Goal: Transaction & Acquisition: Purchase product/service

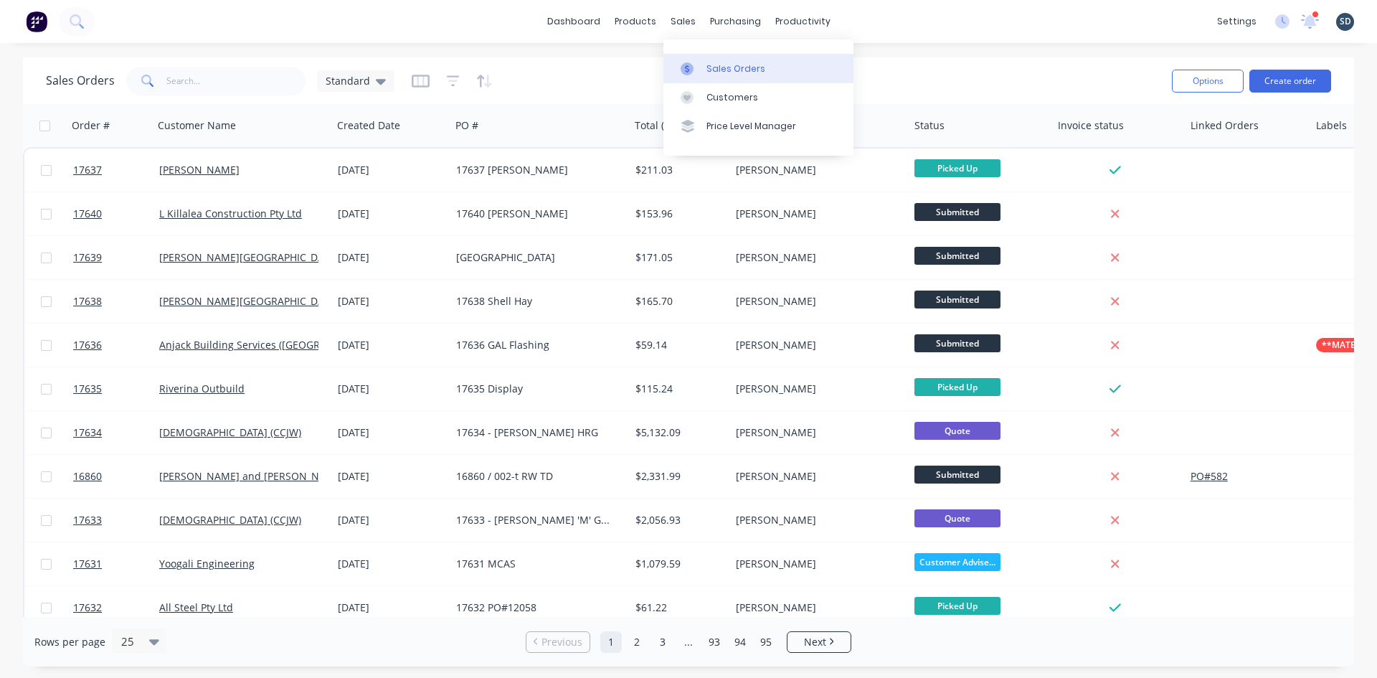
click at [709, 64] on div "Sales Orders" at bounding box center [735, 68] width 59 height 13
click at [1292, 82] on button "Create order" at bounding box center [1290, 81] width 82 height 23
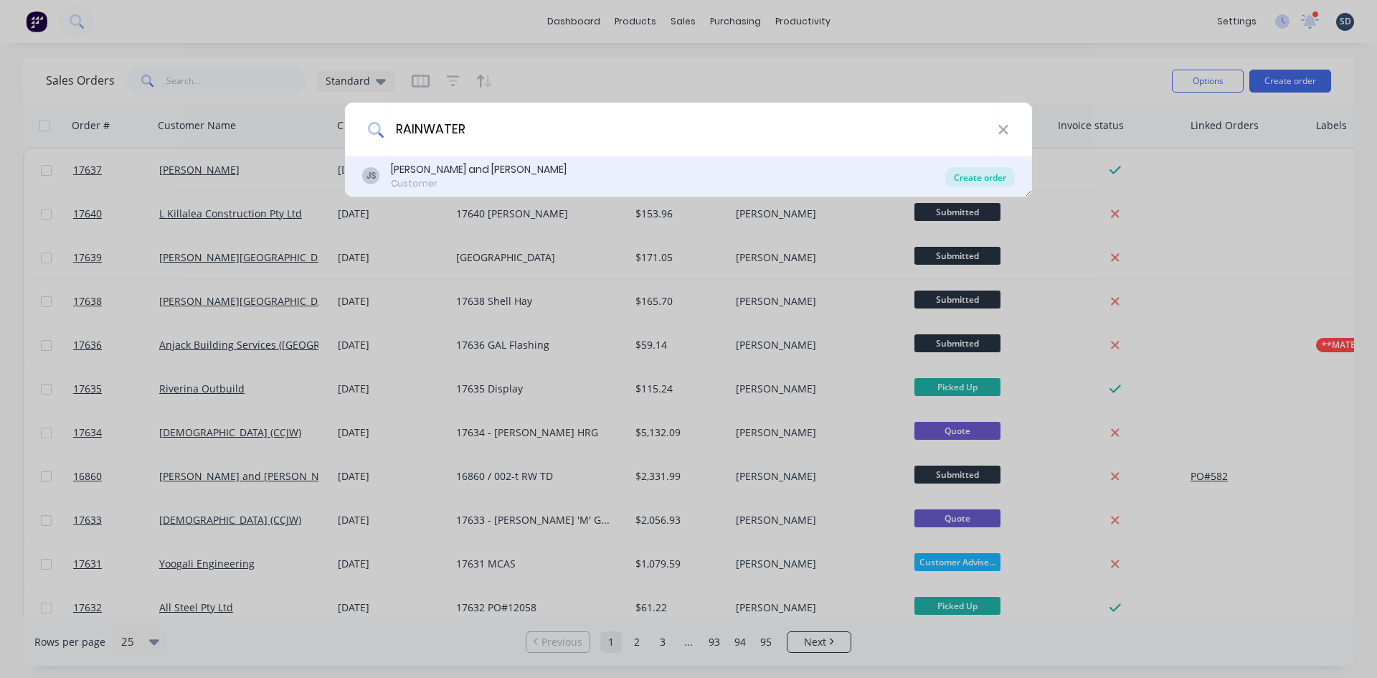
type input "RAINWATER"
click at [978, 178] on div "Create order" at bounding box center [980, 177] width 70 height 20
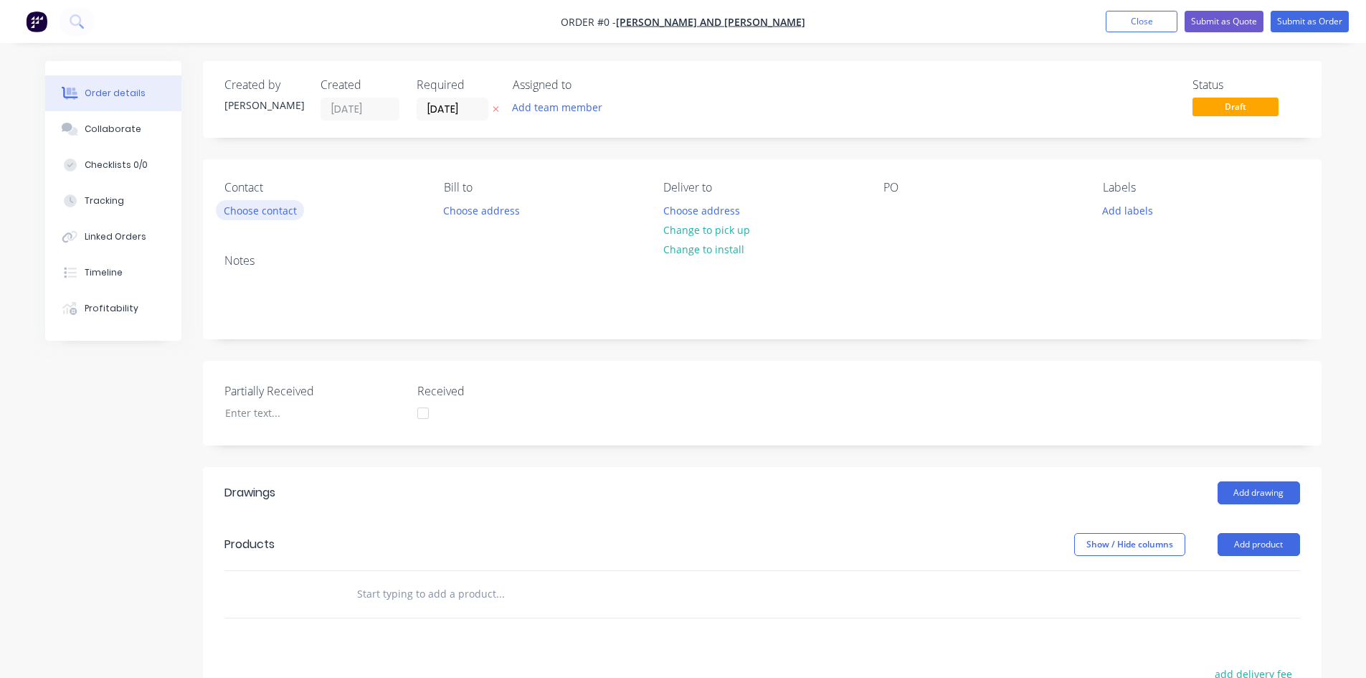
click at [267, 207] on button "Choose contact" at bounding box center [260, 209] width 88 height 19
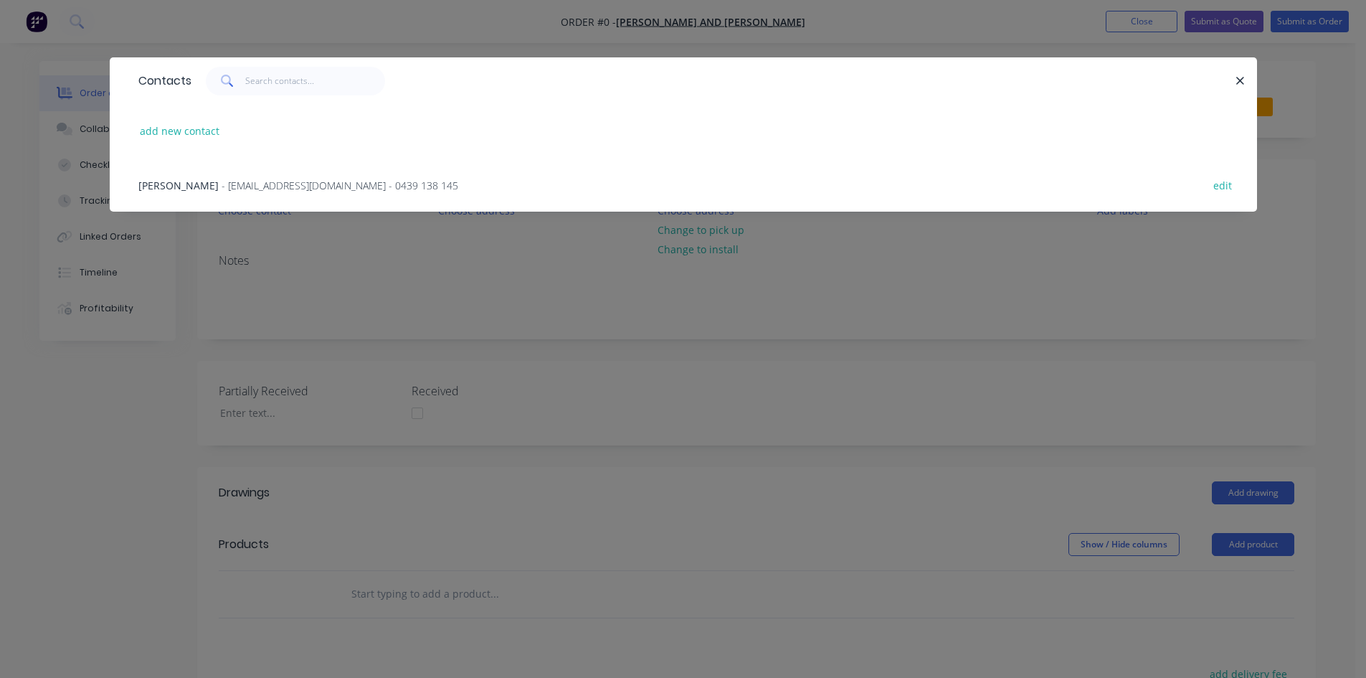
click at [265, 183] on span "- [EMAIL_ADDRESS][DOMAIN_NAME] - 0439 138 145" at bounding box center [340, 186] width 237 height 14
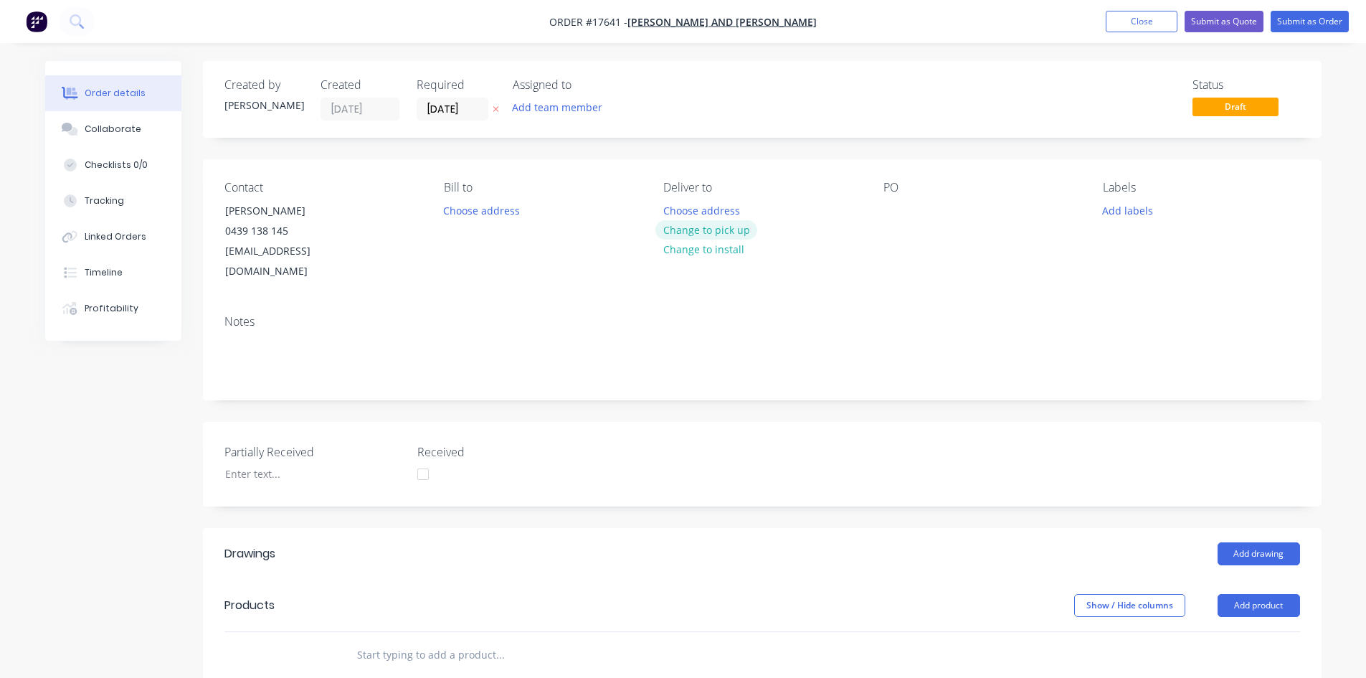
click at [718, 232] on button "Change to pick up" at bounding box center [707, 229] width 102 height 19
click at [891, 215] on div at bounding box center [895, 210] width 23 height 21
click at [892, 209] on div "003/RW" at bounding box center [914, 210] width 60 height 21
click at [902, 275] on div "Contact [PERSON_NAME] [PHONE_NUMBER] [EMAIL_ADDRESS][DOMAIN_NAME] Bill to Choos…" at bounding box center [762, 231] width 1119 height 144
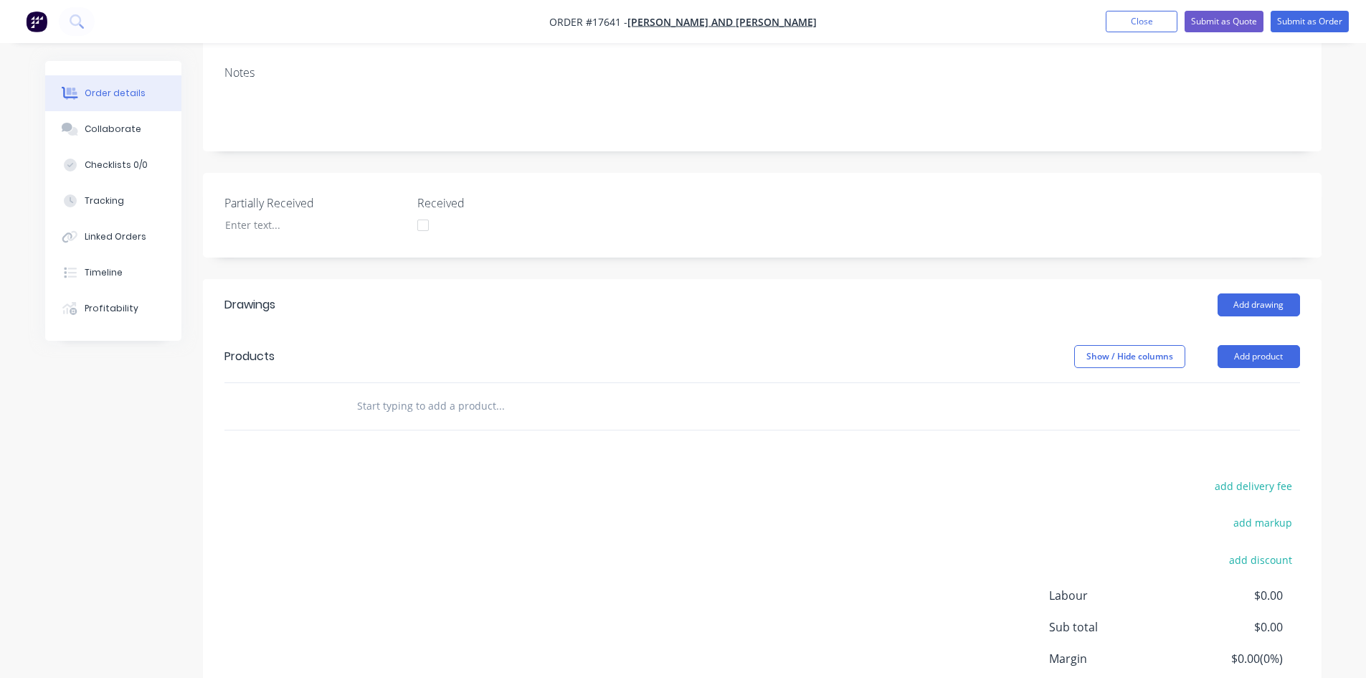
scroll to position [287, 0]
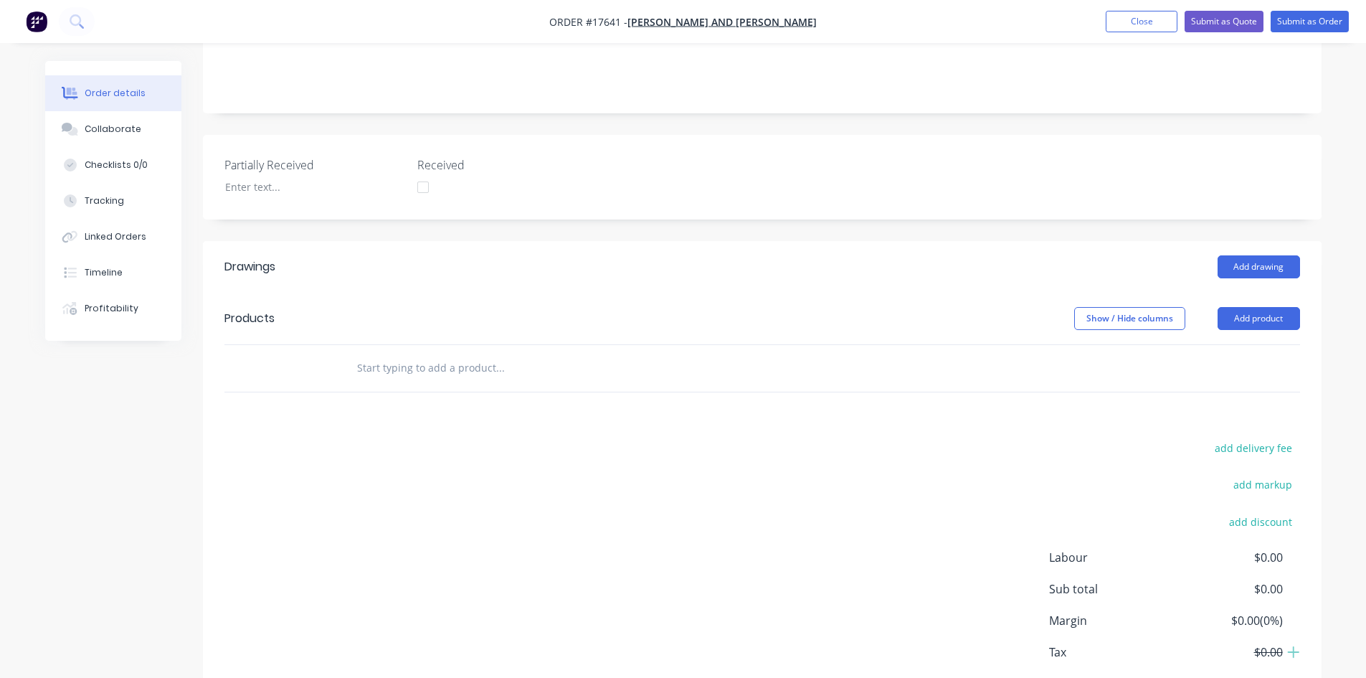
click at [396, 354] on input "text" at bounding box center [499, 368] width 287 height 29
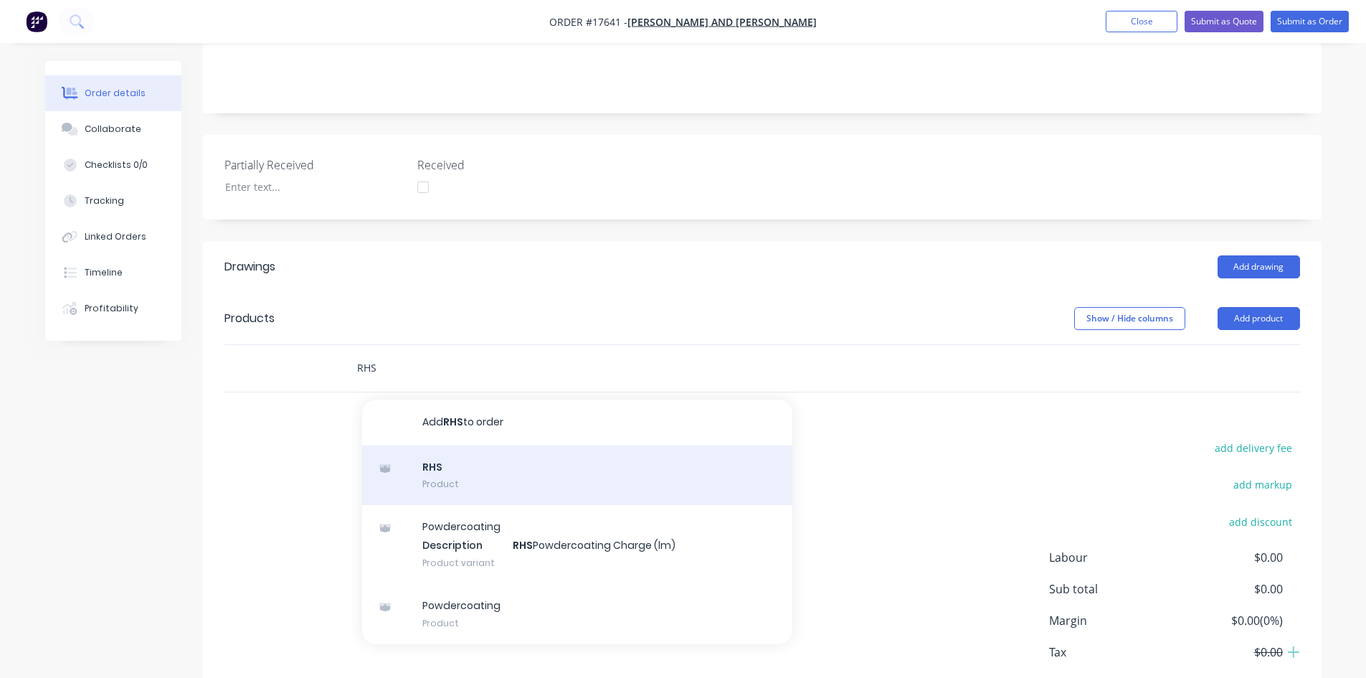
type input "RHS"
click at [455, 449] on div "RHS Product" at bounding box center [577, 475] width 430 height 60
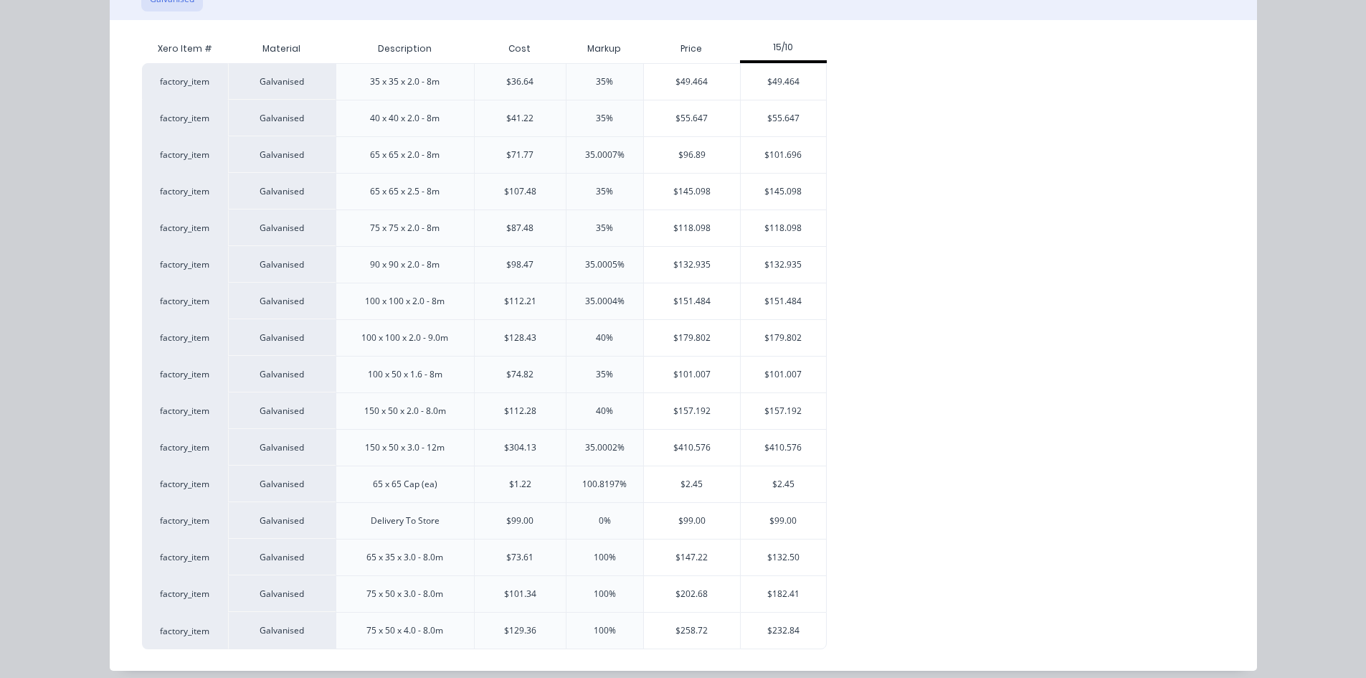
scroll to position [225, 0]
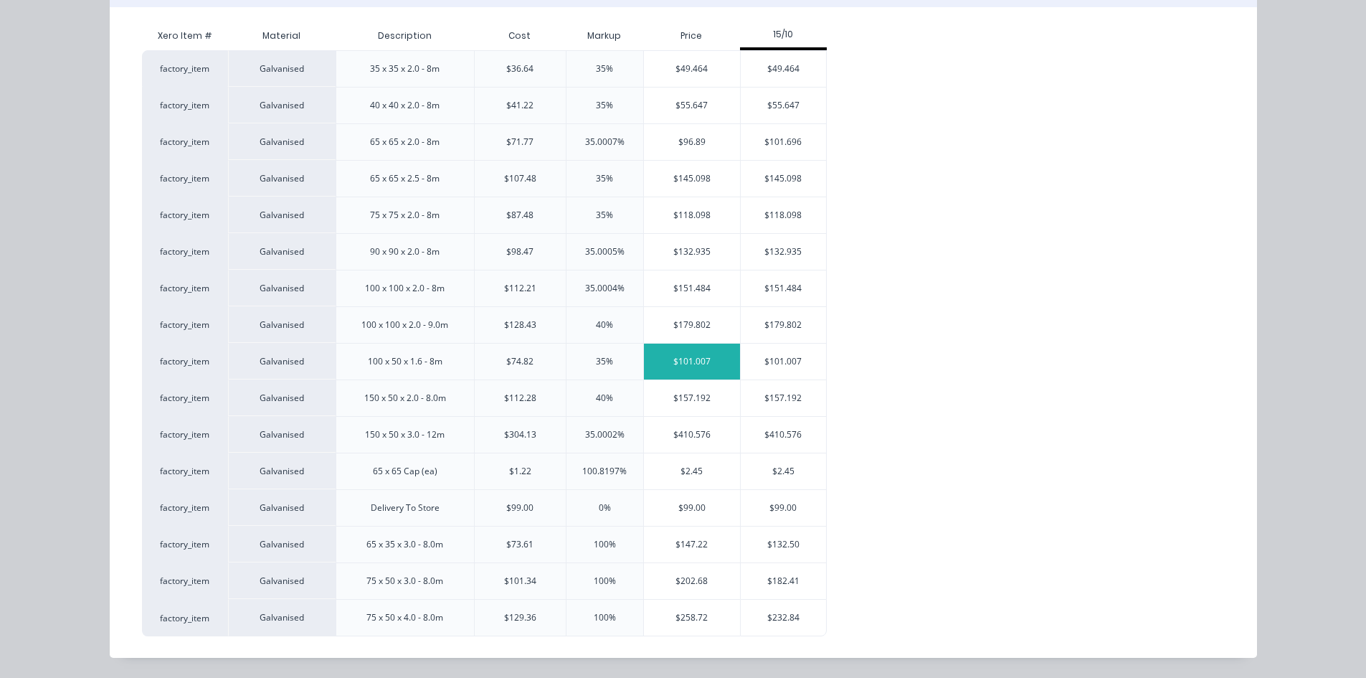
click at [692, 363] on div "$101.007" at bounding box center [692, 362] width 96 height 36
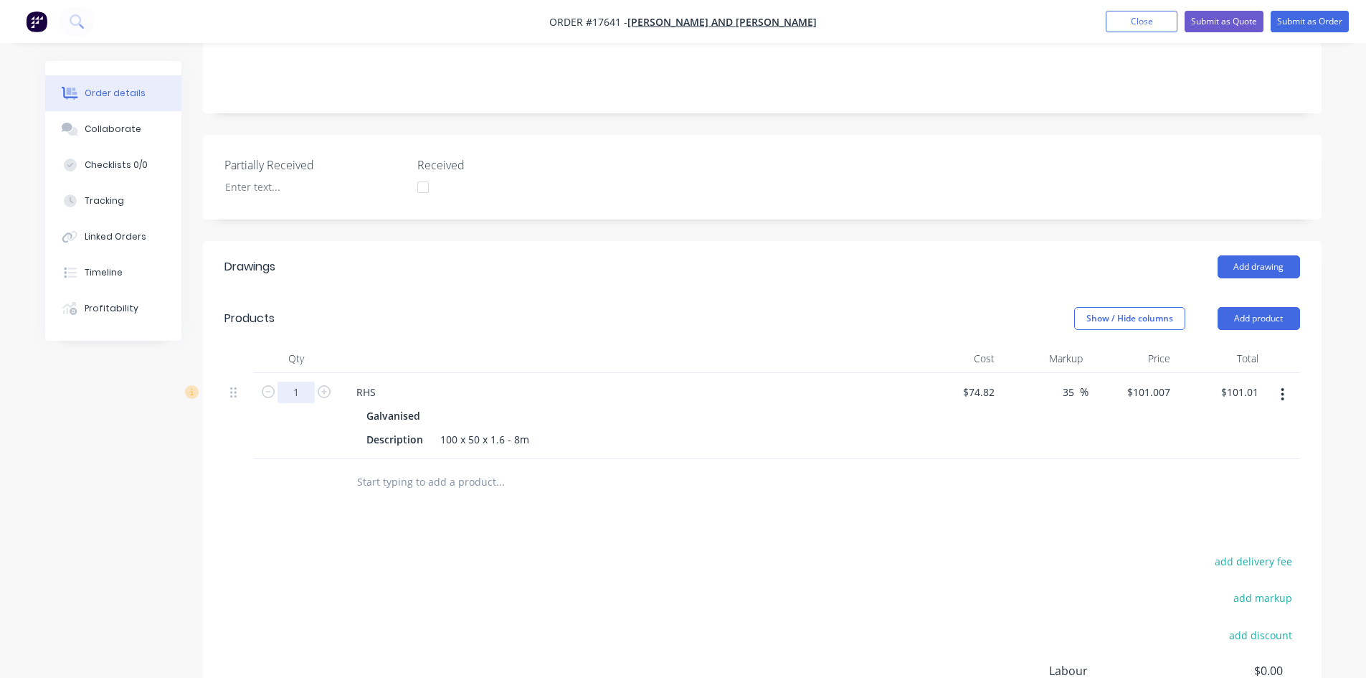
click at [301, 382] on input "1" at bounding box center [296, 393] width 37 height 22
type input "18"
type input "$1,818.13"
click at [623, 261] on header "Drawings Add drawing" at bounding box center [762, 267] width 1119 height 52
click at [400, 470] on input "text" at bounding box center [499, 482] width 287 height 29
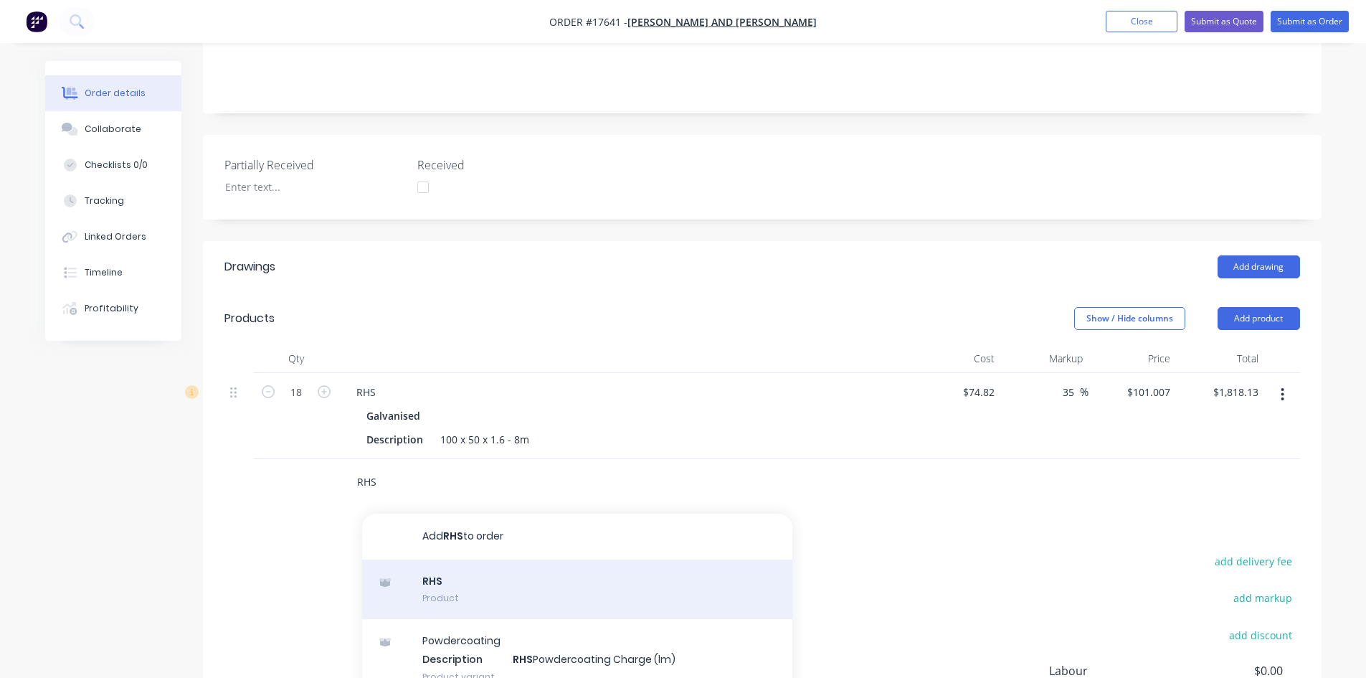
type input "RHS"
click at [458, 560] on div "RHS Product" at bounding box center [577, 589] width 430 height 60
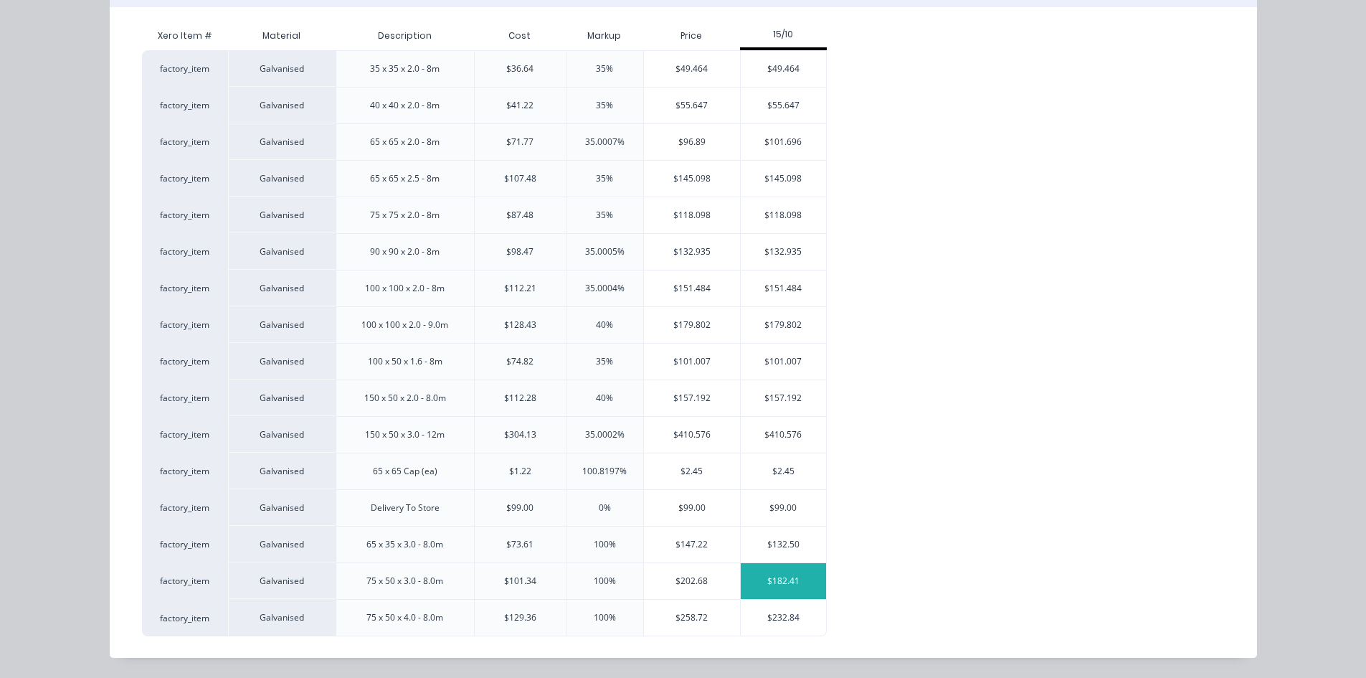
click at [785, 578] on div "$182.41" at bounding box center [784, 581] width 86 height 36
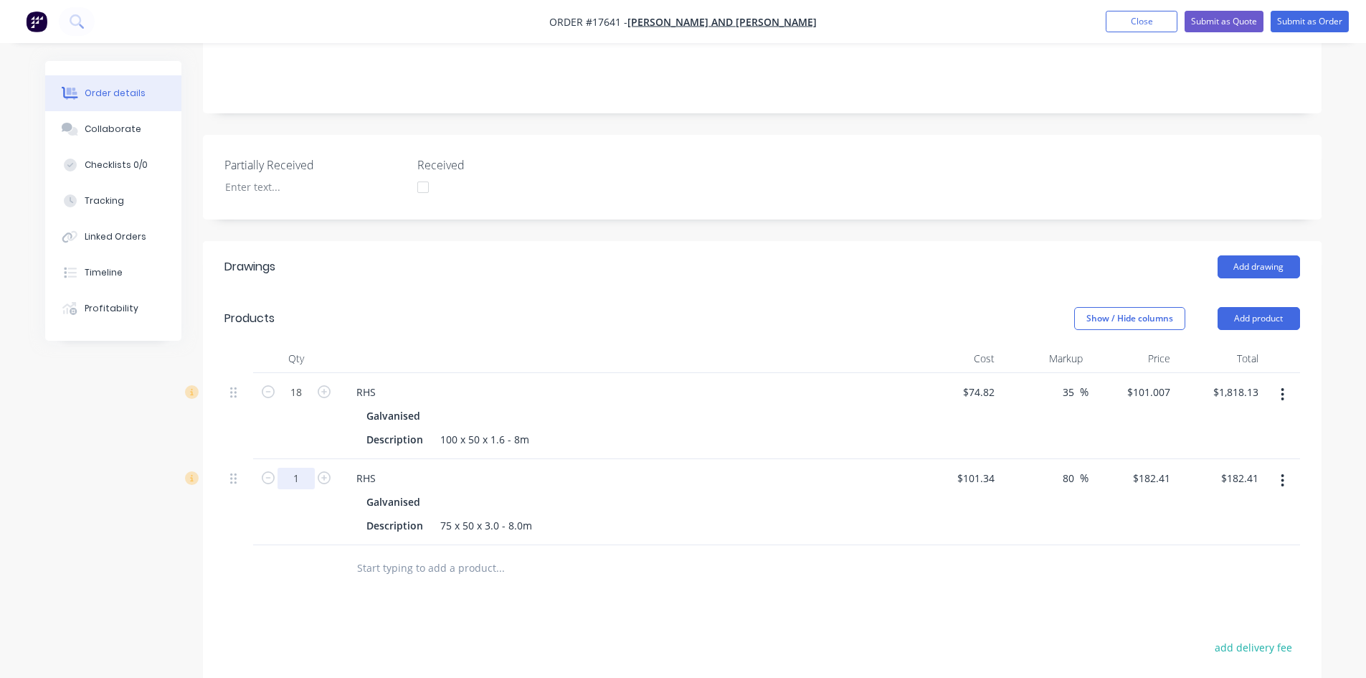
click at [306, 468] on input "1" at bounding box center [296, 479] width 37 height 22
type input "5"
type input "$912.05"
click at [219, 493] on div "Qty Cost Markup Price Total 18 RHS Galvanised Description 100 x 50 x 1.6 - 8m $…" at bounding box center [762, 467] width 1119 height 247
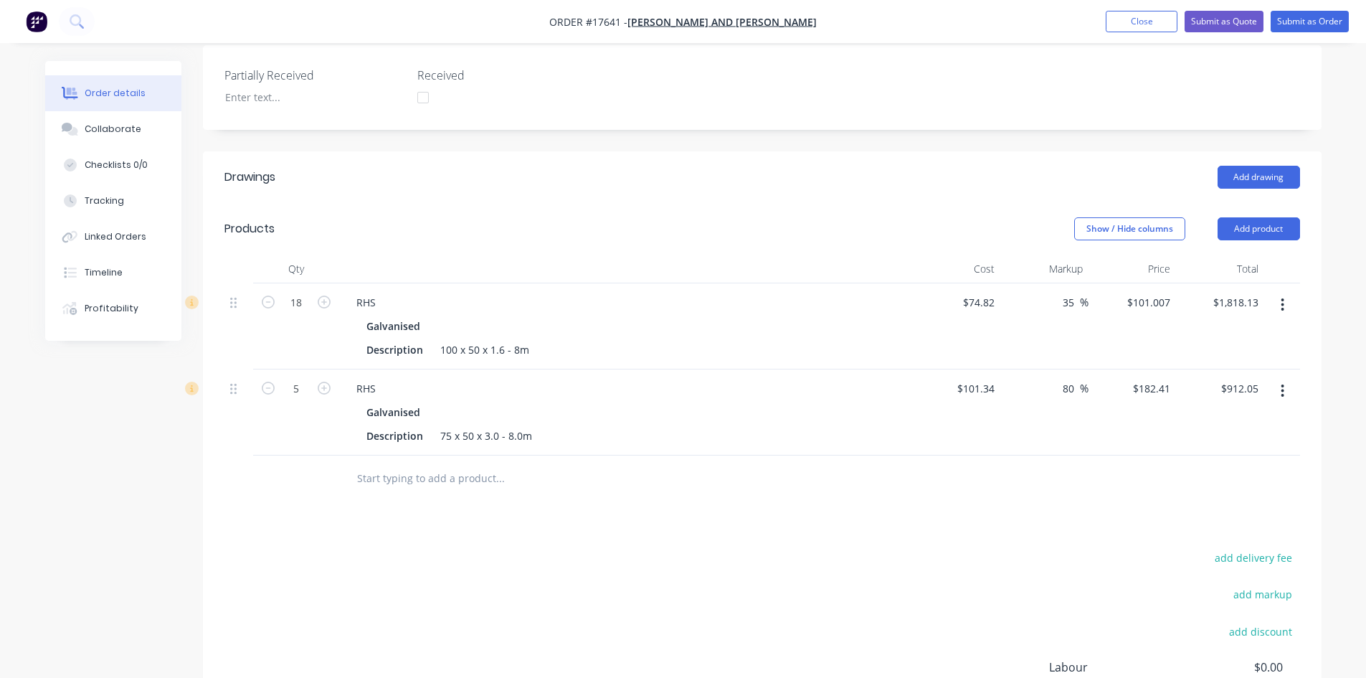
scroll to position [430, 0]
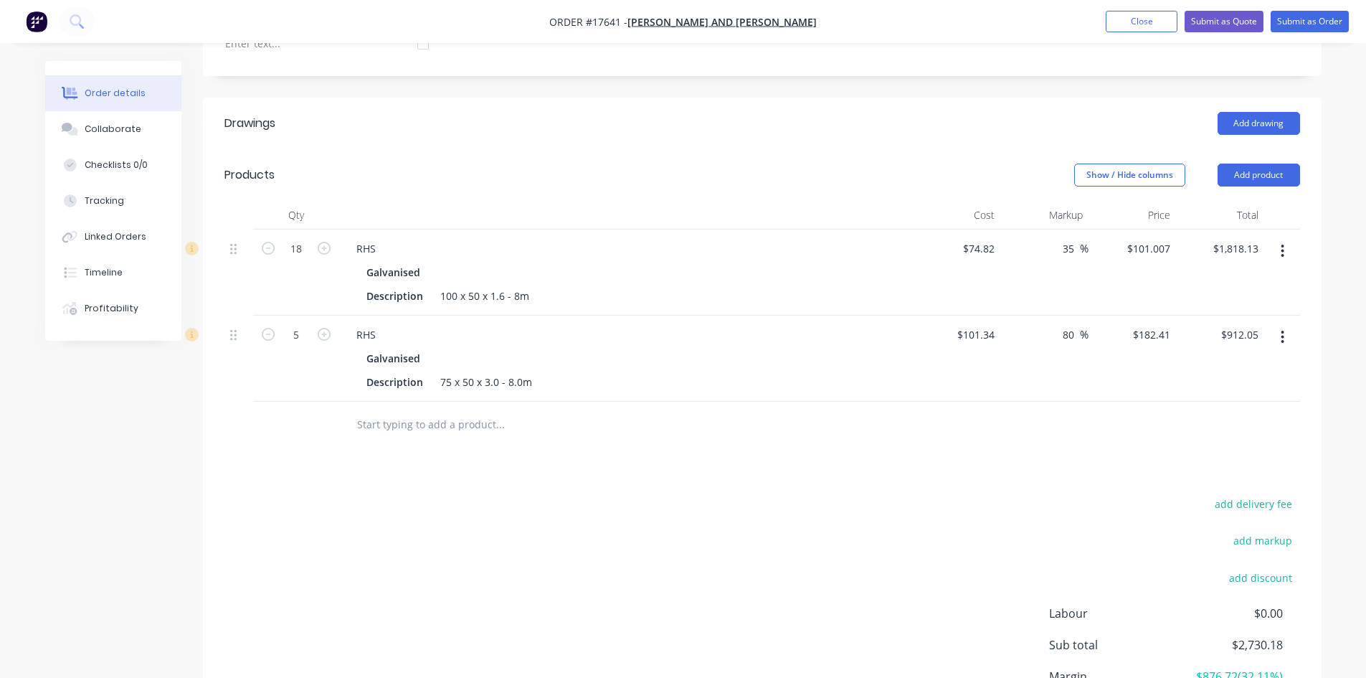
click at [392, 410] on input "text" at bounding box center [499, 424] width 287 height 29
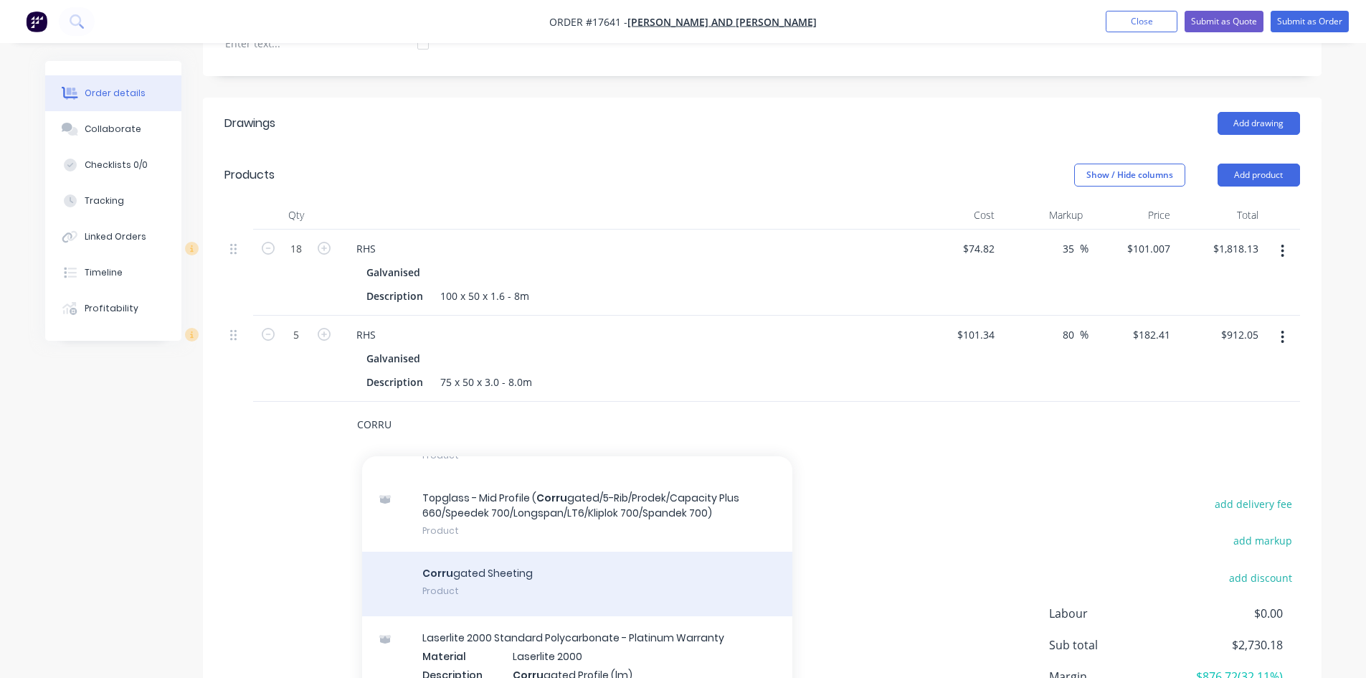
scroll to position [215, 0]
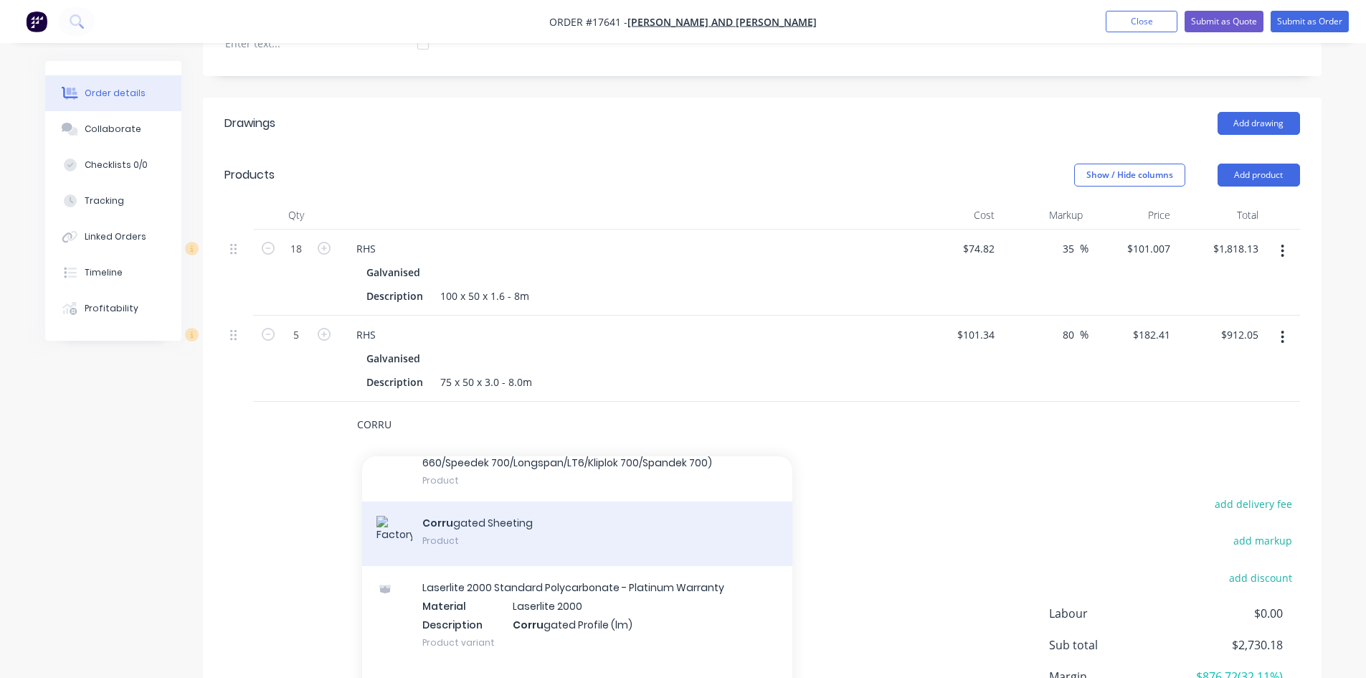
type input "CORRU"
click at [506, 510] on div "Corru gated Sheeting Product" at bounding box center [577, 533] width 430 height 65
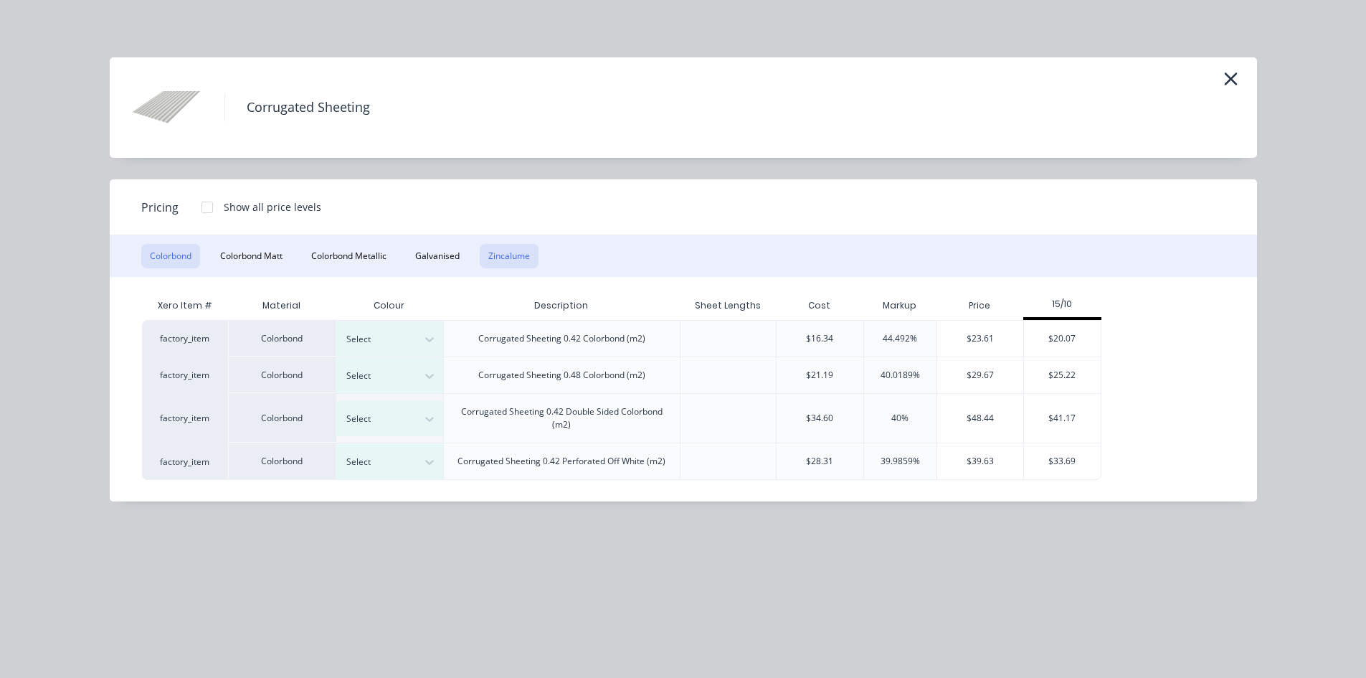
click at [502, 257] on button "Zincalume" at bounding box center [509, 256] width 59 height 24
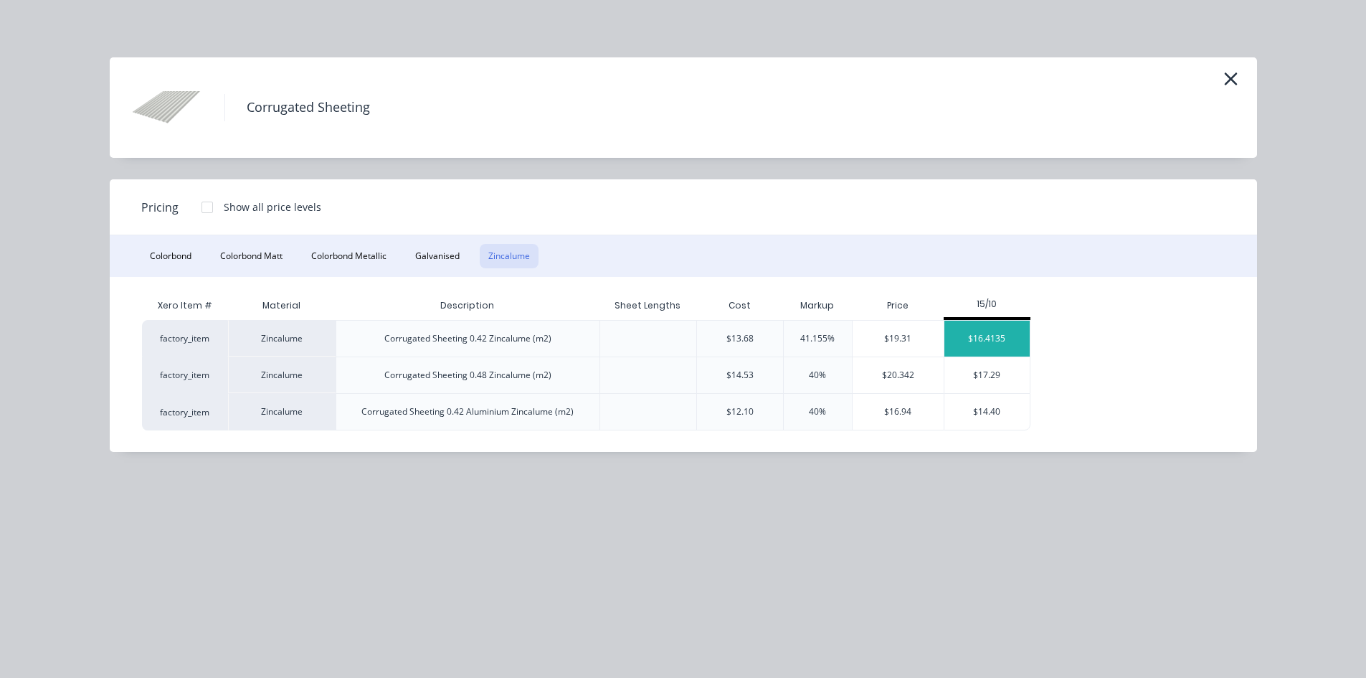
click at [1000, 339] on div "$16.4135" at bounding box center [988, 339] width 86 height 36
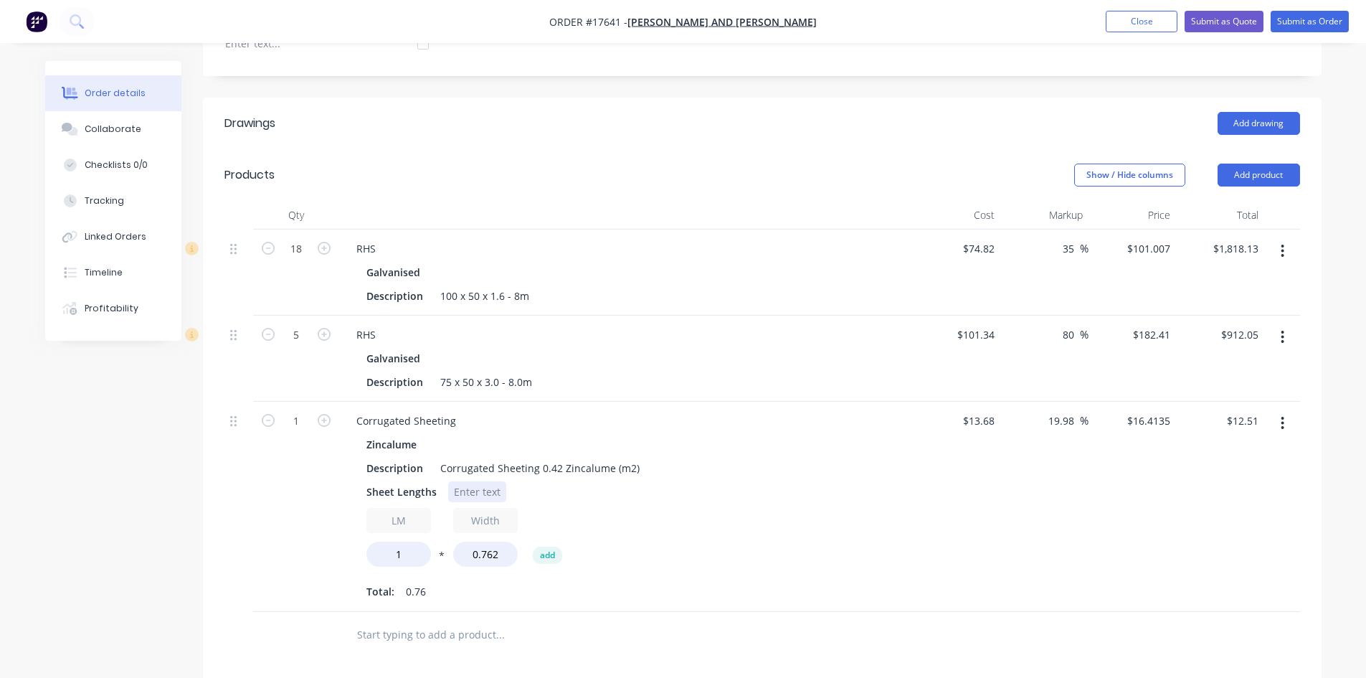
click at [459, 481] on div at bounding box center [477, 491] width 58 height 21
click at [744, 508] on div "LM 1 * Width 0.762 add" at bounding box center [626, 540] width 519 height 65
click at [401, 542] on input "1" at bounding box center [399, 554] width 65 height 25
type input "121.5"
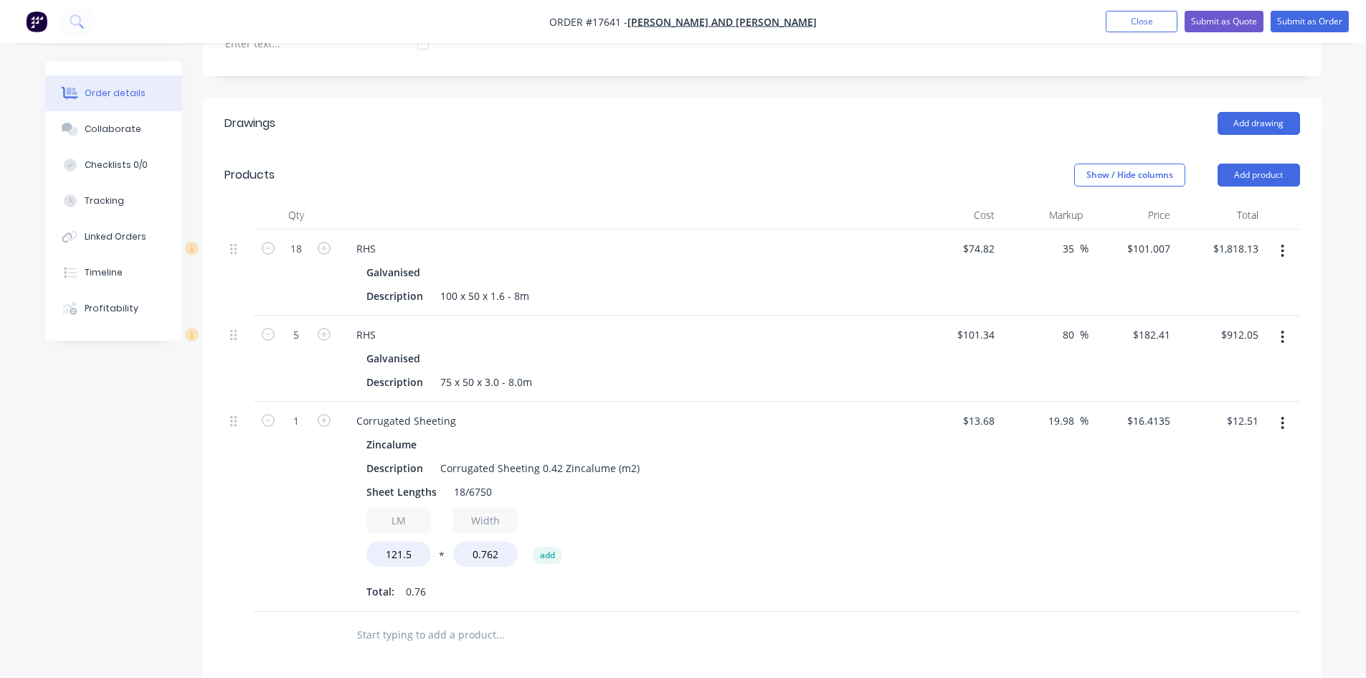
type input "$1,519.61"
click at [303, 532] on div "1" at bounding box center [296, 507] width 86 height 210
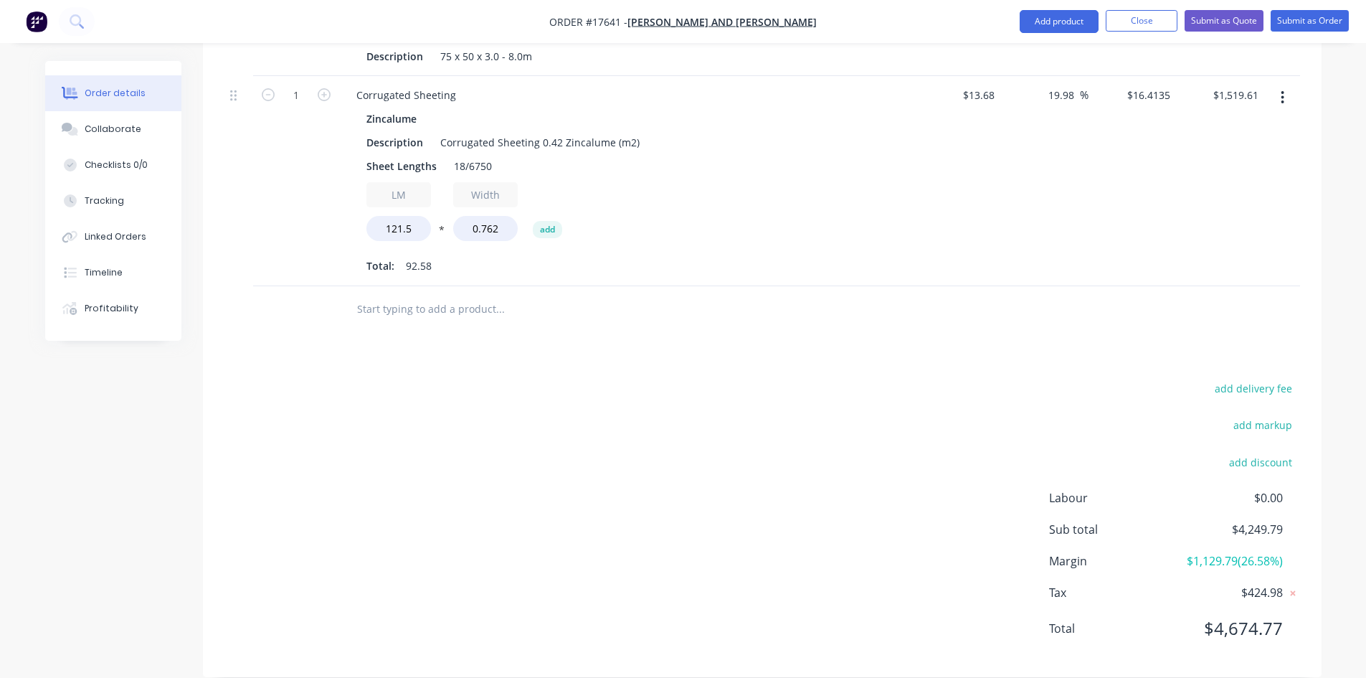
scroll to position [757, 0]
click at [389, 294] on input "text" at bounding box center [499, 308] width 287 height 29
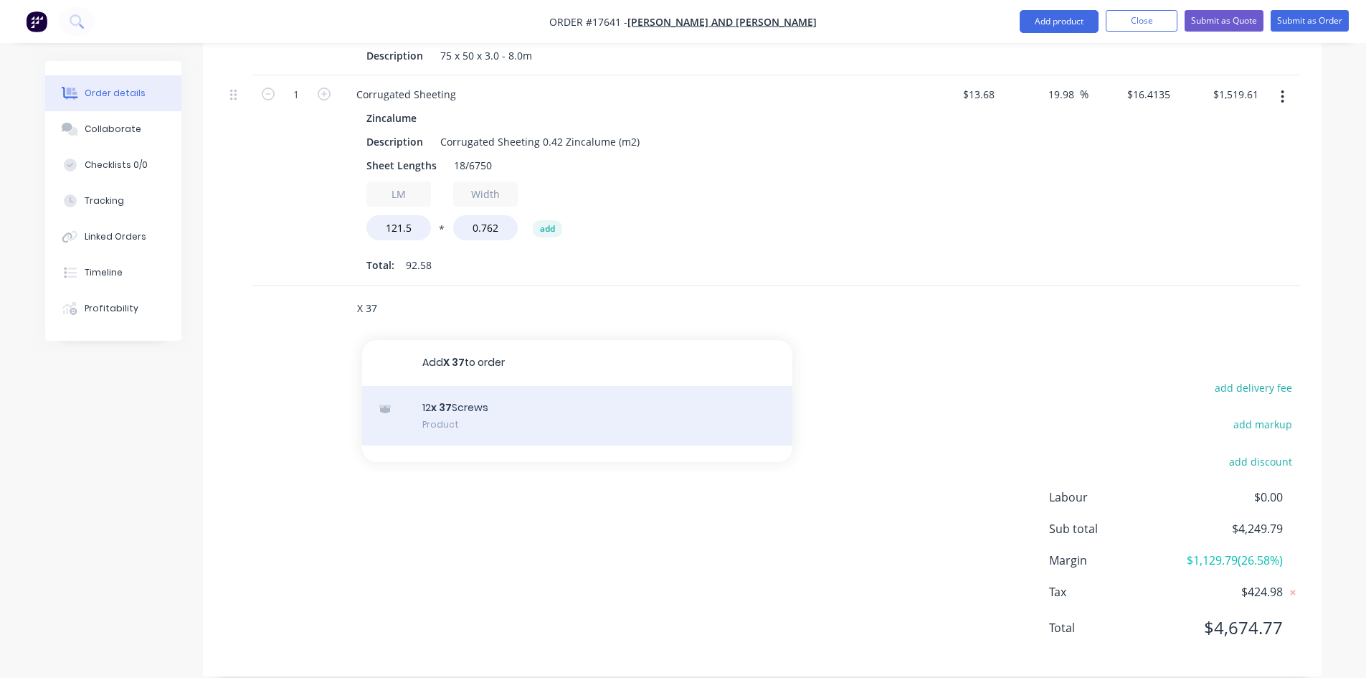
type input "X 37"
click at [450, 386] on div "12 x 37 Screws Product" at bounding box center [577, 416] width 430 height 60
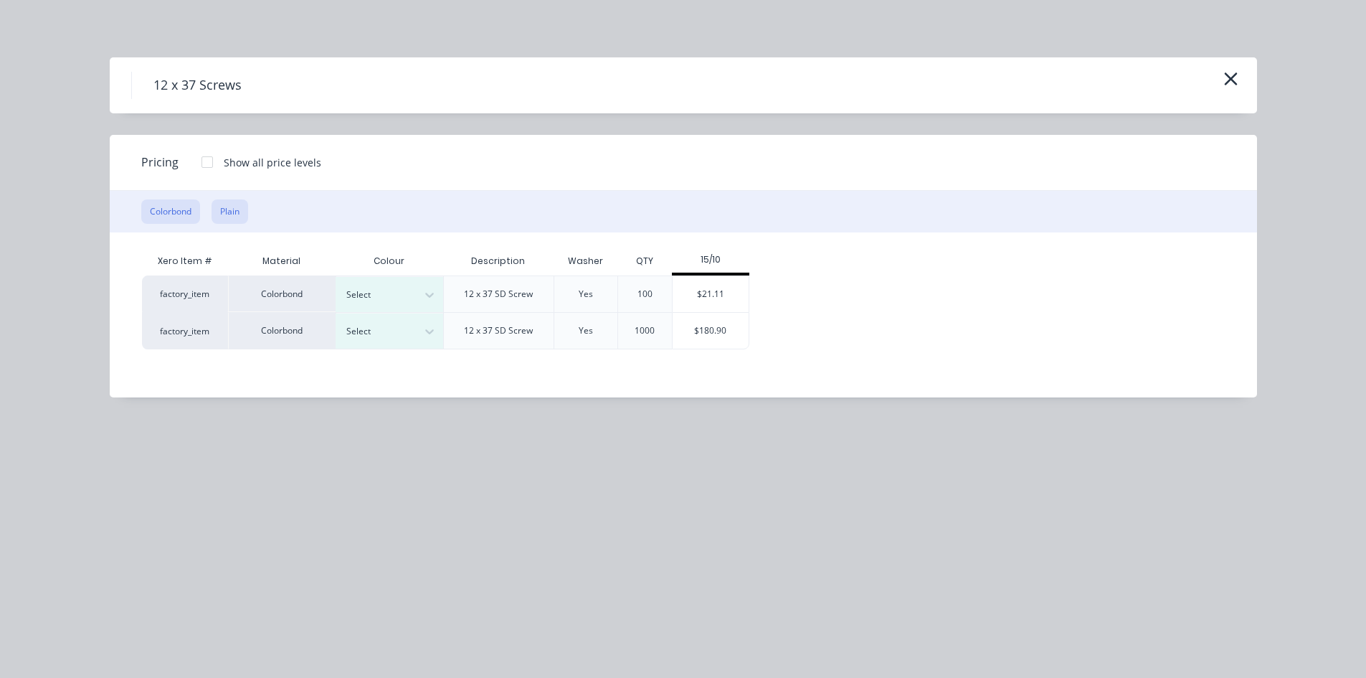
click at [230, 212] on button "Plain" at bounding box center [230, 211] width 37 height 24
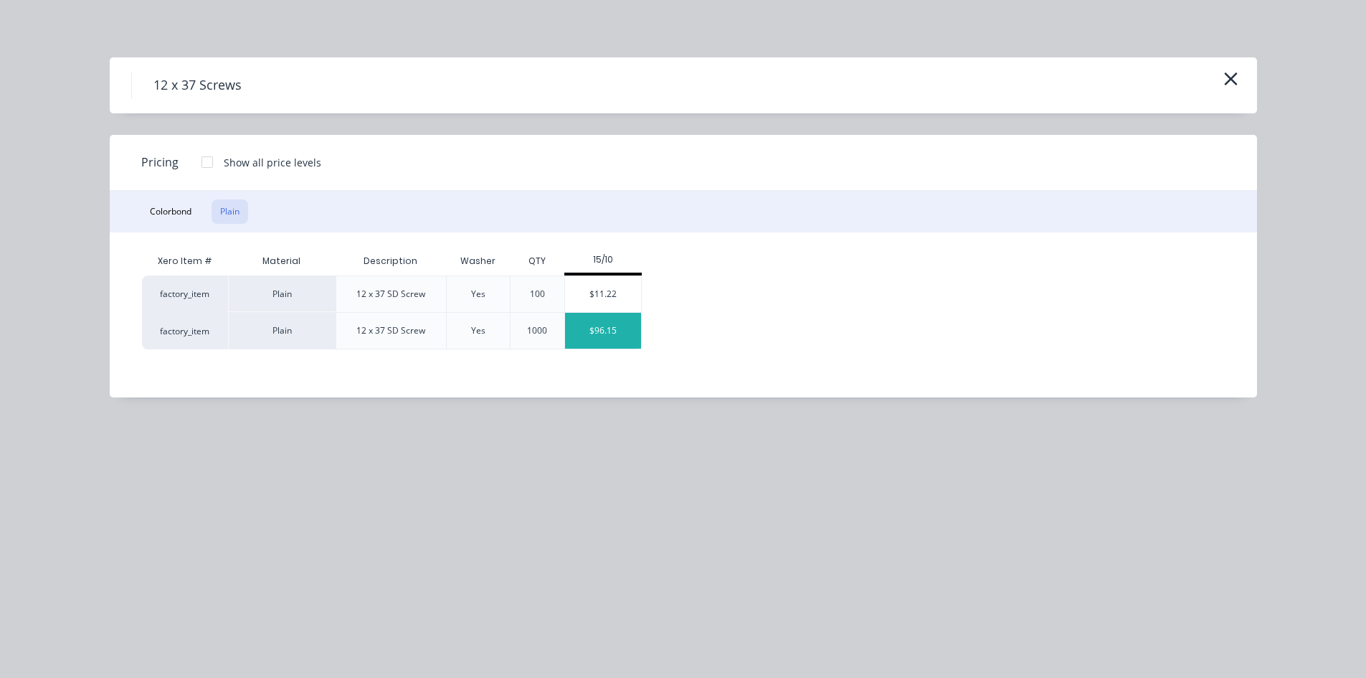
click at [596, 326] on div "$96.15" at bounding box center [603, 331] width 77 height 36
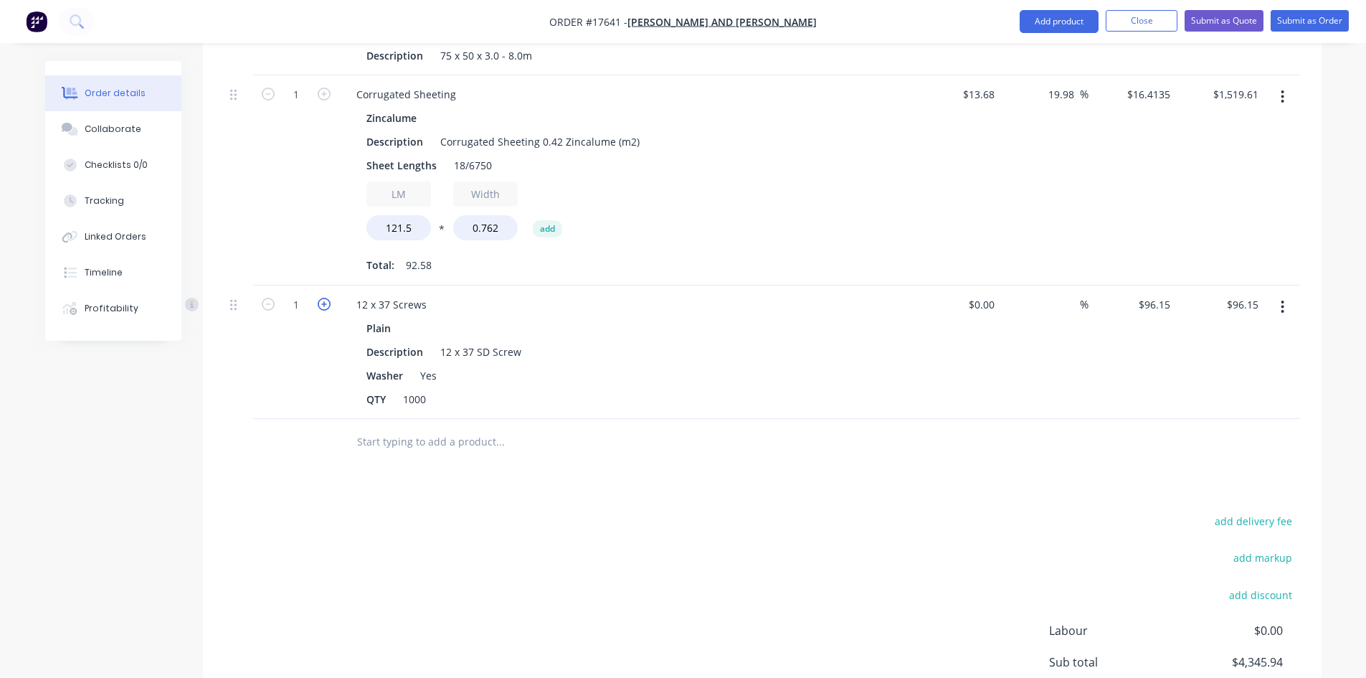
click at [321, 298] on icon "button" at bounding box center [324, 304] width 13 height 13
type input "2"
type input "$192.30"
click at [314, 452] on div "Drawings Add drawing Products Show / Hide columns Add product Qty Cost Markup P…" at bounding box center [762, 290] width 1119 height 1039
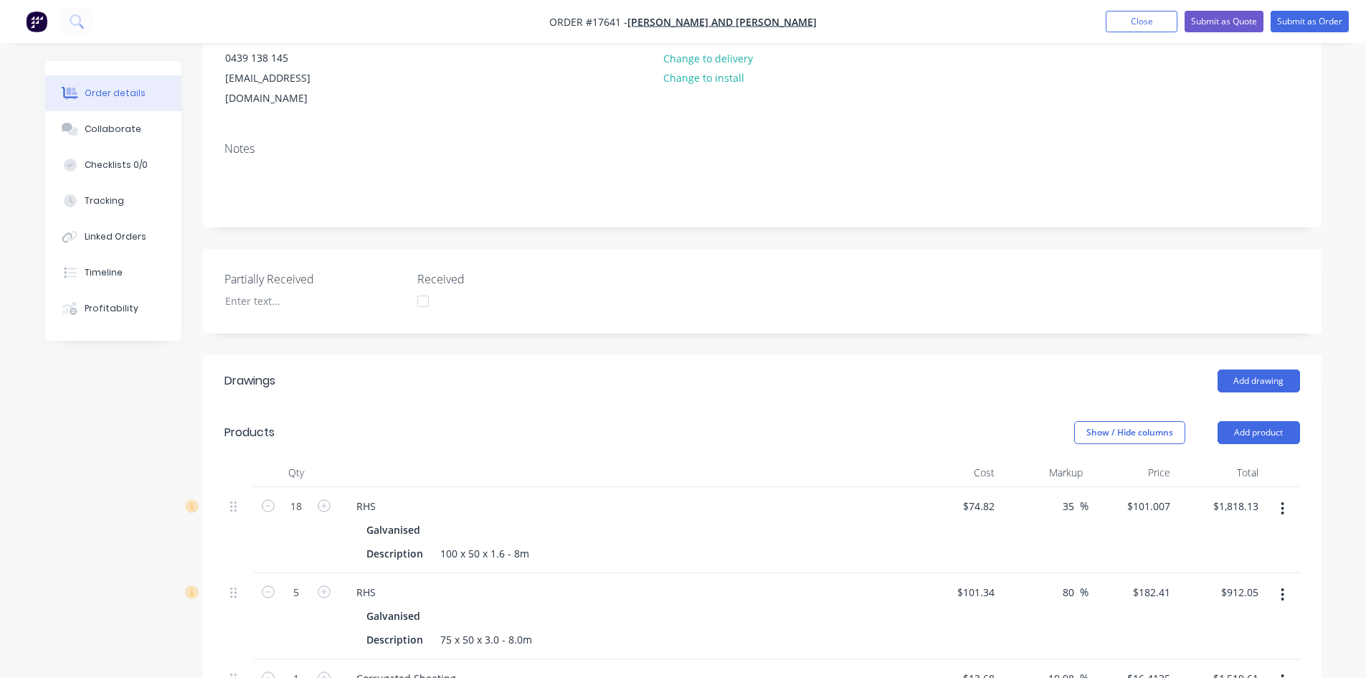
scroll to position [0, 0]
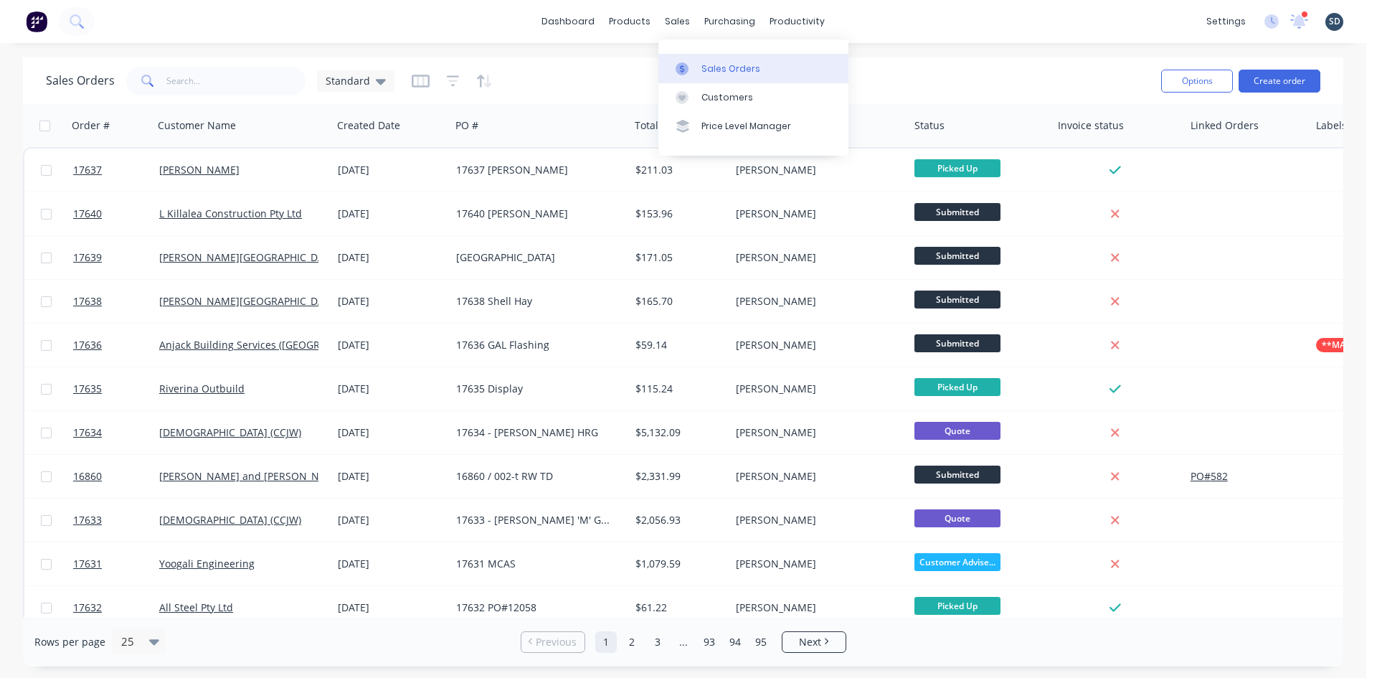
click at [705, 69] on div "Sales Orders" at bounding box center [730, 68] width 59 height 13
click at [1280, 81] on button "Create order" at bounding box center [1280, 81] width 82 height 23
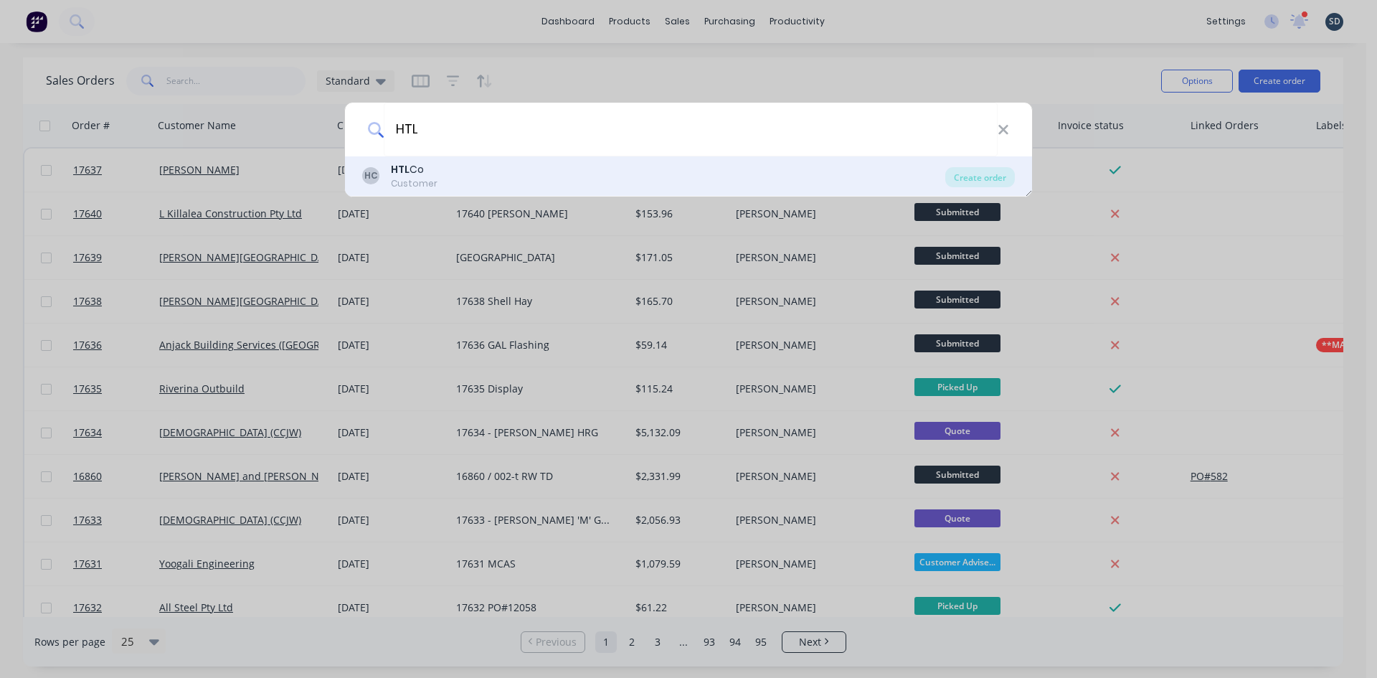
type input "HTL"
click at [732, 180] on div "HC HTL Co Customer" at bounding box center [653, 176] width 583 height 28
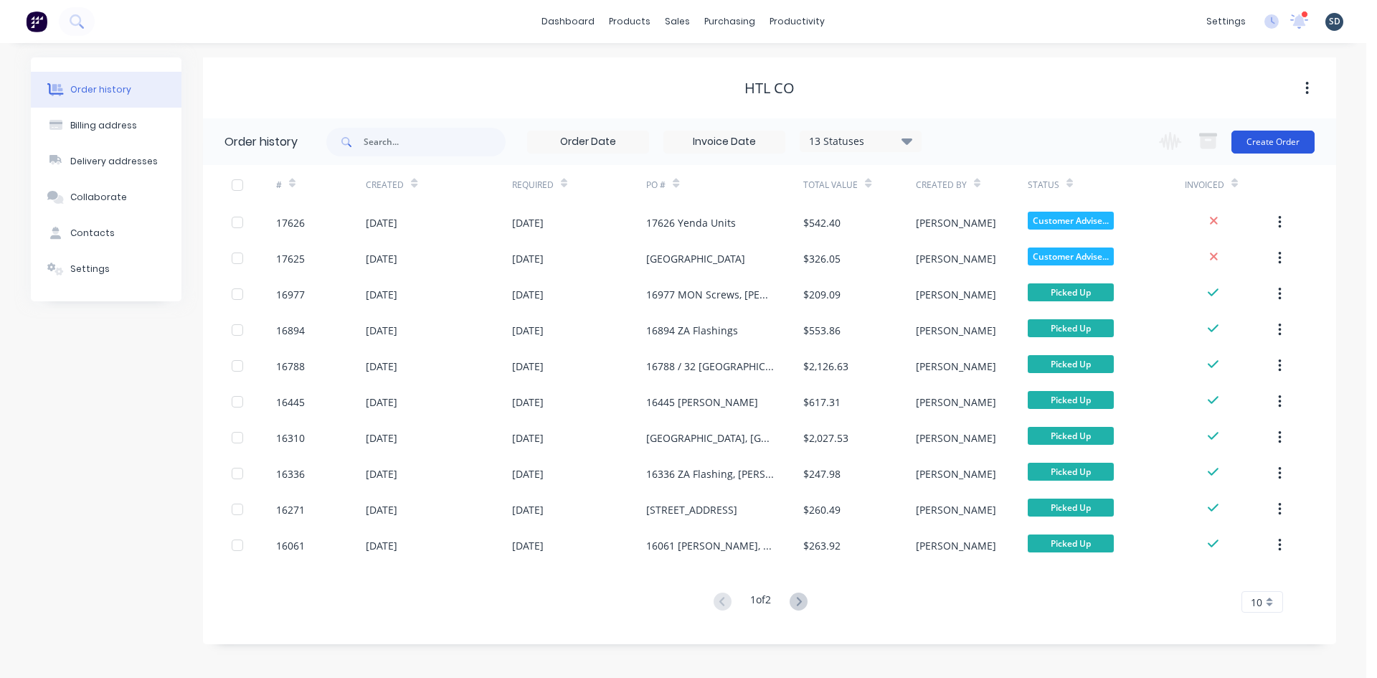
click at [1281, 143] on button "Create Order" at bounding box center [1273, 142] width 83 height 23
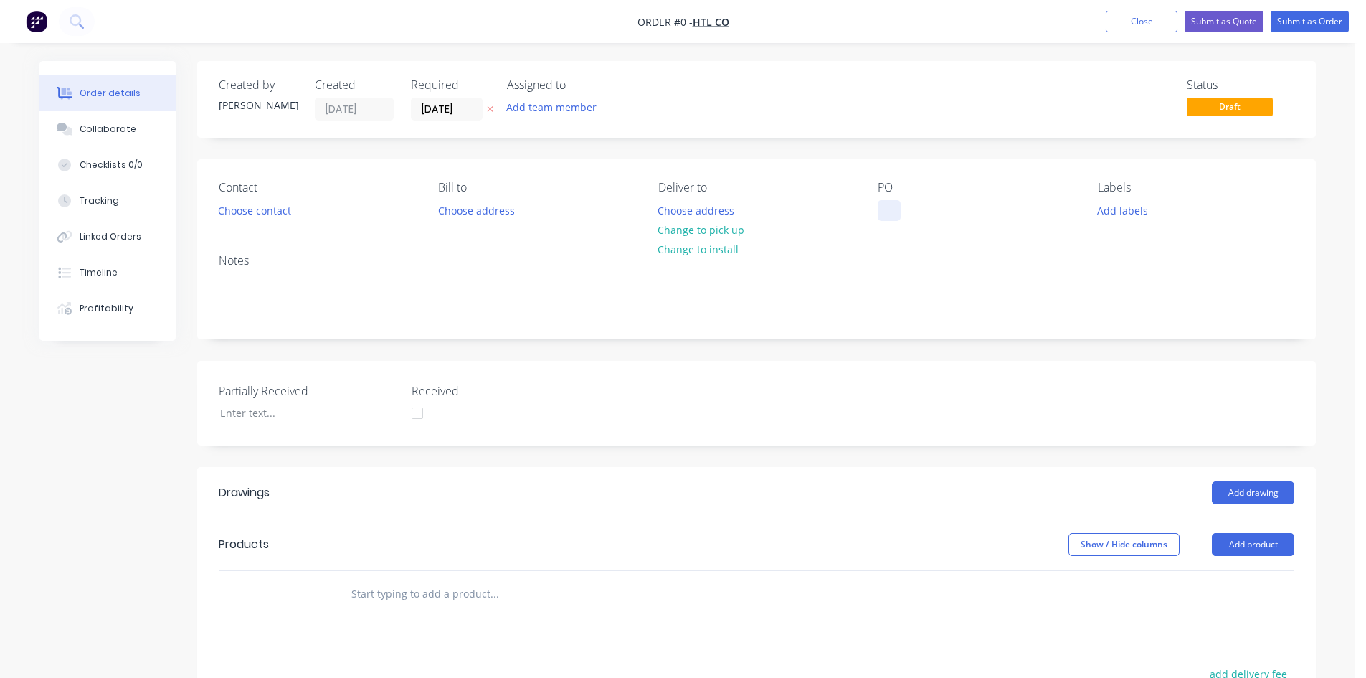
click at [895, 210] on div at bounding box center [889, 210] width 23 height 21
click at [836, 181] on div "Order details Collaborate Checklists 0/0 Tracking Linked Orders Timeline Profit…" at bounding box center [677, 522] width 1305 height 923
click at [277, 214] on button "Choose contact" at bounding box center [255, 209] width 88 height 19
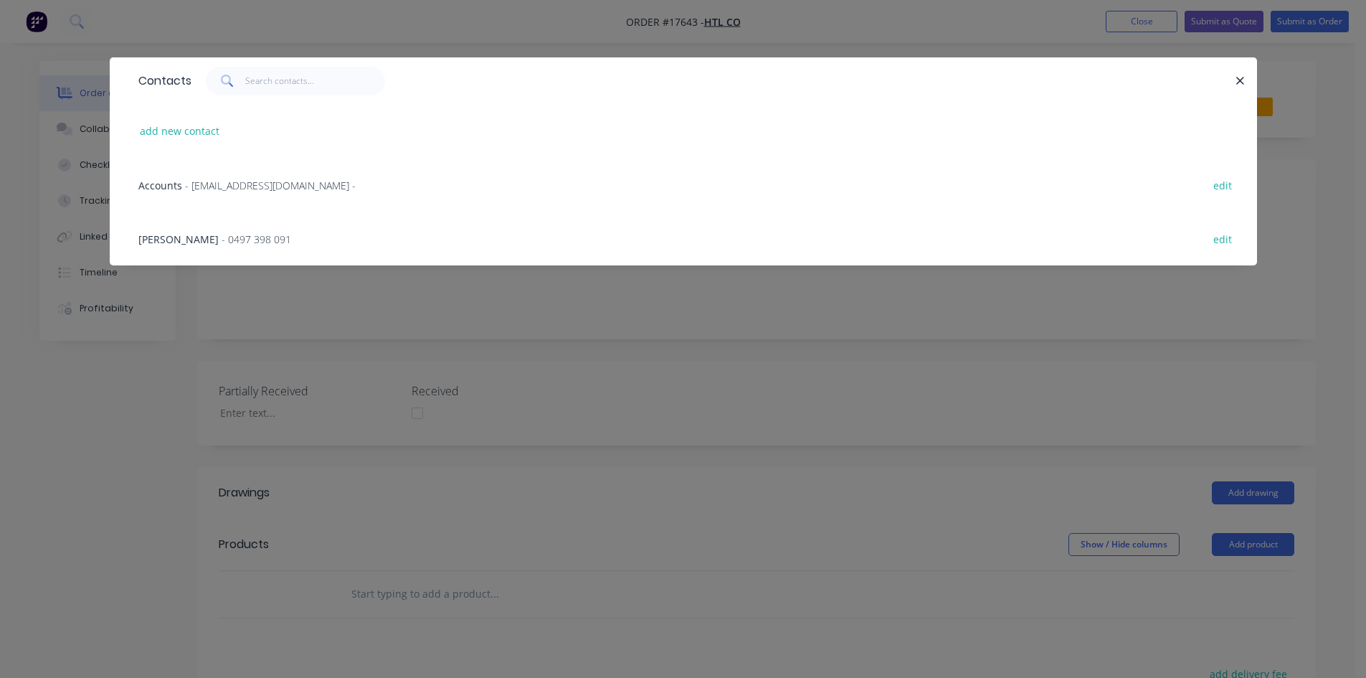
click at [245, 239] on span "- 0497 398 091" at bounding box center [257, 239] width 70 height 14
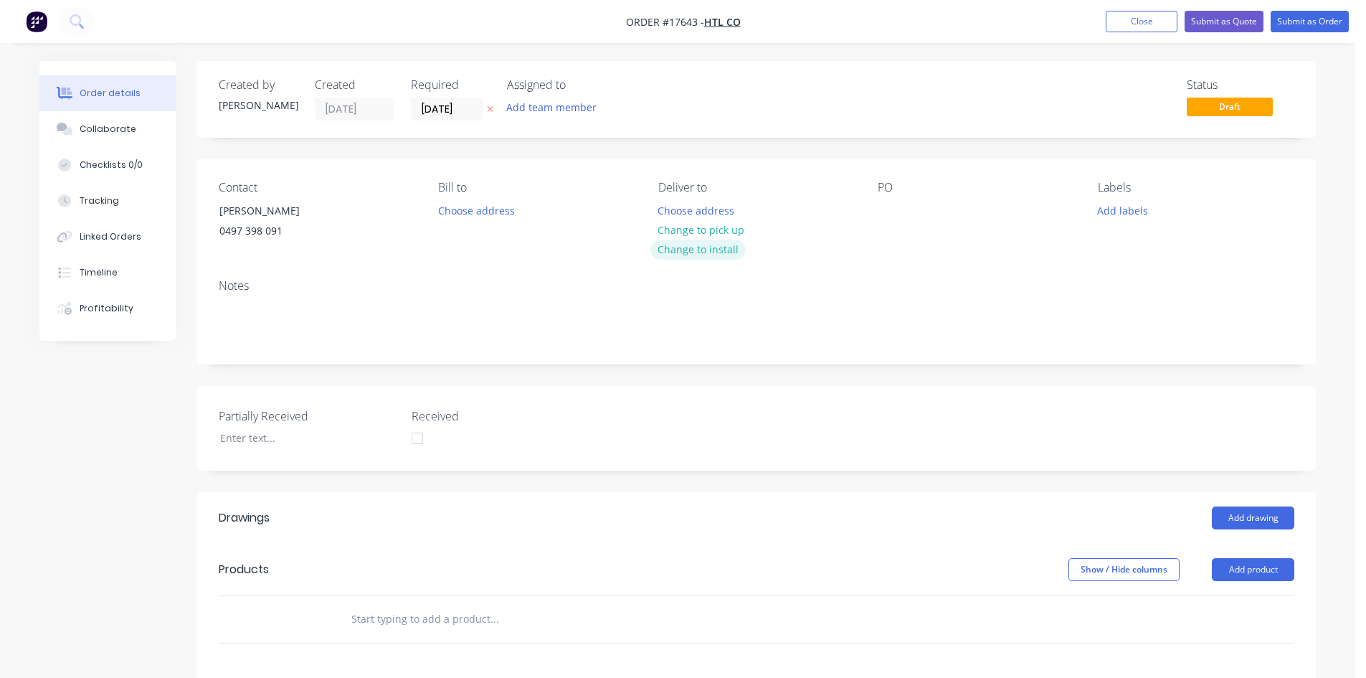
click at [694, 240] on button "Change to install" at bounding box center [699, 249] width 96 height 19
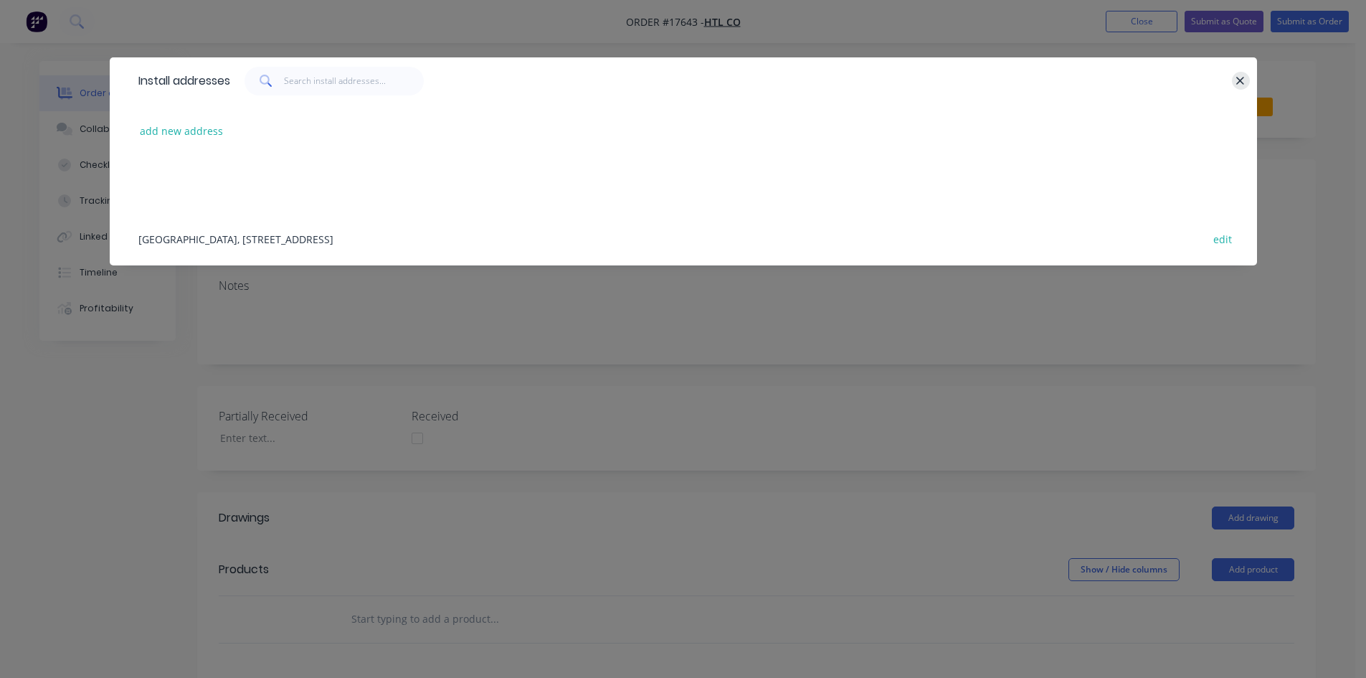
click at [1237, 80] on icon "button" at bounding box center [1240, 81] width 9 height 13
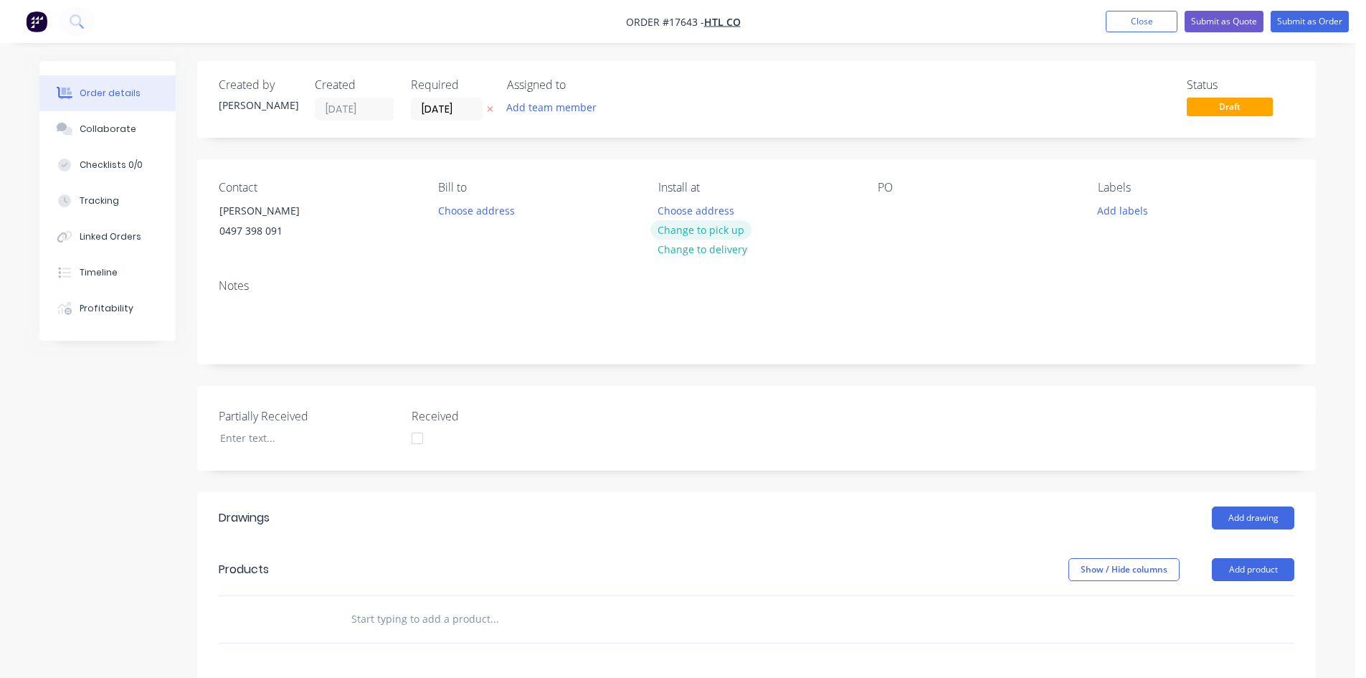
click at [706, 231] on button "Change to pick up" at bounding box center [702, 229] width 102 height 19
click at [896, 207] on div at bounding box center [889, 210] width 23 height 21
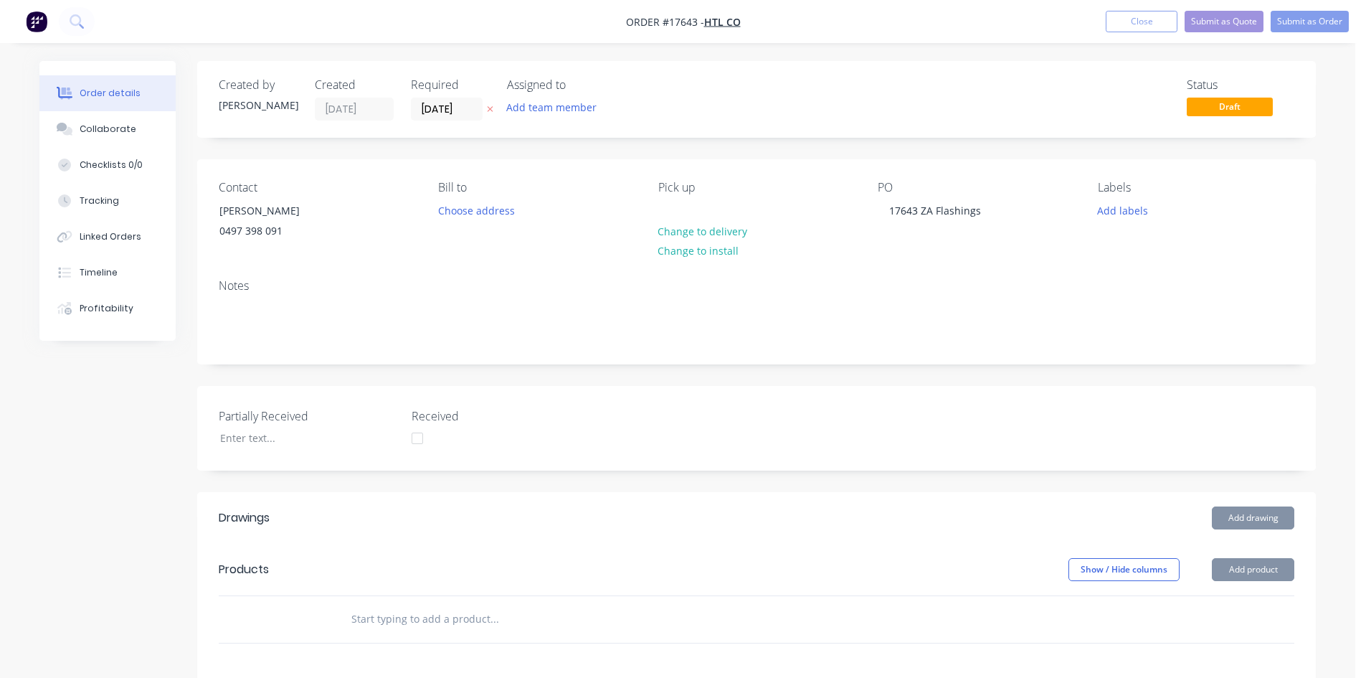
click at [918, 271] on div "Notes" at bounding box center [756, 316] width 1119 height 96
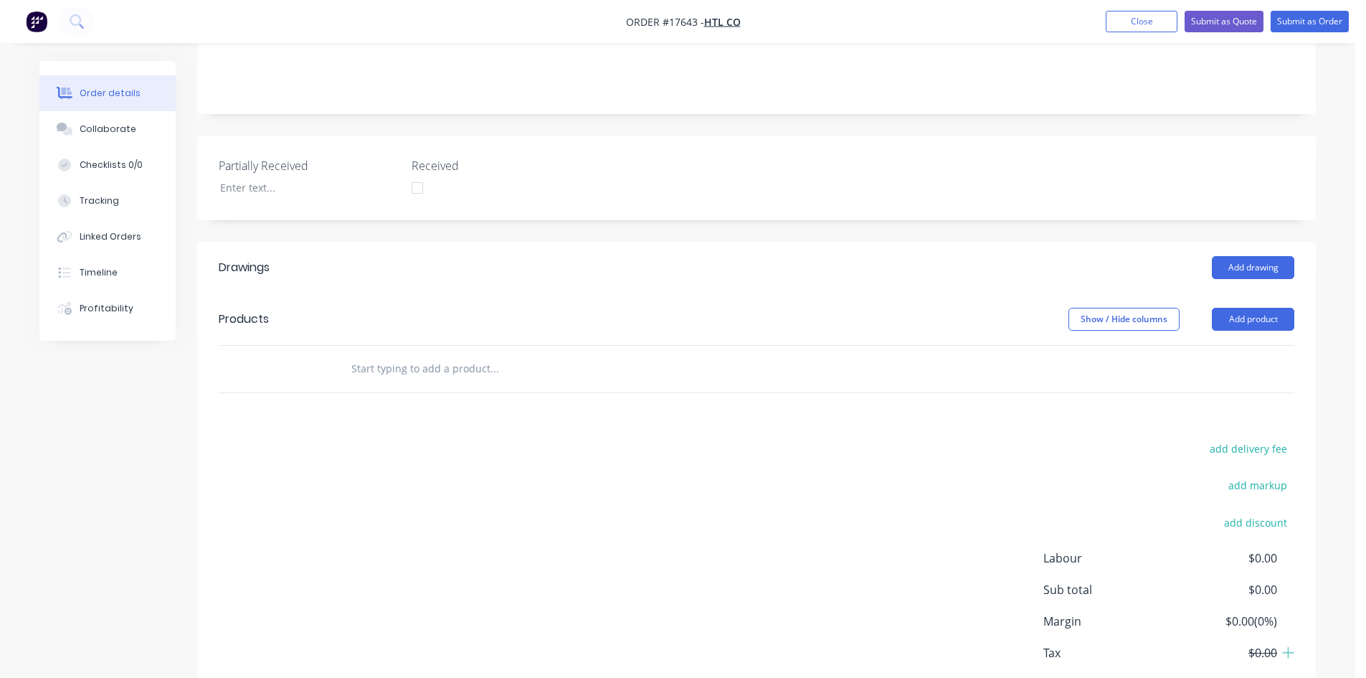
scroll to position [287, 0]
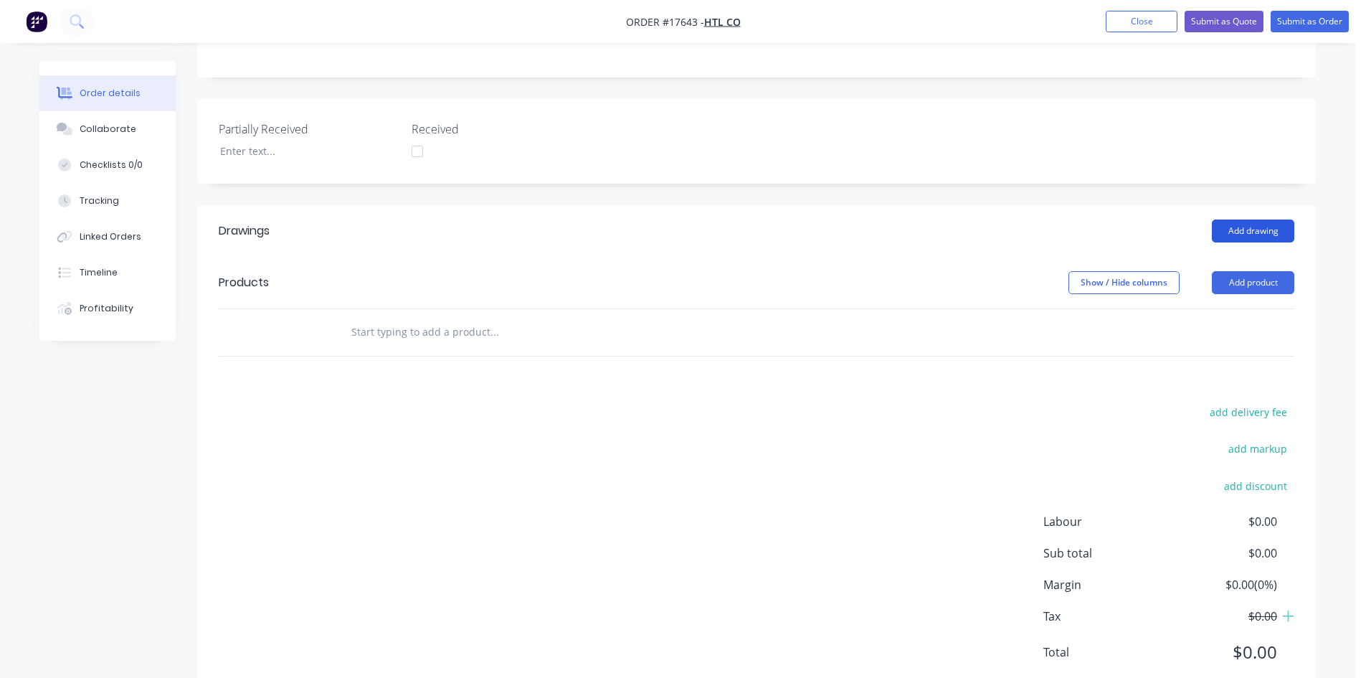
click at [1256, 236] on button "Add drawing" at bounding box center [1253, 230] width 82 height 23
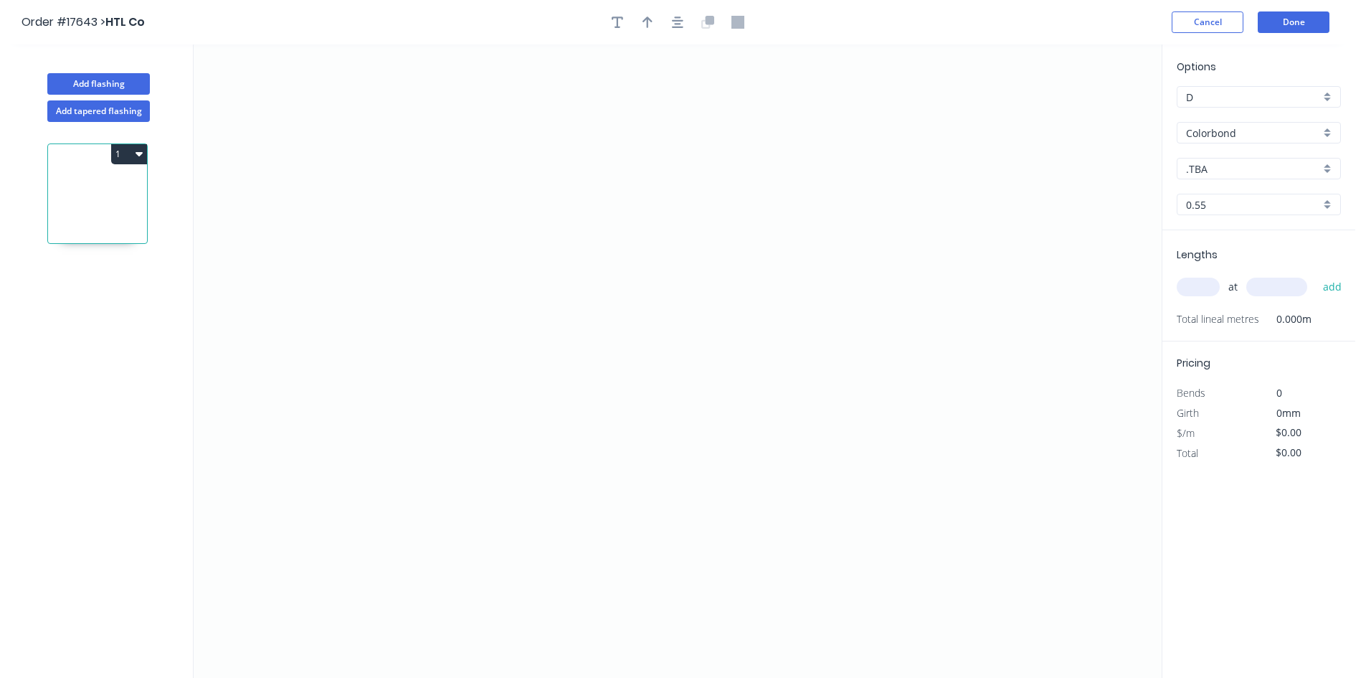
click at [1255, 131] on input "Colorbond" at bounding box center [1253, 133] width 134 height 15
click at [1255, 256] on div "Zincalume" at bounding box center [1259, 260] width 163 height 25
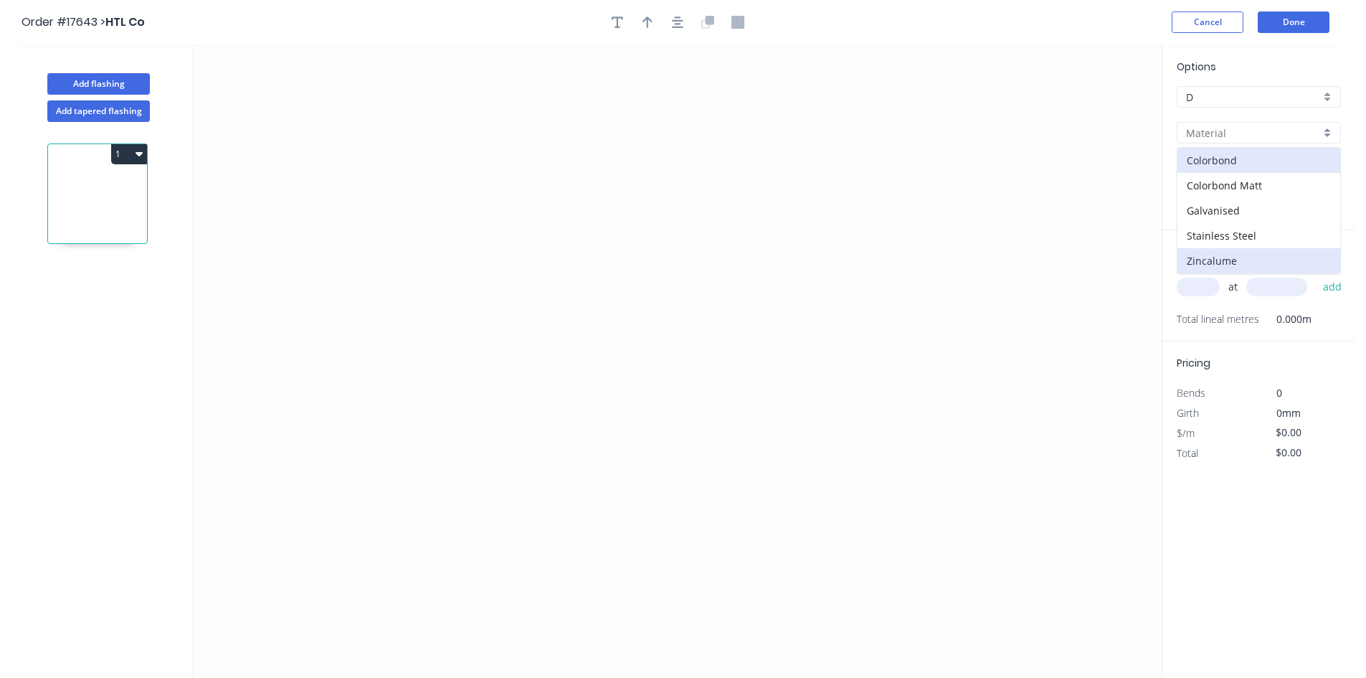
type input "Zincalume"
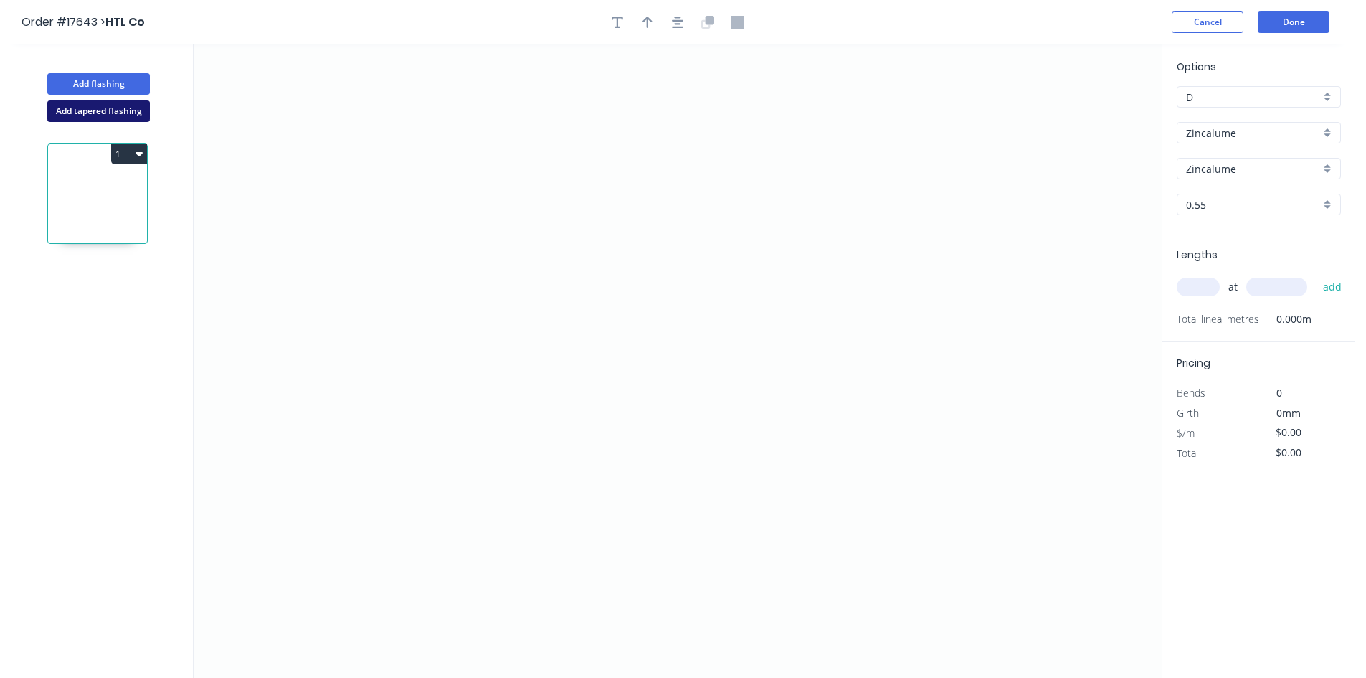
click at [105, 105] on button "Add tapered flashing" at bounding box center [98, 111] width 103 height 22
type input "Colorbond"
type input ".TBA"
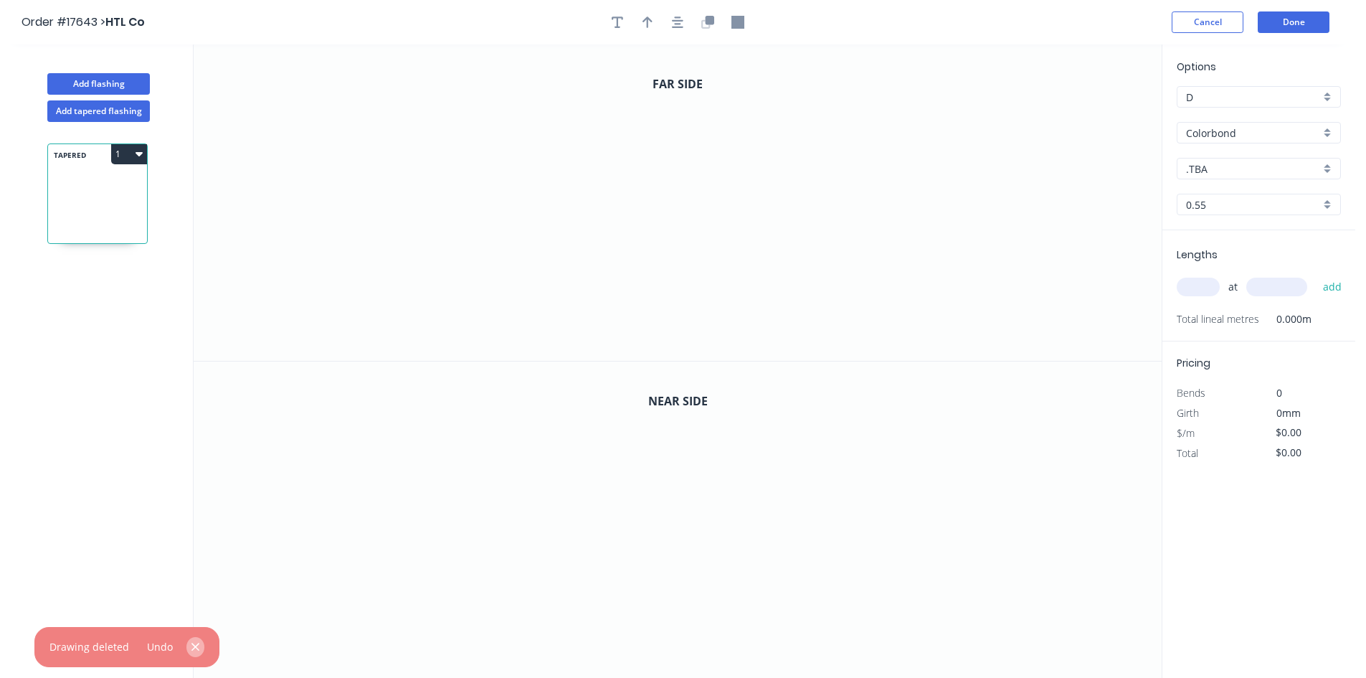
click at [197, 643] on icon "button" at bounding box center [195, 647] width 9 height 13
click at [1239, 131] on input "Colorbond" at bounding box center [1253, 133] width 134 height 15
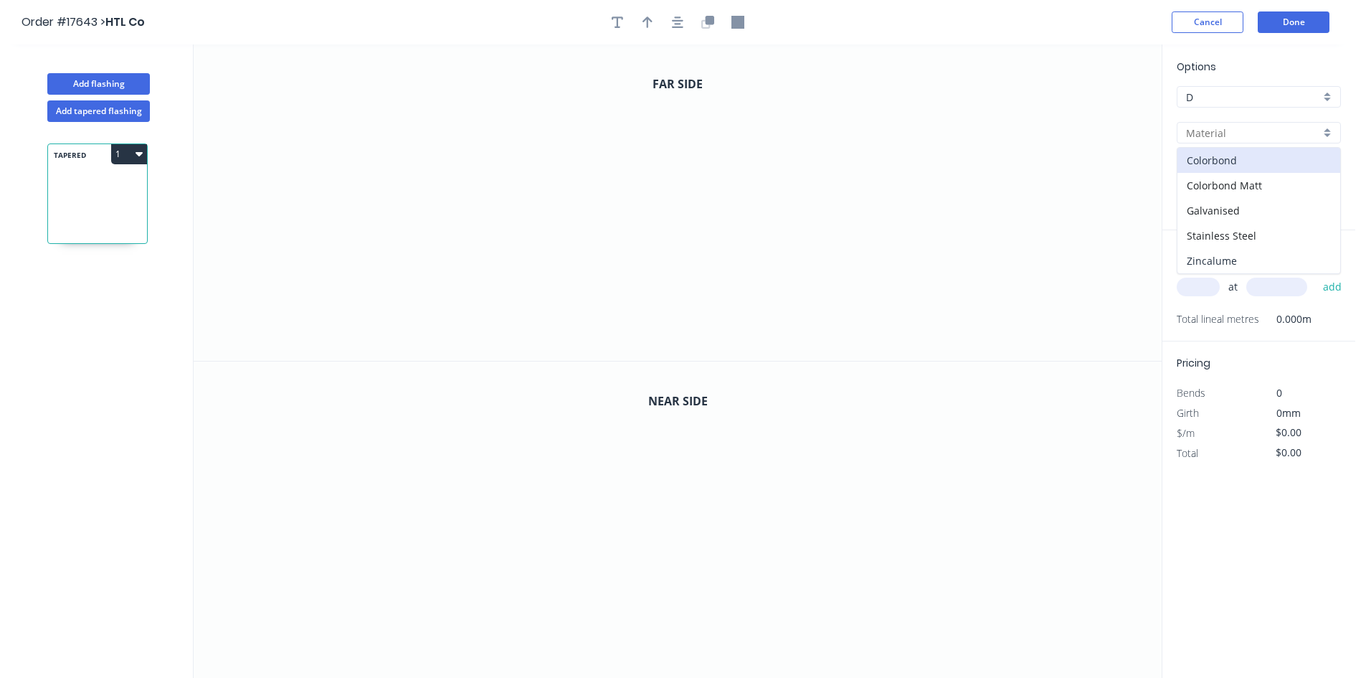
click at [1242, 255] on div "Zincalume" at bounding box center [1259, 260] width 163 height 25
type input "Zincalume"
click at [675, 157] on icon "0" at bounding box center [678, 202] width 968 height 316
click at [675, 263] on icon "0" at bounding box center [678, 202] width 968 height 316
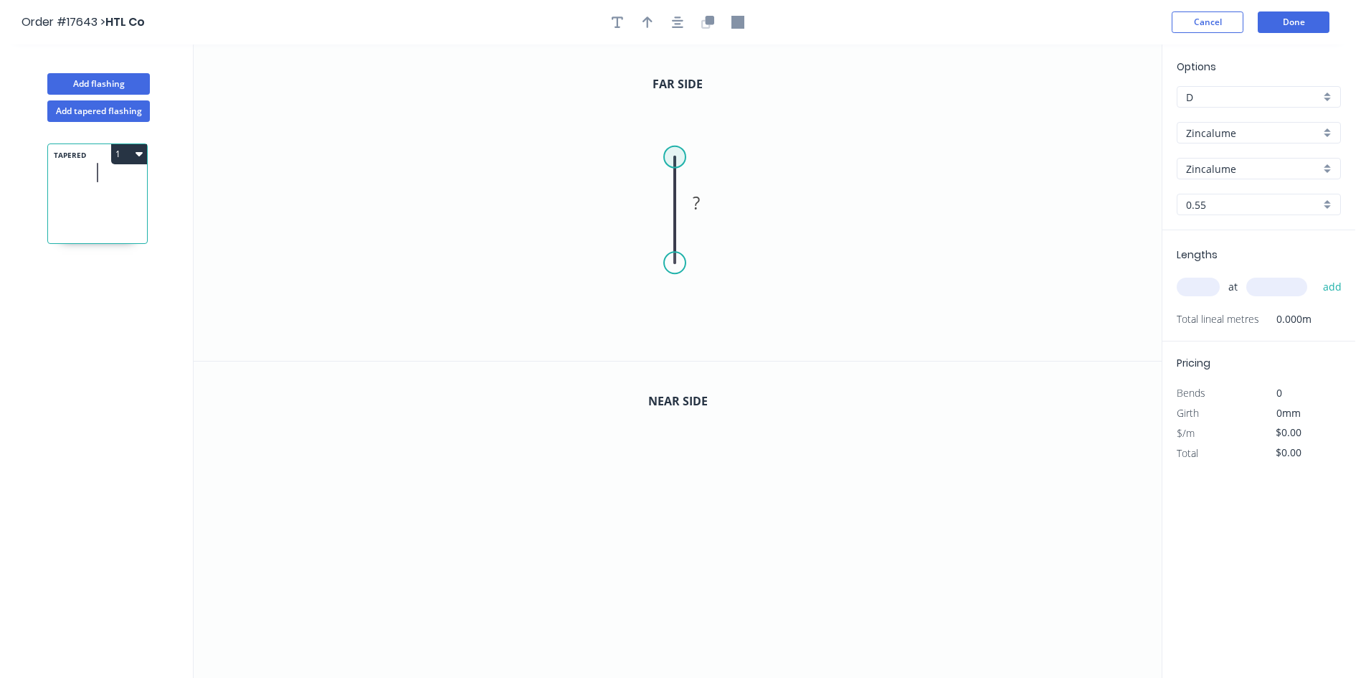
click at [673, 154] on circle at bounding box center [675, 157] width 22 height 22
click at [846, 166] on icon "0 ?" at bounding box center [678, 202] width 968 height 316
click at [866, 174] on icon "0 ? ?" at bounding box center [678, 202] width 968 height 316
click at [708, 299] on div "Crush & Fold" at bounding box center [741, 309] width 144 height 29
drag, startPoint x: 621, startPoint y: 238, endPoint x: 716, endPoint y: 278, distance: 102.6
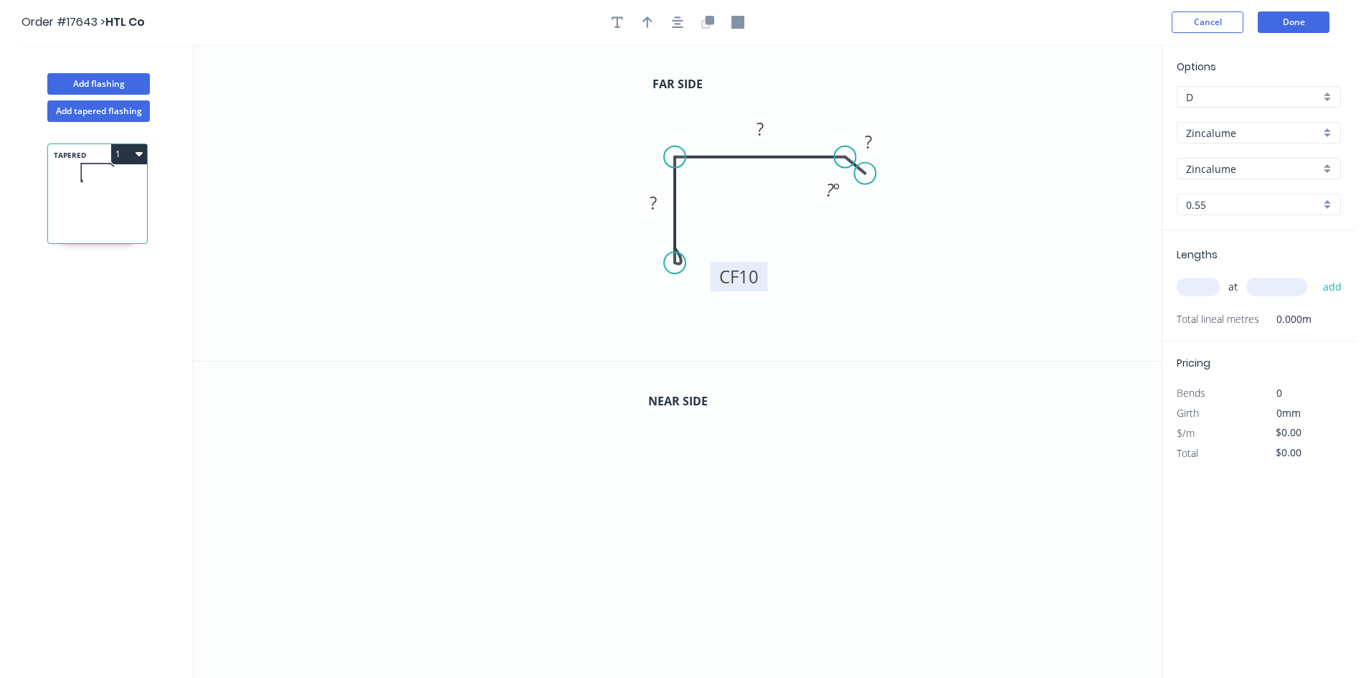
click at [716, 278] on rect at bounding box center [739, 276] width 57 height 29
click at [682, 18] on icon "button" at bounding box center [677, 22] width 11 height 13
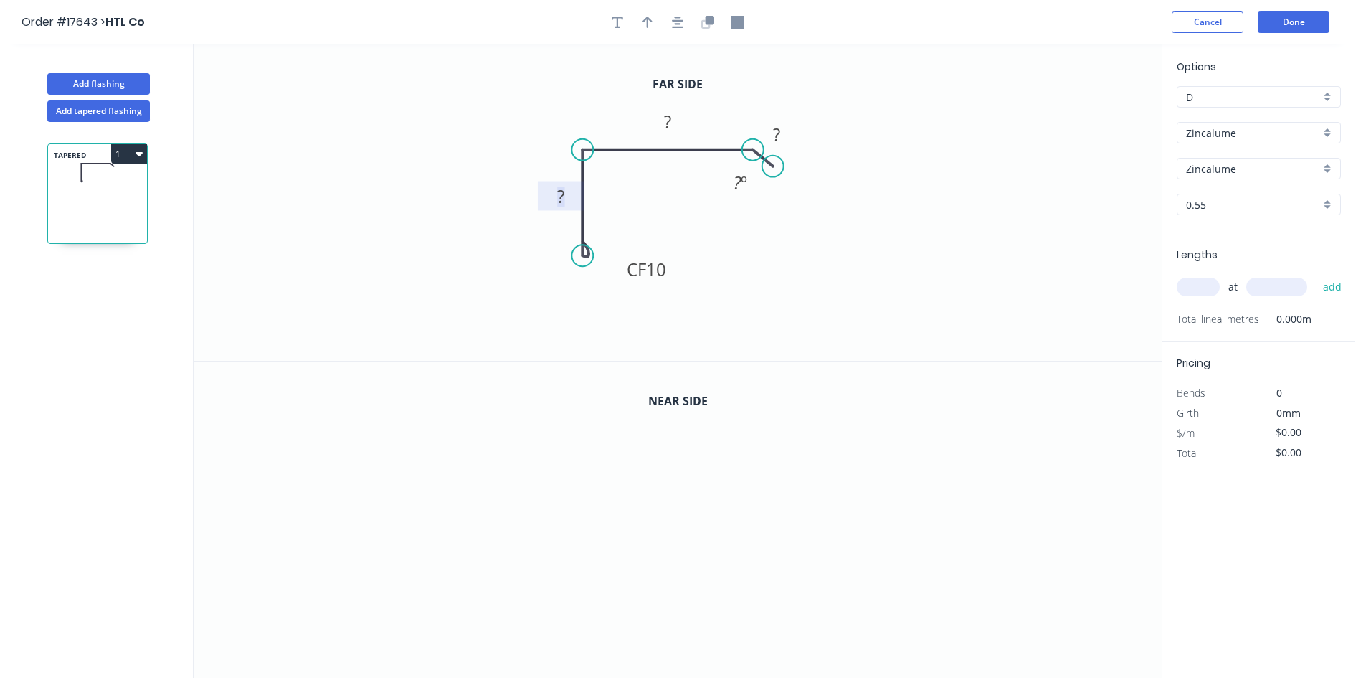
click at [563, 191] on tspan "?" at bounding box center [560, 196] width 7 height 24
click at [676, 123] on rect at bounding box center [667, 123] width 29 height 20
click at [769, 133] on rect at bounding box center [776, 136] width 29 height 20
click at [739, 184] on tspan "?" at bounding box center [738, 183] width 8 height 24
click at [699, 229] on icon "0 CF 10 45 100 15 30 º" at bounding box center [678, 202] width 968 height 316
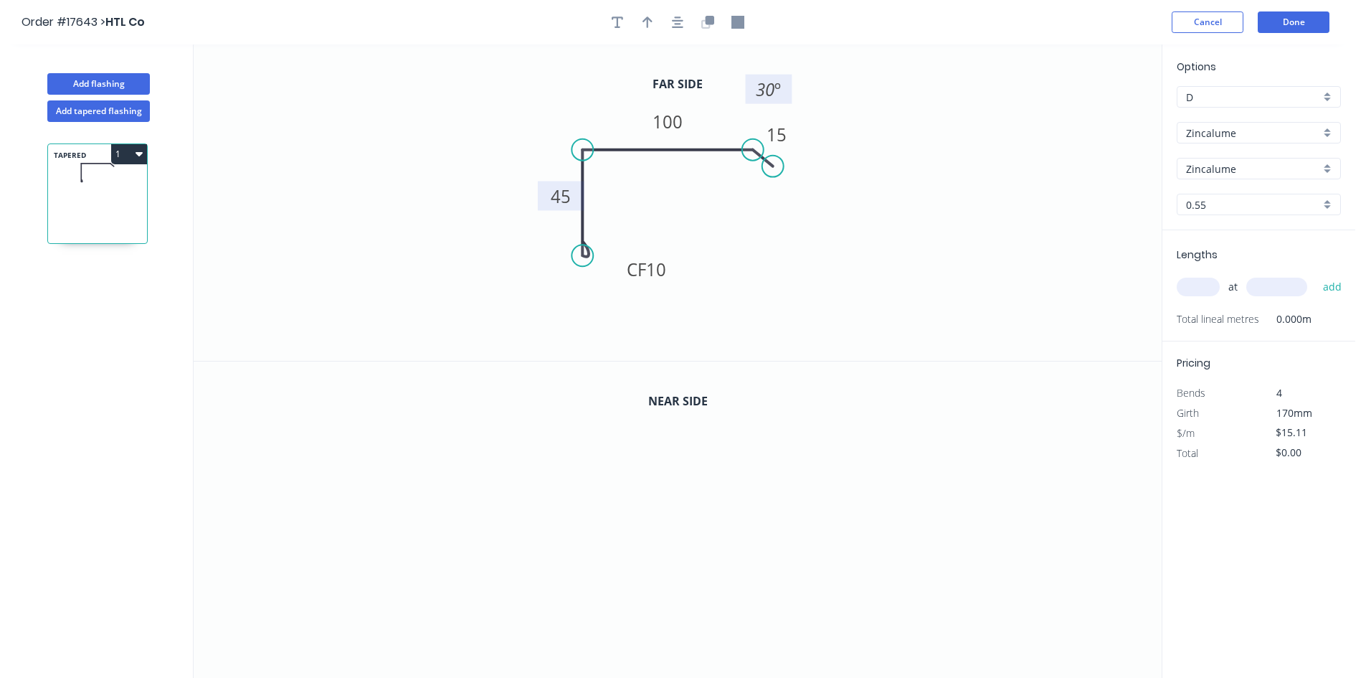
drag, startPoint x: 725, startPoint y: 188, endPoint x: 753, endPoint y: 95, distance: 97.3
click at [753, 95] on rect at bounding box center [769, 89] width 47 height 29
click at [635, 197] on div "Show angle" at bounding box center [651, 193] width 144 height 29
click at [611, 179] on tspan "º" at bounding box center [611, 174] width 6 height 24
drag, startPoint x: 628, startPoint y: 179, endPoint x: 552, endPoint y: 124, distance: 93.0
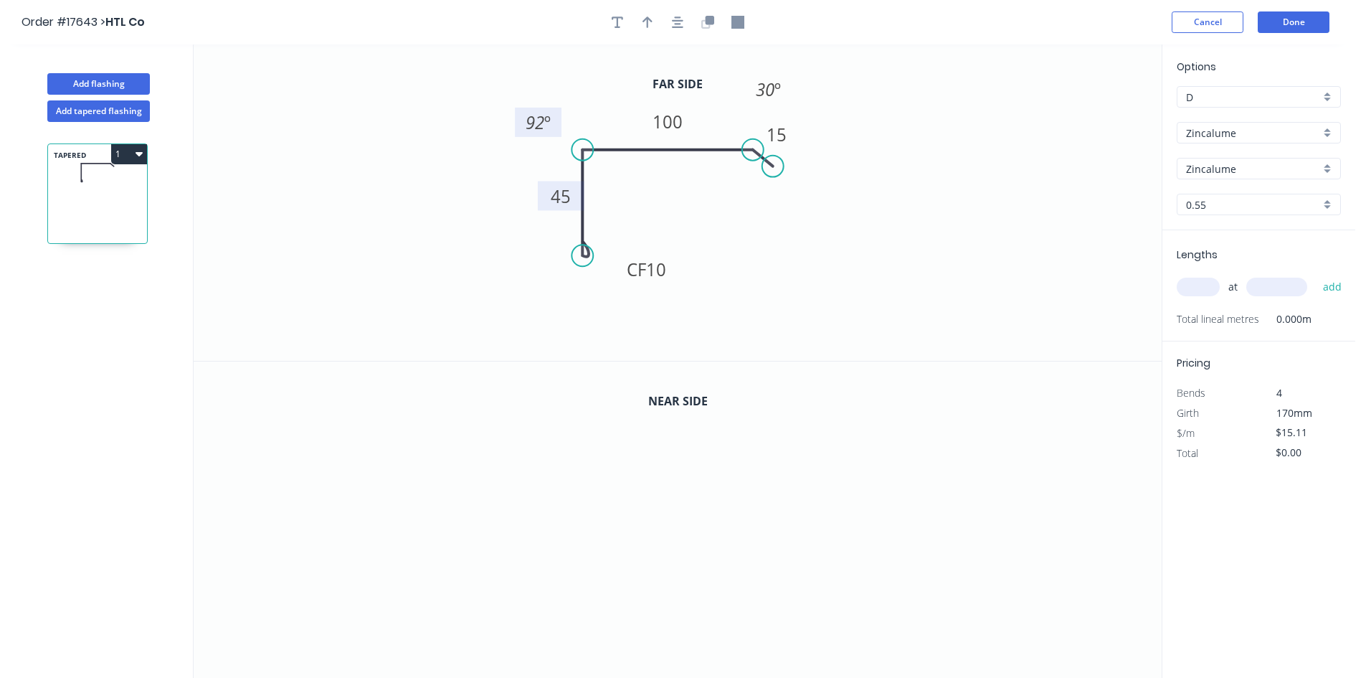
click at [552, 124] on rect at bounding box center [538, 122] width 47 height 29
click at [677, 21] on icon "button" at bounding box center [677, 21] width 11 height 11
click at [648, 26] on icon "button" at bounding box center [648, 21] width 10 height 11
drag, startPoint x: 1090, startPoint y: 117, endPoint x: 425, endPoint y: 184, distance: 668.3
click at [425, 184] on icon at bounding box center [409, 184] width 46 height 13
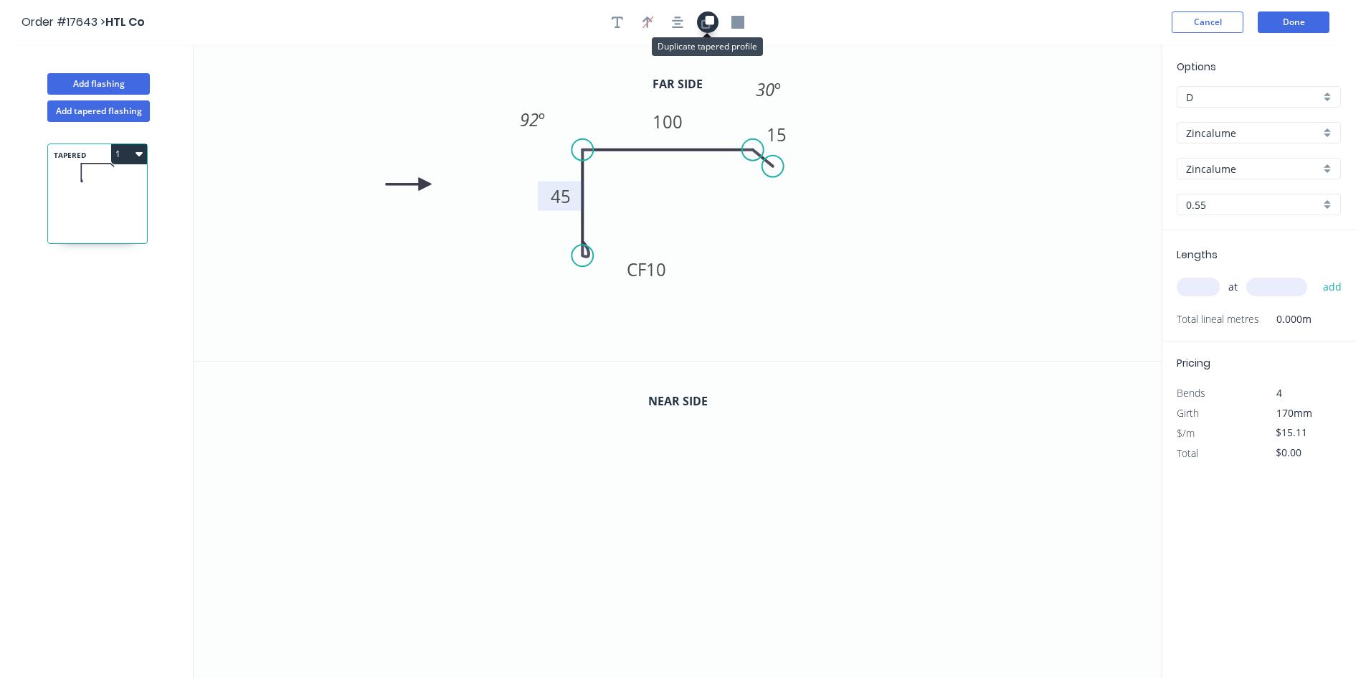
click at [707, 24] on icon "button" at bounding box center [710, 20] width 9 height 9
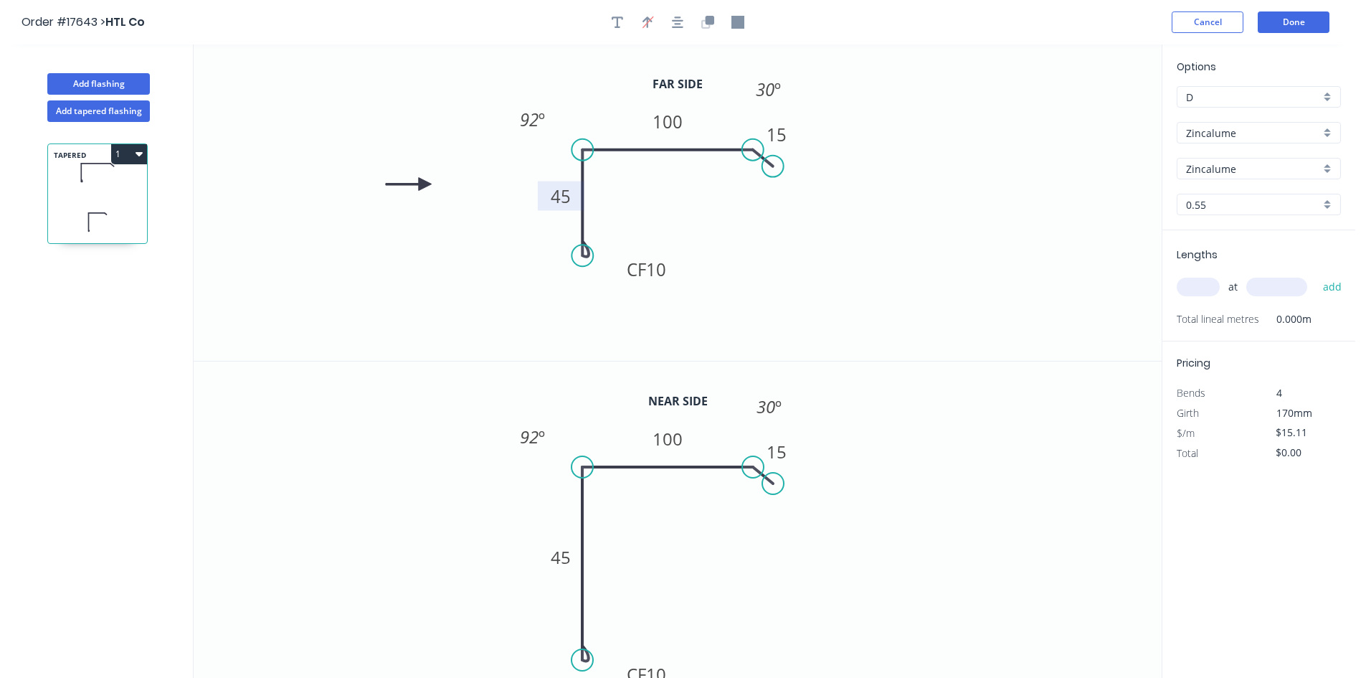
drag, startPoint x: 583, startPoint y: 573, endPoint x: 588, endPoint y: 660, distance: 86.9
click at [588, 660] on circle at bounding box center [583, 660] width 22 height 22
drag, startPoint x: 625, startPoint y: 666, endPoint x: 625, endPoint y: 638, distance: 27.3
click at [625, 638] on rect at bounding box center [646, 647] width 57 height 29
click at [679, 23] on icon "button" at bounding box center [677, 21] width 11 height 11
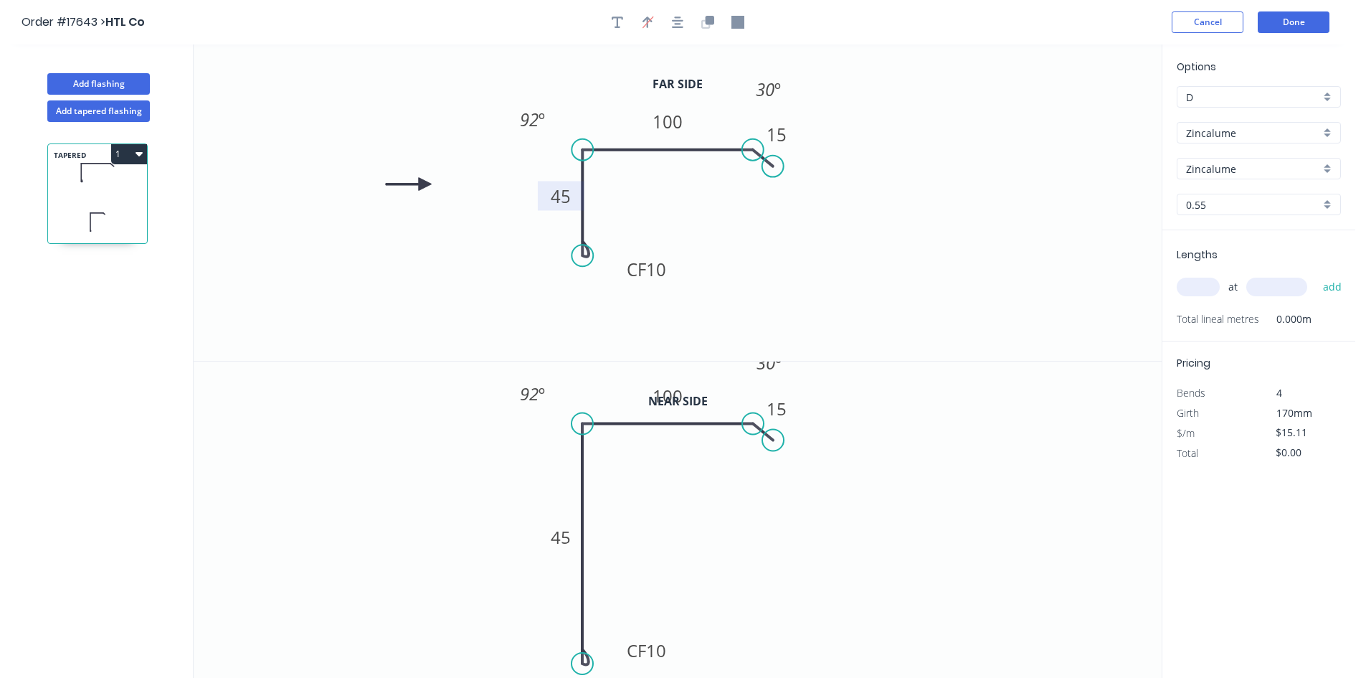
drag, startPoint x: 580, startPoint y: 615, endPoint x: 585, endPoint y: 663, distance: 48.2
click at [585, 663] on circle at bounding box center [583, 664] width 22 height 22
click at [783, 369] on rect at bounding box center [769, 364] width 29 height 20
drag, startPoint x: 787, startPoint y: 371, endPoint x: 884, endPoint y: 408, distance: 103.8
click at [884, 408] on rect at bounding box center [866, 399] width 47 height 29
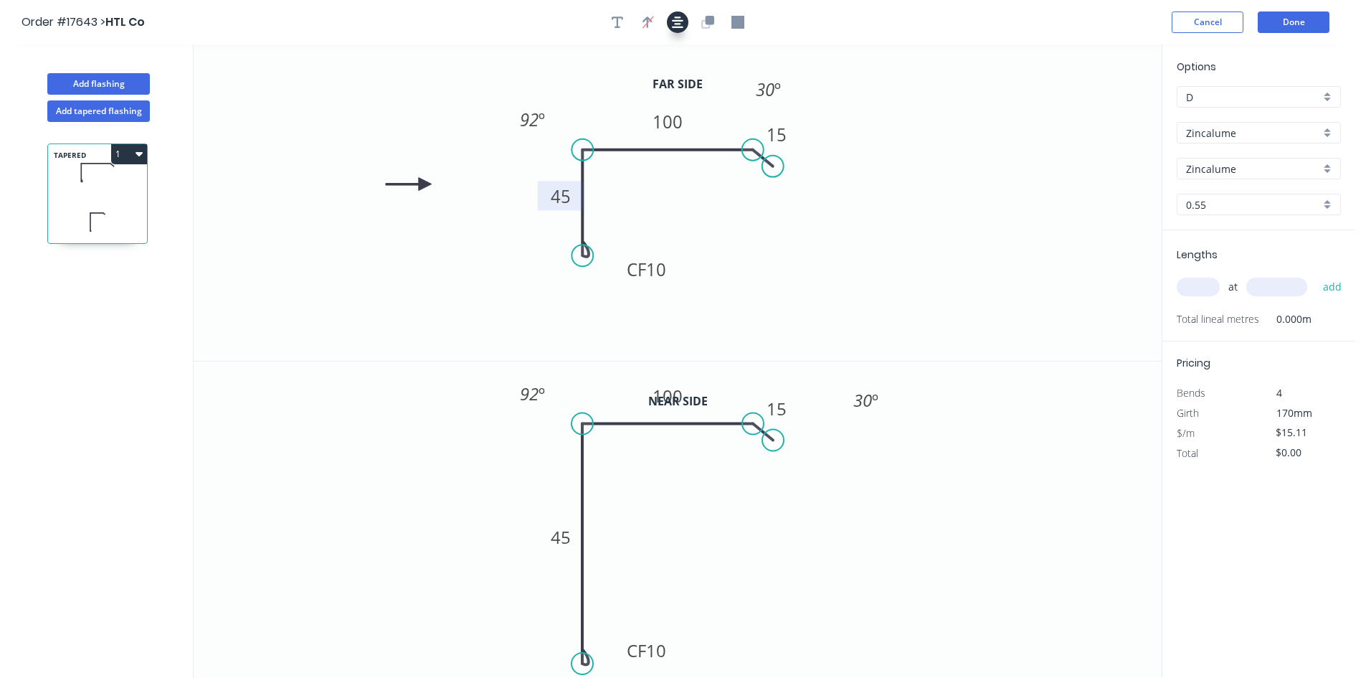
click at [684, 22] on button "button" at bounding box center [678, 22] width 22 height 22
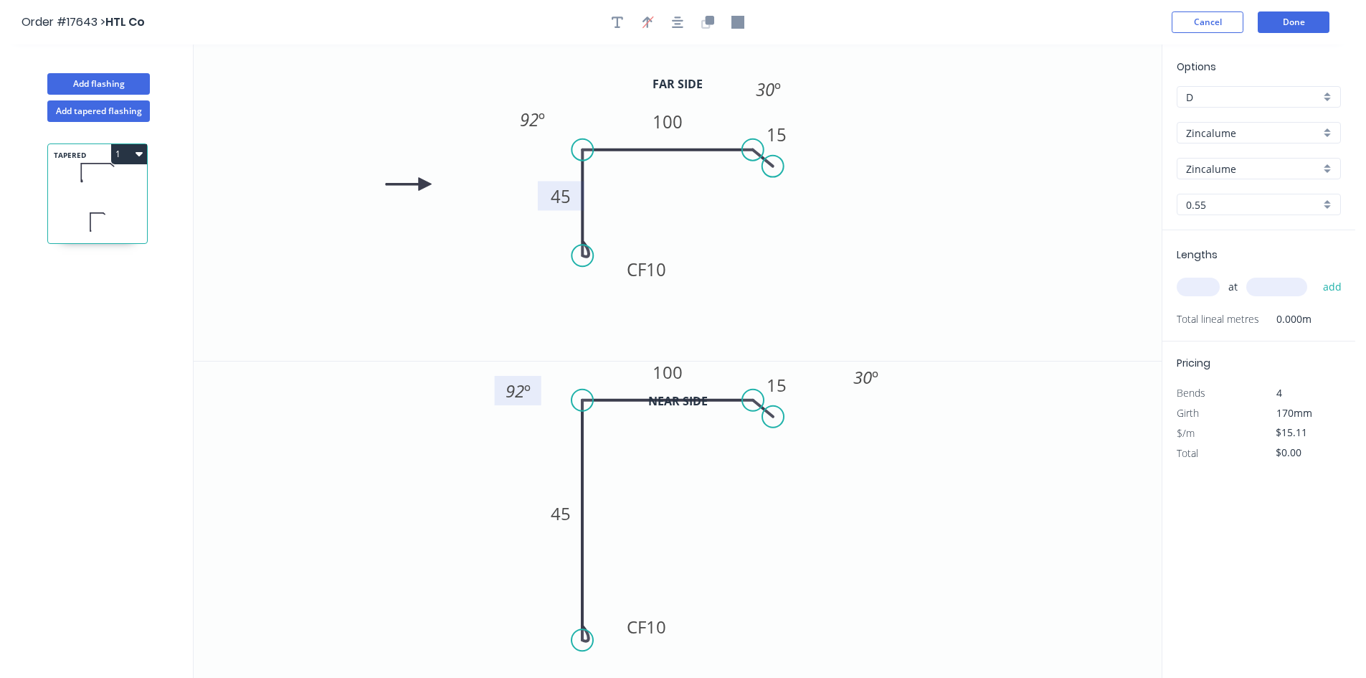
drag, startPoint x: 549, startPoint y: 373, endPoint x: 535, endPoint y: 394, distance: 25.3
click at [535, 394] on rect at bounding box center [518, 390] width 47 height 29
click at [558, 514] on tspan "45" at bounding box center [561, 513] width 20 height 24
click at [489, 525] on icon "0 CF 10 390 100 15 92 º 30 º" at bounding box center [678, 519] width 968 height 317
type input "$26.90"
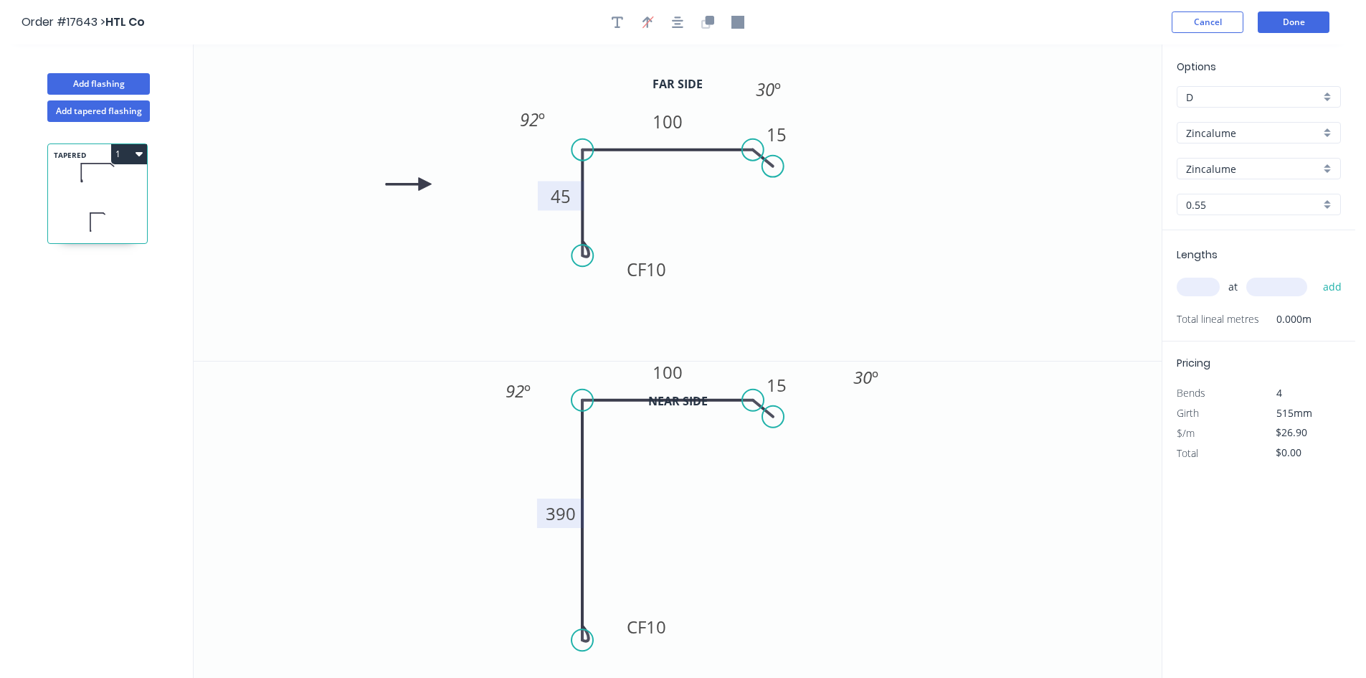
click at [1204, 282] on input "text" at bounding box center [1198, 287] width 43 height 19
type input "1"
click at [1295, 285] on input "text" at bounding box center [1277, 287] width 61 height 19
type input "605"
click at [1330, 288] on button "add" at bounding box center [1333, 287] width 34 height 24
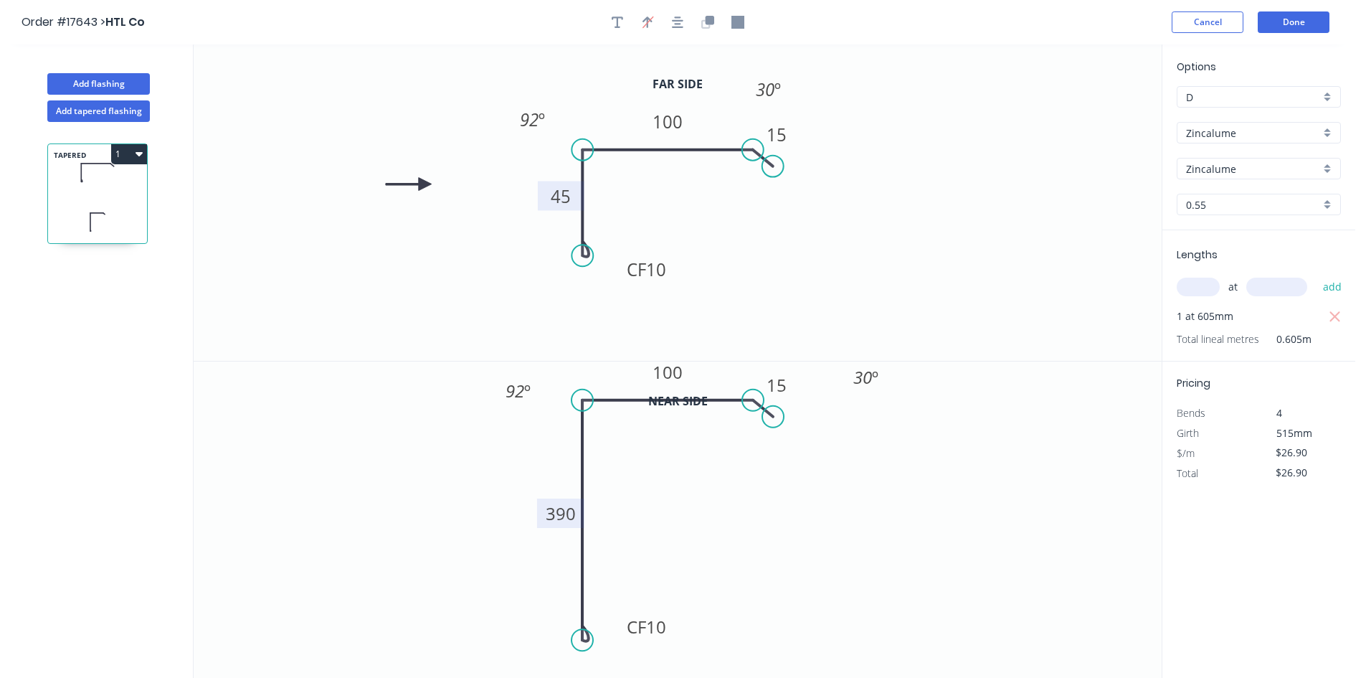
drag, startPoint x: 141, startPoint y: 153, endPoint x: 134, endPoint y: 155, distance: 7.3
click at [134, 155] on button "1" at bounding box center [129, 154] width 36 height 20
click at [119, 180] on div "Duplicate" at bounding box center [79, 189] width 110 height 21
type input "$0.00"
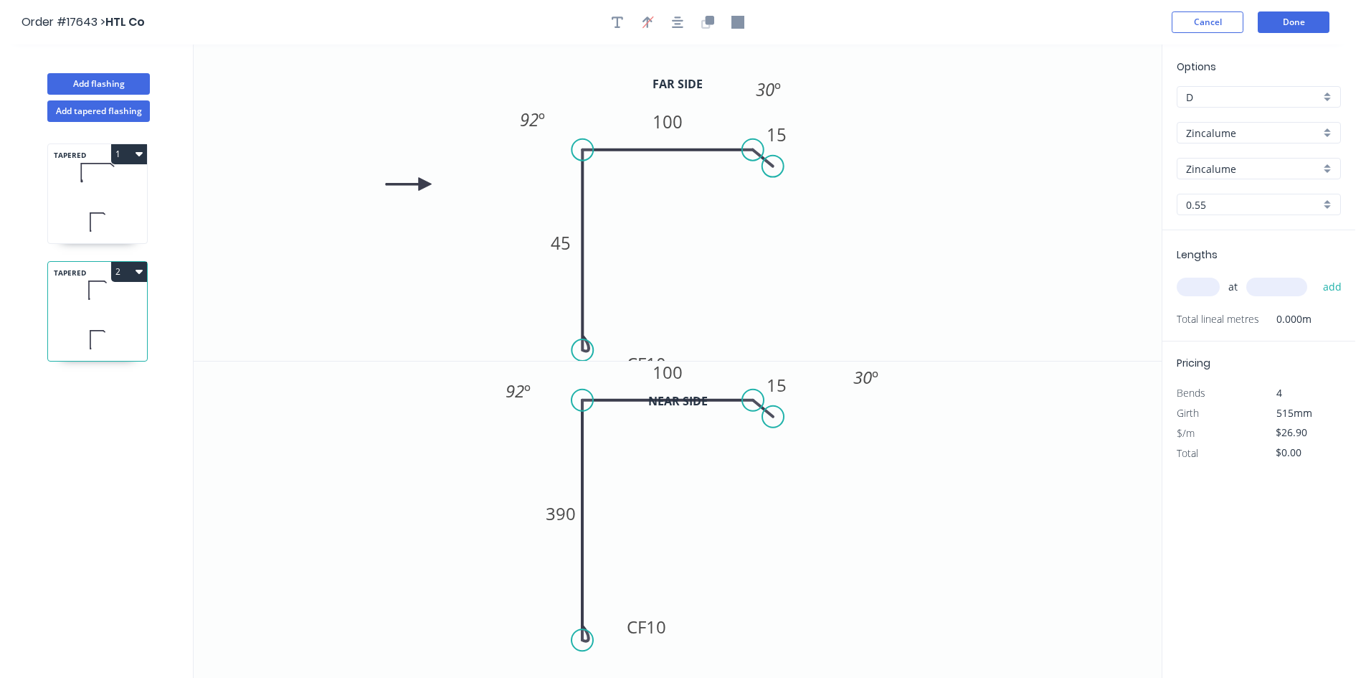
drag, startPoint x: 583, startPoint y: 260, endPoint x: 580, endPoint y: 351, distance: 91.2
click at [580, 351] on circle at bounding box center [583, 350] width 22 height 22
click at [568, 245] on tspan "45" at bounding box center [561, 243] width 20 height 24
click at [680, 19] on icon "button" at bounding box center [677, 22] width 11 height 13
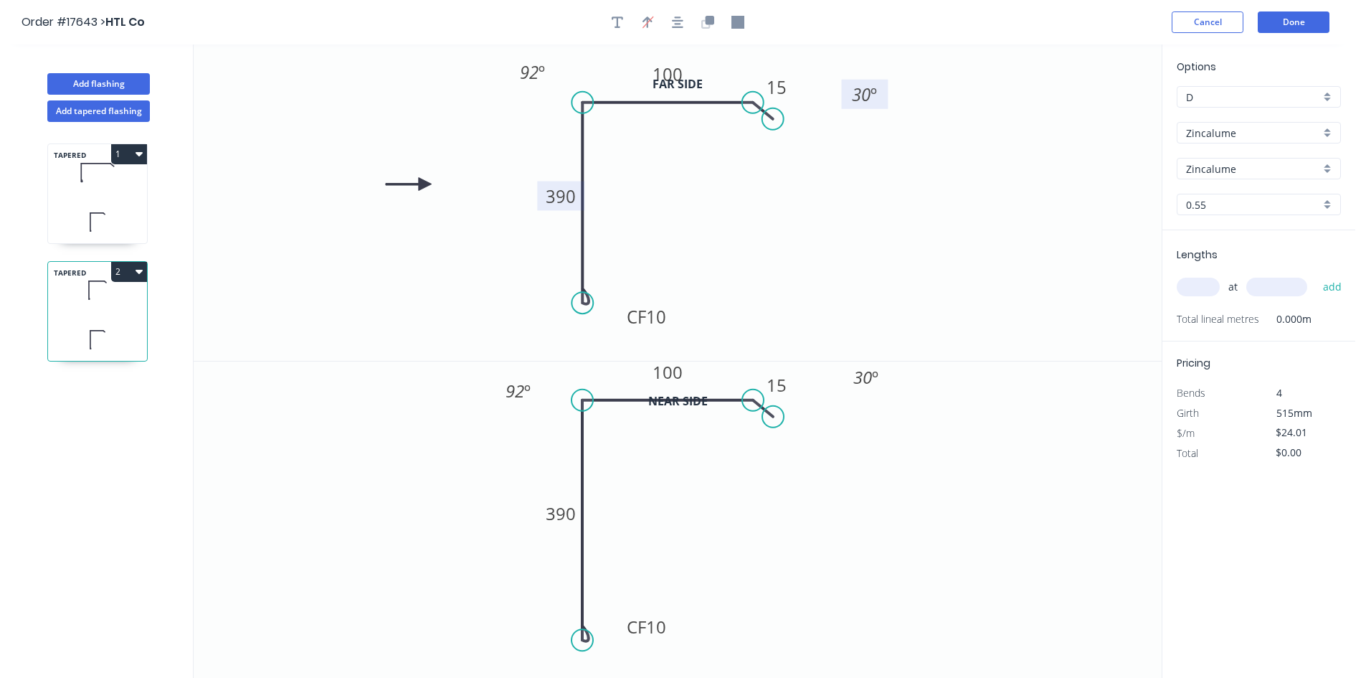
drag, startPoint x: 788, startPoint y: 48, endPoint x: 884, endPoint y: 101, distance: 109.8
click at [884, 101] on rect at bounding box center [865, 94] width 47 height 29
drag, startPoint x: 586, startPoint y: 324, endPoint x: 586, endPoint y: 343, distance: 18.6
click at [586, 343] on circle at bounding box center [583, 342] width 22 height 22
drag, startPoint x: 622, startPoint y: 349, endPoint x: 625, endPoint y: 314, distance: 34.6
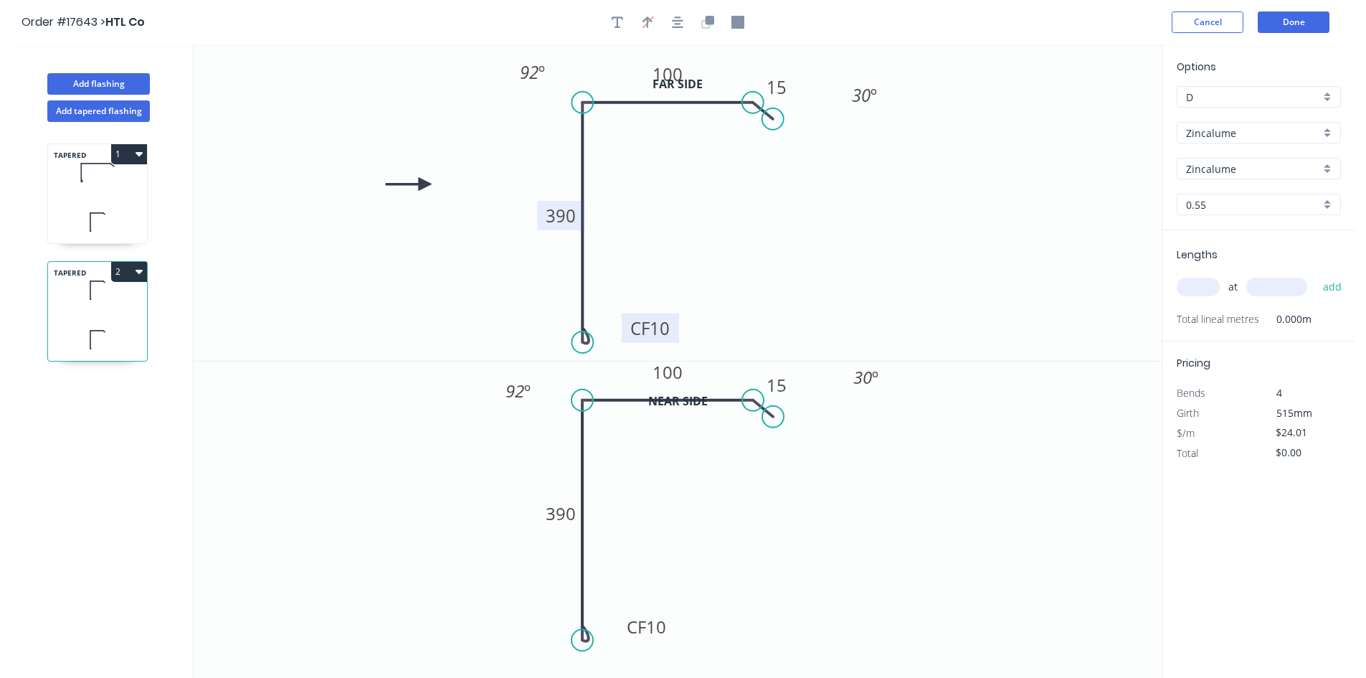
click at [625, 314] on rect at bounding box center [650, 327] width 57 height 29
click at [676, 22] on icon "button" at bounding box center [677, 22] width 11 height 13
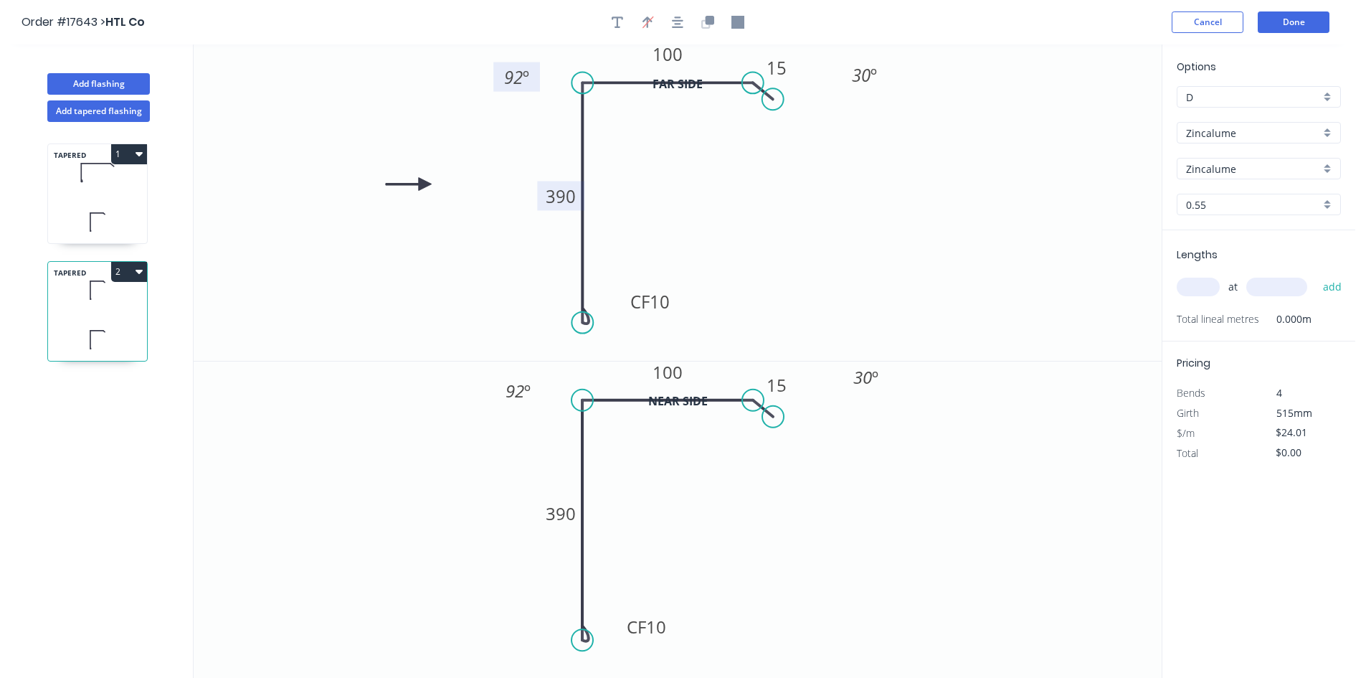
drag, startPoint x: 552, startPoint y: 56, endPoint x: 536, endPoint y: 80, distance: 29.0
click at [536, 80] on rect at bounding box center [516, 76] width 47 height 29
drag, startPoint x: 580, startPoint y: 641, endPoint x: 580, endPoint y: 509, distance: 132.0
click at [580, 509] on circle at bounding box center [583, 509] width 22 height 22
click at [564, 446] on tspan "390" at bounding box center [561, 448] width 30 height 24
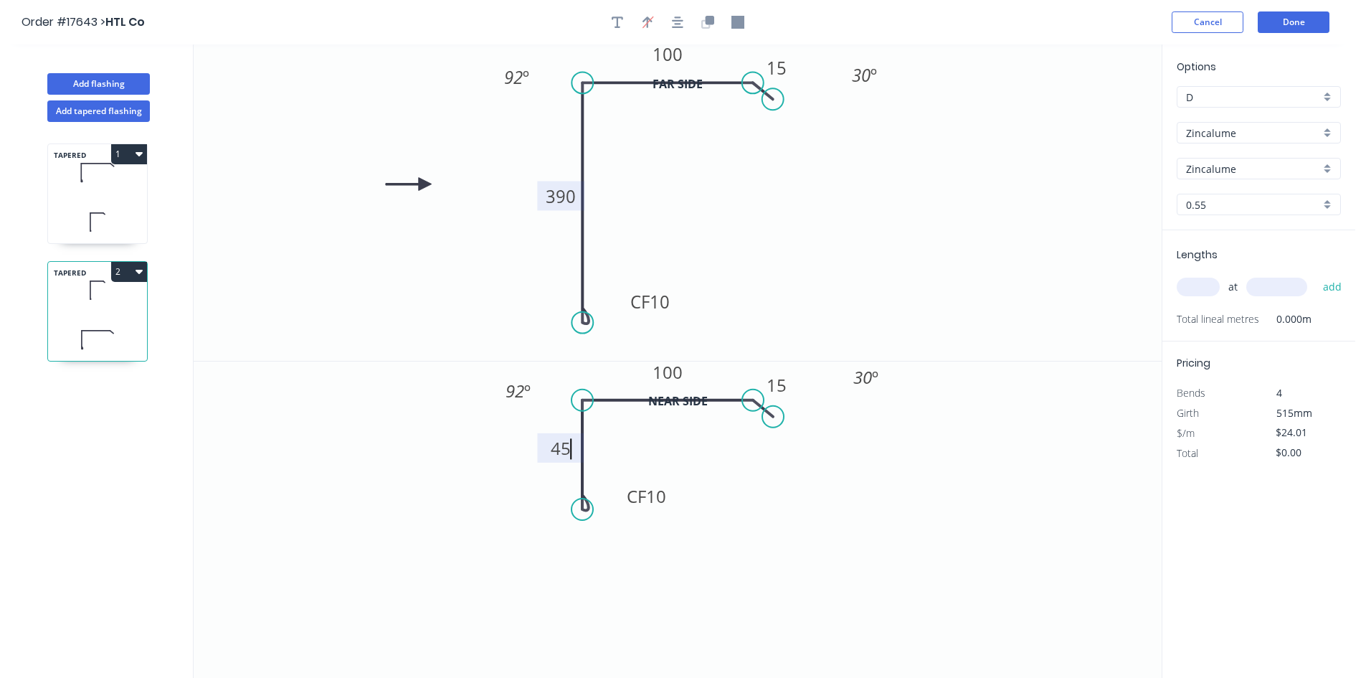
click at [521, 484] on icon "0 CF 10 45 100 15 92 º 30 º" at bounding box center [678, 519] width 968 height 317
type input "$26.90"
click at [679, 30] on button "button" at bounding box center [678, 22] width 22 height 22
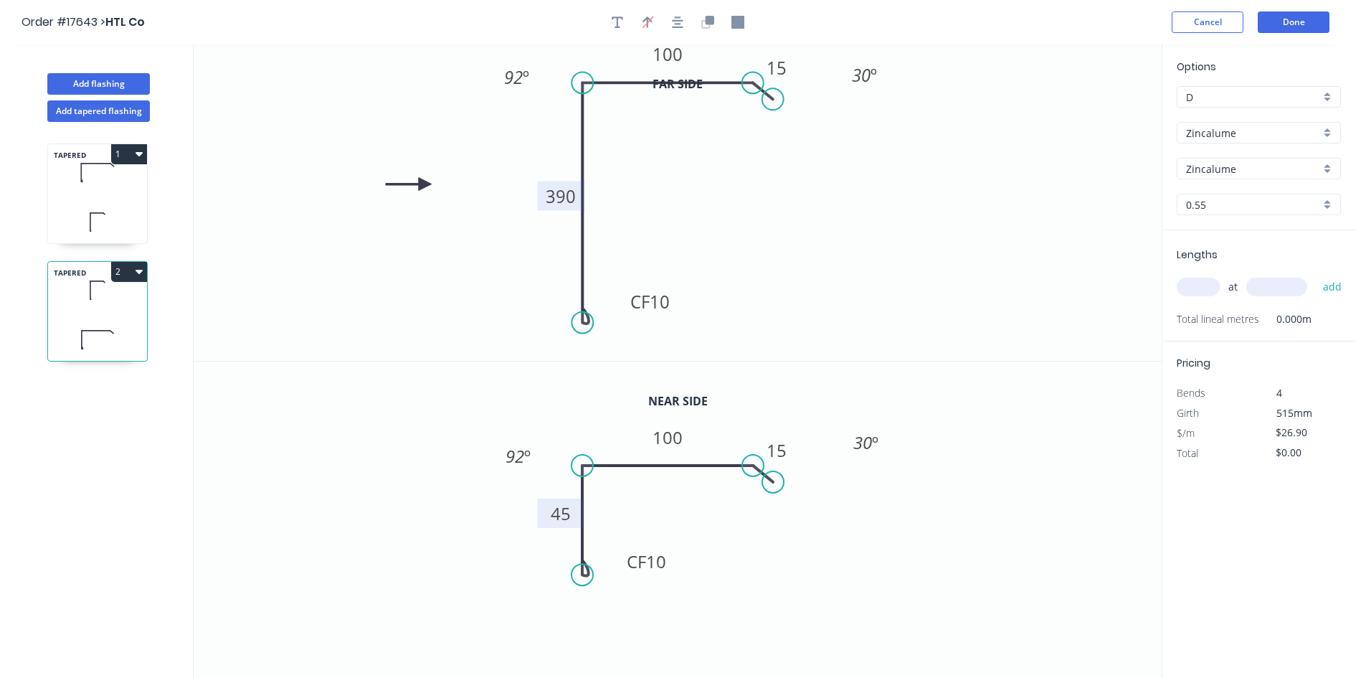
click at [1203, 285] on input "text" at bounding box center [1198, 287] width 43 height 19
type input "1"
click at [1270, 285] on input "text" at bounding box center [1277, 287] width 61 height 19
type input "605"
click at [1323, 289] on button "add" at bounding box center [1333, 287] width 34 height 24
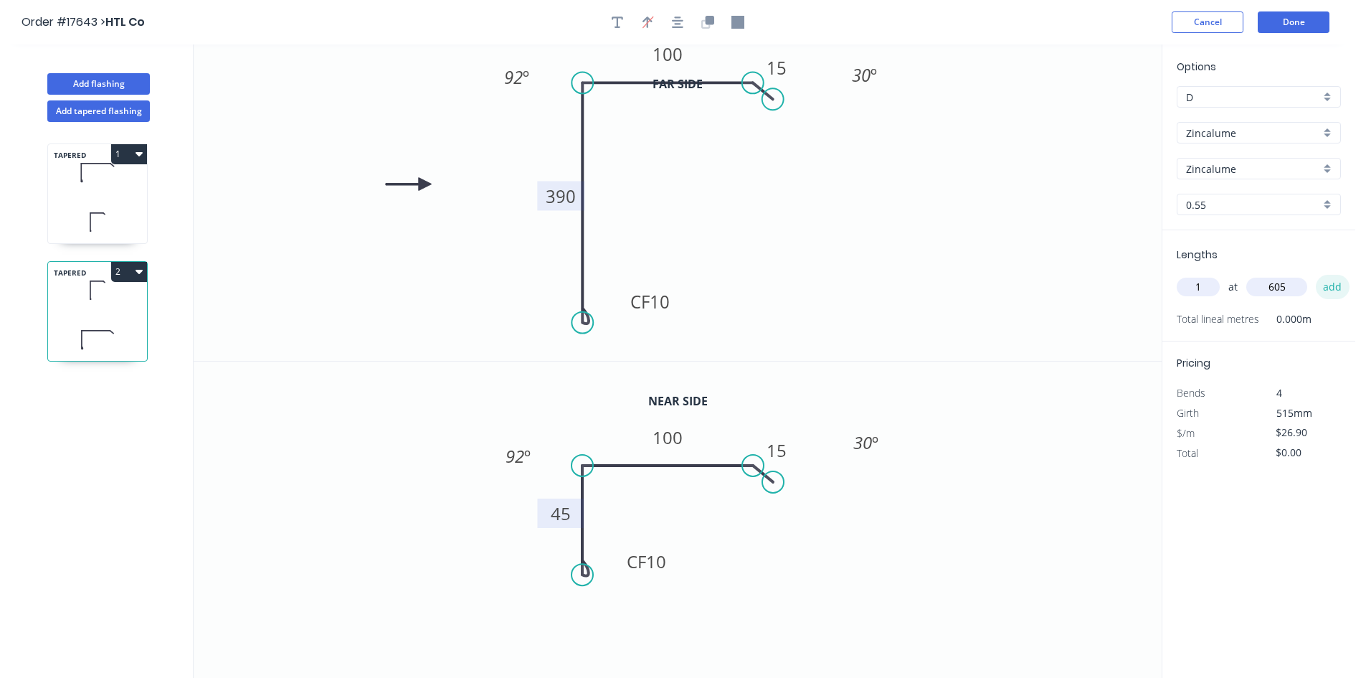
type input "$26.90"
click at [1288, 24] on button "Done" at bounding box center [1294, 22] width 72 height 22
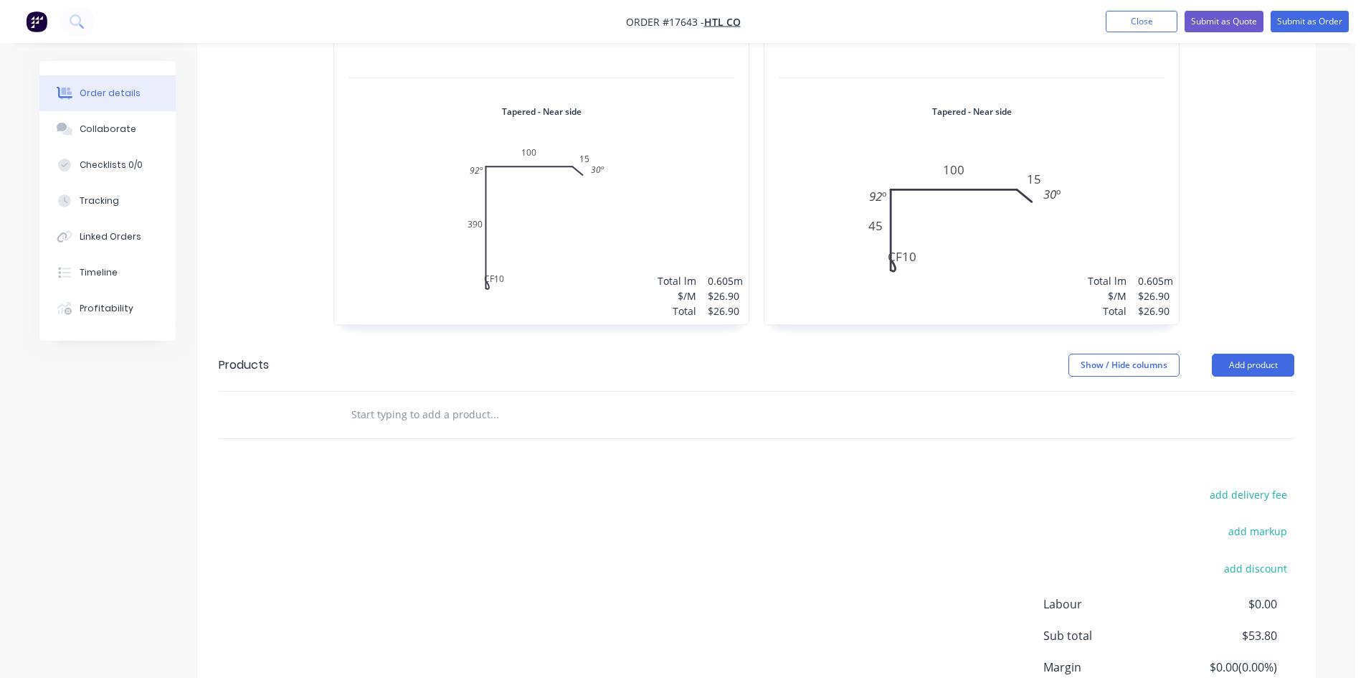
scroll to position [789, 0]
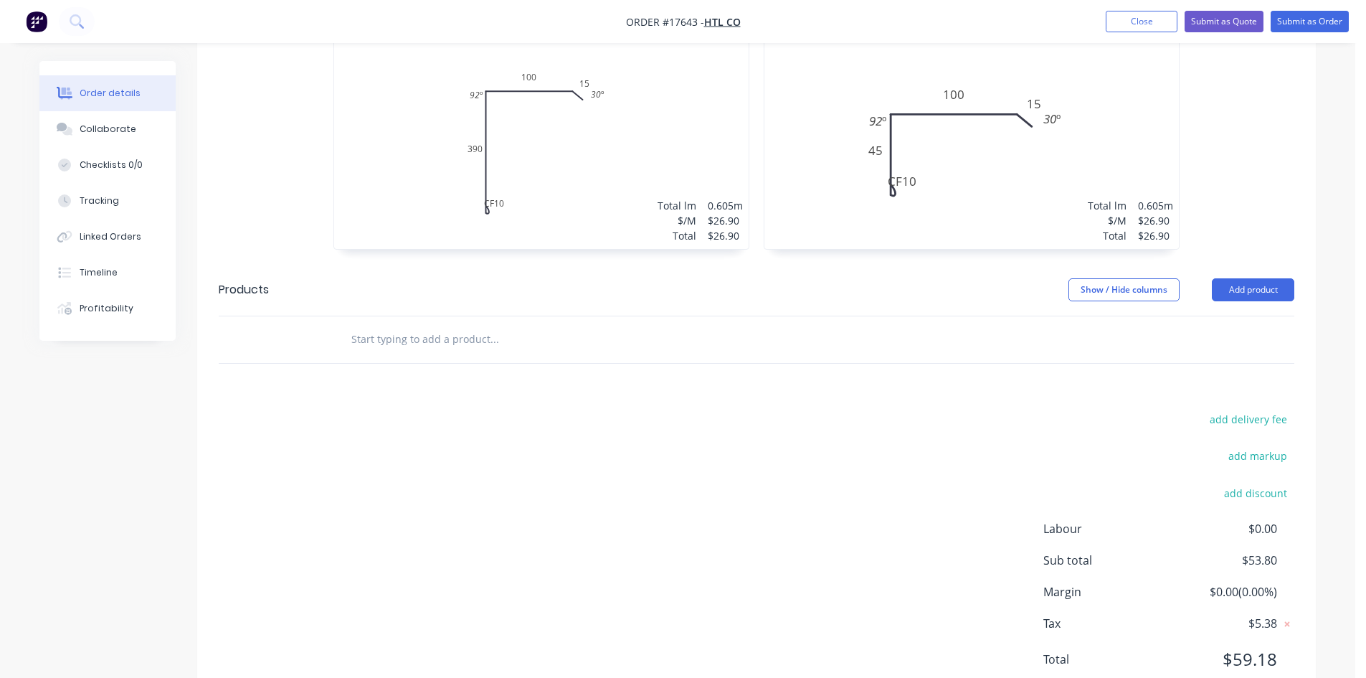
click at [384, 344] on input "text" at bounding box center [494, 339] width 287 height 29
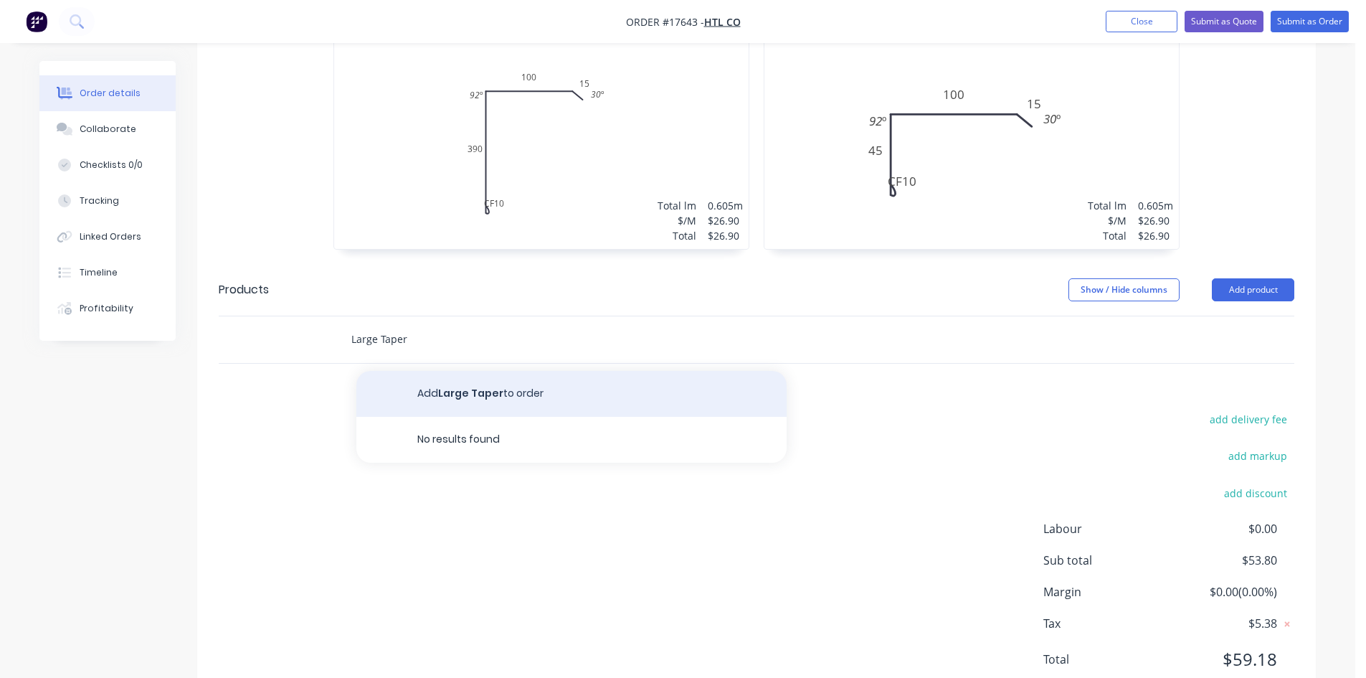
type input "Large Taper"
click at [471, 398] on button "Add Large Taper to order" at bounding box center [571, 394] width 430 height 46
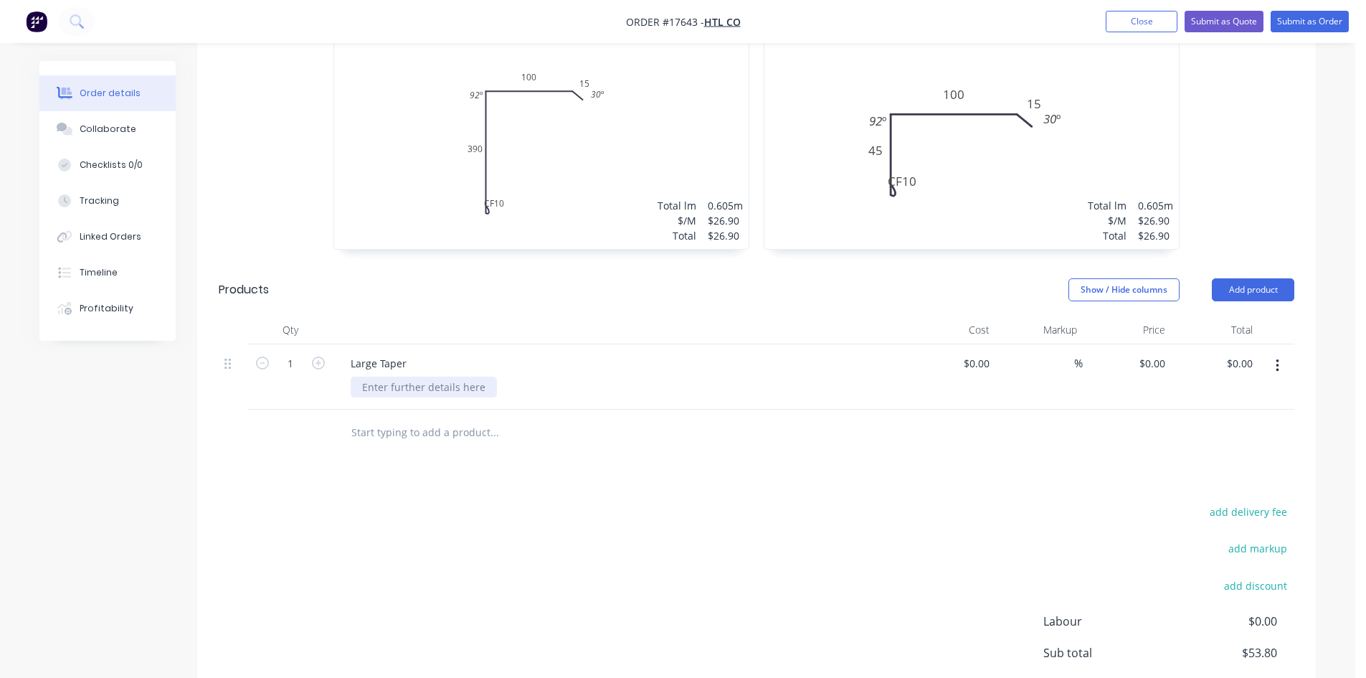
click at [410, 387] on div at bounding box center [424, 387] width 146 height 21
click at [404, 367] on div "Large Taper" at bounding box center [378, 363] width 79 height 21
drag, startPoint x: 456, startPoint y: 364, endPoint x: 408, endPoint y: 362, distance: 48.1
click at [408, 362] on div "Large Taper Allowance" at bounding box center [404, 363] width 131 height 21
click at [593, 310] on header "Products Show / Hide columns Add product" at bounding box center [756, 290] width 1119 height 52
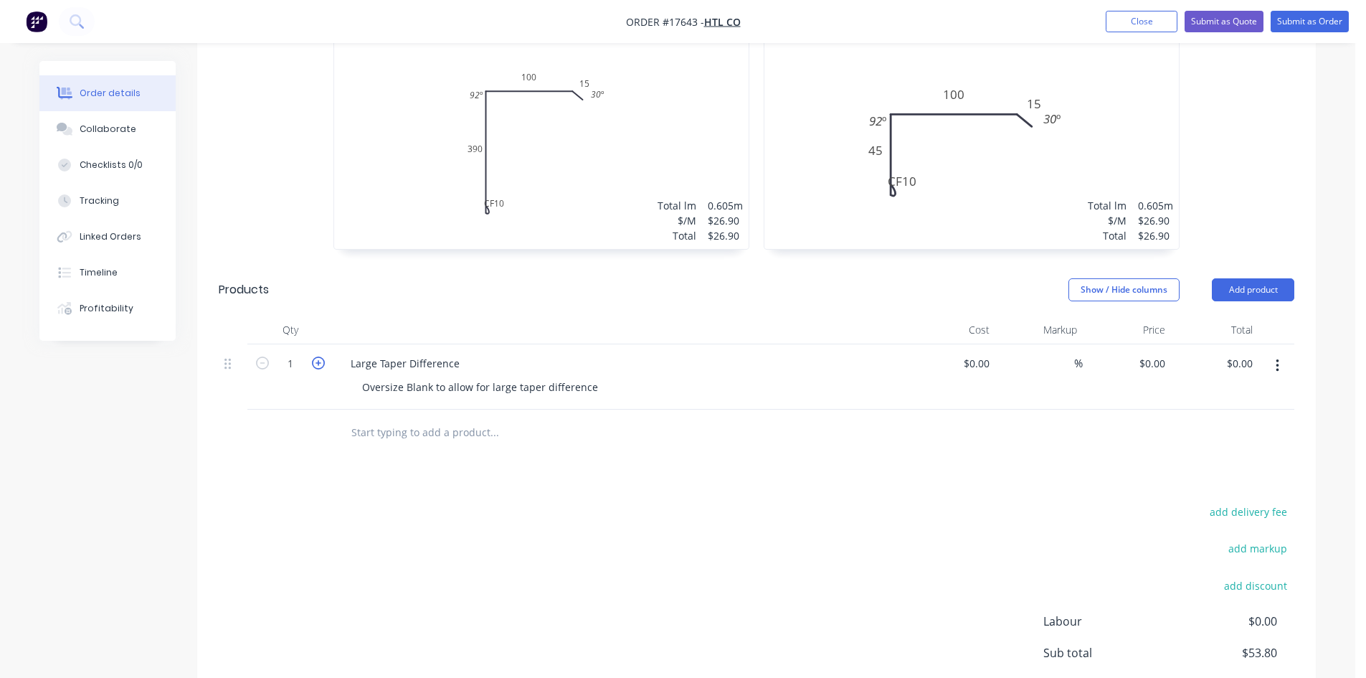
click at [323, 364] on icon "button" at bounding box center [318, 362] width 13 height 13
type input "2"
click at [973, 364] on div "$0.00" at bounding box center [976, 363] width 39 height 21
type input "5"
type input "$25.00"
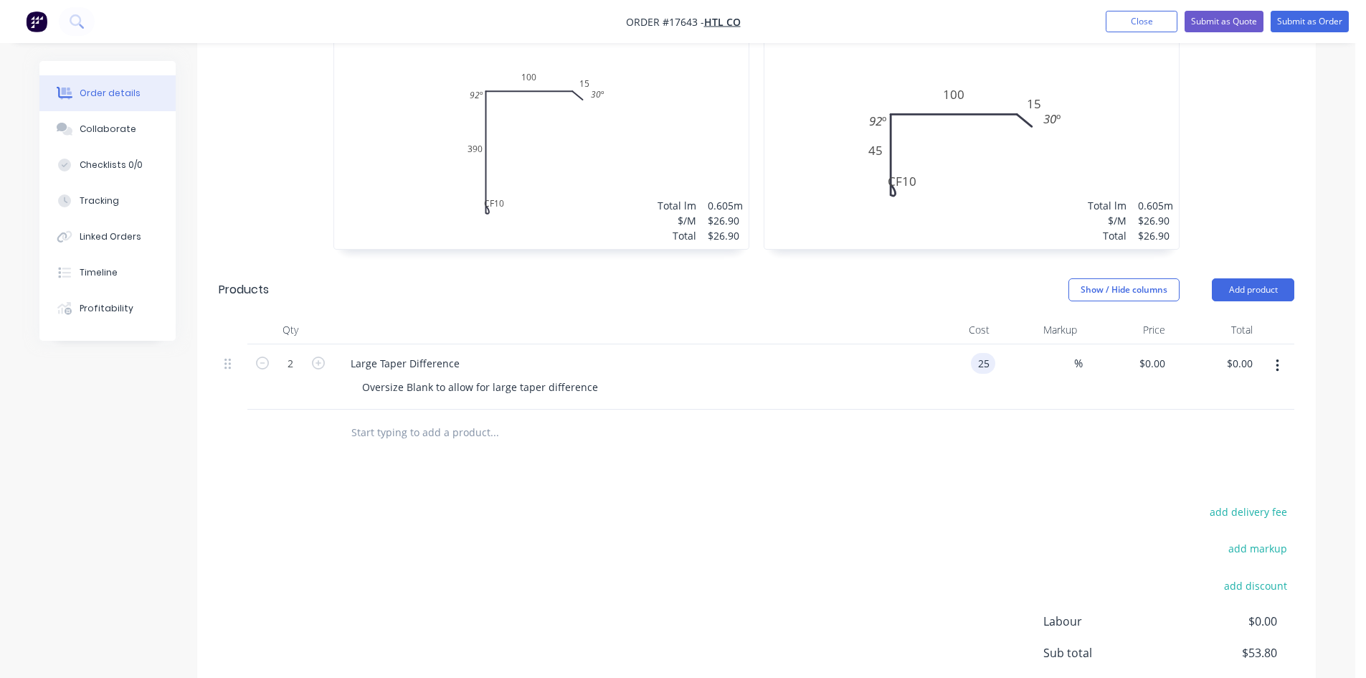
type input "$25.00"
type input "$50.00"
click at [887, 301] on header "Products Show / Hide columns Add product" at bounding box center [756, 290] width 1119 height 52
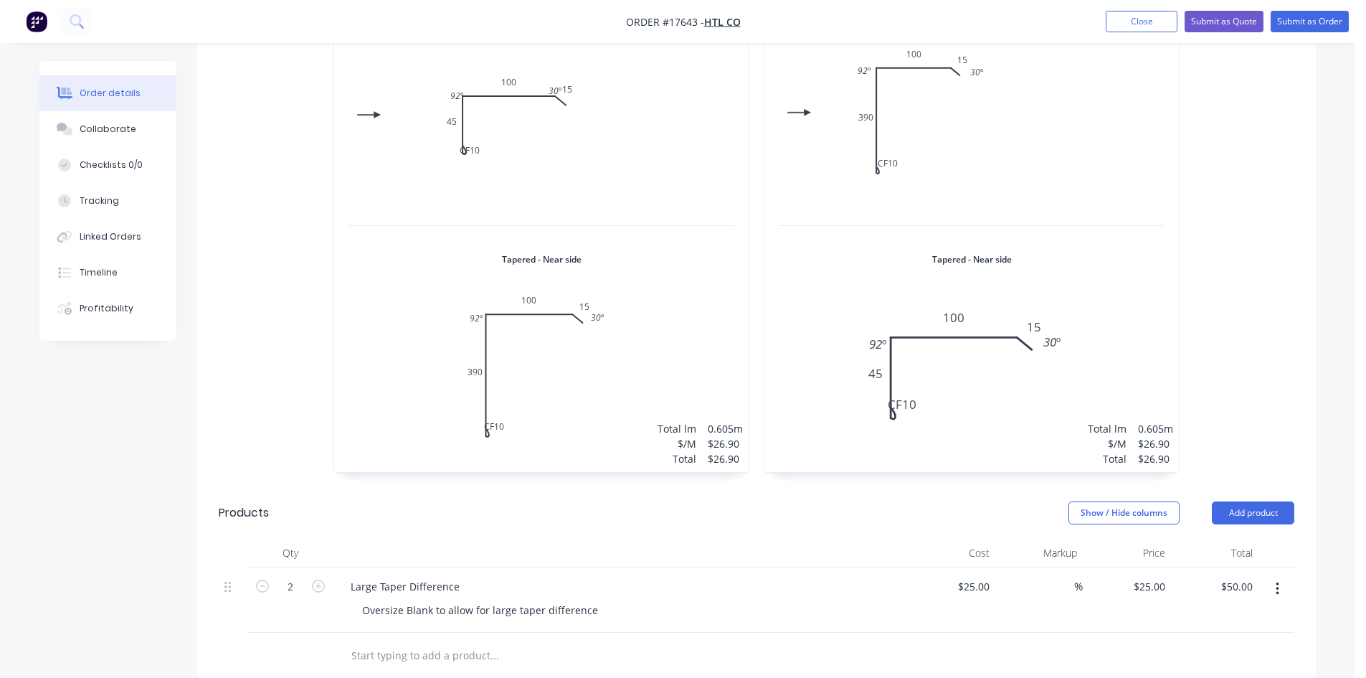
scroll to position [431, 0]
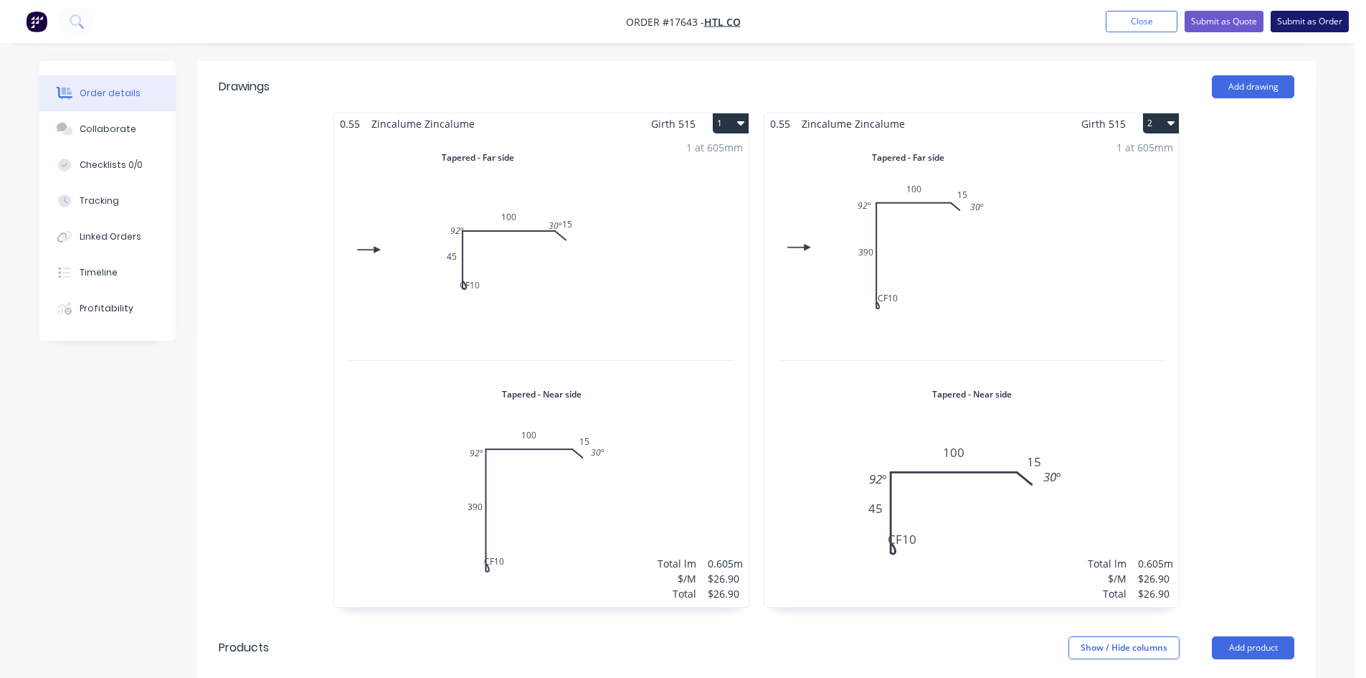
click at [1307, 15] on button "Submit as Order" at bounding box center [1310, 22] width 78 height 22
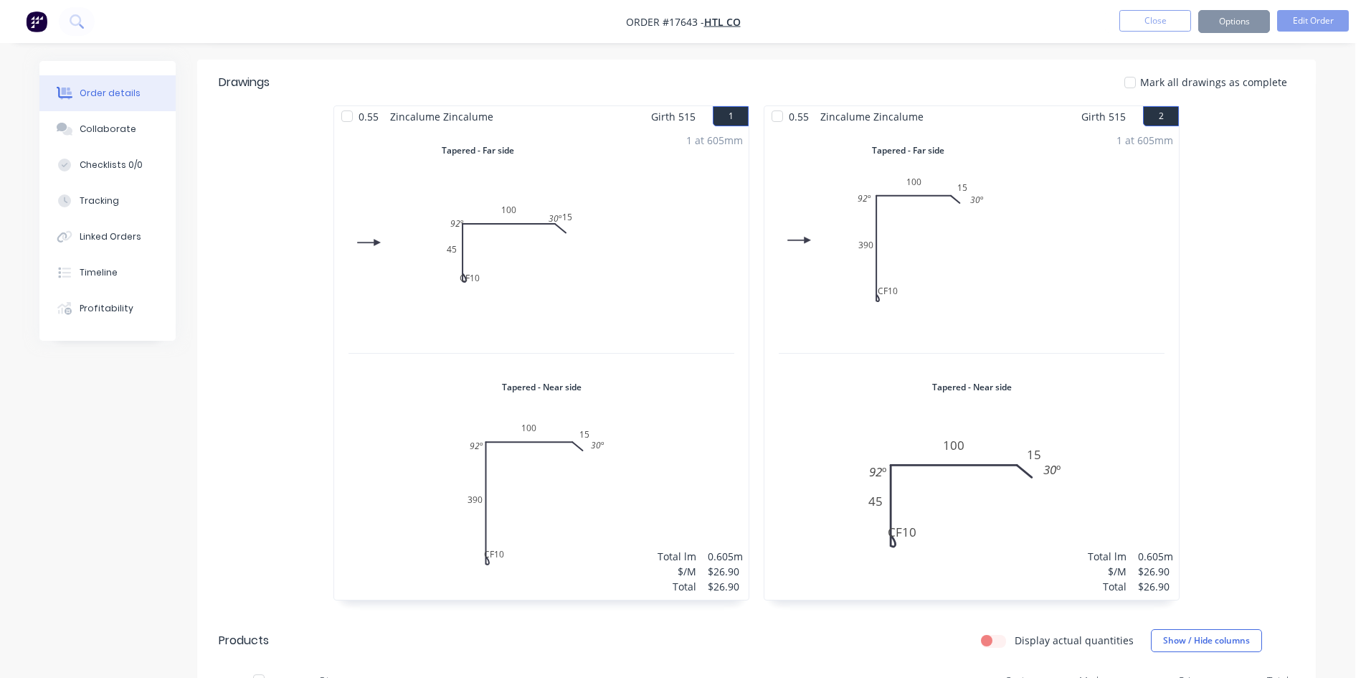
scroll to position [0, 0]
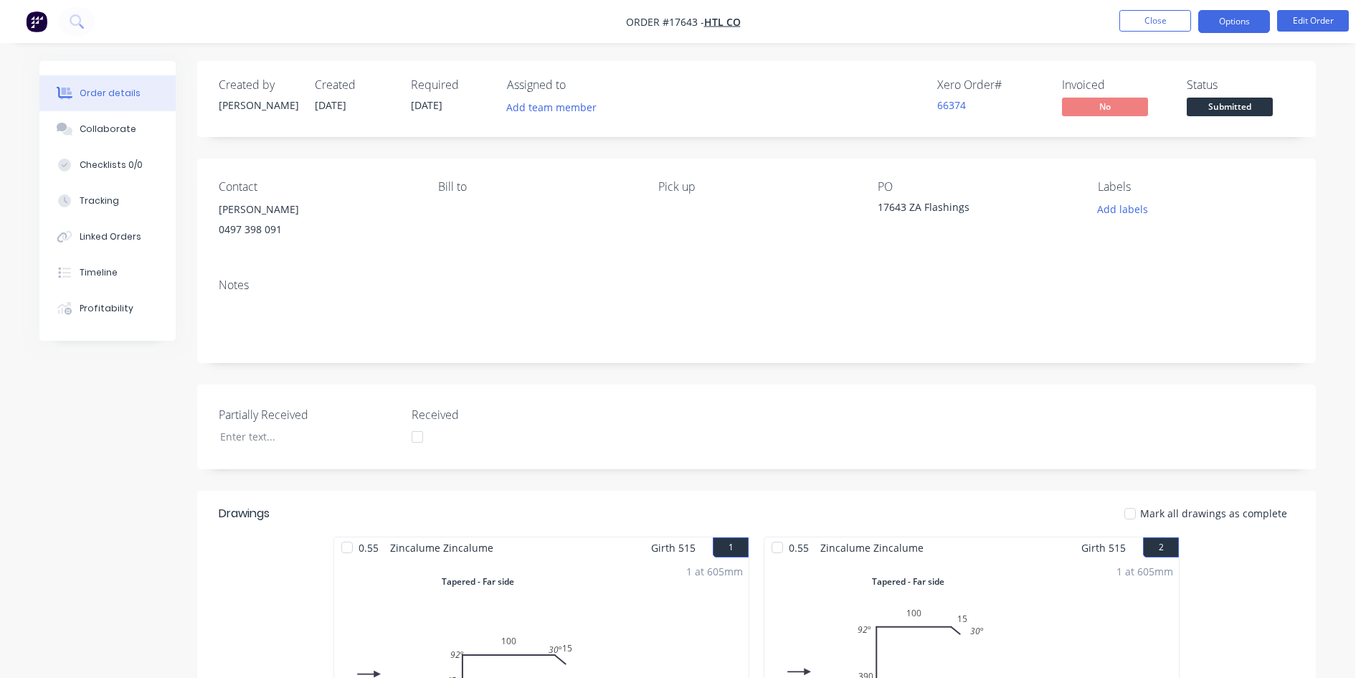
click at [1234, 20] on button "Options" at bounding box center [1235, 21] width 72 height 23
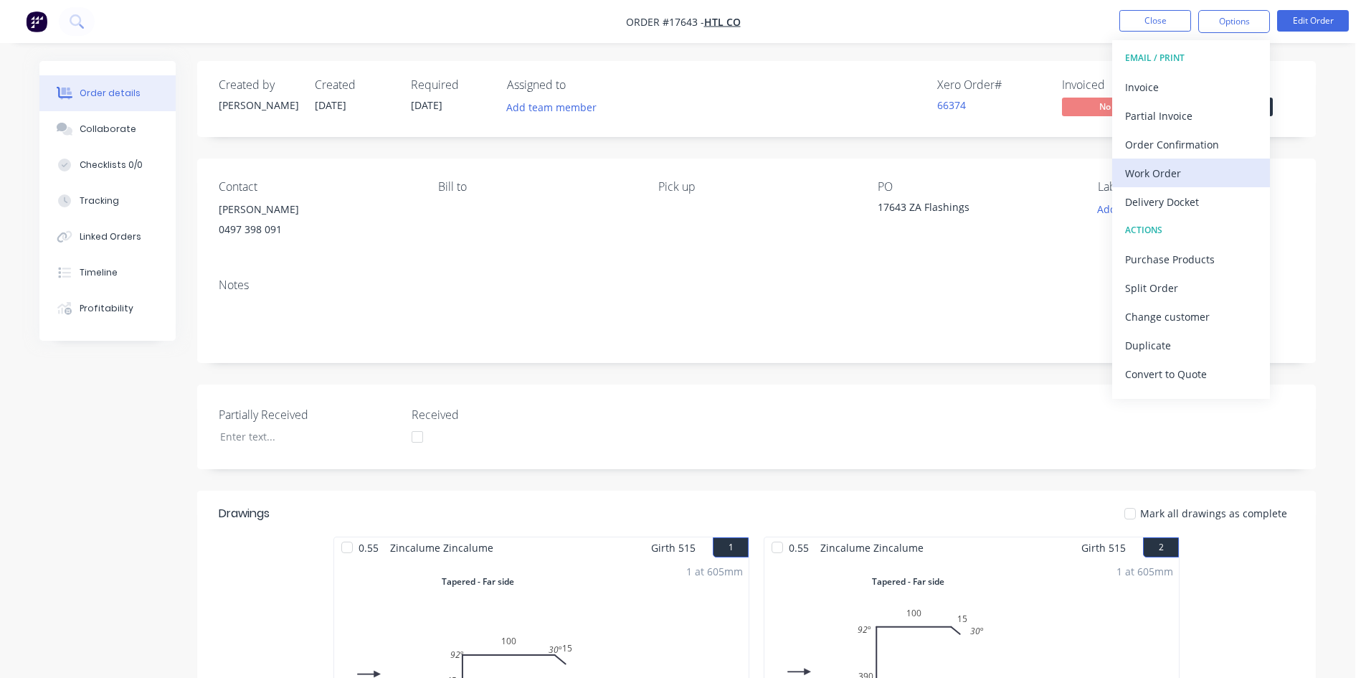
click at [1176, 171] on div "Work Order" at bounding box center [1191, 173] width 132 height 21
click at [1176, 176] on div "Custom" at bounding box center [1191, 173] width 132 height 21
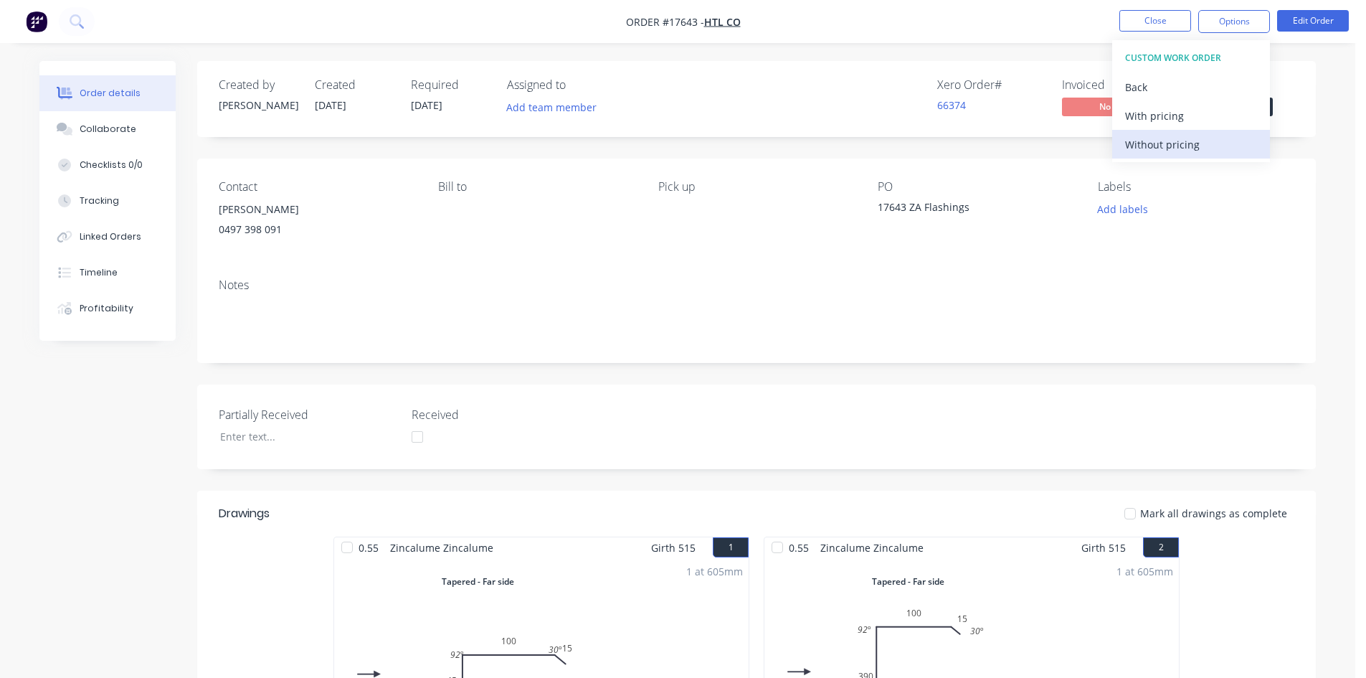
click at [1185, 147] on div "Without pricing" at bounding box center [1191, 144] width 132 height 21
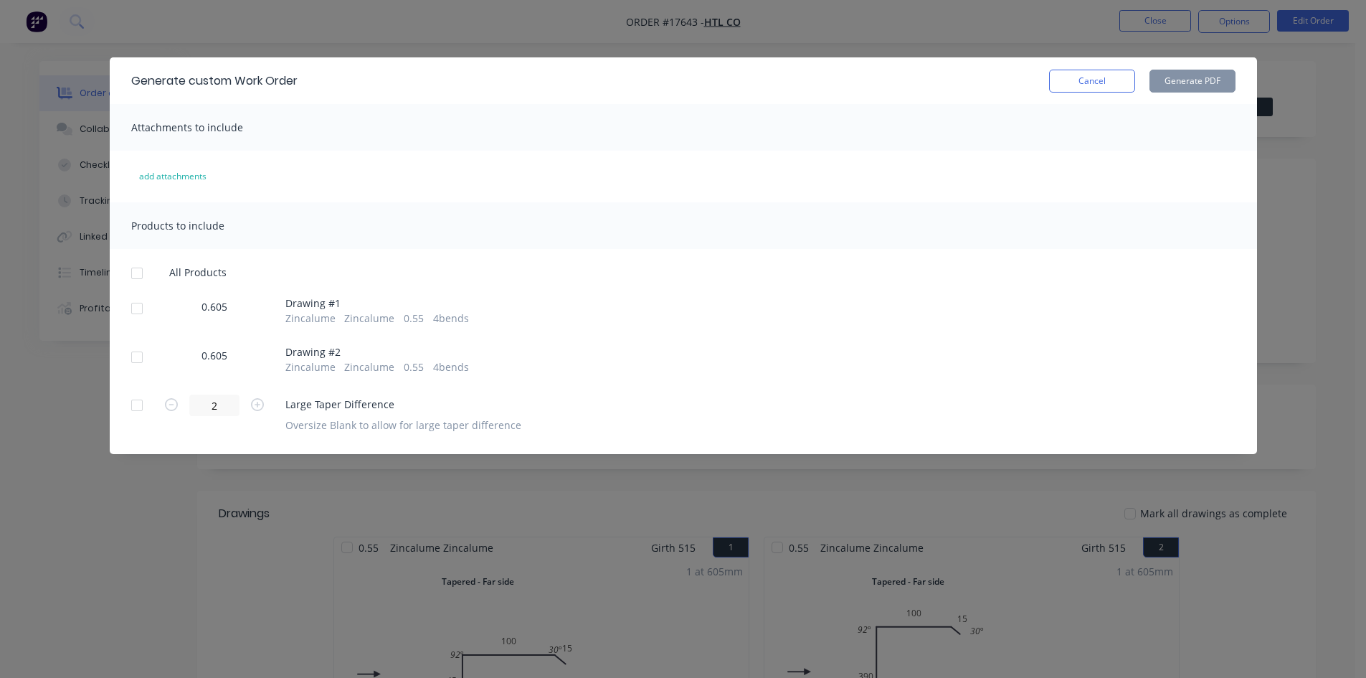
drag, startPoint x: 138, startPoint y: 272, endPoint x: 140, endPoint y: 364, distance: 92.6
click at [138, 272] on div at bounding box center [137, 273] width 29 height 29
click at [137, 402] on div at bounding box center [137, 405] width 29 height 29
click at [1206, 80] on button "Generate PDF" at bounding box center [1193, 81] width 86 height 23
click at [1100, 85] on button "Cancel" at bounding box center [1092, 81] width 86 height 23
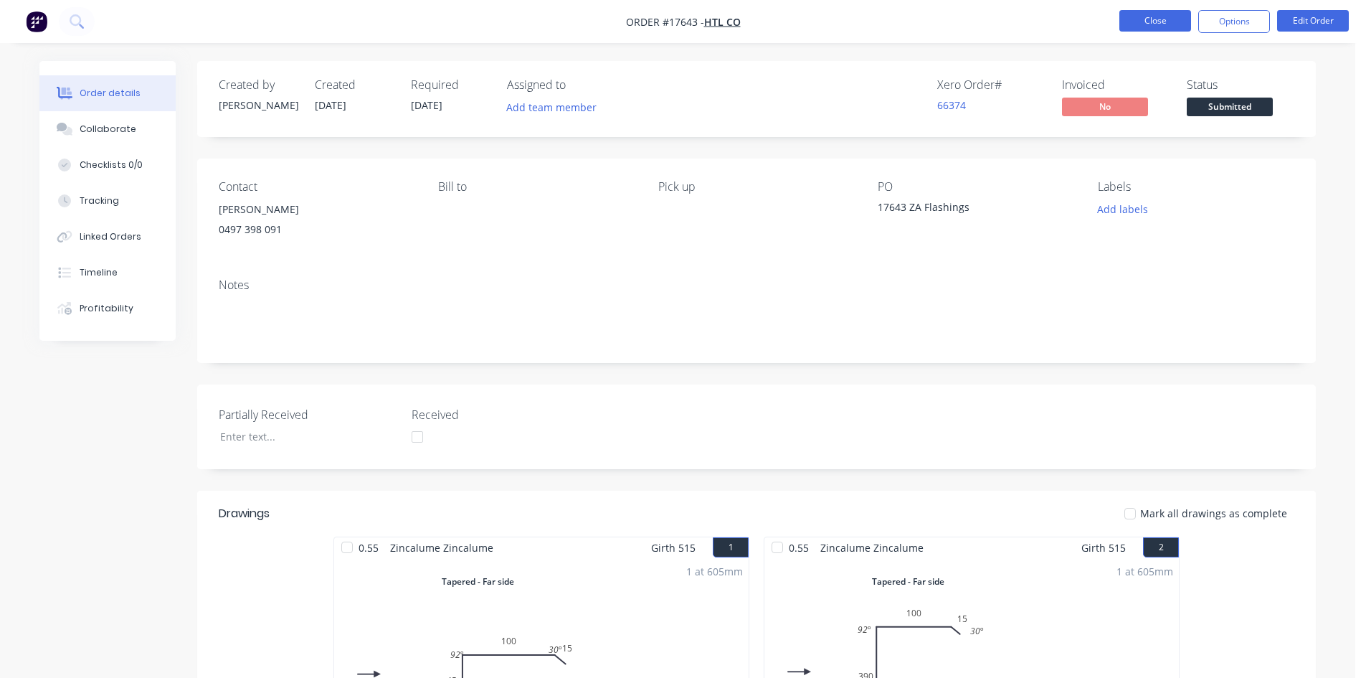
click at [1154, 24] on button "Close" at bounding box center [1156, 21] width 72 height 22
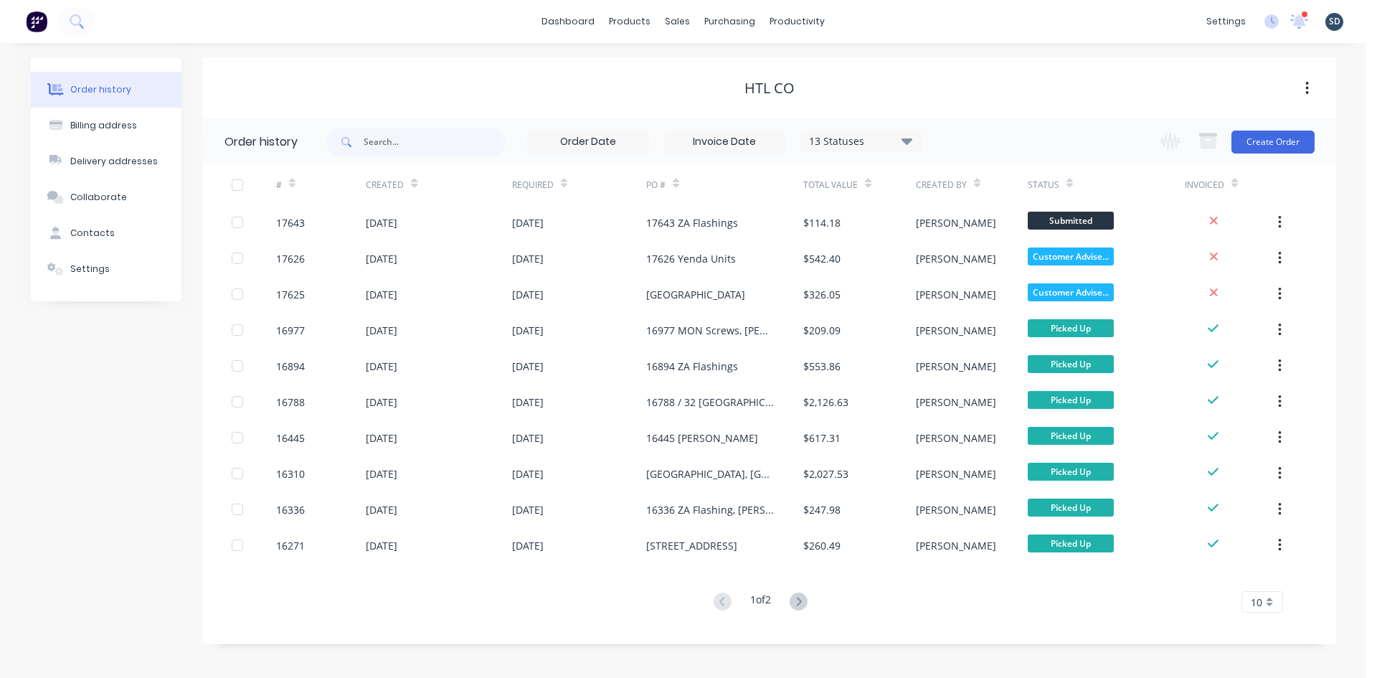
click at [895, 22] on div "dashboard products sales purchasing productivity dashboard products Product Cat…" at bounding box center [683, 21] width 1366 height 43
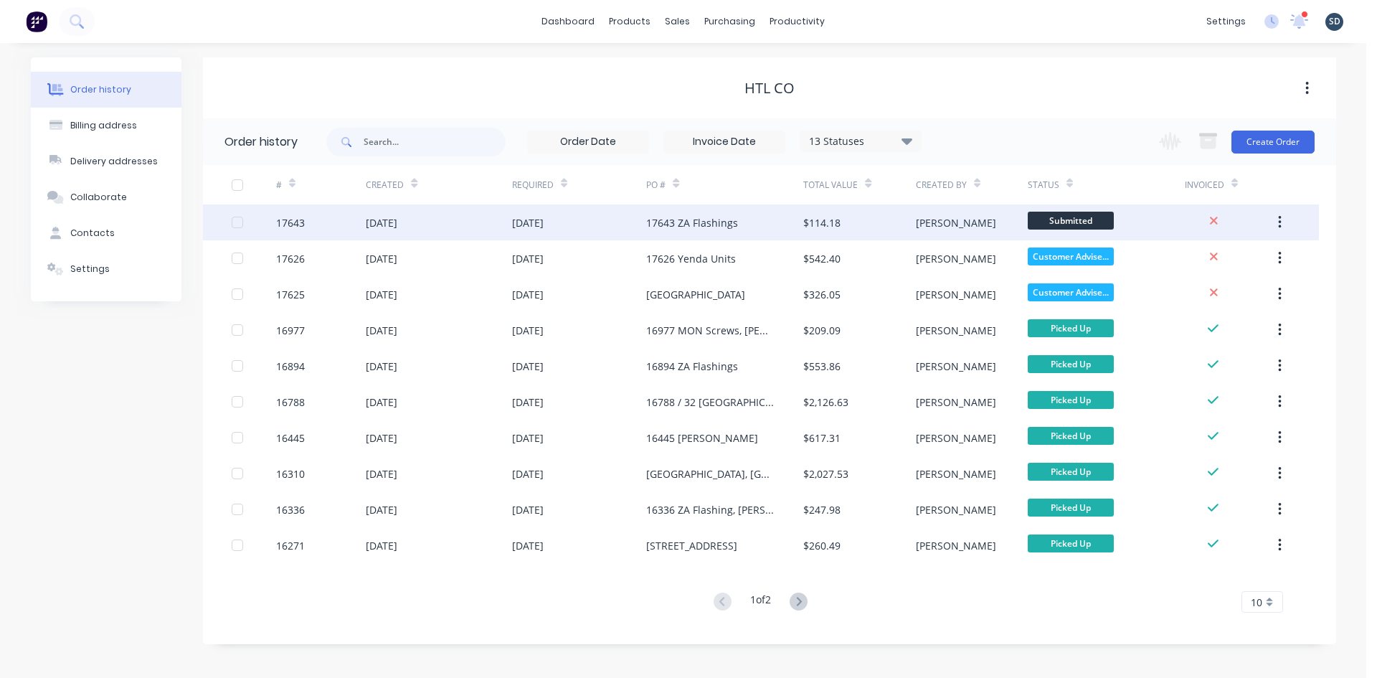
click at [608, 225] on div "24 Sep 2025" at bounding box center [579, 222] width 135 height 36
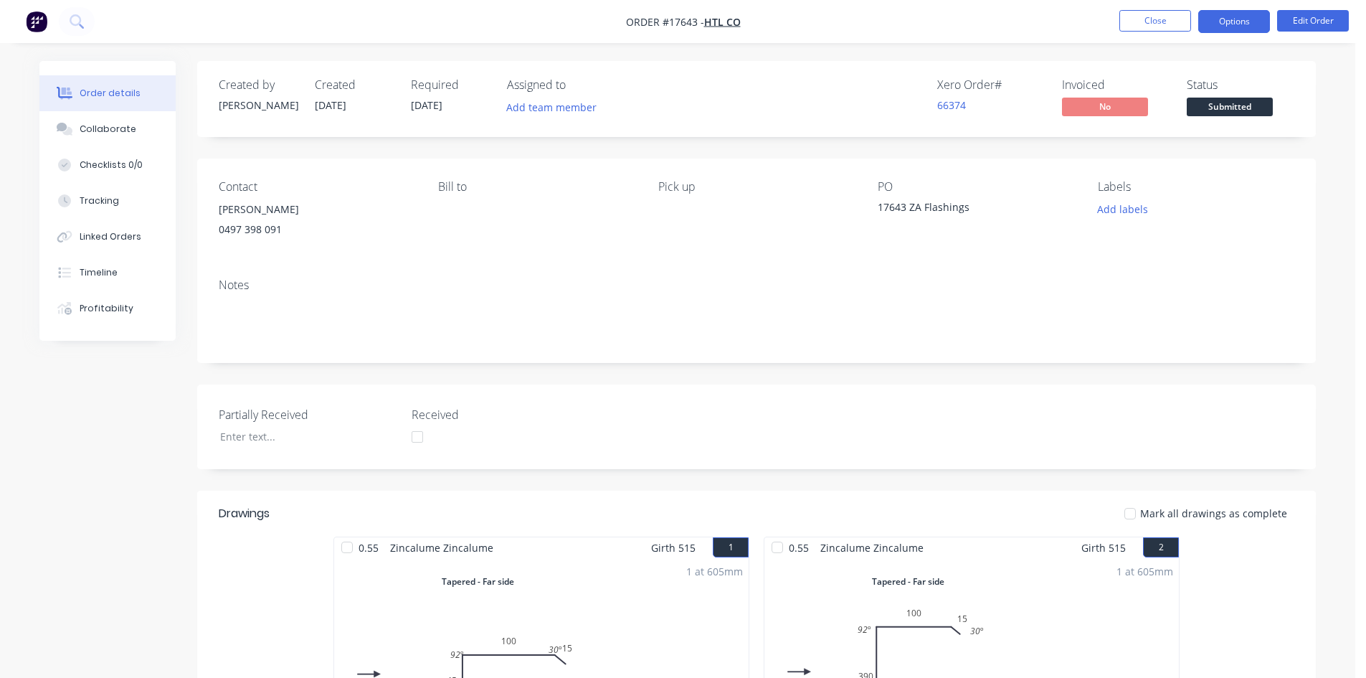
click at [1247, 30] on button "Options" at bounding box center [1235, 21] width 72 height 23
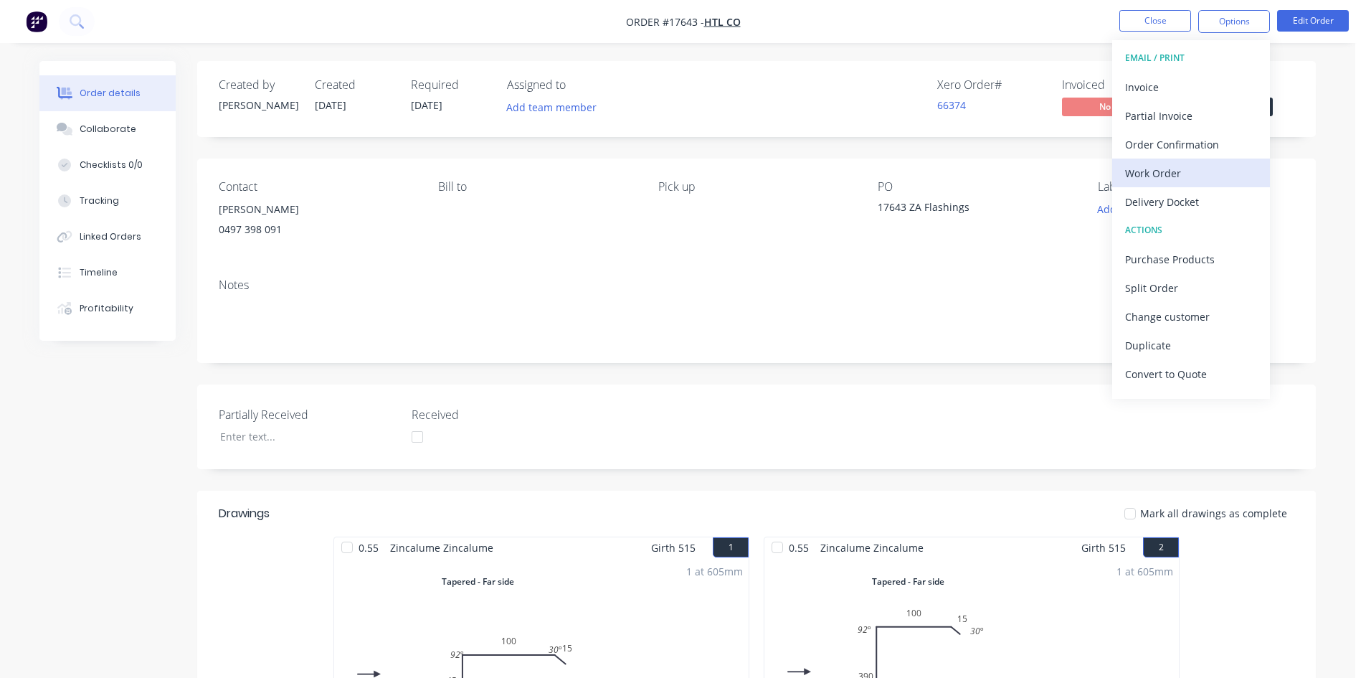
click at [1196, 172] on div "Work Order" at bounding box center [1191, 173] width 132 height 21
click at [1196, 172] on div "Custom" at bounding box center [1191, 173] width 132 height 21
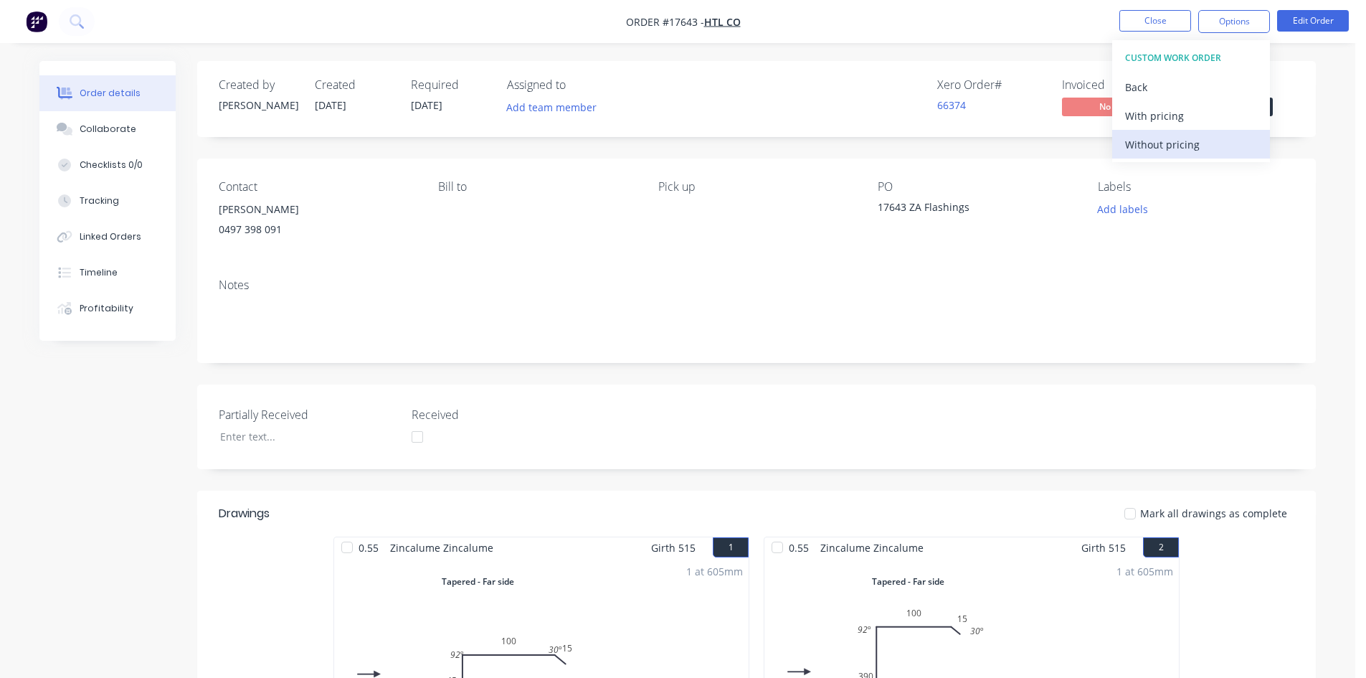
click at [1201, 154] on div "Without pricing" at bounding box center [1191, 144] width 132 height 21
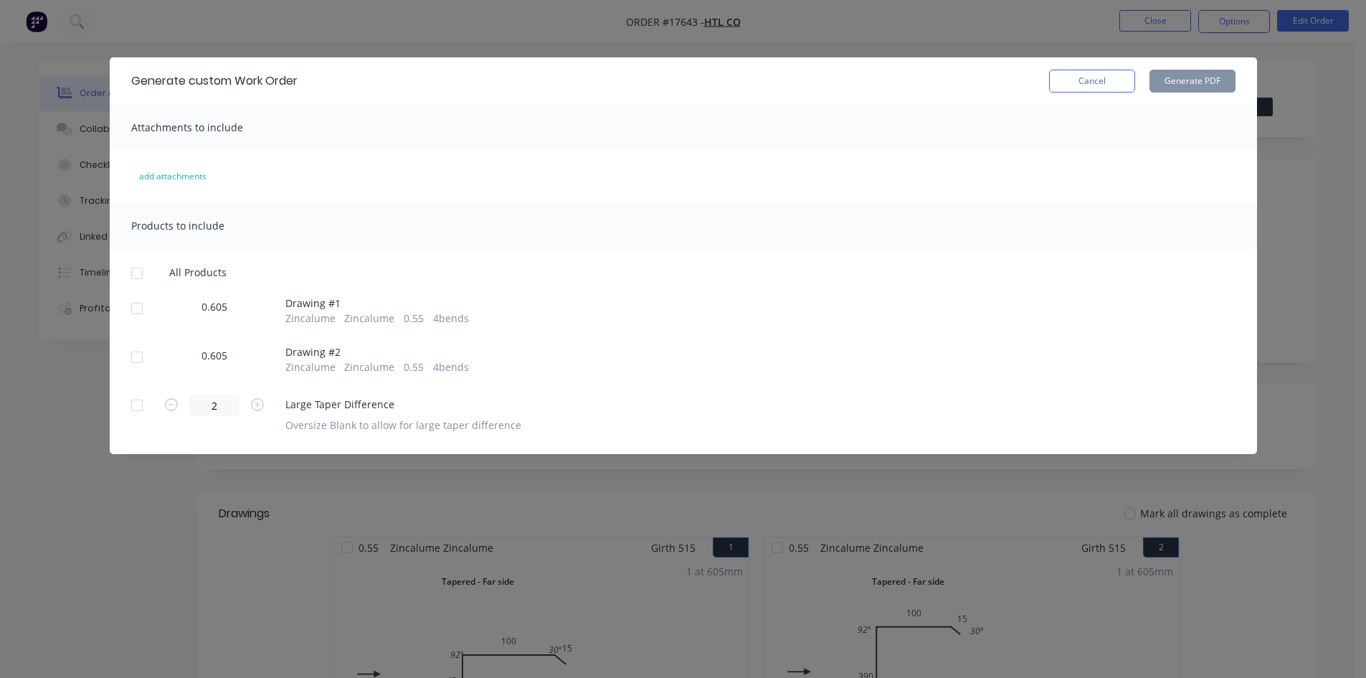
click at [139, 274] on div at bounding box center [137, 273] width 29 height 29
click at [134, 407] on div at bounding box center [137, 405] width 29 height 29
click at [1180, 80] on button "Generate PDF" at bounding box center [1193, 81] width 86 height 23
click at [1092, 85] on button "Cancel" at bounding box center [1092, 81] width 86 height 23
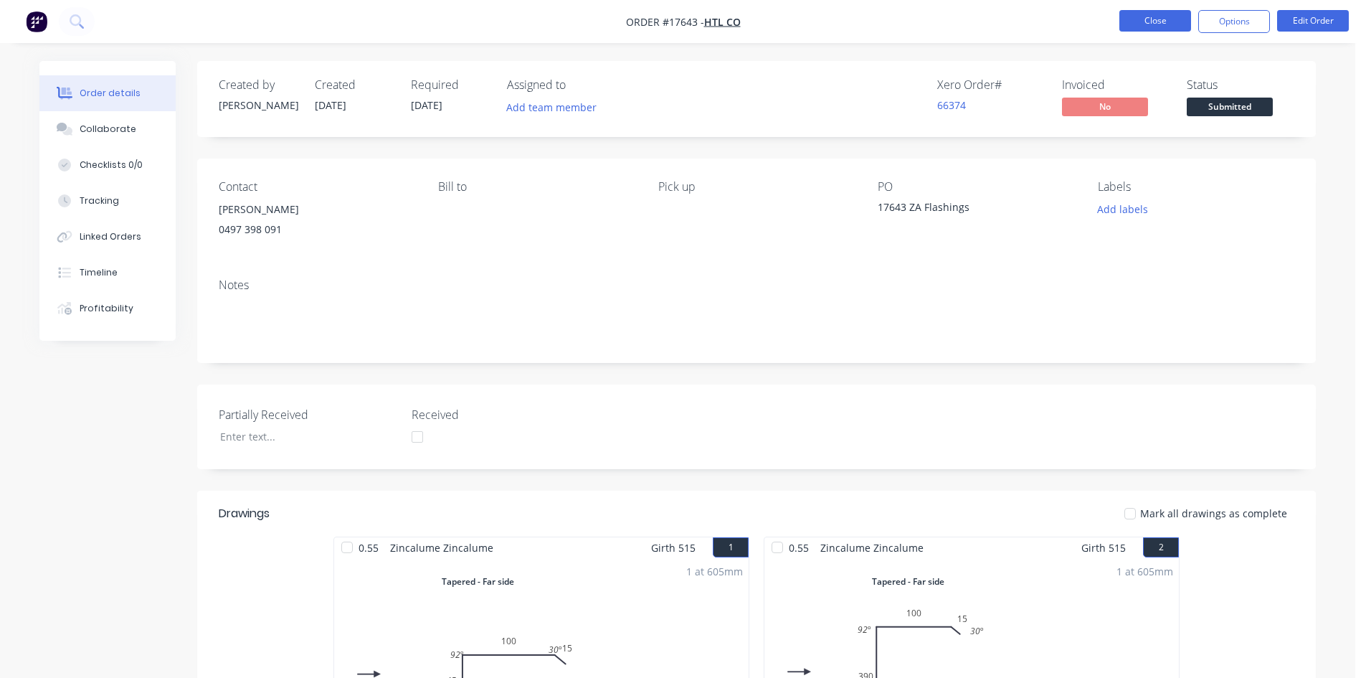
click at [1152, 16] on button "Close" at bounding box center [1156, 21] width 72 height 22
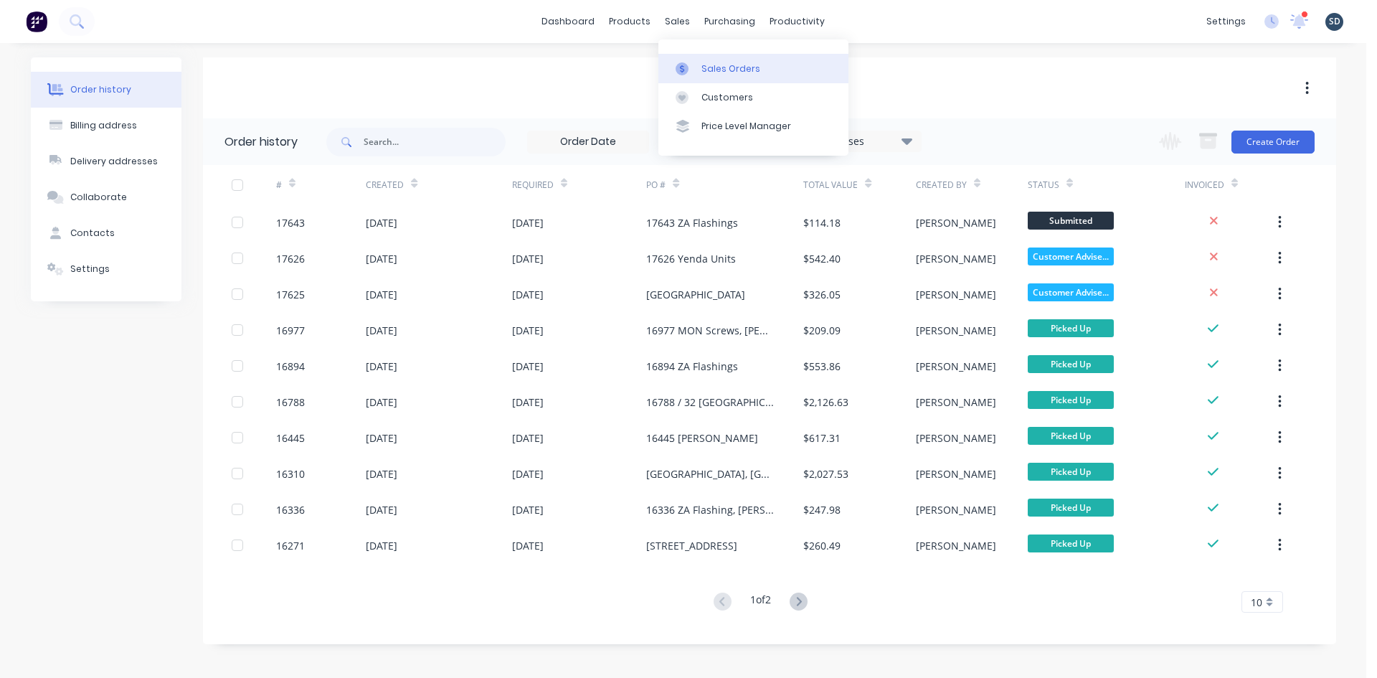
click at [724, 68] on div "Sales Orders" at bounding box center [730, 68] width 59 height 13
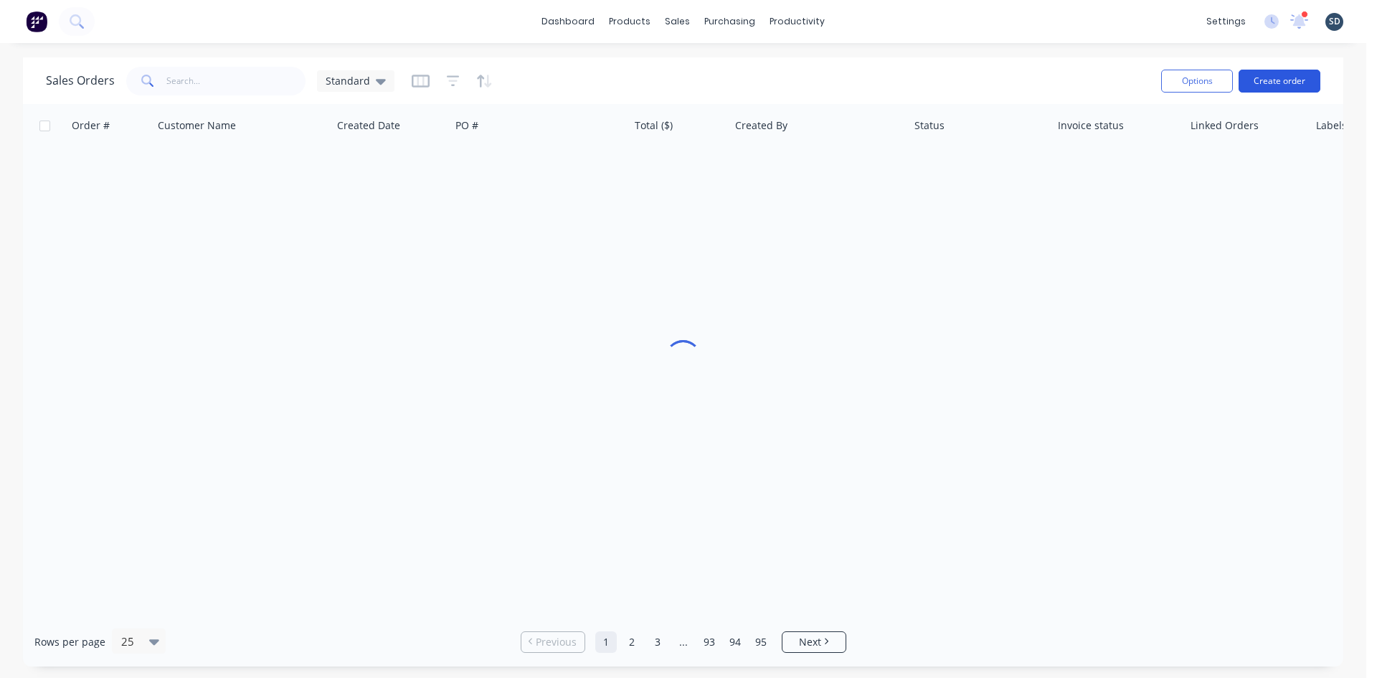
click at [1287, 73] on button "Create order" at bounding box center [1280, 81] width 82 height 23
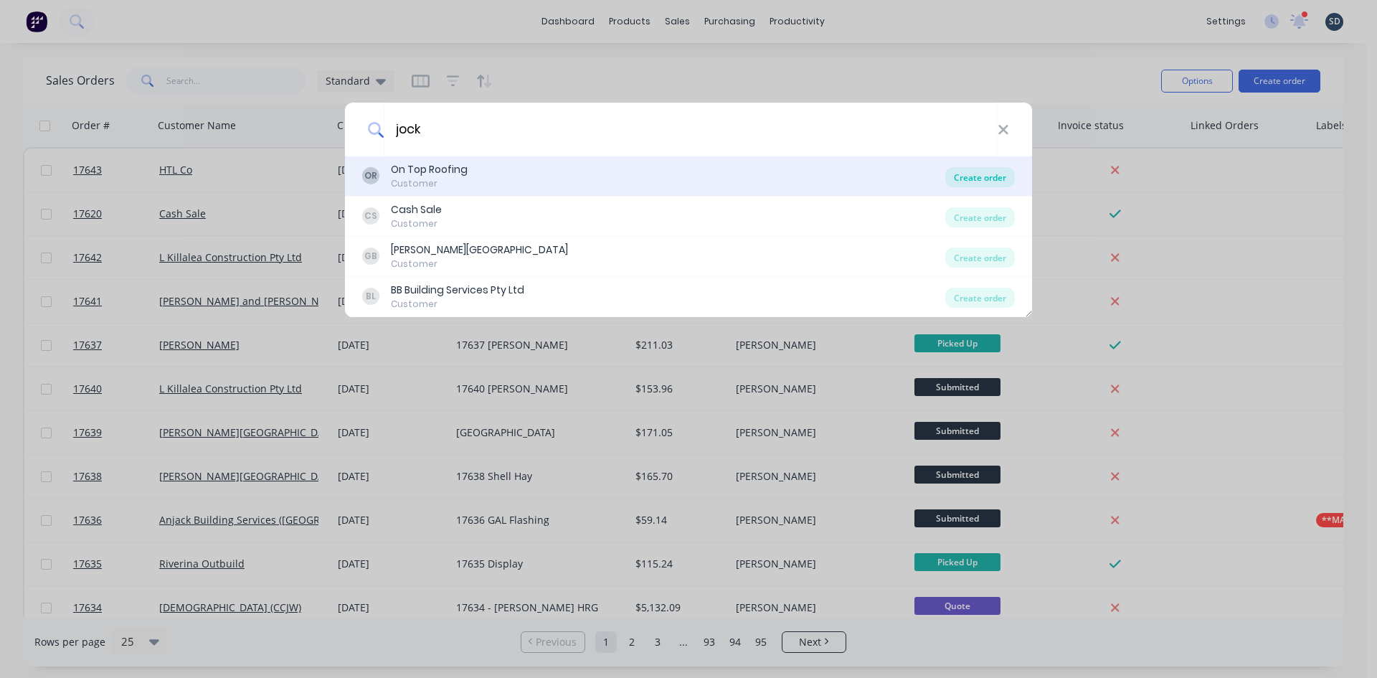
type input "jock"
click at [983, 173] on div "Create order" at bounding box center [980, 177] width 70 height 20
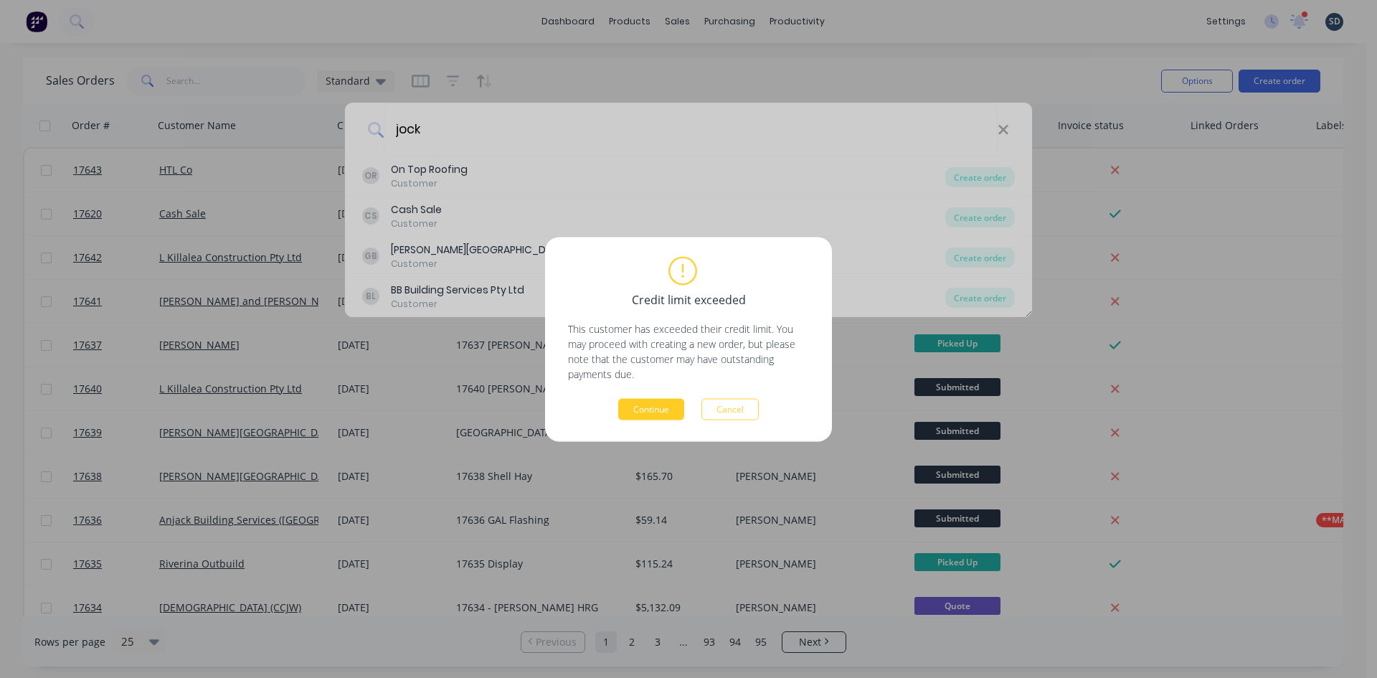
click at [646, 417] on button "Continue" at bounding box center [651, 409] width 66 height 22
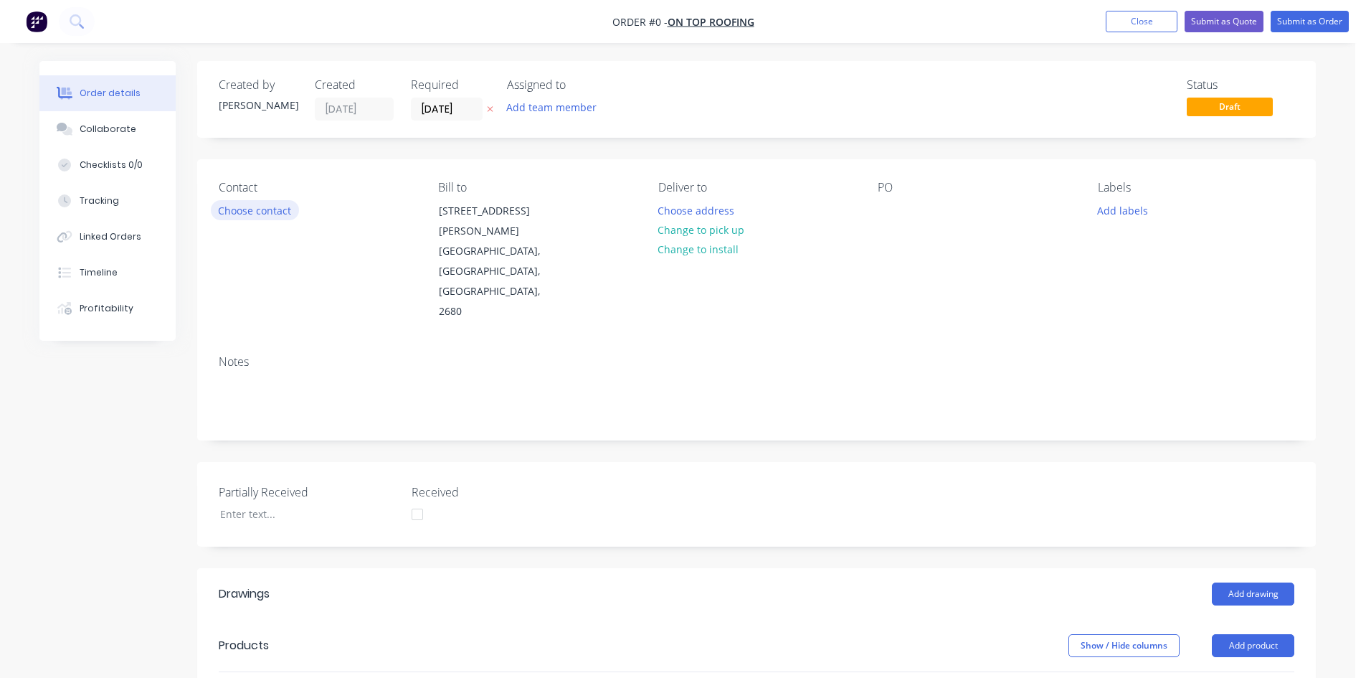
click at [267, 209] on button "Choose contact" at bounding box center [255, 209] width 88 height 19
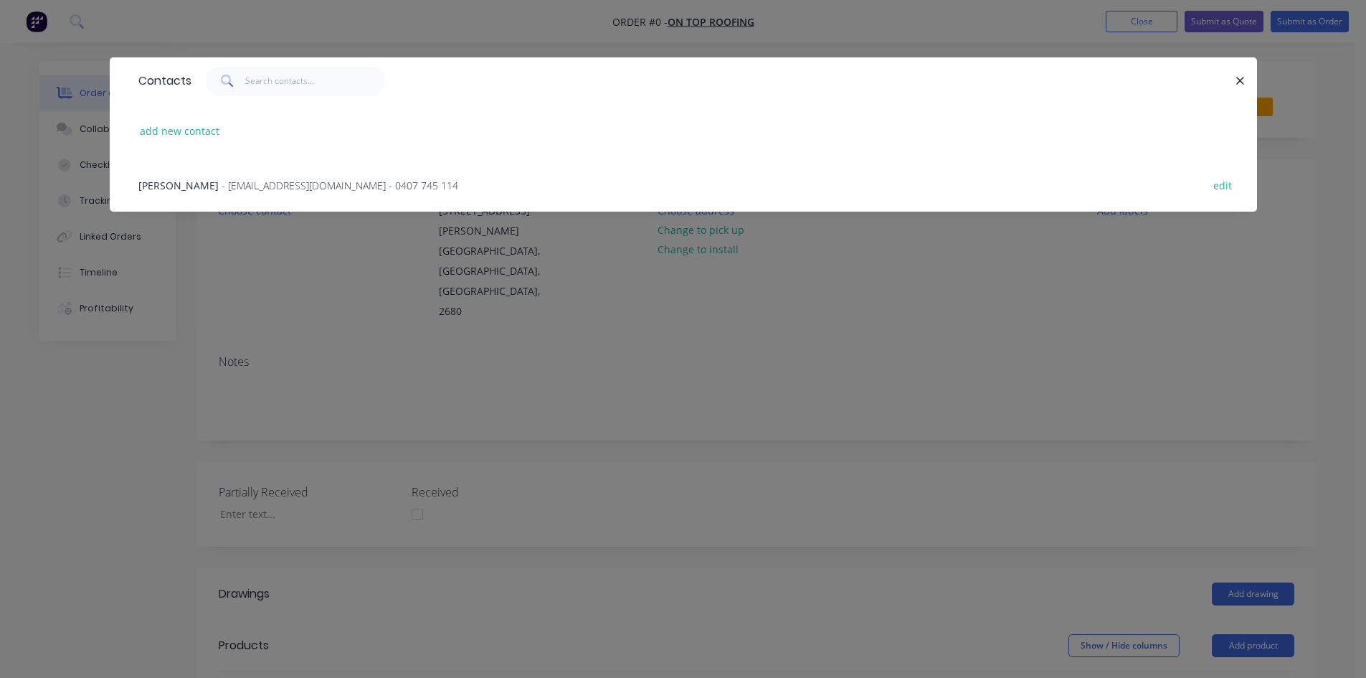
click at [274, 185] on span "- jockbeazley@ontoproofing24.onmicrosoft.com - 0407 745 114" at bounding box center [340, 186] width 237 height 14
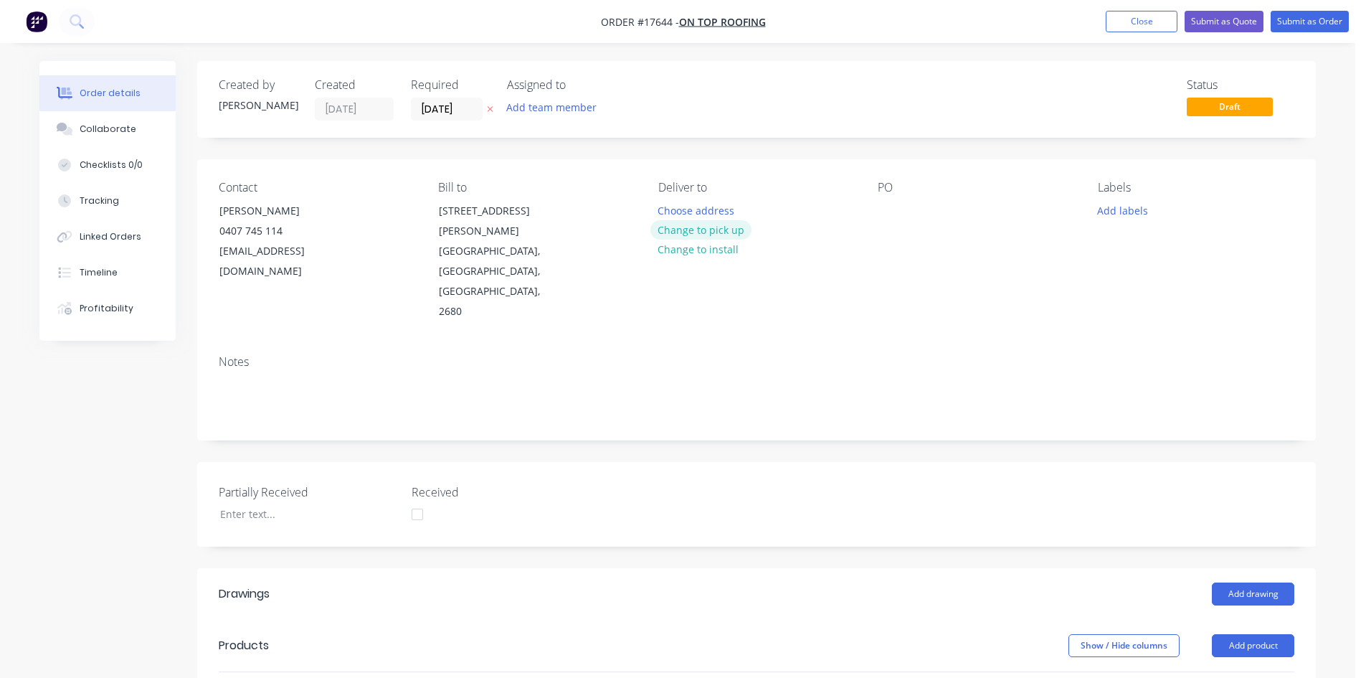
click at [714, 227] on button "Change to pick up" at bounding box center [702, 229] width 102 height 19
click at [882, 204] on div at bounding box center [889, 210] width 23 height 21
click at [920, 283] on div "Contact Jock Beazley 0407 745 114 jockbeazley@ontoproofing24.onmicrosoft.com Bi…" at bounding box center [756, 251] width 1119 height 184
click at [837, 149] on div "Created by Sam Created 24/09/25 Required 24/09/25 Assigned to Add team member S…" at bounding box center [756, 562] width 1119 height 1003
click at [844, 53] on div "Order details Collaborate Checklists 0/0 Tracking Linked Orders Timeline Profit…" at bounding box center [678, 542] width 1356 height 1085
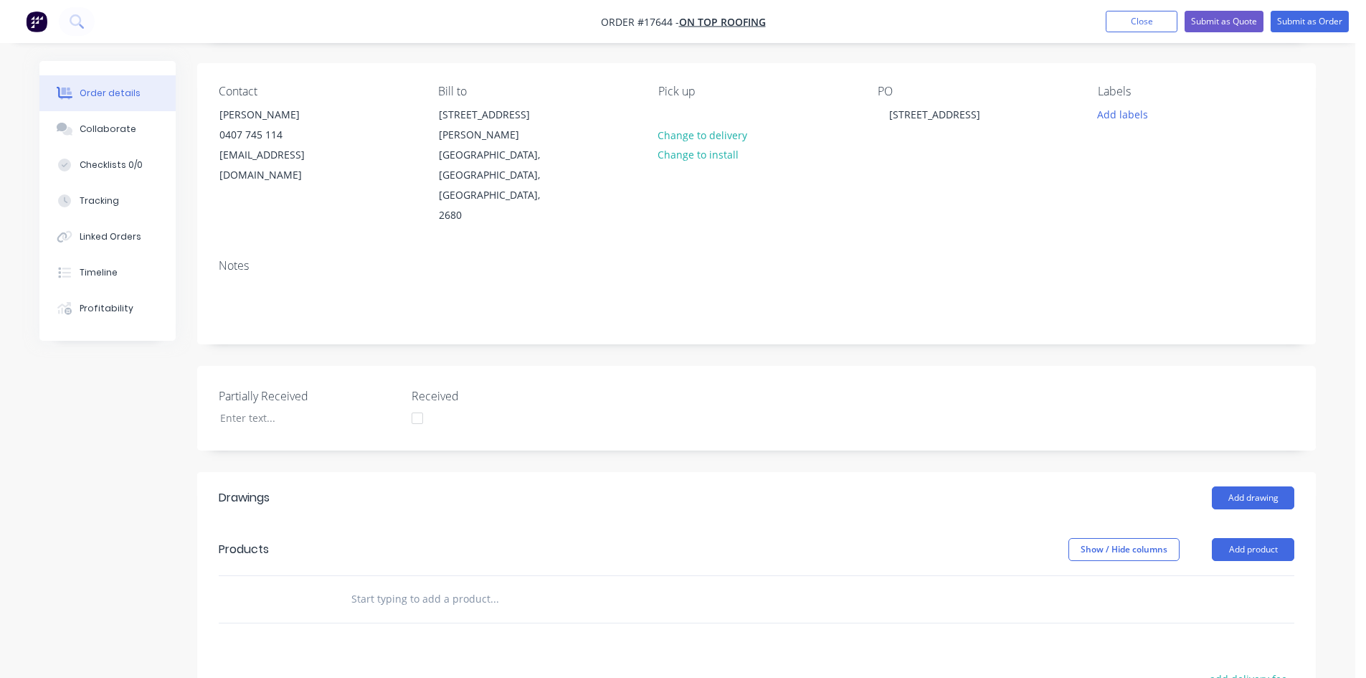
scroll to position [143, 0]
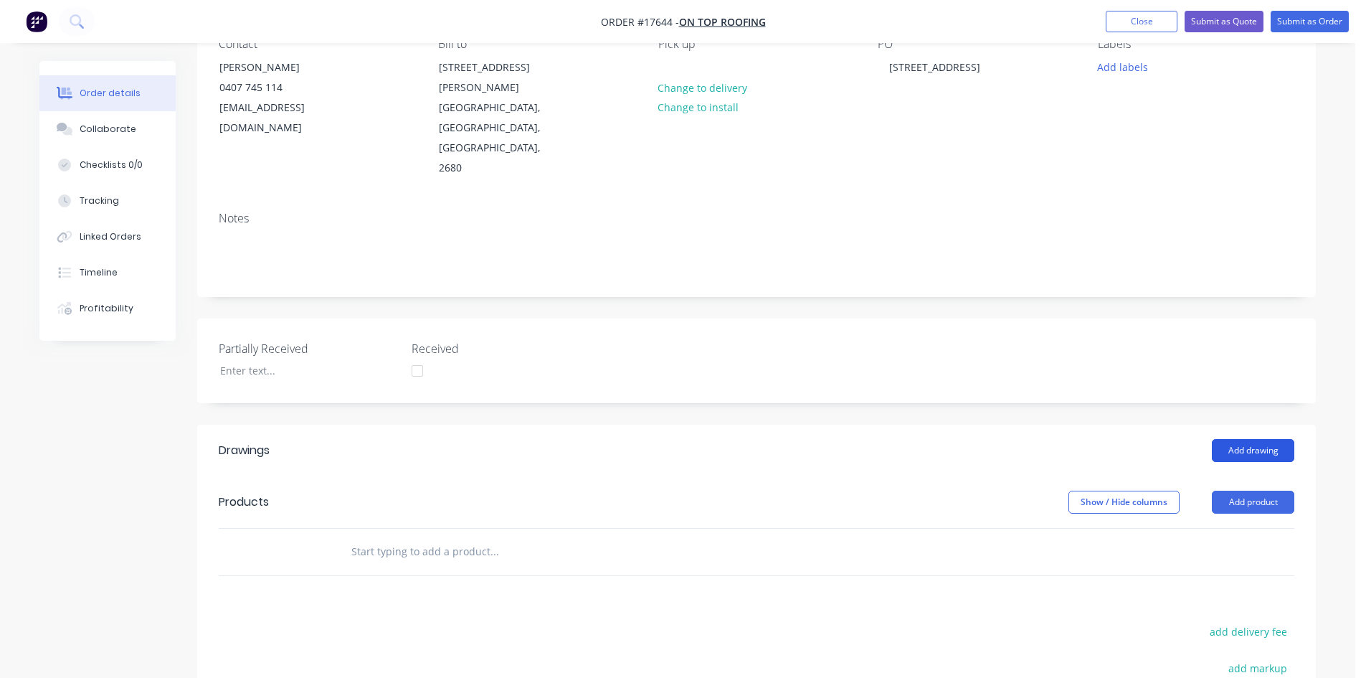
click at [1257, 439] on button "Add drawing" at bounding box center [1253, 450] width 82 height 23
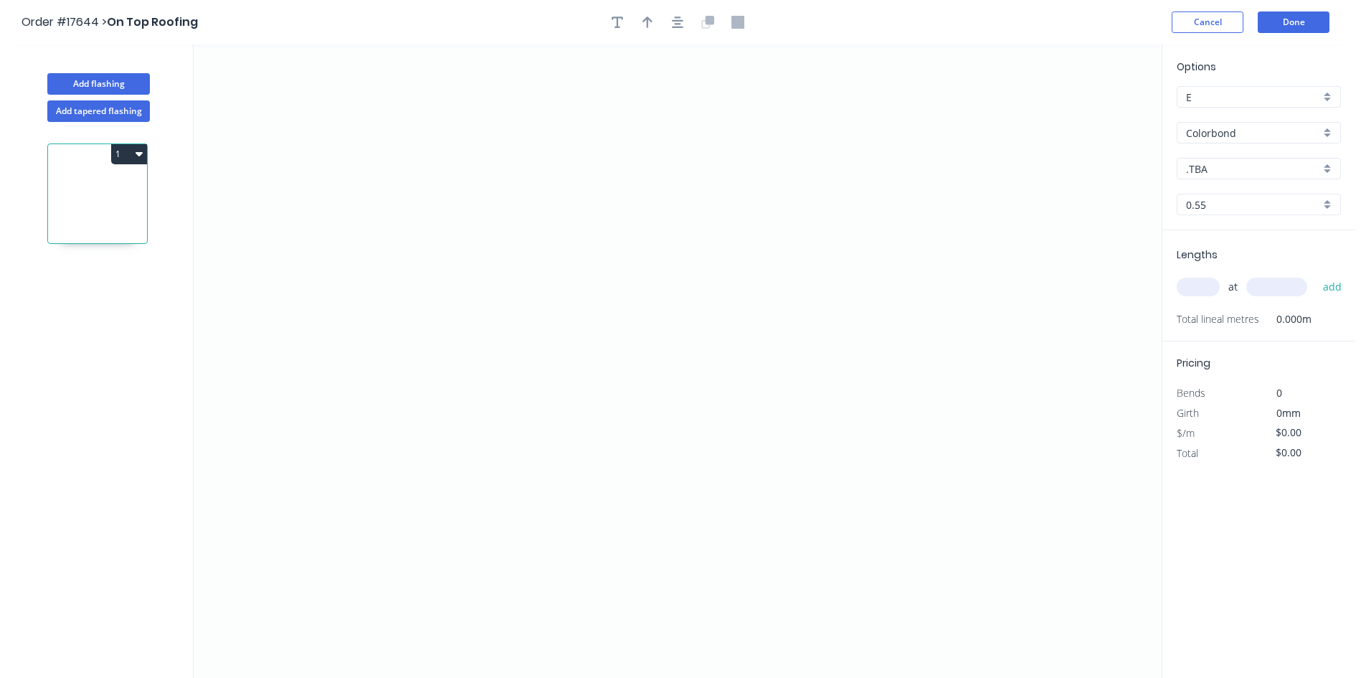
click at [1247, 142] on div "Colorbond" at bounding box center [1259, 133] width 164 height 22
click at [1237, 255] on div "Zincalume" at bounding box center [1259, 260] width 163 height 25
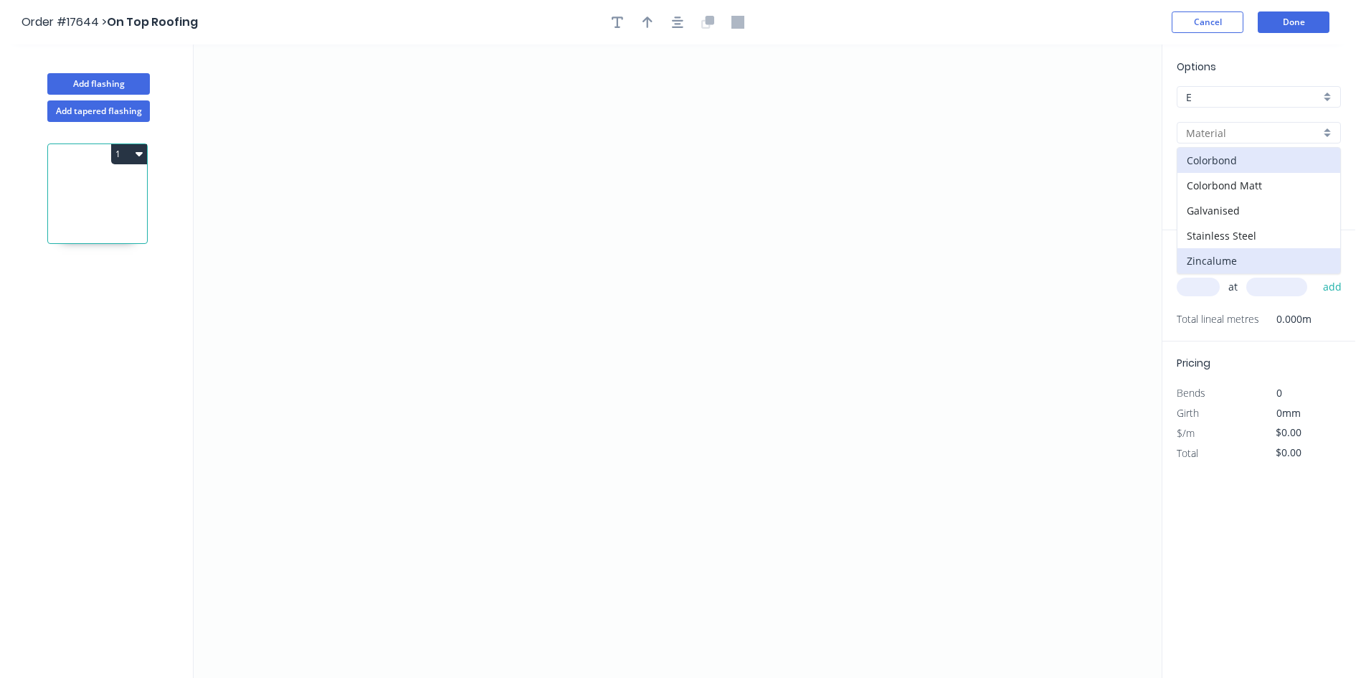
type input "Zincalume"
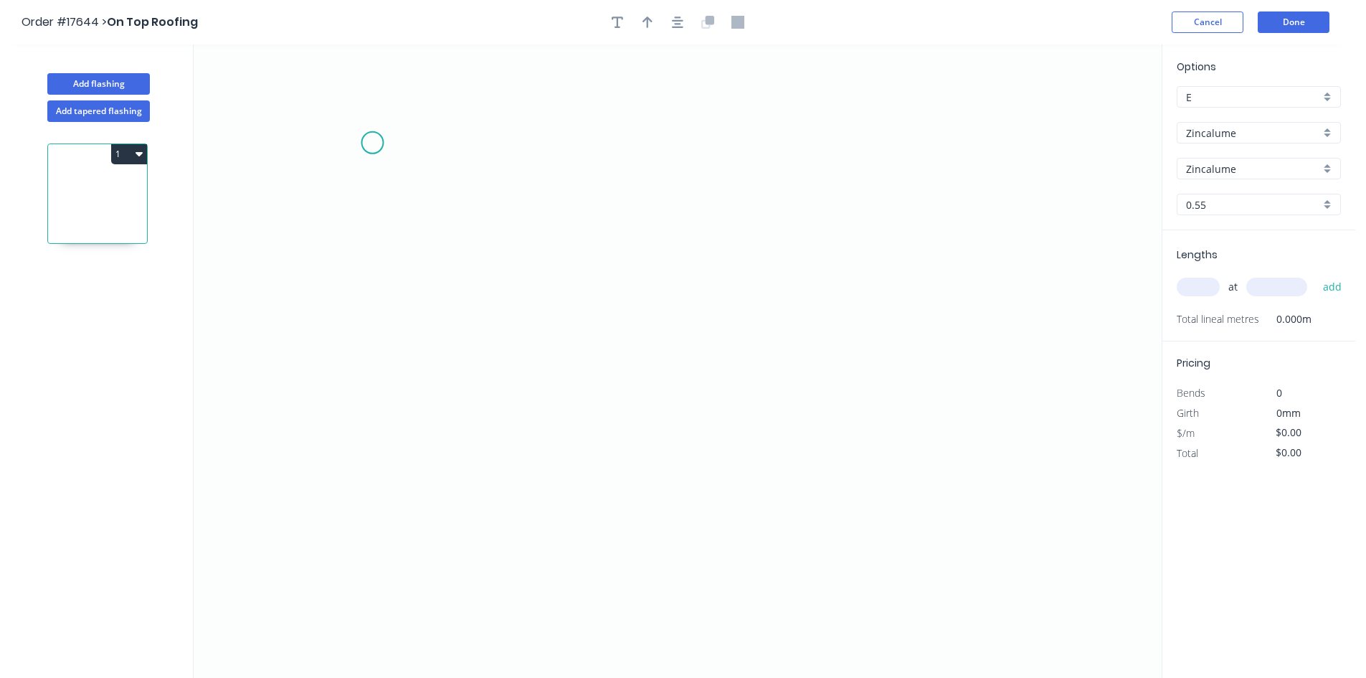
click at [372, 143] on icon "0" at bounding box center [678, 360] width 968 height 633
click at [1065, 146] on icon "0" at bounding box center [678, 360] width 968 height 633
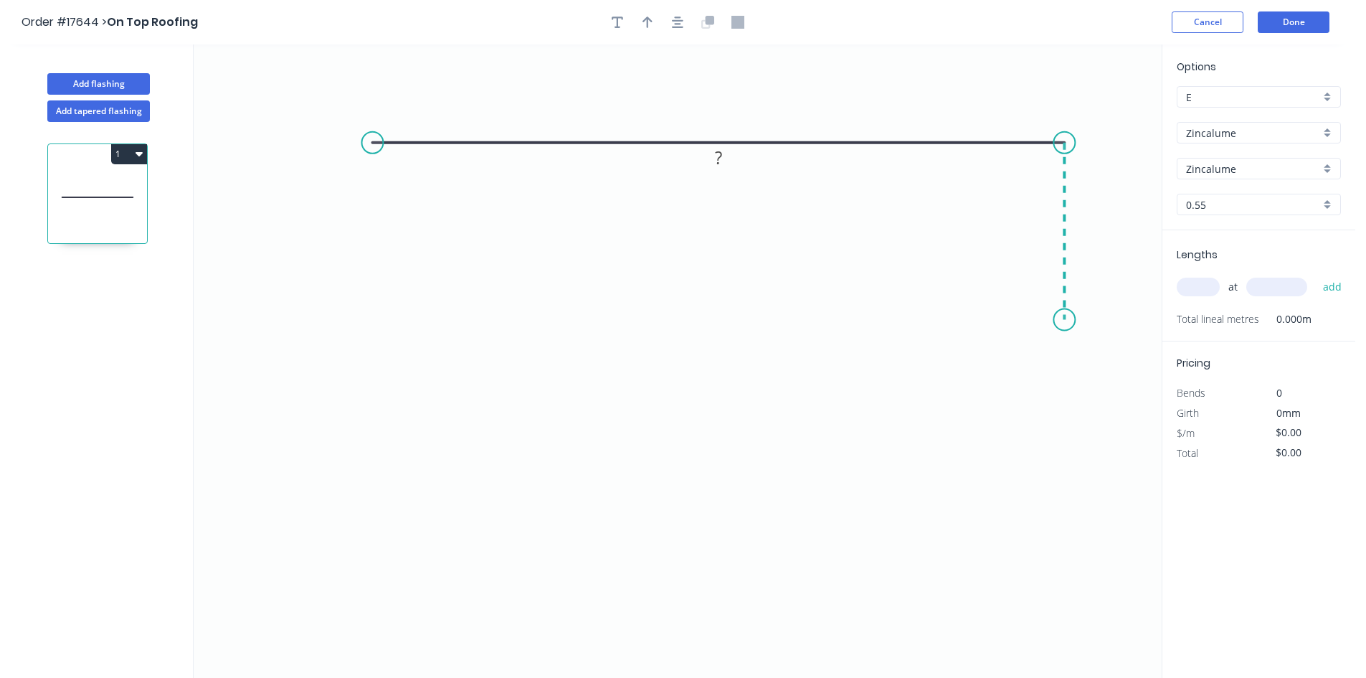
click at [1067, 320] on icon "0 ?" at bounding box center [678, 360] width 968 height 633
click at [1047, 301] on icon "0 ? ?" at bounding box center [678, 360] width 968 height 633
click at [367, 144] on circle at bounding box center [372, 143] width 22 height 22
click at [336, 166] on icon "0 ? ? ?" at bounding box center [678, 360] width 968 height 633
click at [679, 20] on icon "button" at bounding box center [677, 21] width 11 height 11
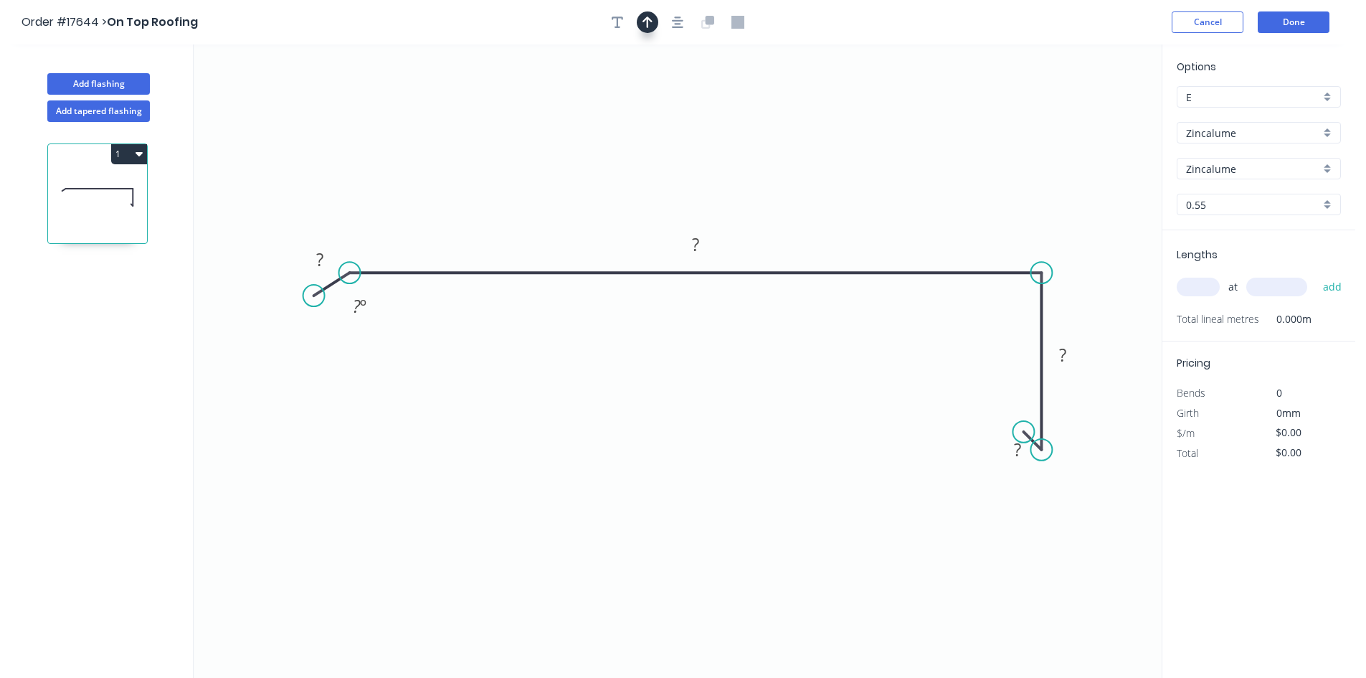
click at [654, 22] on button "button" at bounding box center [648, 22] width 22 height 22
drag, startPoint x: 1088, startPoint y: 116, endPoint x: 907, endPoint y: 175, distance: 190.8
click at [907, 175] on icon at bounding box center [906, 159] width 13 height 46
drag, startPoint x: 907, startPoint y: 175, endPoint x: 896, endPoint y: 174, distance: 10.8
click at [900, 175] on icon at bounding box center [906, 159] width 13 height 46
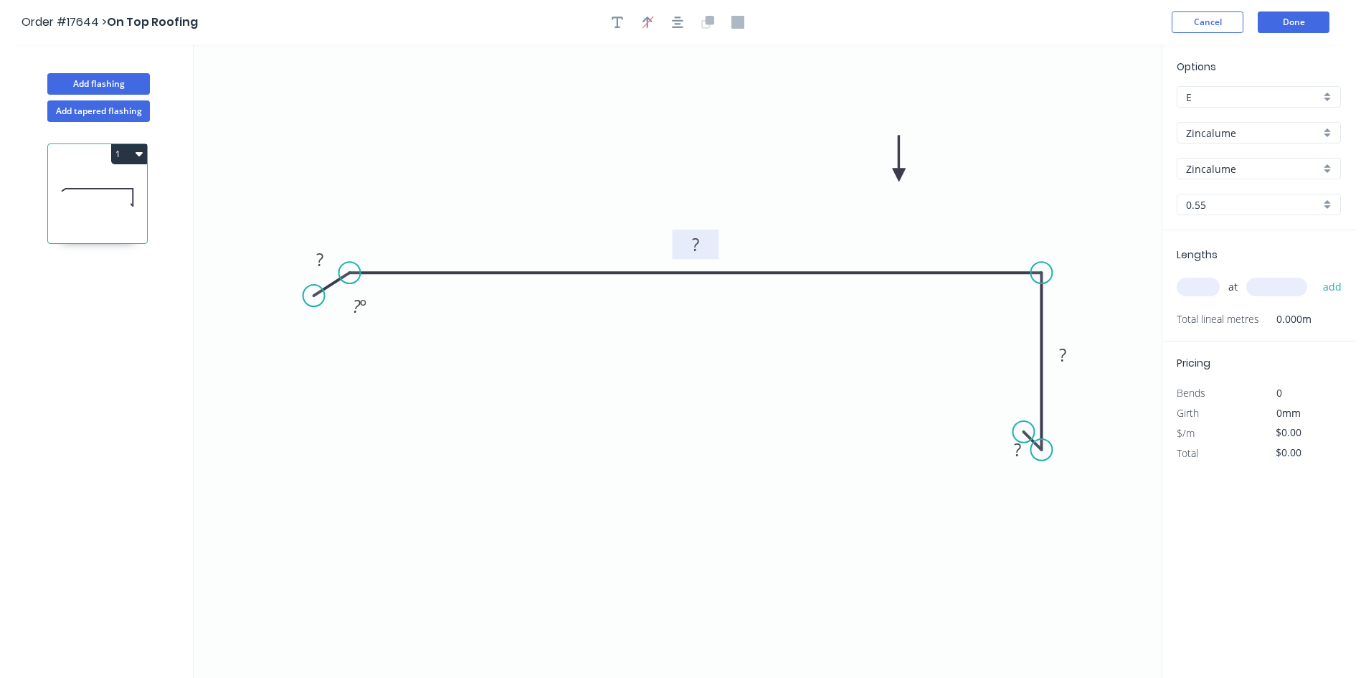
click at [697, 248] on tspan "?" at bounding box center [695, 244] width 7 height 24
click at [1074, 356] on rect at bounding box center [1063, 356] width 29 height 20
click at [1016, 450] on tspan "?" at bounding box center [1017, 450] width 7 height 24
click at [1080, 501] on div "Show angle" at bounding box center [1118, 495] width 144 height 29
click at [1035, 417] on rect at bounding box center [1027, 417] width 29 height 20
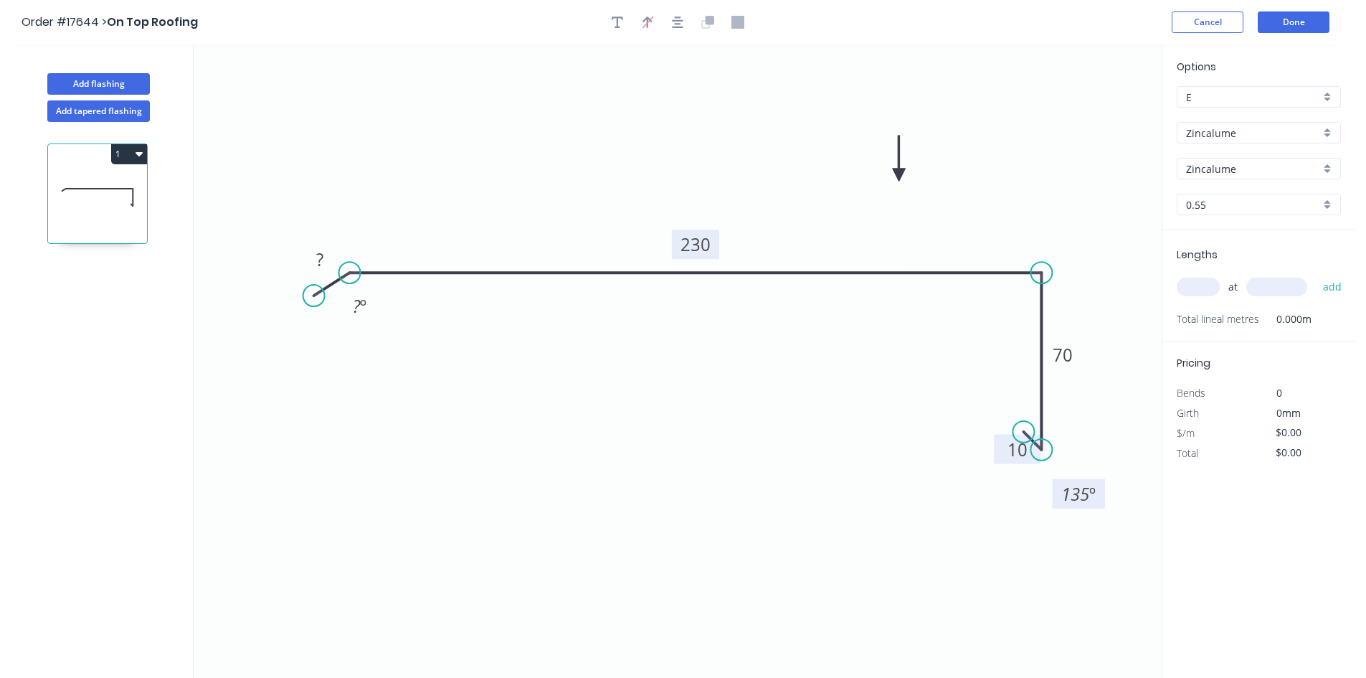
drag, startPoint x: 1006, startPoint y: 405, endPoint x: 1057, endPoint y: 483, distance: 93.3
click at [1057, 483] on rect at bounding box center [1079, 493] width 53 height 29
click at [318, 254] on tspan "?" at bounding box center [319, 259] width 7 height 24
click at [351, 303] on rect at bounding box center [360, 307] width 29 height 20
type input "$16.38"
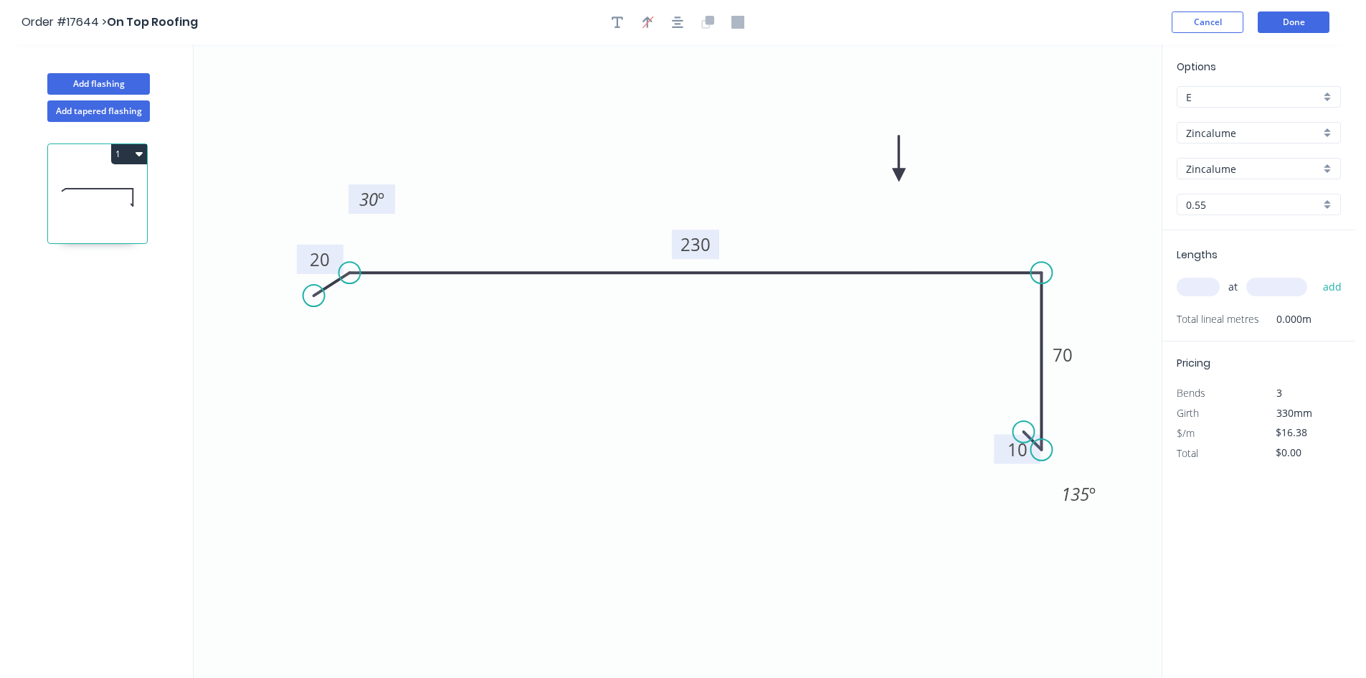
drag, startPoint x: 378, startPoint y: 310, endPoint x: 390, endPoint y: 203, distance: 107.6
click at [390, 203] on rect at bounding box center [372, 198] width 47 height 29
click at [670, 23] on button "button" at bounding box center [678, 22] width 22 height 22
click at [1077, 316] on div "Show angle" at bounding box center [1113, 323] width 144 height 29
click at [1024, 301] on rect at bounding box center [1016, 298] width 29 height 20
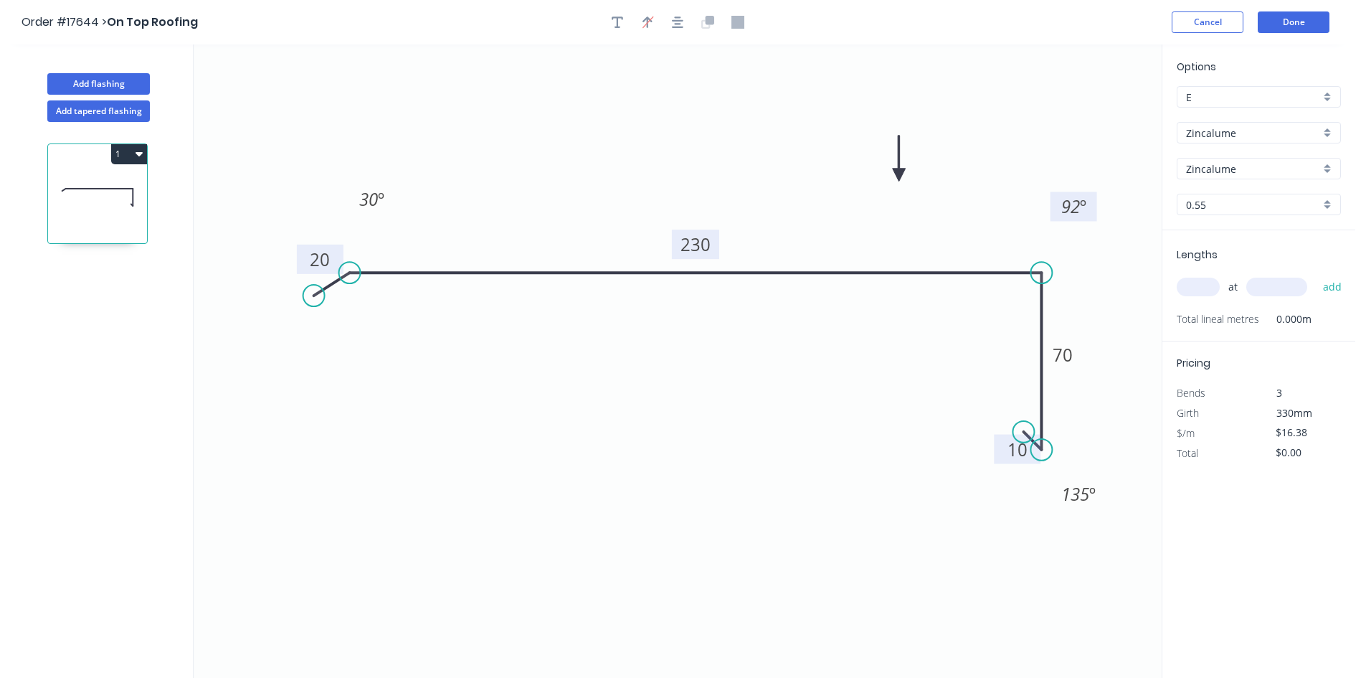
drag, startPoint x: 998, startPoint y: 301, endPoint x: 1064, endPoint y: 216, distance: 107.3
click at [1064, 216] on rect at bounding box center [1074, 206] width 47 height 29
click at [841, 348] on icon "0 20 230 70 10 30 º 92 º 135 º" at bounding box center [678, 360] width 968 height 633
click at [1204, 294] on input "text" at bounding box center [1198, 287] width 43 height 19
type input "1"
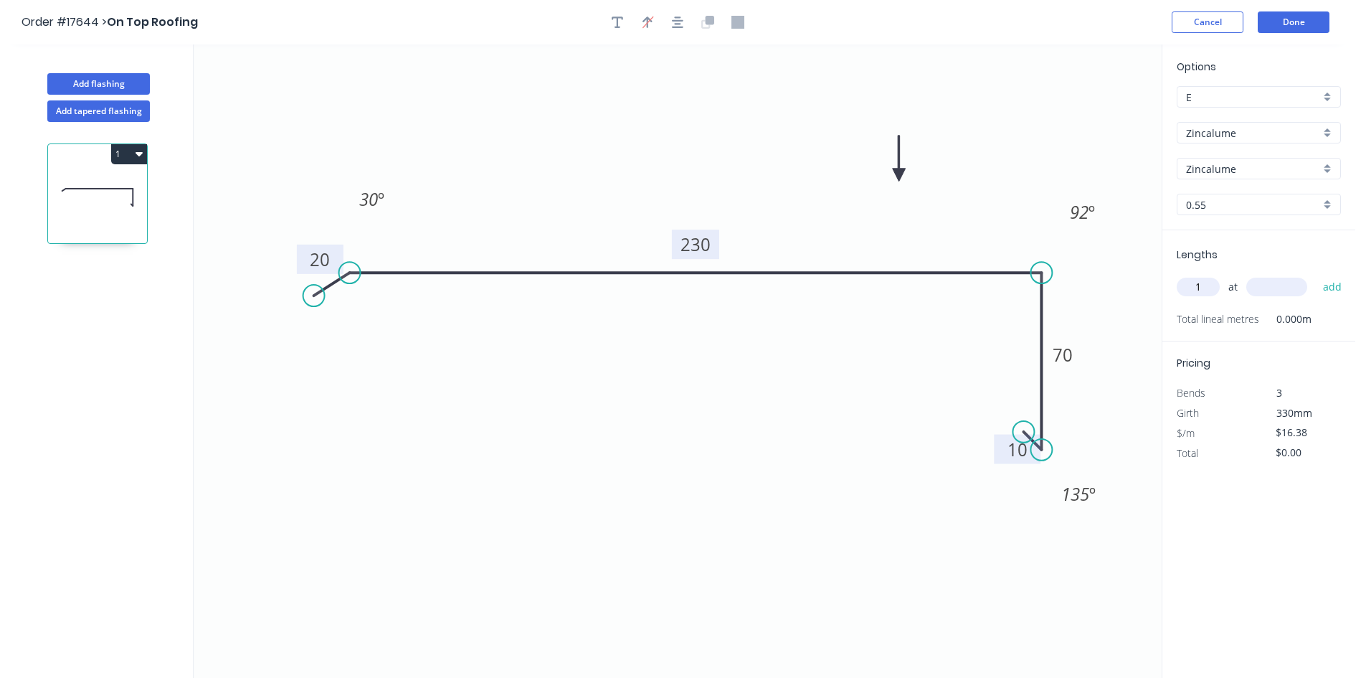
click at [1277, 283] on input "text" at bounding box center [1277, 287] width 61 height 19
type input "1500"
click at [1335, 290] on button "add" at bounding box center [1333, 287] width 34 height 24
click at [129, 154] on button "1" at bounding box center [129, 154] width 36 height 20
click at [124, 186] on div "Duplicate" at bounding box center [79, 189] width 110 height 21
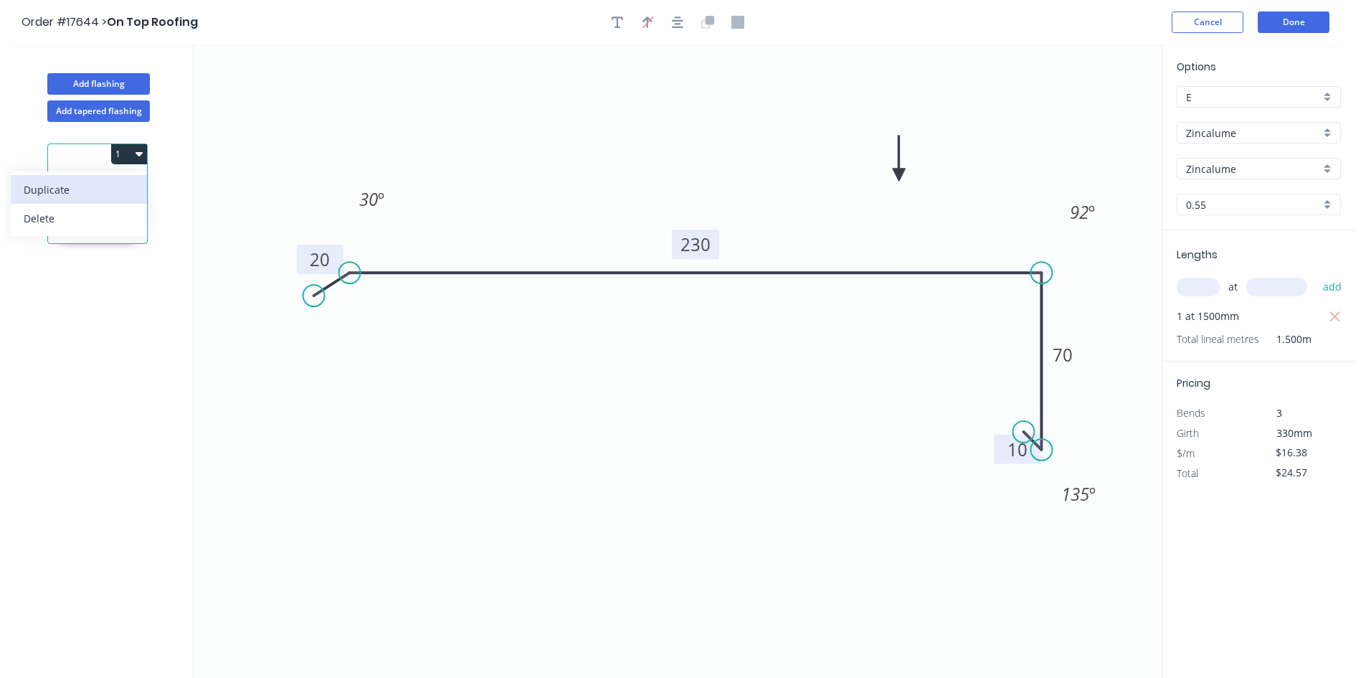
type input "$0.00"
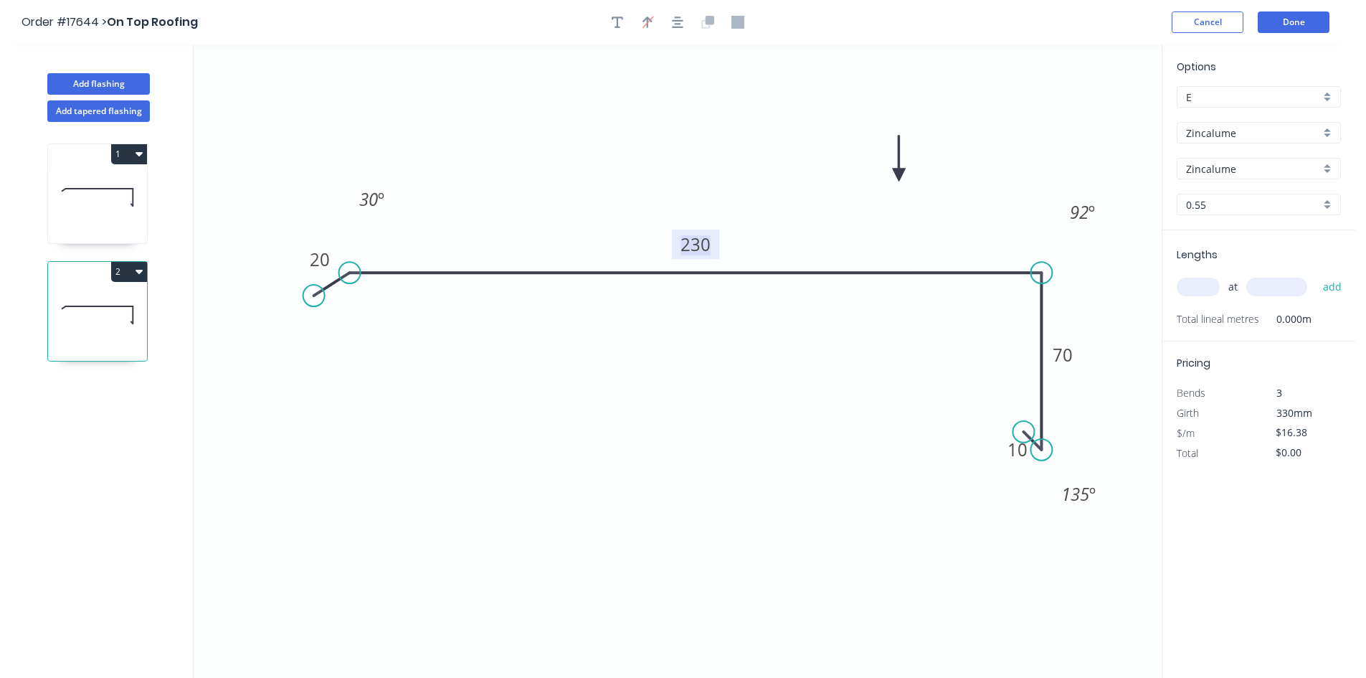
click at [707, 245] on tspan "230" at bounding box center [696, 244] width 30 height 24
drag, startPoint x: 444, startPoint y: 367, endPoint x: 362, endPoint y: 280, distance: 119.2
click at [445, 367] on icon "0 20 170 70 10 30 º 92 º 135 º" at bounding box center [678, 360] width 968 height 633
drag, startPoint x: 352, startPoint y: 272, endPoint x: 394, endPoint y: 274, distance: 41.7
click at [394, 274] on circle at bounding box center [394, 273] width 22 height 22
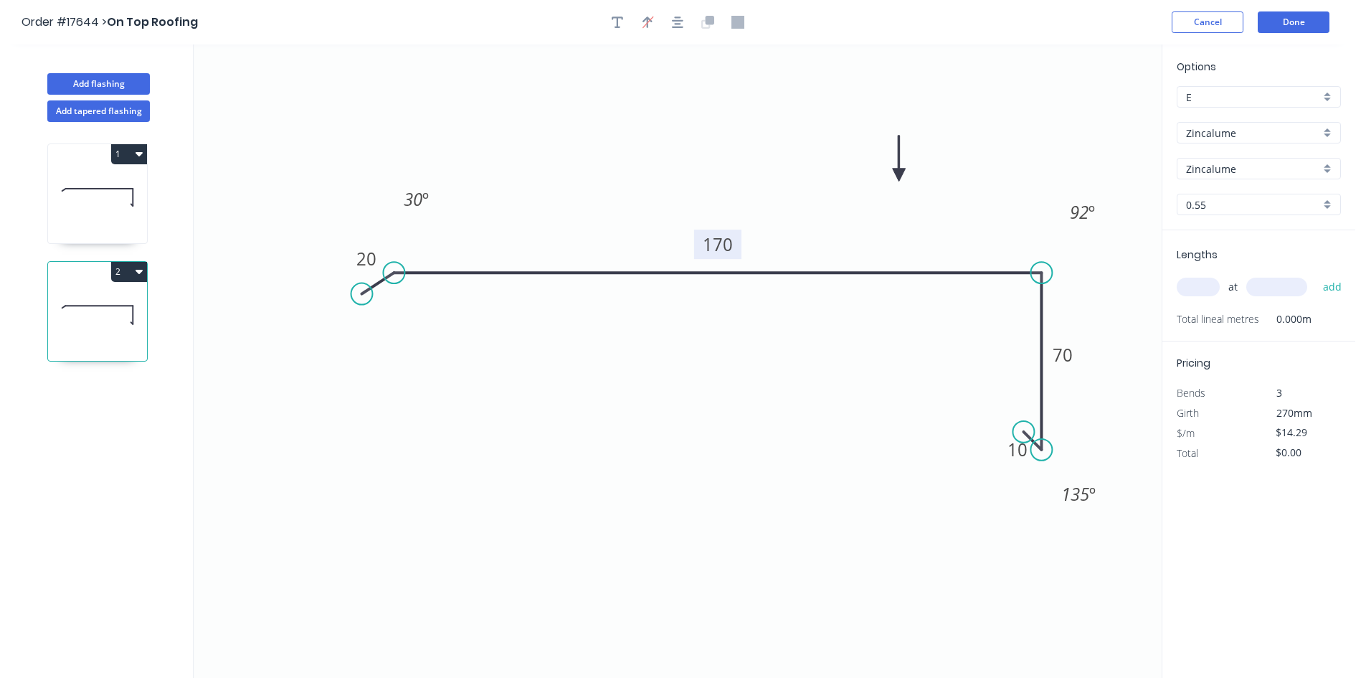
drag, startPoint x: 316, startPoint y: 294, endPoint x: 361, endPoint y: 294, distance: 45.9
click at [361, 294] on circle at bounding box center [362, 294] width 22 height 22
click at [679, 23] on icon "button" at bounding box center [677, 21] width 11 height 11
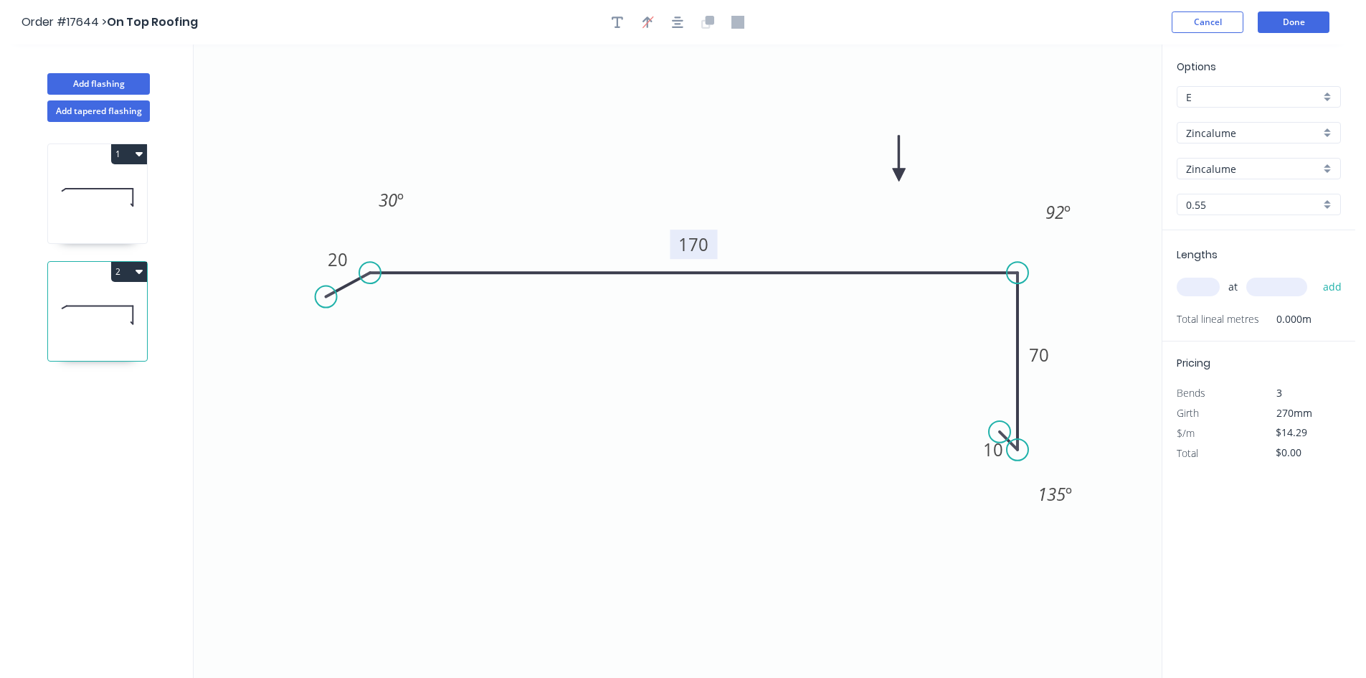
drag, startPoint x: 339, startPoint y: 298, endPoint x: 326, endPoint y: 297, distance: 13.0
click at [326, 297] on circle at bounding box center [327, 297] width 22 height 22
click at [542, 168] on icon "0 20 170 70 10 30 º 92 º 135 º" at bounding box center [678, 360] width 968 height 633
click at [78, 208] on icon at bounding box center [97, 197] width 99 height 92
type input "$16.38"
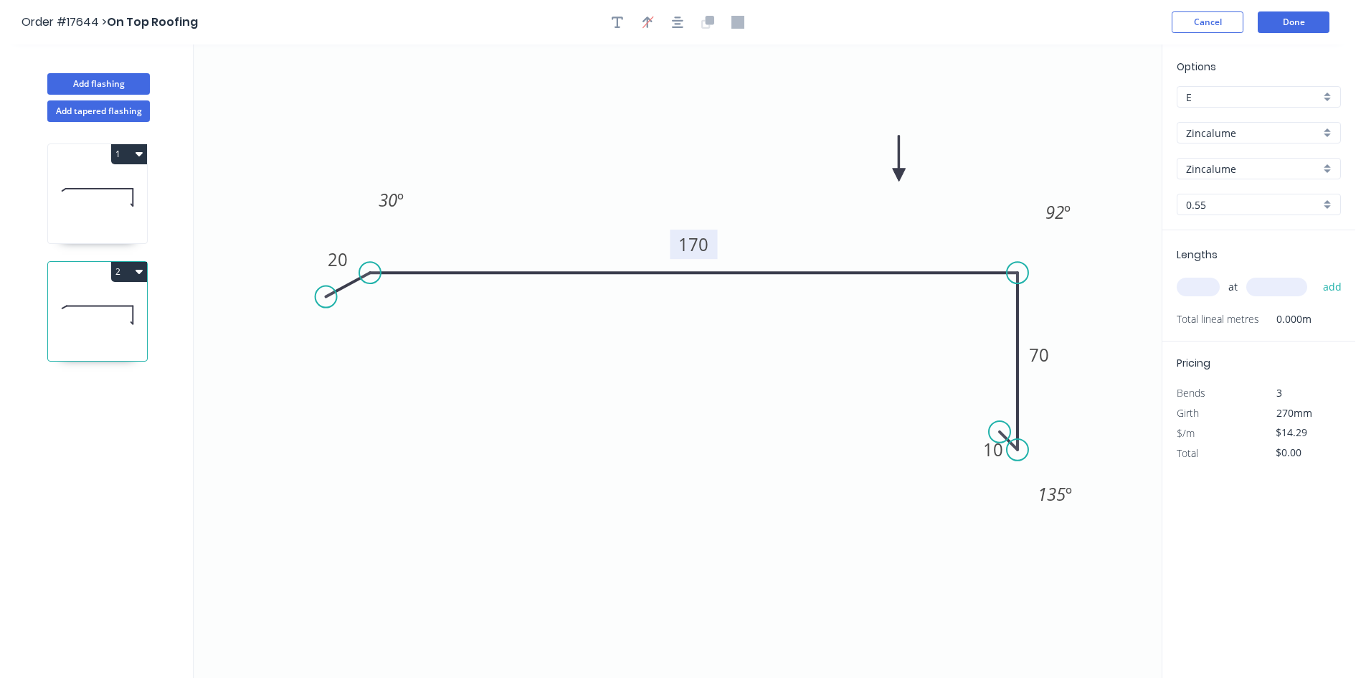
type input "$24.57"
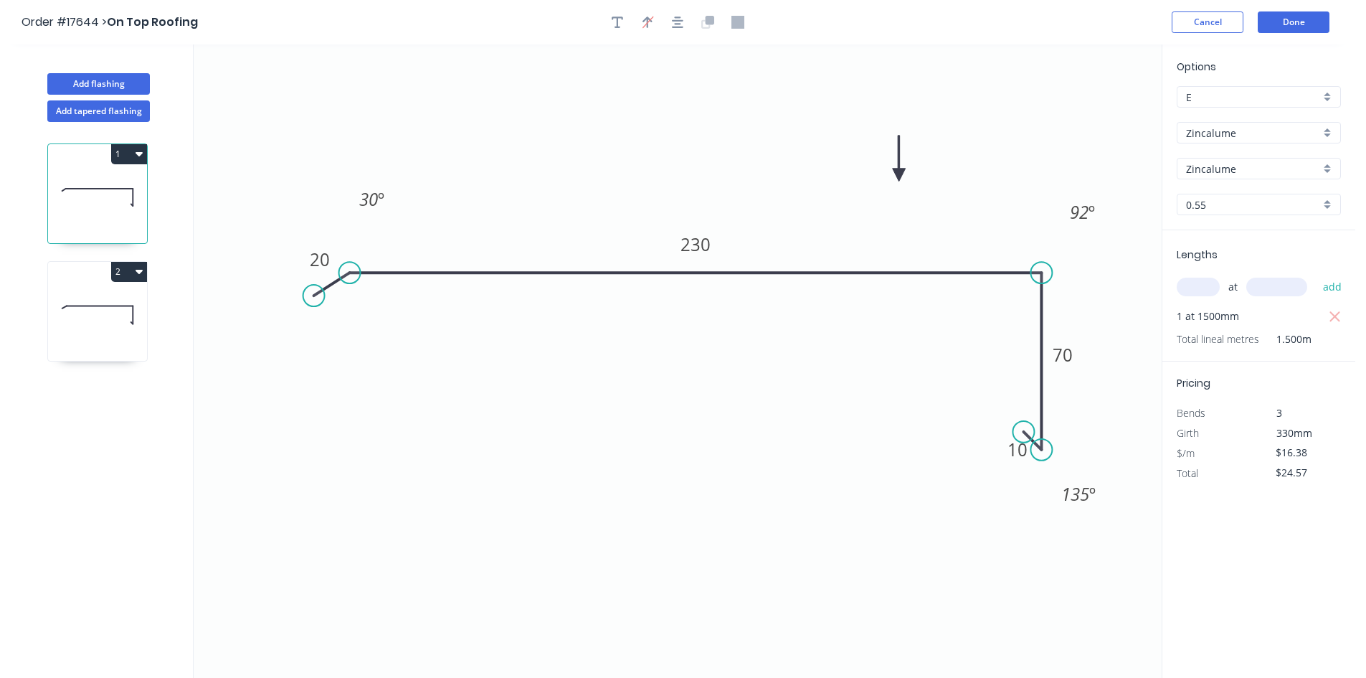
click at [98, 313] on icon at bounding box center [97, 315] width 99 height 92
type input "$14.29"
type input "$0.00"
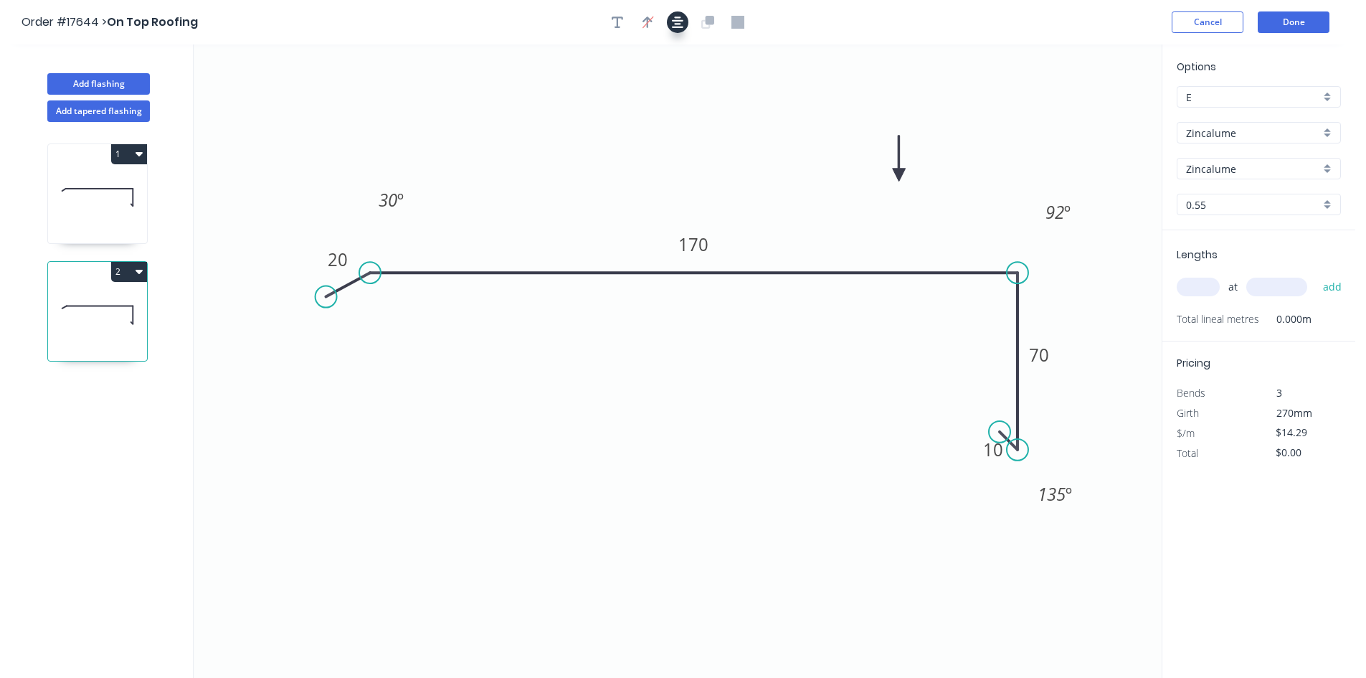
click at [679, 28] on icon "button" at bounding box center [677, 22] width 11 height 13
click at [1203, 284] on input "text" at bounding box center [1198, 287] width 43 height 19
type input "1"
click at [1270, 297] on div "1 at add" at bounding box center [1260, 287] width 167 height 24
click at [1272, 289] on input "text" at bounding box center [1277, 287] width 61 height 19
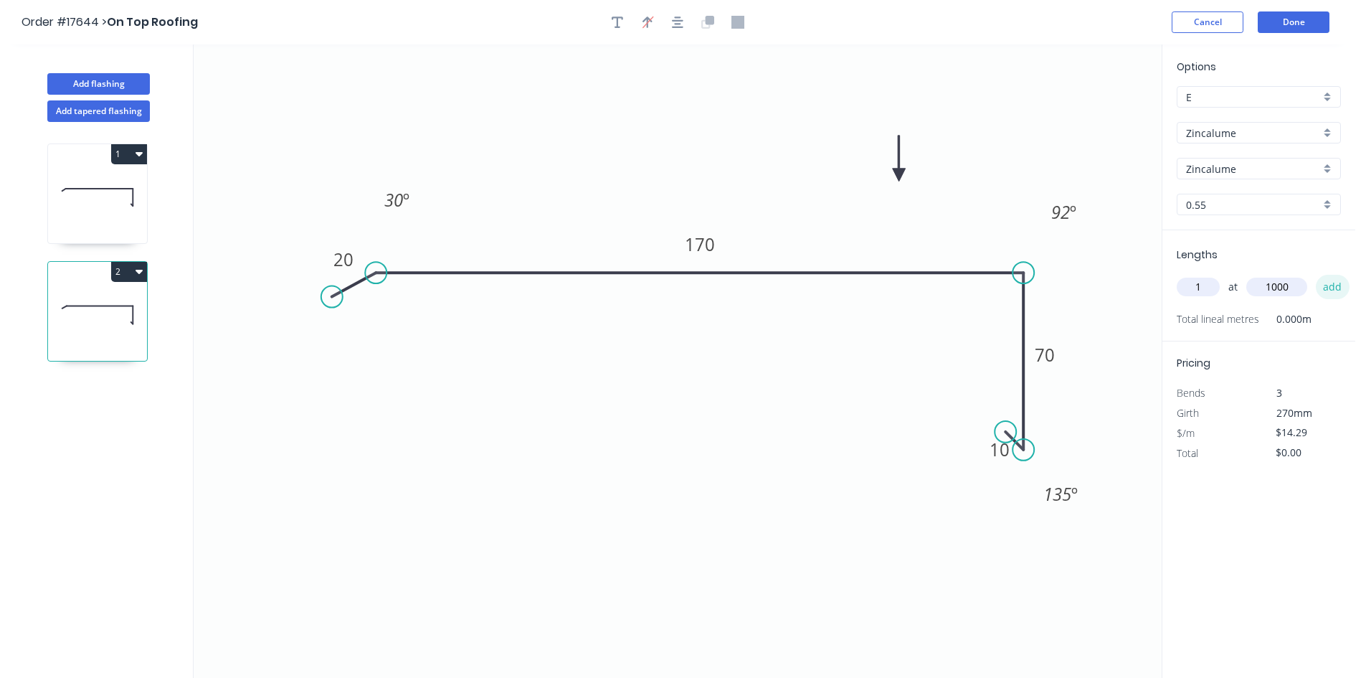
type input "1000"
click at [1325, 290] on button "add" at bounding box center [1333, 287] width 34 height 24
click at [134, 273] on button "2" at bounding box center [129, 272] width 36 height 20
click at [123, 300] on div "Duplicate" at bounding box center [79, 307] width 110 height 21
type input "$0.00"
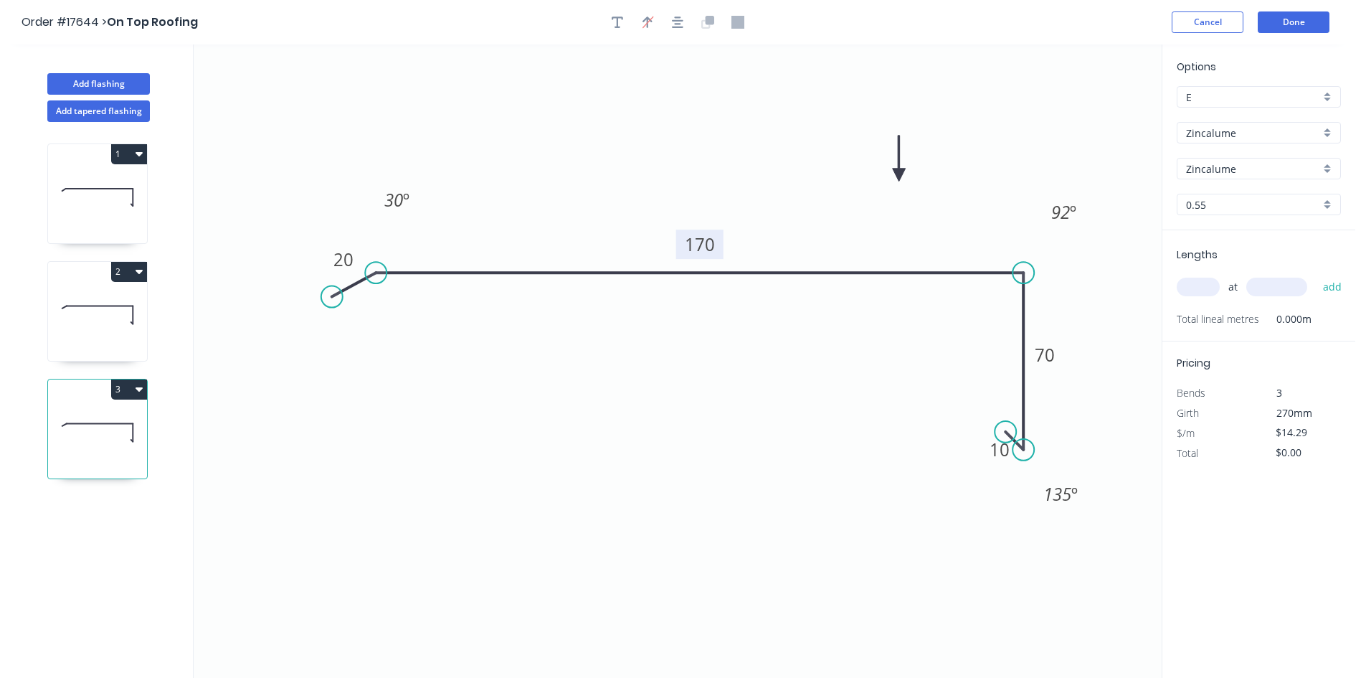
click at [707, 252] on tspan "170" at bounding box center [700, 244] width 30 height 24
click at [634, 405] on icon "0 20 185 70 10 30 º 92 º 135 º" at bounding box center [678, 360] width 968 height 633
drag, startPoint x: 330, startPoint y: 299, endPoint x: 334, endPoint y: 313, distance: 14.1
click at [334, 313] on circle at bounding box center [334, 315] width 22 height 22
click at [341, 276] on tspan "20" at bounding box center [340, 272] width 20 height 24
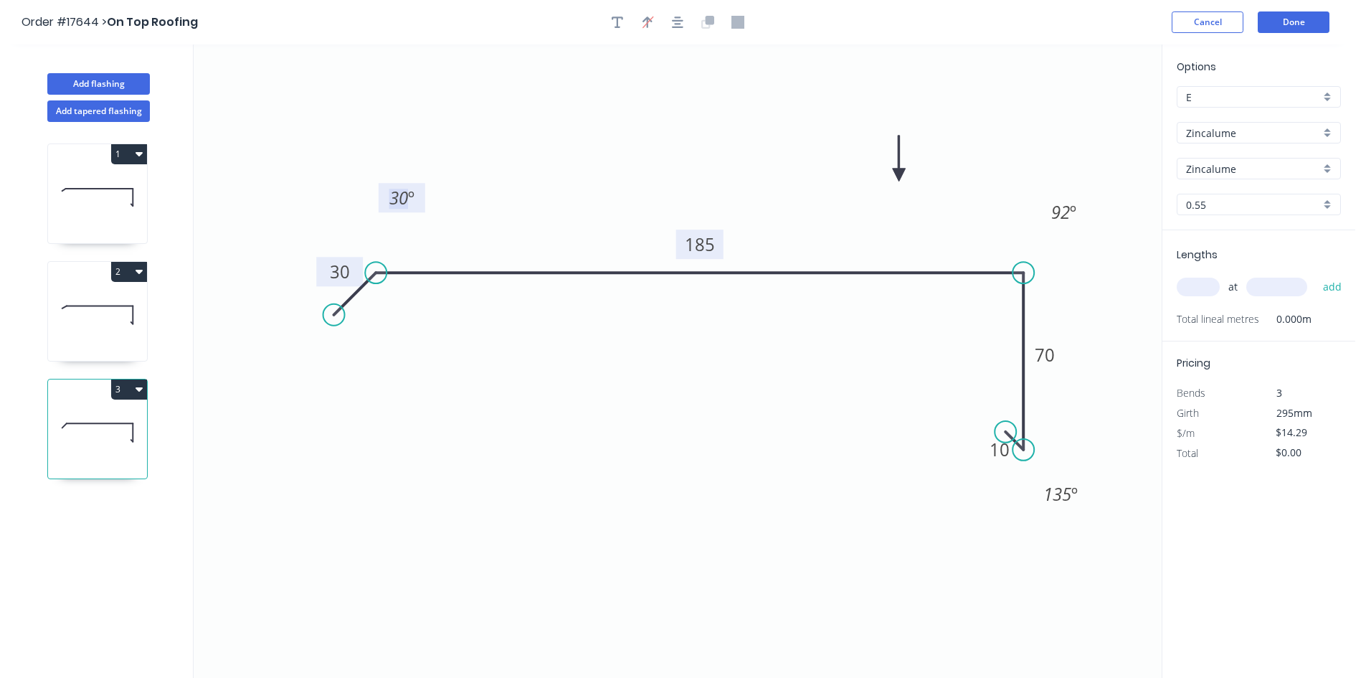
click at [399, 192] on tspan "30" at bounding box center [398, 198] width 19 height 24
drag, startPoint x: 623, startPoint y: 136, endPoint x: 652, endPoint y: 66, distance: 76.2
click at [623, 136] on icon "0 30 185 70 10 60 º 92 º 135 º" at bounding box center [678, 360] width 968 height 633
click at [679, 16] on icon "button" at bounding box center [677, 22] width 11 height 13
click at [1199, 284] on input "text" at bounding box center [1198, 287] width 43 height 19
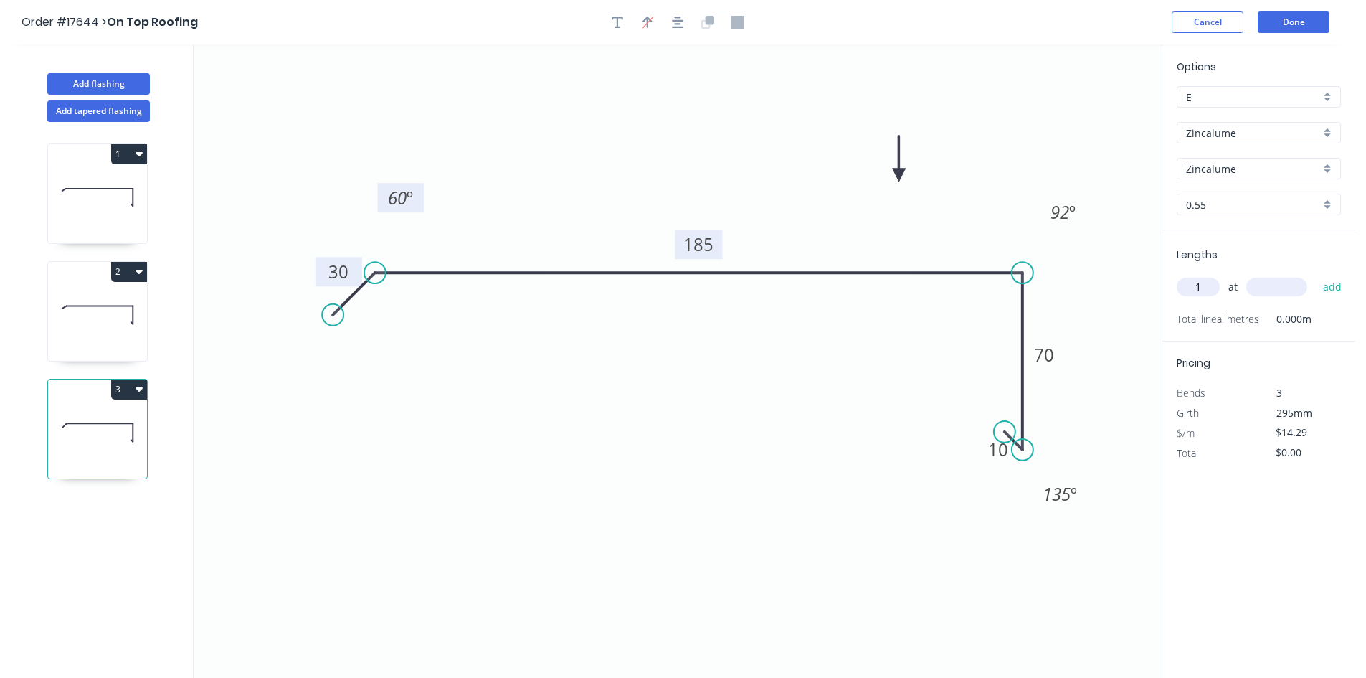
type input "1"
click at [1252, 286] on input "text" at bounding box center [1277, 287] width 61 height 19
type input "5000"
click at [1327, 294] on button "add" at bounding box center [1333, 287] width 34 height 24
type input "$71.45"
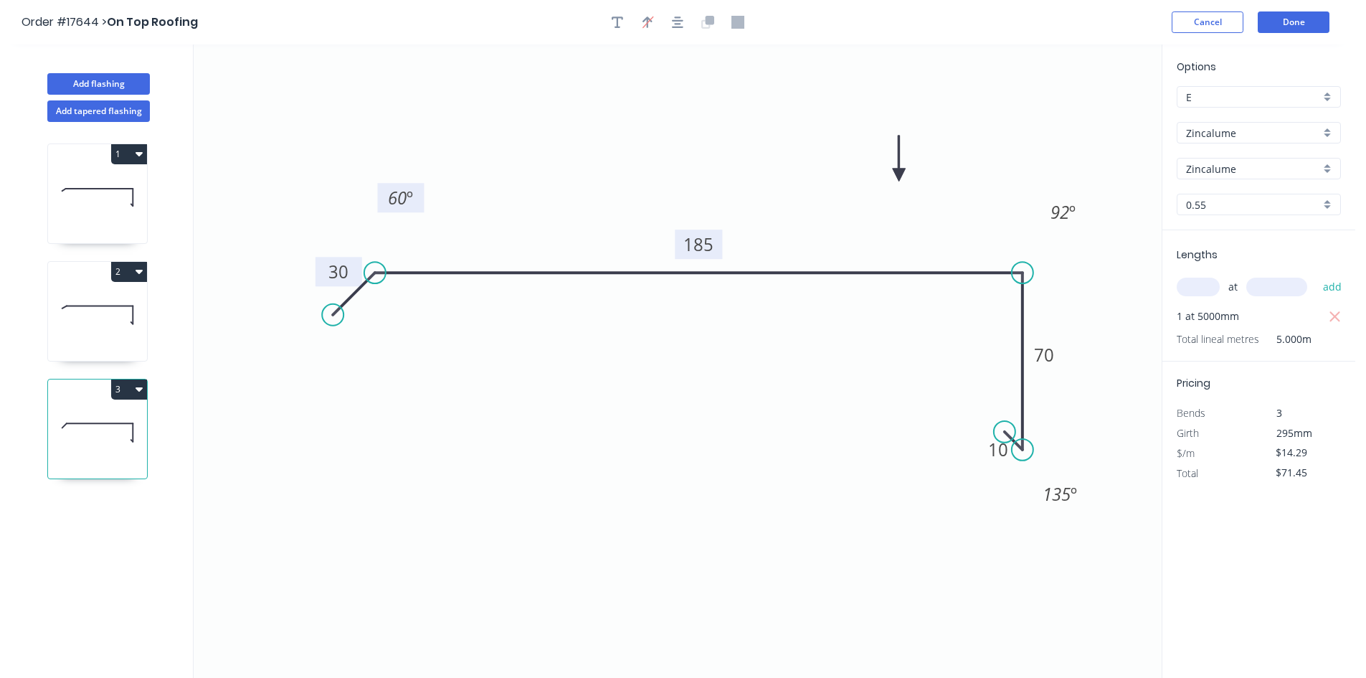
click at [130, 382] on button "3" at bounding box center [129, 389] width 36 height 20
click at [132, 156] on button "1" at bounding box center [129, 154] width 36 height 20
click at [110, 186] on div "Duplicate" at bounding box center [79, 189] width 110 height 21
type input "$16.38"
type input "$0.00"
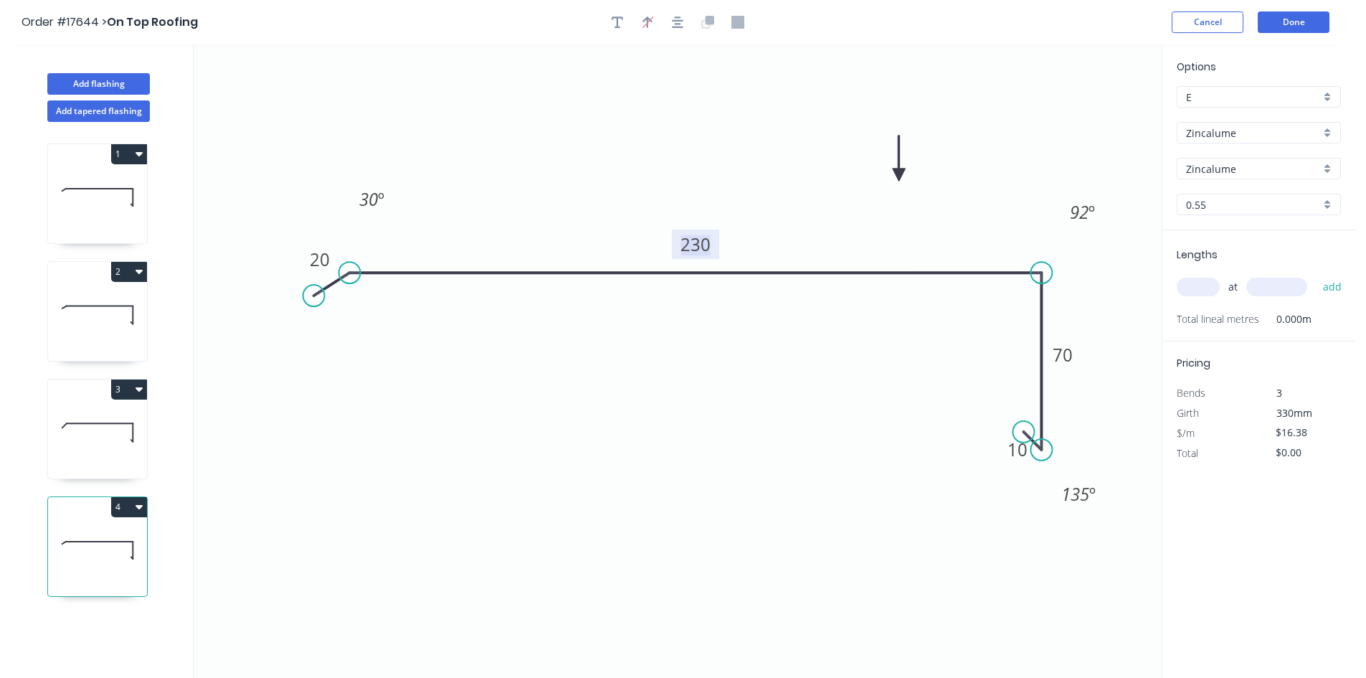
click at [694, 248] on tspan "230" at bounding box center [696, 244] width 30 height 24
click at [617, 153] on icon "0 20 250 70 10 30 º 92 º 135 º" at bounding box center [678, 360] width 968 height 633
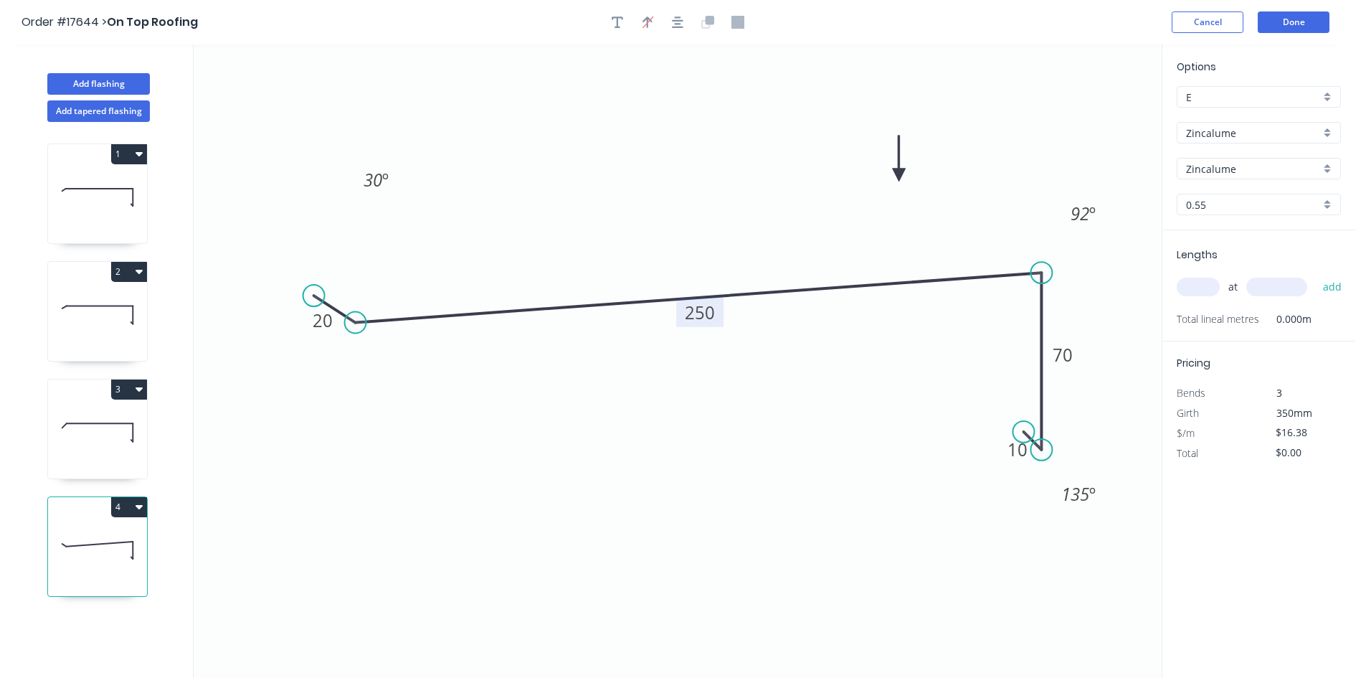
drag, startPoint x: 346, startPoint y: 274, endPoint x: 355, endPoint y: 323, distance: 49.5
click at [355, 323] on circle at bounding box center [356, 323] width 22 height 22
drag, startPoint x: 316, startPoint y: 293, endPoint x: 323, endPoint y: 346, distance: 53.0
click at [326, 371] on circle at bounding box center [327, 372] width 22 height 22
click at [323, 329] on tspan "20" at bounding box center [322, 328] width 20 height 24
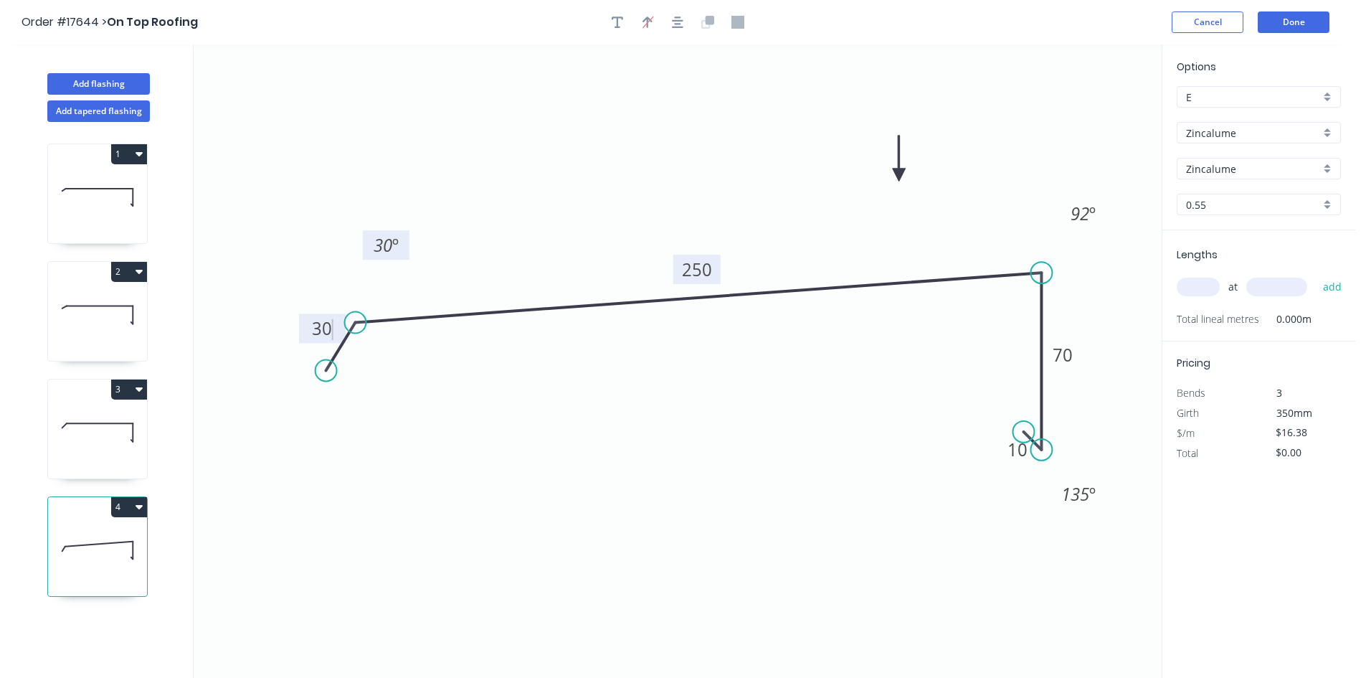
click at [392, 245] on tspan "º" at bounding box center [395, 245] width 6 height 24
drag, startPoint x: 566, startPoint y: 108, endPoint x: 665, endPoint y: 187, distance: 126.6
click at [569, 107] on icon "0 30 250 70 10 60 º 92 º 135 º" at bounding box center [678, 360] width 968 height 633
click at [1077, 214] on tspan "92" at bounding box center [1080, 214] width 19 height 24
click at [1021, 134] on icon "0 30 250 70 10 60 º 96 º 135 º" at bounding box center [678, 360] width 968 height 633
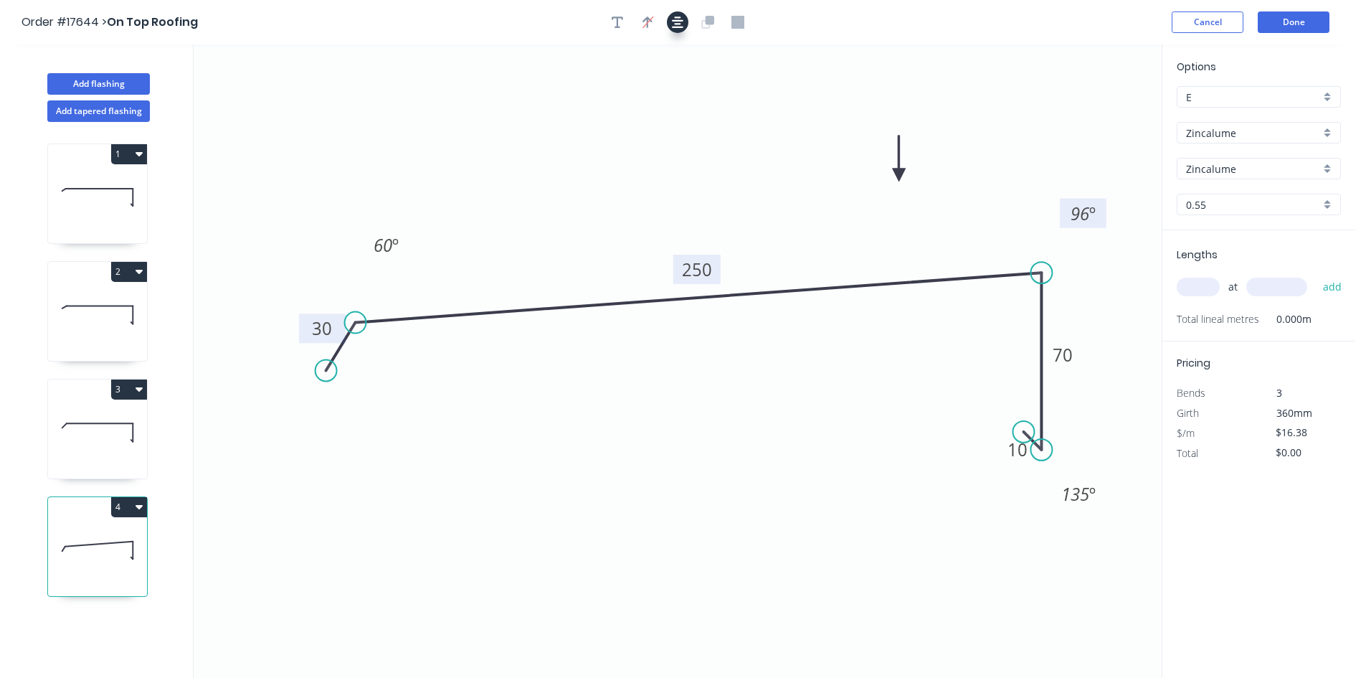
click at [679, 19] on icon "button" at bounding box center [677, 22] width 11 height 13
click at [1209, 287] on input "text" at bounding box center [1198, 287] width 43 height 19
type input "1"
click at [1267, 289] on input "text" at bounding box center [1277, 287] width 61 height 19
type input "4000"
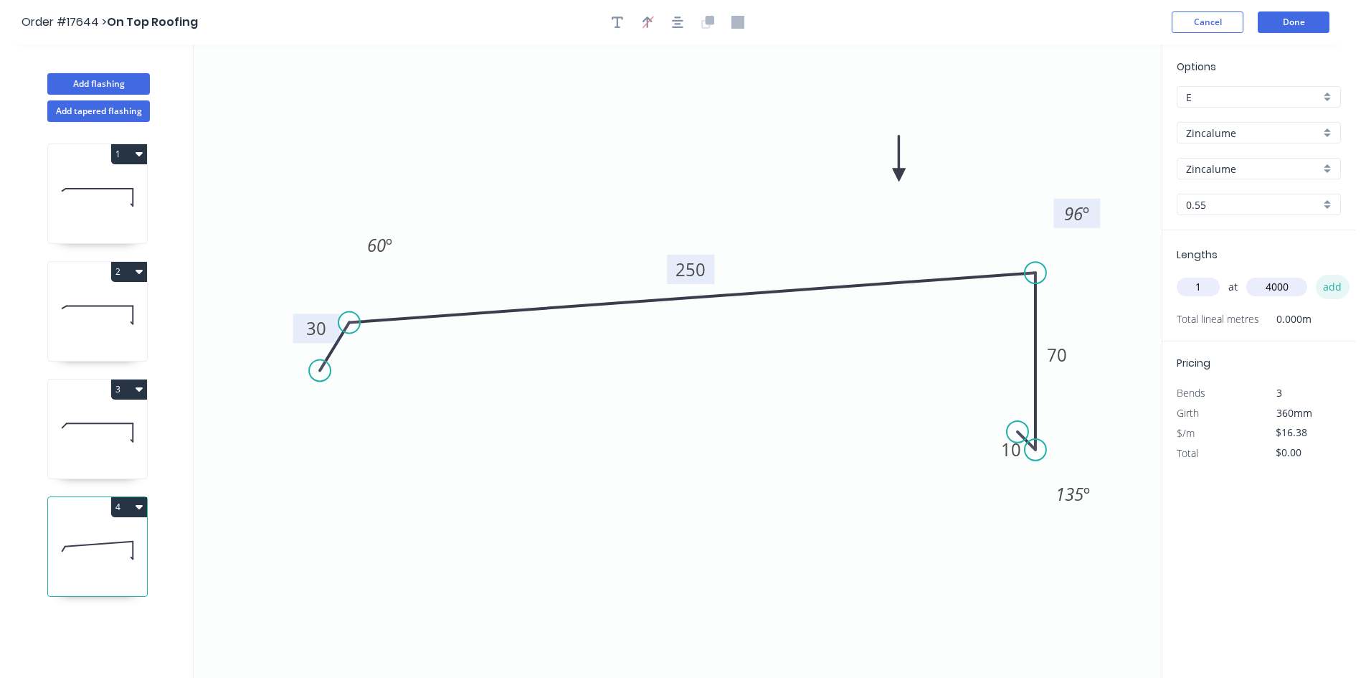
click at [1324, 283] on button "add" at bounding box center [1333, 287] width 34 height 24
type input "$65.52"
click at [136, 270] on icon "button" at bounding box center [139, 272] width 7 height 4
click at [118, 313] on div "Duplicate" at bounding box center [79, 307] width 110 height 21
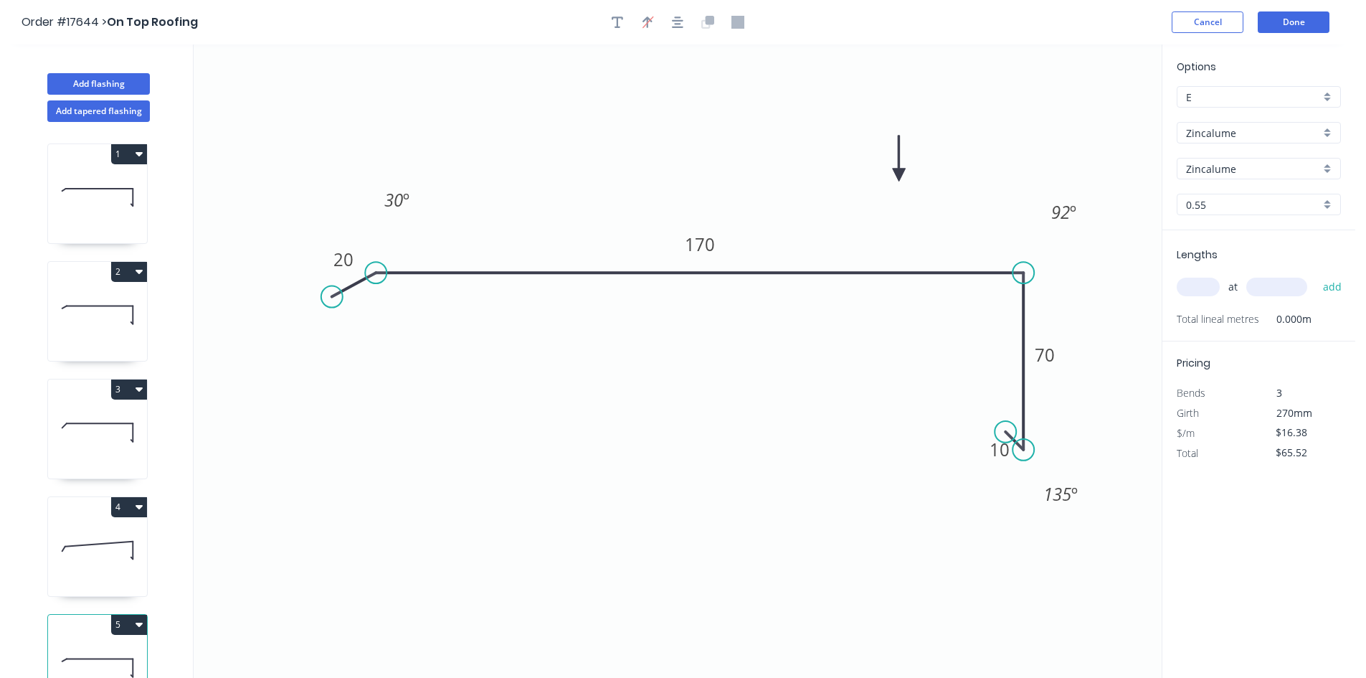
type input "$14.29"
type input "$0.00"
click at [709, 245] on tspan "170" at bounding box center [700, 244] width 30 height 24
click at [698, 174] on icon "0 20 165 70 10 30 º 92 º 135 º" at bounding box center [678, 360] width 968 height 633
click at [1210, 291] on input "text" at bounding box center [1198, 287] width 43 height 19
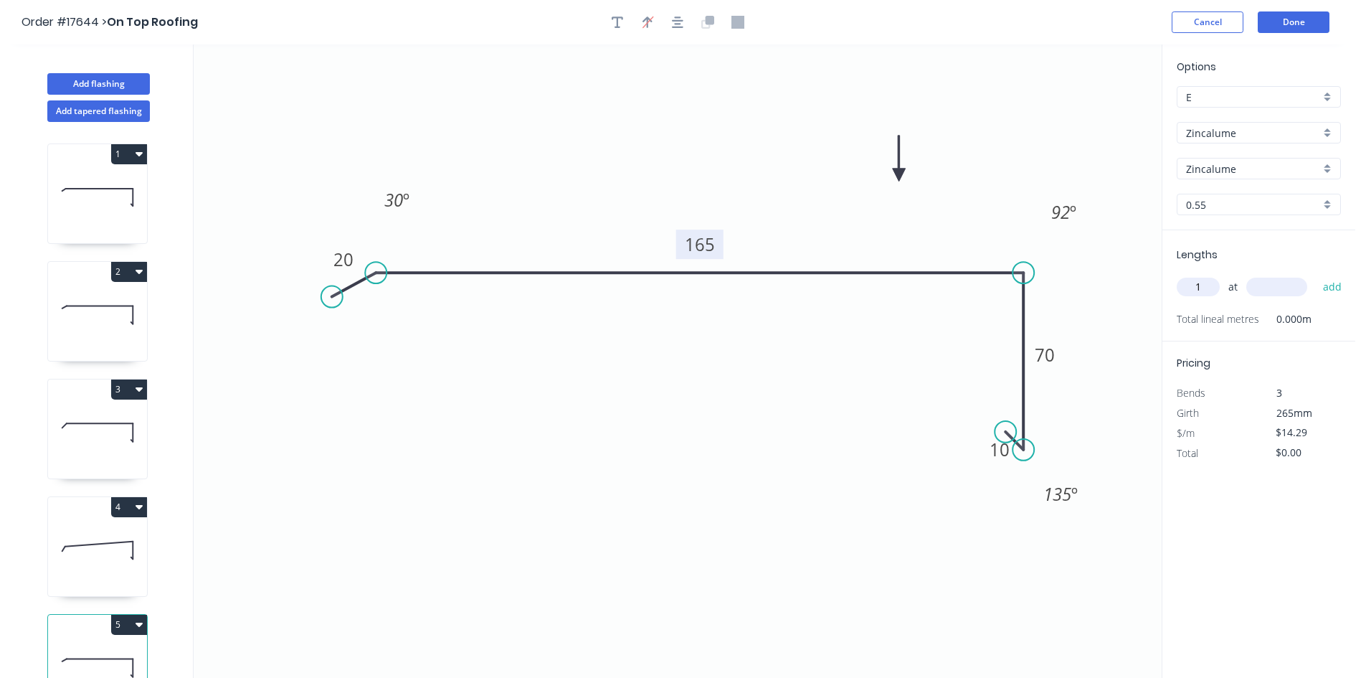
type input "1"
click at [1271, 290] on input "text" at bounding box center [1277, 287] width 61 height 19
type input "4000"
click at [1337, 285] on button "add" at bounding box center [1333, 287] width 34 height 24
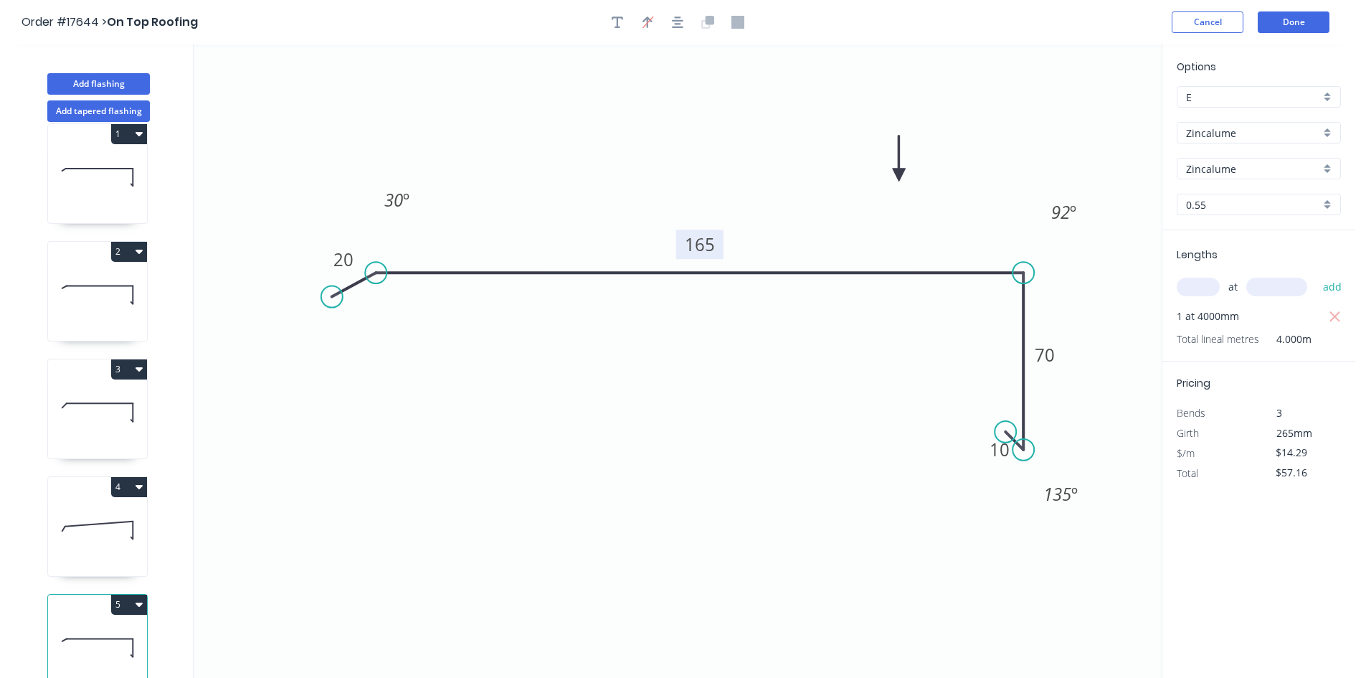
scroll to position [38, 0]
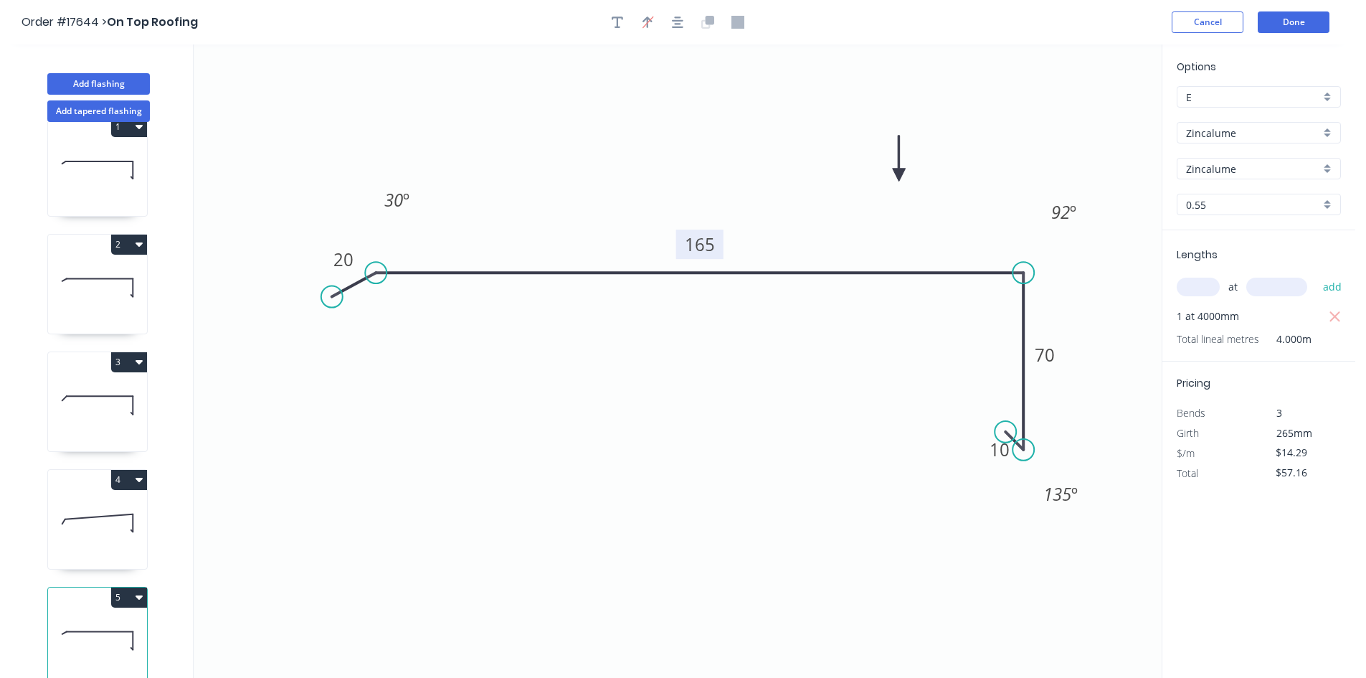
click at [131, 353] on button "3" at bounding box center [129, 362] width 36 height 20
click at [121, 387] on div "Duplicate" at bounding box center [79, 397] width 110 height 21
type input "$0.00"
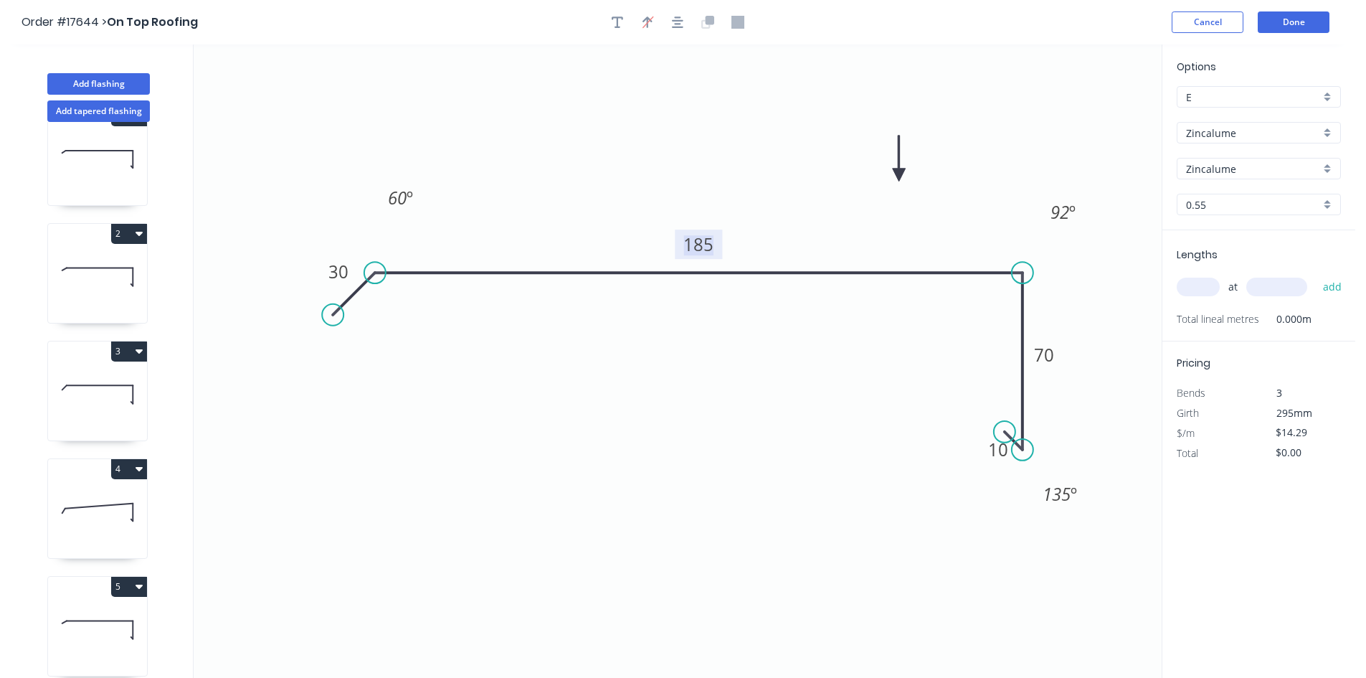
click at [709, 242] on tspan "185" at bounding box center [699, 244] width 30 height 24
drag, startPoint x: 335, startPoint y: 316, endPoint x: 333, endPoint y: 292, distance: 24.5
click at [333, 292] on circle at bounding box center [334, 296] width 22 height 22
type input "$16.38"
click at [348, 260] on tspan "30" at bounding box center [345, 256] width 20 height 24
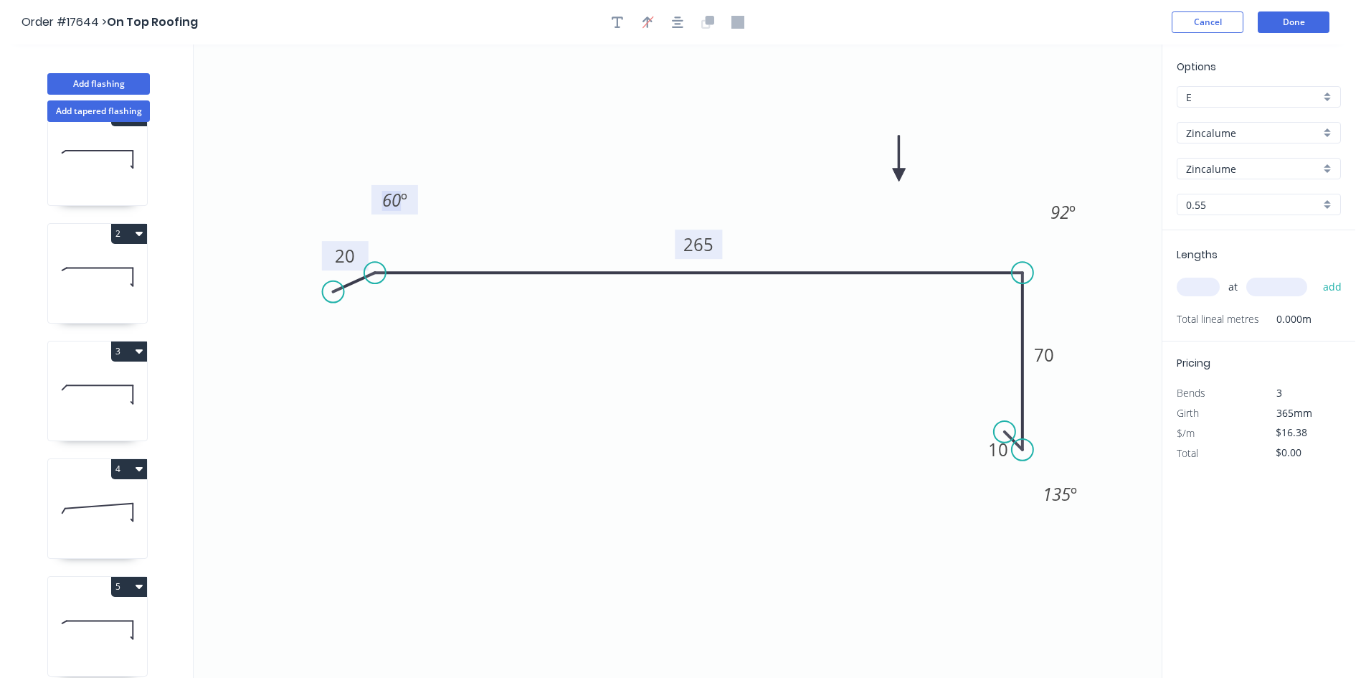
click at [387, 206] on tspan "60" at bounding box center [391, 200] width 19 height 24
click at [600, 133] on icon "0 20 265 70 10 30 º 92 º 135 º" at bounding box center [678, 360] width 968 height 633
drag, startPoint x: 328, startPoint y: 289, endPoint x: 336, endPoint y: 308, distance: 20.9
click at [336, 308] on circle at bounding box center [337, 312] width 22 height 22
click at [339, 275] on tspan "20" at bounding box center [341, 270] width 20 height 24
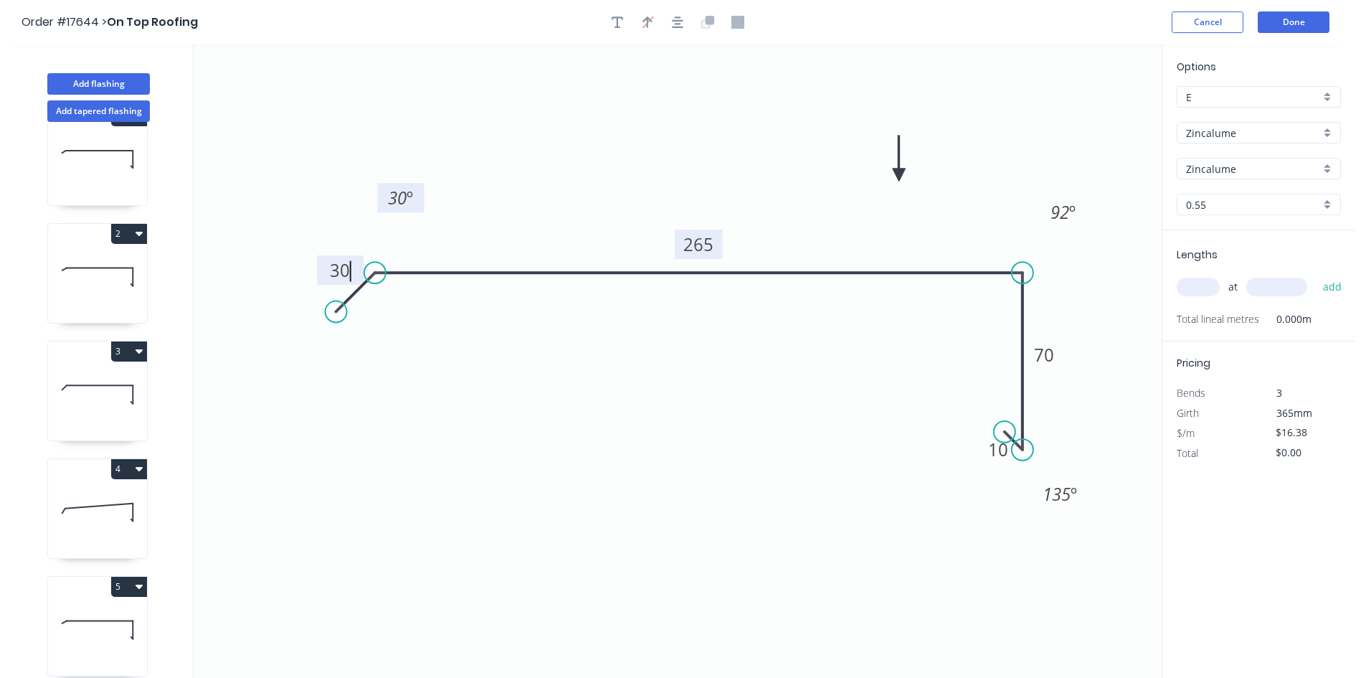
click at [393, 199] on tspan "30" at bounding box center [397, 198] width 19 height 24
click at [623, 128] on icon "0 30 265 70 10 60 º 92 º 135 º" at bounding box center [678, 360] width 968 height 633
click at [679, 20] on icon "button" at bounding box center [677, 21] width 11 height 11
click at [1183, 298] on div "at add" at bounding box center [1260, 287] width 167 height 24
click at [1189, 293] on input "text" at bounding box center [1198, 287] width 43 height 19
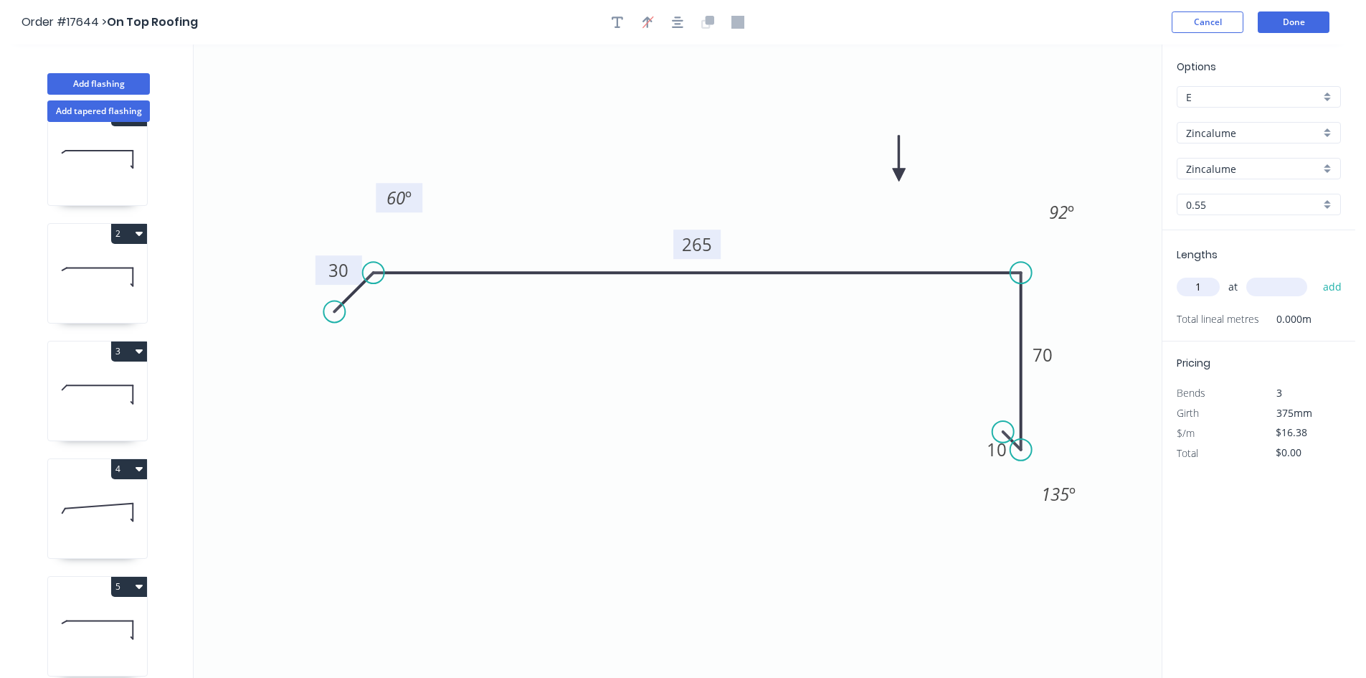
type input "1"
click at [1276, 291] on input "text" at bounding box center [1277, 287] width 61 height 19
type input "5600"
click at [1328, 288] on button "add" at bounding box center [1333, 287] width 34 height 24
type input "$91.73"
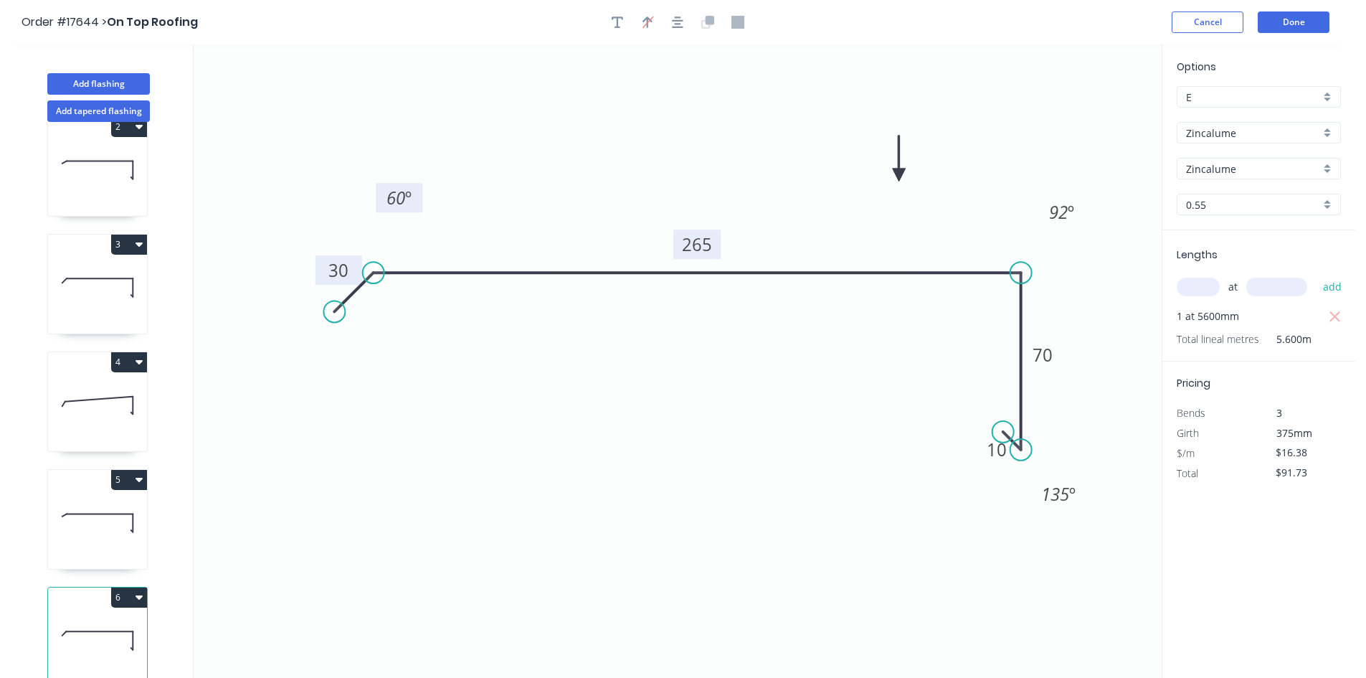
scroll to position [156, 0]
click at [122, 87] on button "Add flashing" at bounding box center [98, 84] width 103 height 22
type input "$0.00"
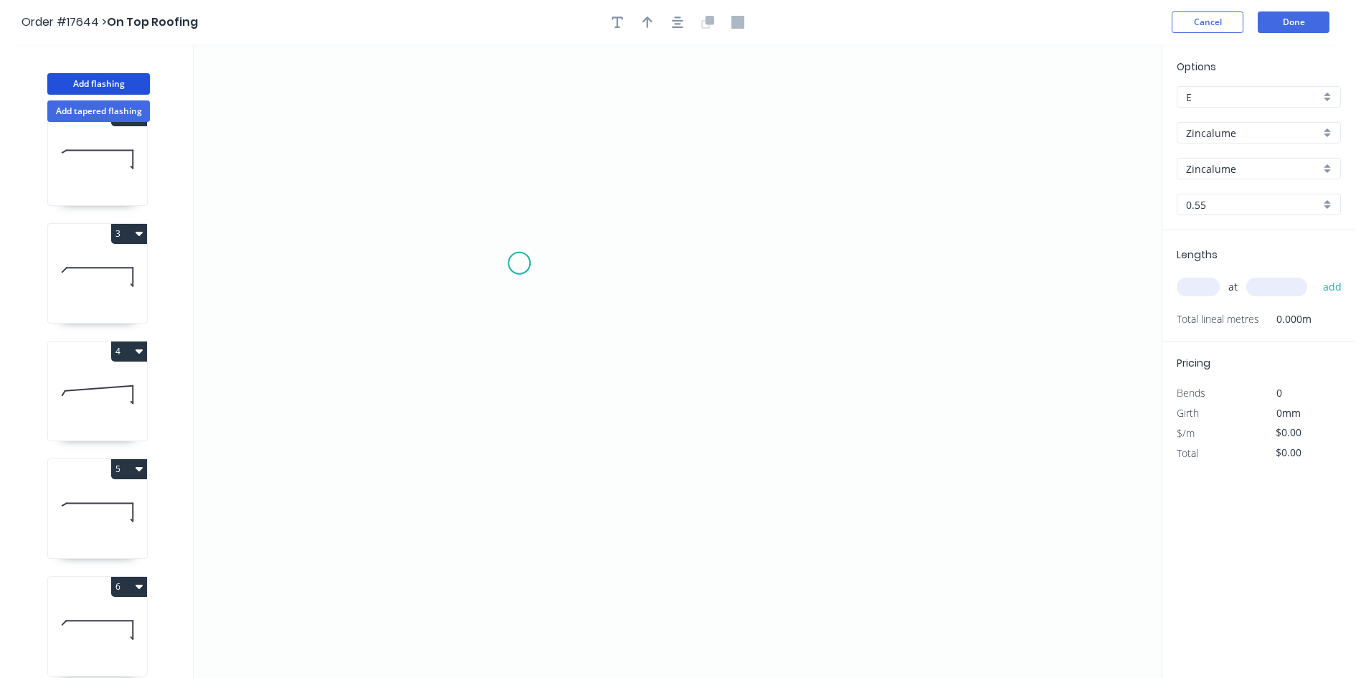
click at [519, 263] on icon "0" at bounding box center [678, 360] width 968 height 633
click at [1022, 258] on icon "0" at bounding box center [678, 360] width 968 height 633
click at [1044, 288] on icon "0 ?" at bounding box center [678, 360] width 968 height 633
click at [524, 267] on circle at bounding box center [520, 263] width 22 height 22
click at [497, 288] on icon "0 ? ?" at bounding box center [678, 360] width 968 height 633
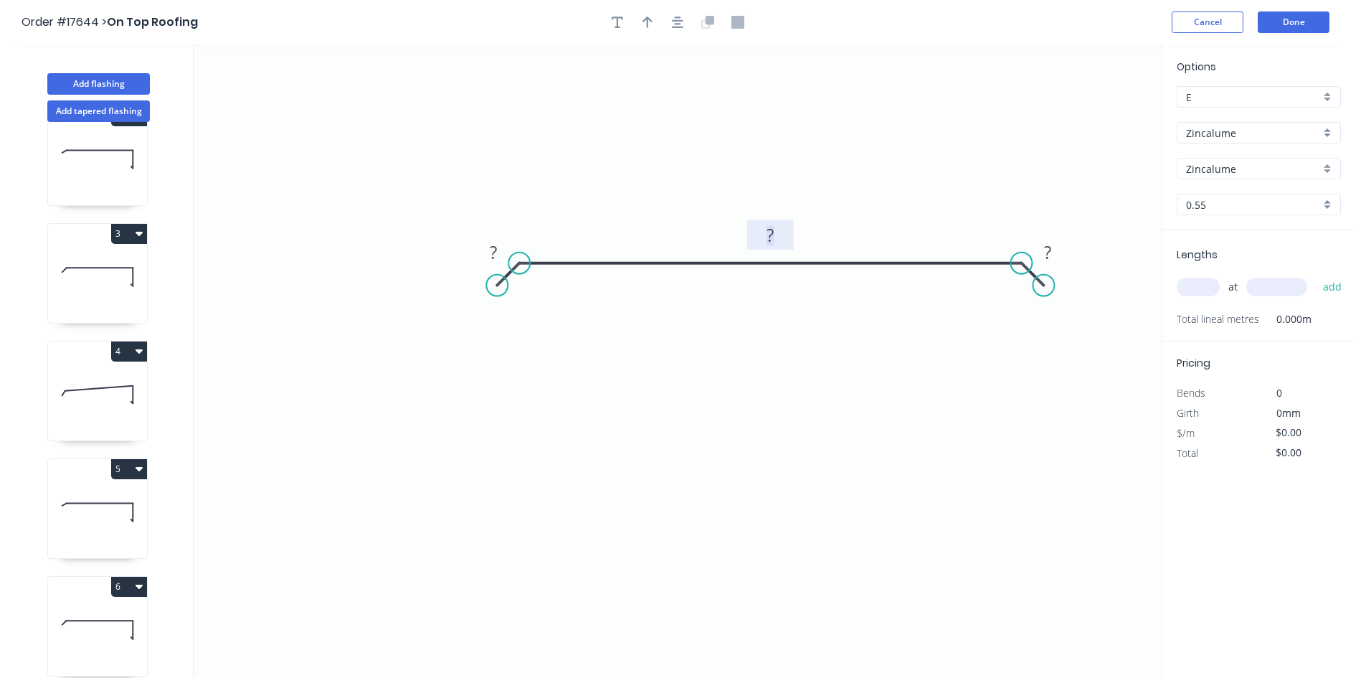
click at [779, 238] on rect at bounding box center [770, 236] width 29 height 20
click at [500, 246] on rect at bounding box center [493, 253] width 29 height 20
click at [1060, 256] on rect at bounding box center [1048, 253] width 29 height 20
click at [685, 22] on button "button" at bounding box center [678, 22] width 22 height 22
type input "$14.38"
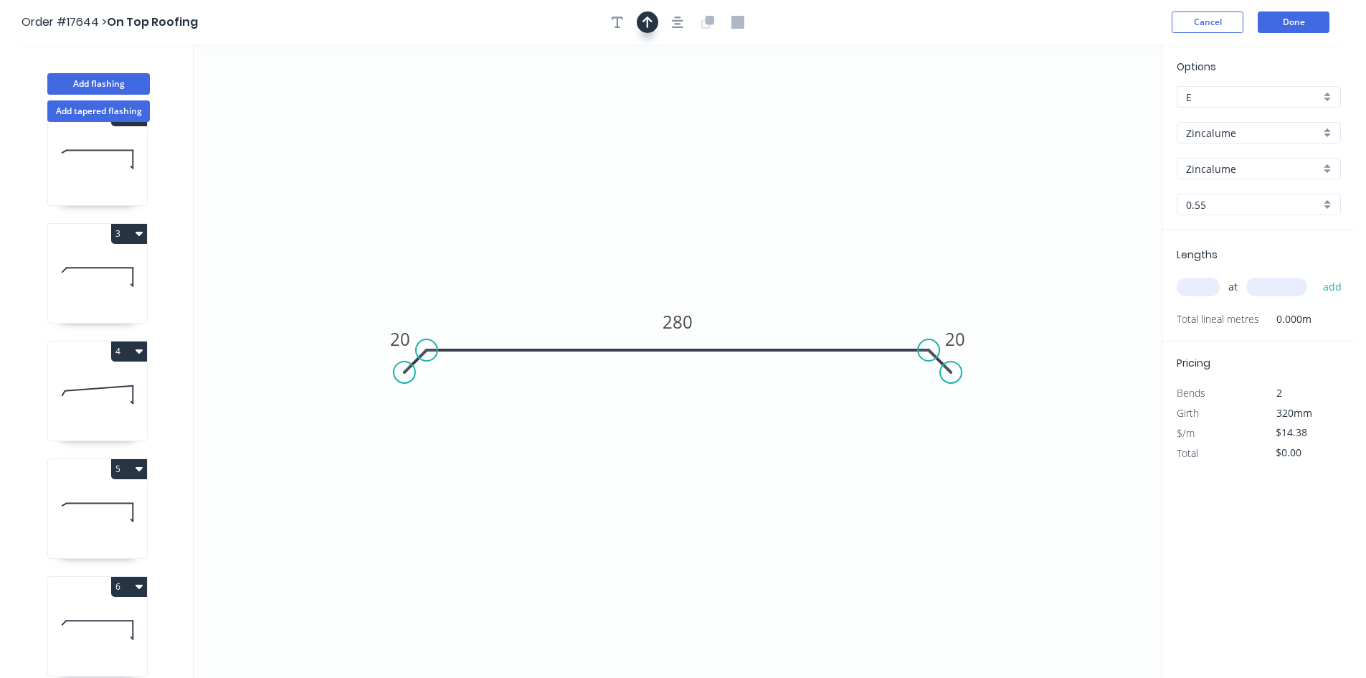
click at [643, 22] on icon "button" at bounding box center [648, 22] width 10 height 13
drag, startPoint x: 1087, startPoint y: 113, endPoint x: 815, endPoint y: 300, distance: 330.7
click at [815, 300] on icon at bounding box center [814, 283] width 13 height 46
click at [953, 395] on div "Show angle" at bounding box center [997, 399] width 144 height 29
click at [918, 382] on tspan "º" at bounding box center [918, 382] width 6 height 24
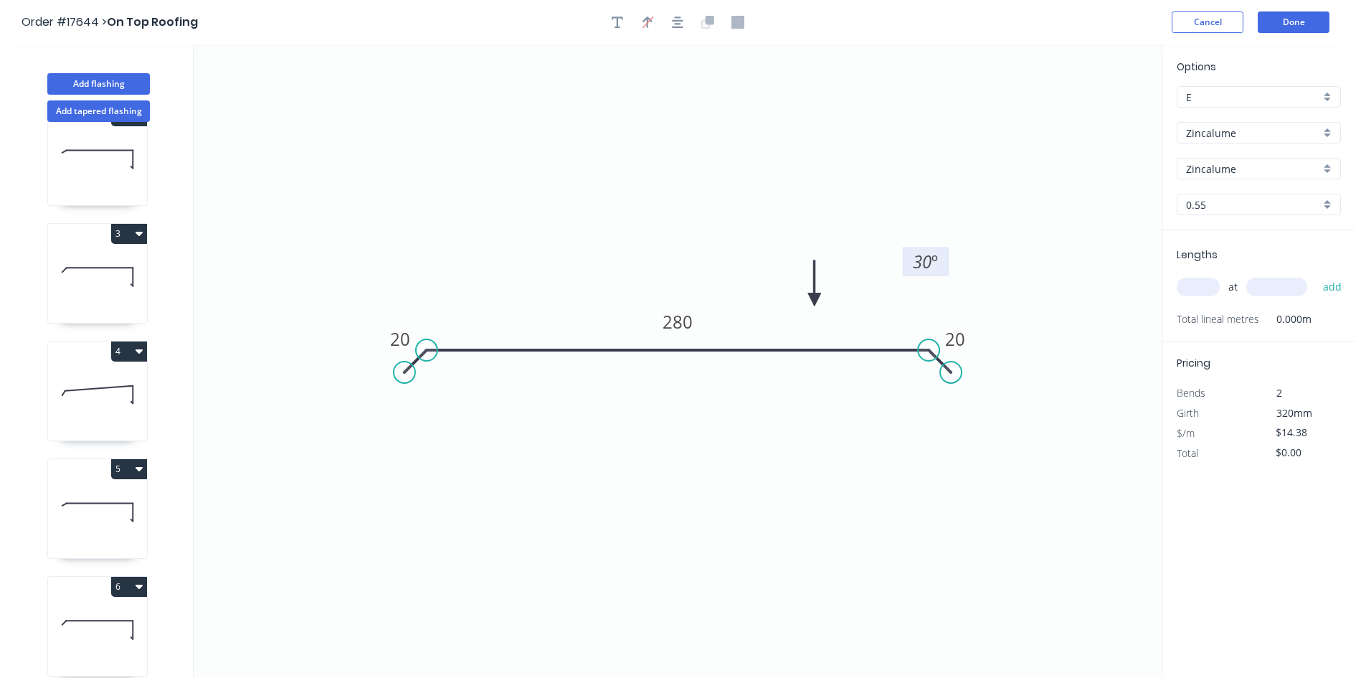
drag, startPoint x: 895, startPoint y: 372, endPoint x: 906, endPoint y: 252, distance: 121.0
click at [906, 252] on rect at bounding box center [926, 261] width 47 height 29
click at [469, 406] on div "Show angle" at bounding box center [497, 401] width 144 height 29
click at [442, 380] on tspan "º" at bounding box center [444, 382] width 6 height 24
drag, startPoint x: 460, startPoint y: 387, endPoint x: 460, endPoint y: 275, distance: 111.9
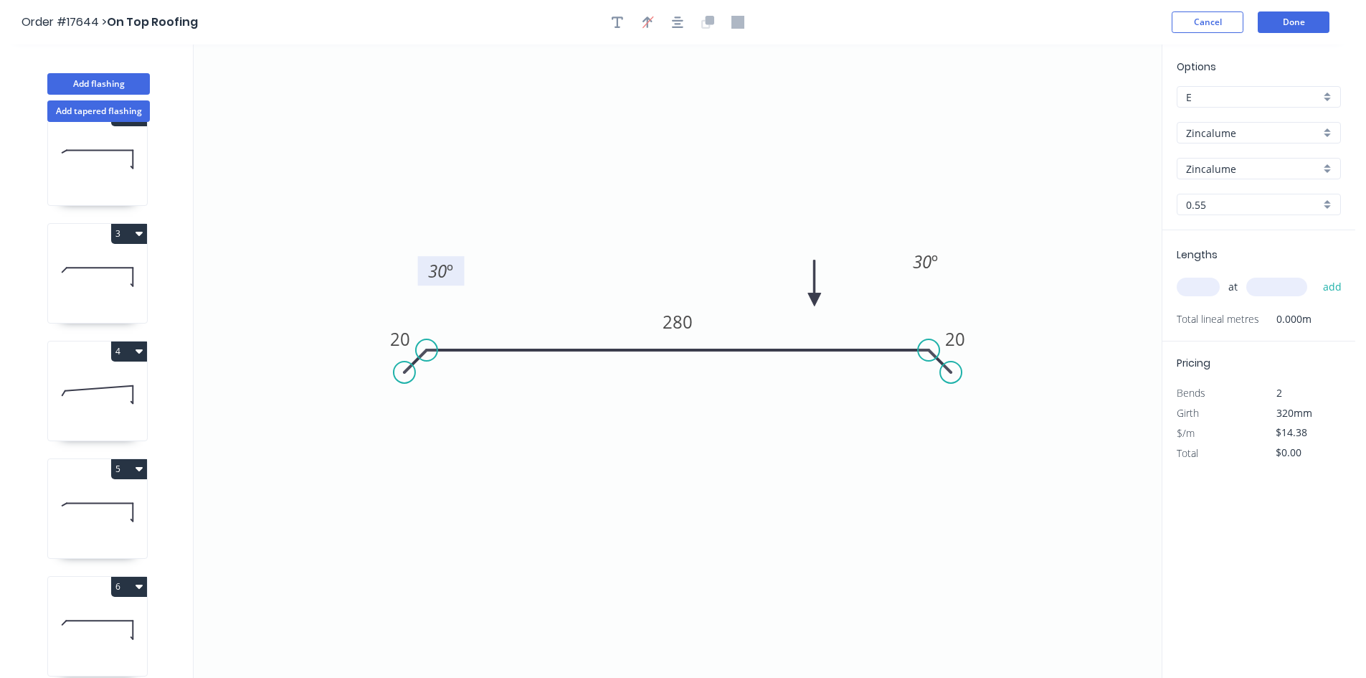
click at [460, 275] on rect at bounding box center [441, 270] width 47 height 29
click at [671, 20] on button "button" at bounding box center [678, 22] width 22 height 22
click at [1200, 290] on input "text" at bounding box center [1198, 287] width 43 height 19
type input "1"
click at [1263, 290] on input "text" at bounding box center [1277, 287] width 61 height 19
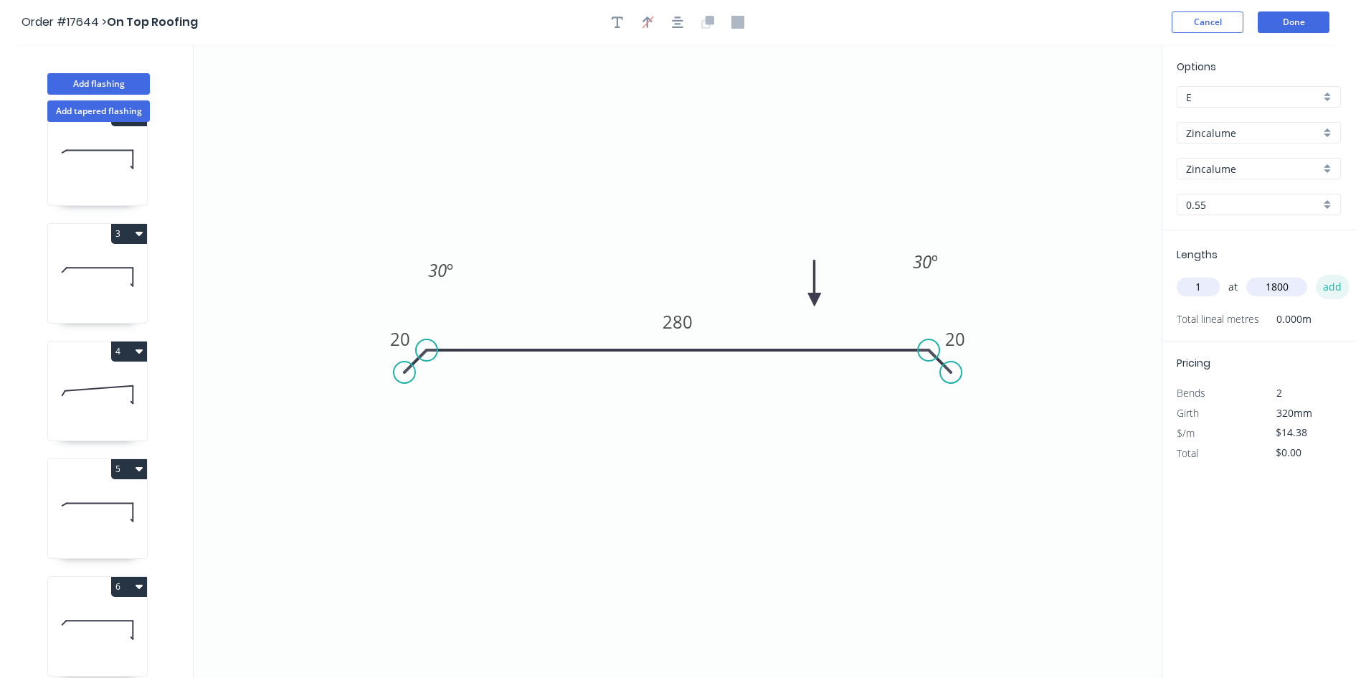
type input "1800"
click at [1336, 282] on button "add" at bounding box center [1333, 287] width 34 height 24
type input "$25.88"
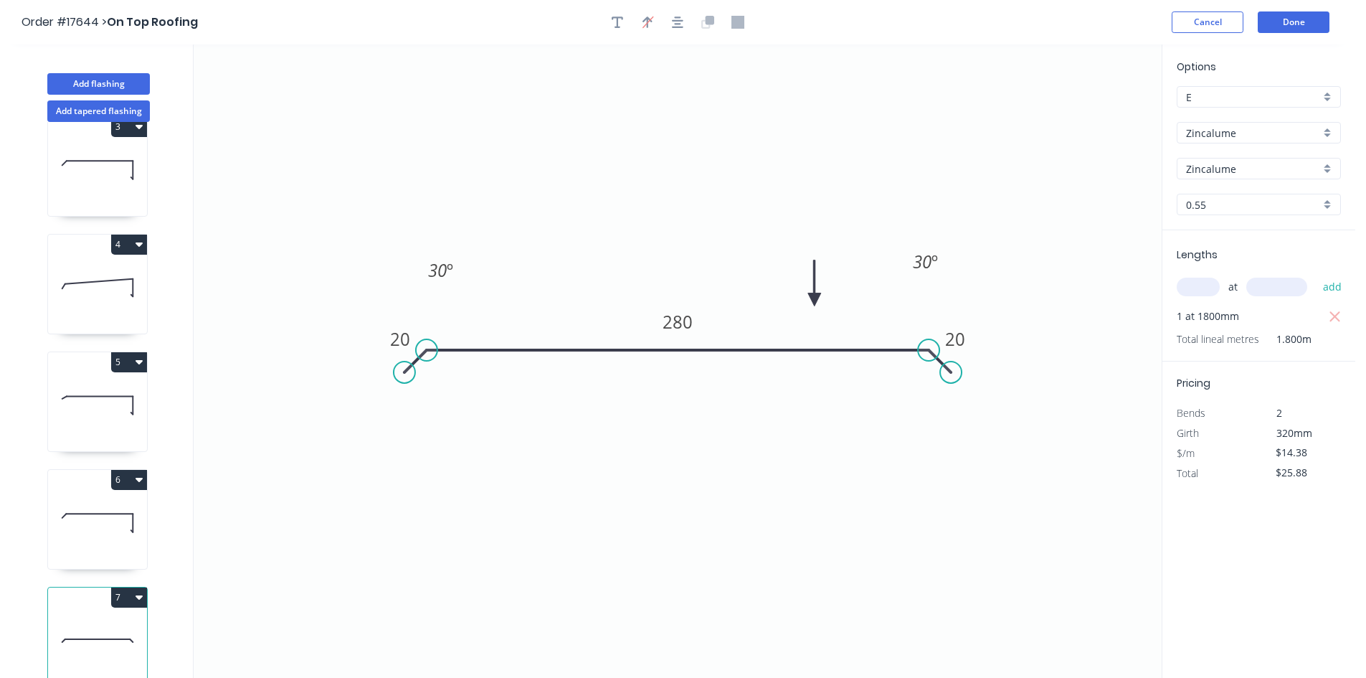
scroll to position [273, 0]
click at [99, 108] on button "Add tapered flashing" at bounding box center [98, 111] width 103 height 22
type input "$0.00"
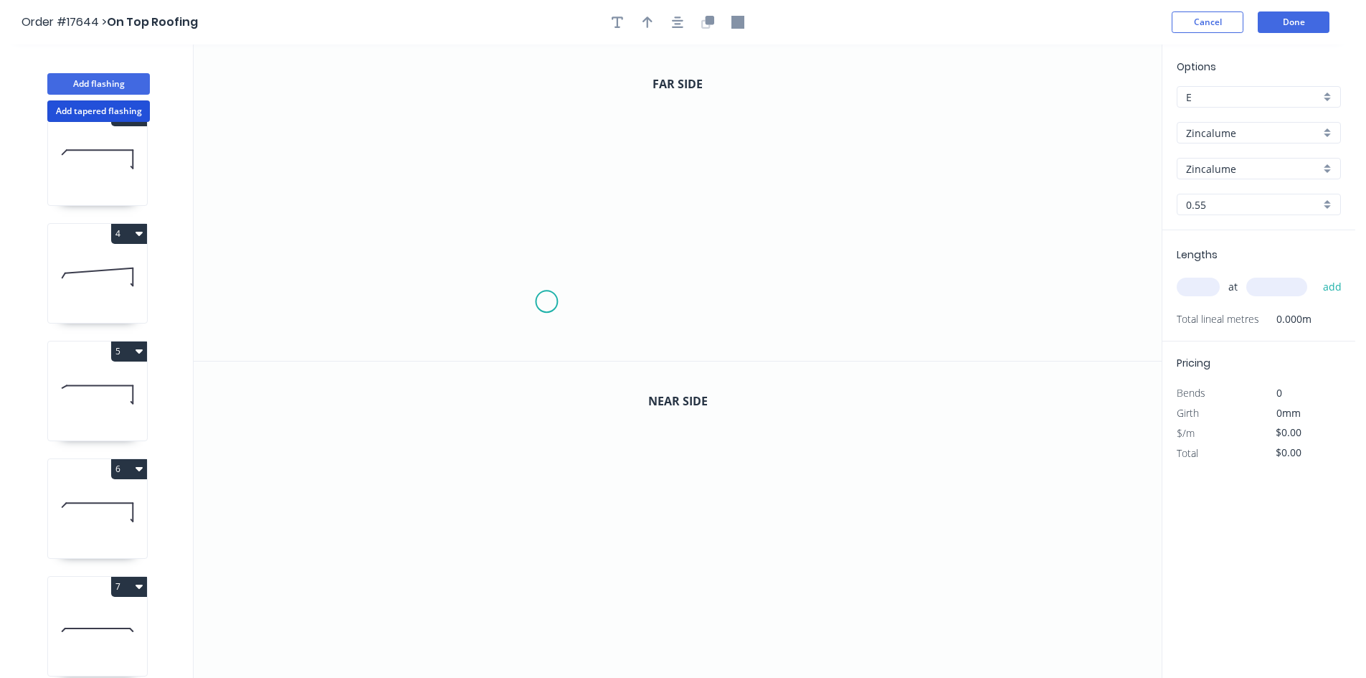
click at [547, 302] on icon "0" at bounding box center [678, 202] width 968 height 316
click at [544, 154] on icon "0" at bounding box center [678, 202] width 968 height 316
click at [849, 163] on icon "0 ?" at bounding box center [678, 202] width 968 height 316
click at [873, 172] on icon "0 ? ?" at bounding box center [678, 202] width 968 height 316
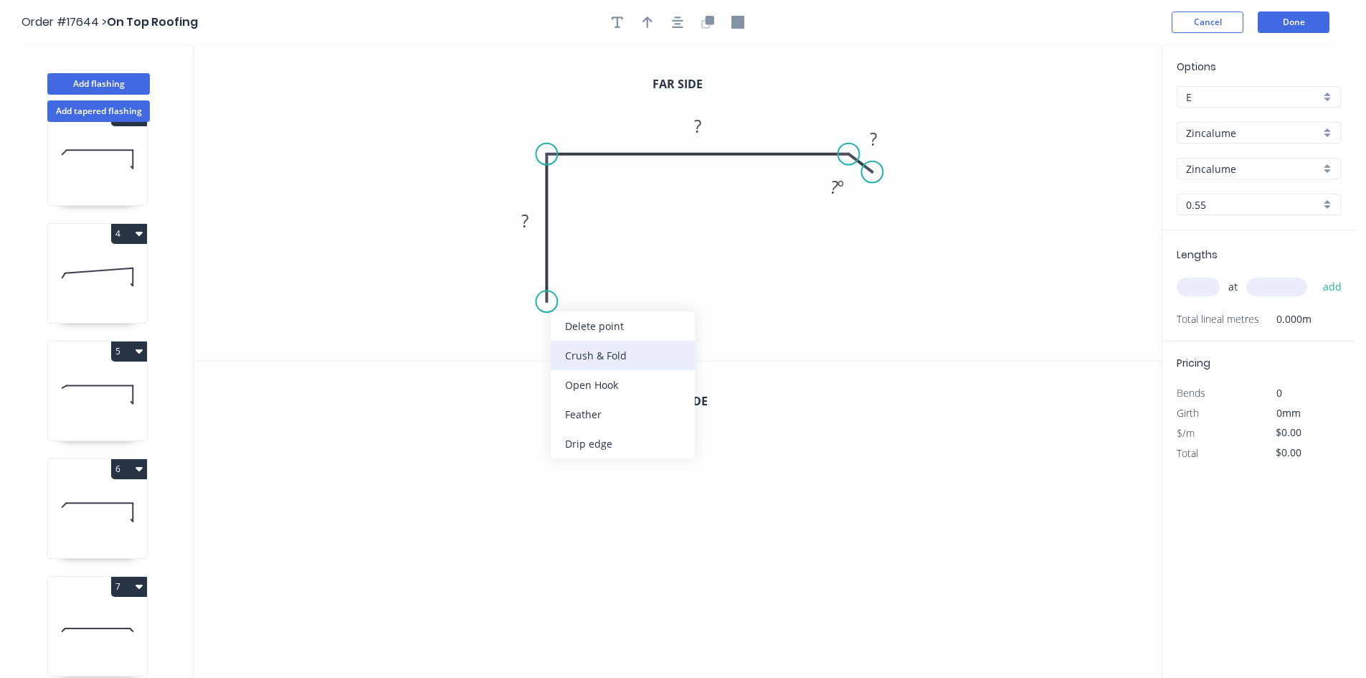
click at [592, 359] on div "Crush & Fold" at bounding box center [623, 355] width 144 height 29
drag, startPoint x: 491, startPoint y: 280, endPoint x: 595, endPoint y: 307, distance: 106.6
click at [607, 307] on rect at bounding box center [635, 311] width 57 height 29
click at [534, 227] on rect at bounding box center [525, 222] width 29 height 20
click at [699, 123] on tspan "?" at bounding box center [697, 126] width 7 height 24
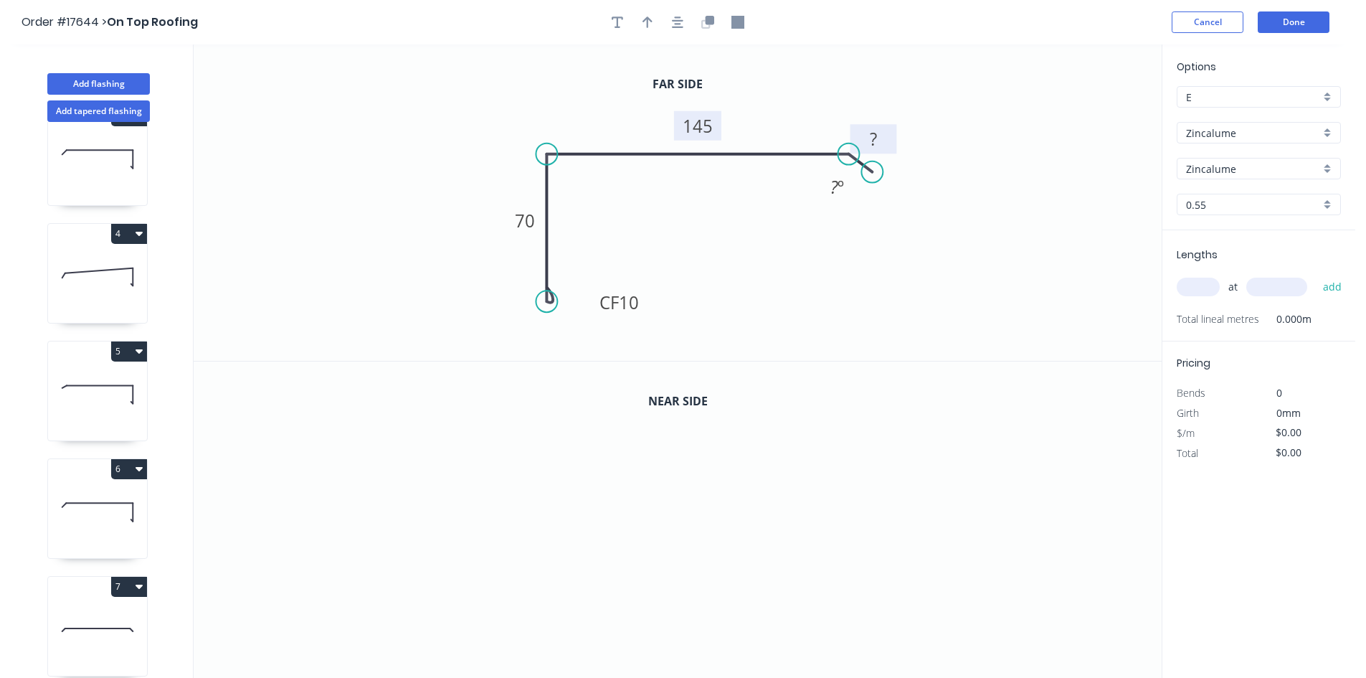
click at [883, 139] on rect at bounding box center [873, 140] width 29 height 20
click at [837, 191] on tspan "?" at bounding box center [835, 187] width 8 height 24
drag, startPoint x: 819, startPoint y: 178, endPoint x: 838, endPoint y: 83, distance: 96.5
click at [838, 83] on rect at bounding box center [854, 94] width 47 height 29
click at [598, 191] on div "Show angle" at bounding box center [611, 198] width 144 height 29
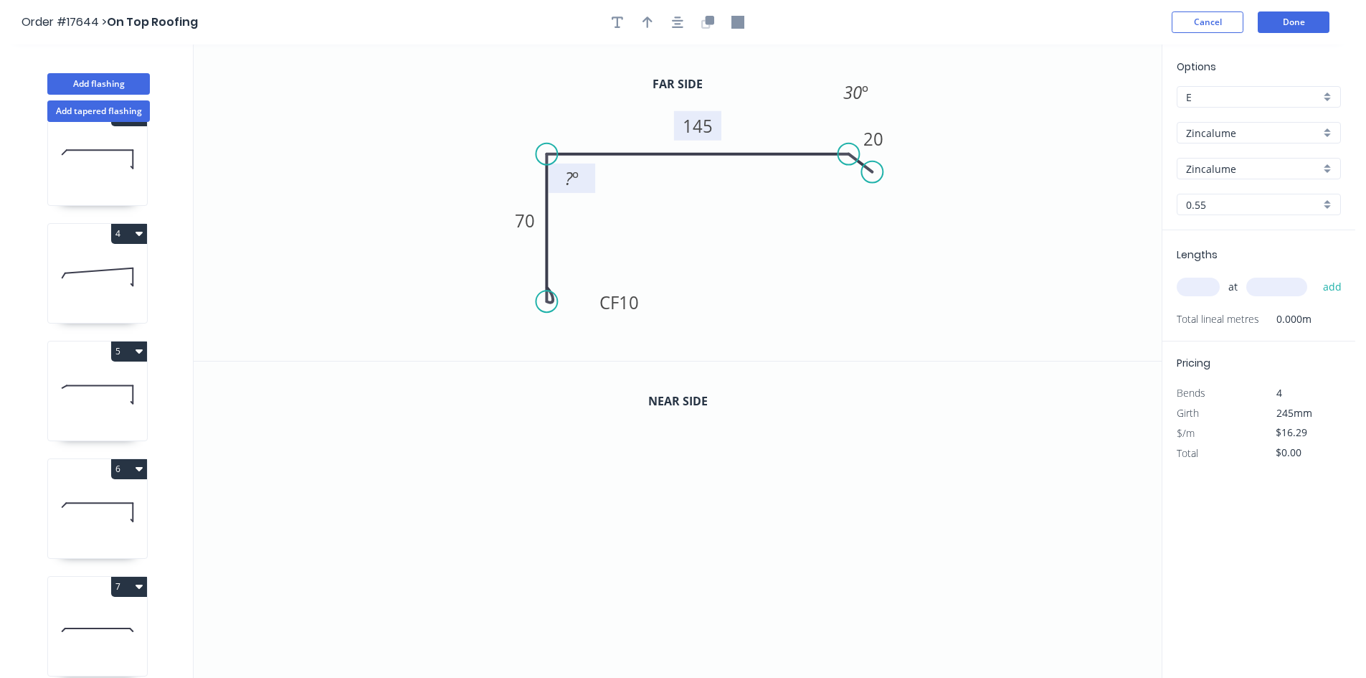
click at [581, 181] on rect at bounding box center [572, 179] width 29 height 20
drag, startPoint x: 593, startPoint y: 182, endPoint x: 498, endPoint y: 118, distance: 114.6
click at [498, 118] on rect at bounding box center [477, 113] width 47 height 29
click at [679, 24] on icon "button" at bounding box center [677, 21] width 11 height 11
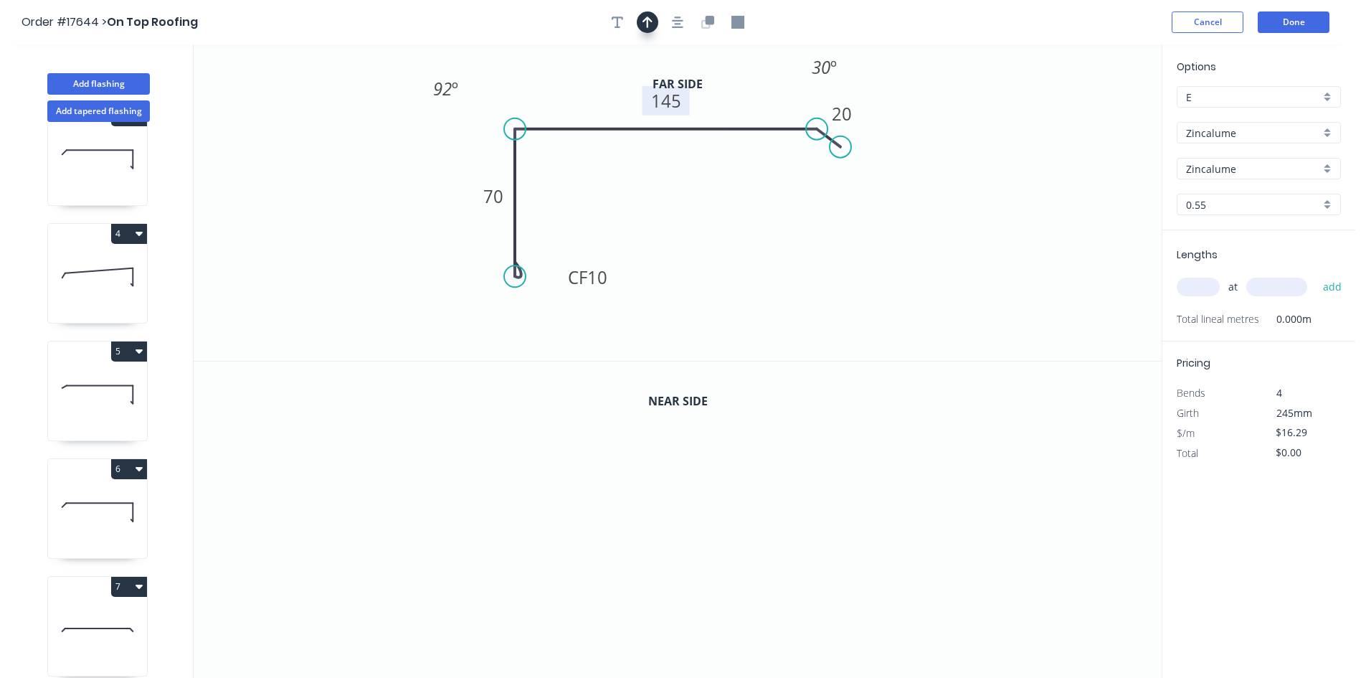
click at [641, 23] on button "button" at bounding box center [648, 22] width 22 height 22
drag, startPoint x: 1088, startPoint y: 116, endPoint x: 429, endPoint y: 162, distance: 660.7
click at [429, 162] on icon at bounding box center [413, 162] width 46 height 13
click at [706, 24] on icon "button" at bounding box center [710, 20] width 9 height 9
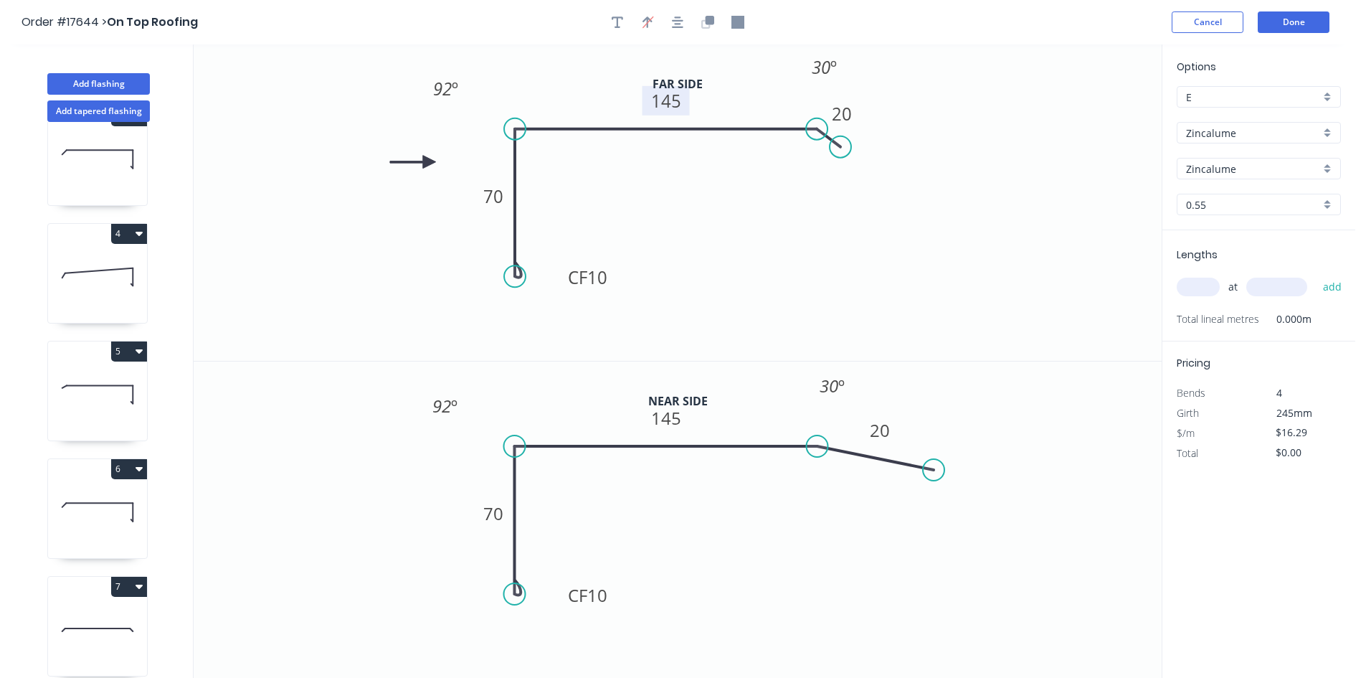
drag, startPoint x: 840, startPoint y: 465, endPoint x: 934, endPoint y: 470, distance: 94.1
click at [934, 470] on circle at bounding box center [934, 470] width 22 height 22
drag, startPoint x: 819, startPoint y: 445, endPoint x: 877, endPoint y: 448, distance: 58.2
click at [877, 448] on circle at bounding box center [877, 446] width 22 height 22
click at [706, 419] on tspan "145" at bounding box center [696, 418] width 30 height 24
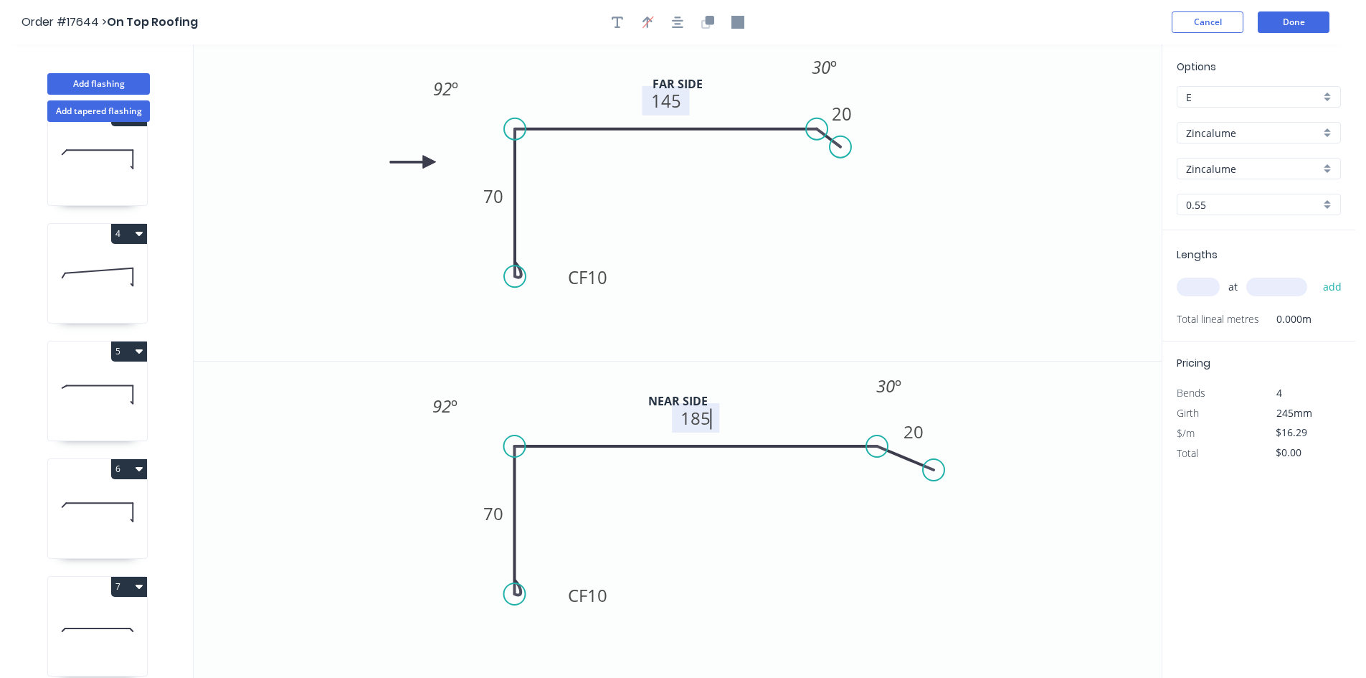
click at [795, 555] on icon "0 CF 10 70 185 20 92 º 30 º" at bounding box center [678, 519] width 968 height 317
type input "$19.18"
click at [681, 18] on icon "button" at bounding box center [677, 22] width 11 height 13
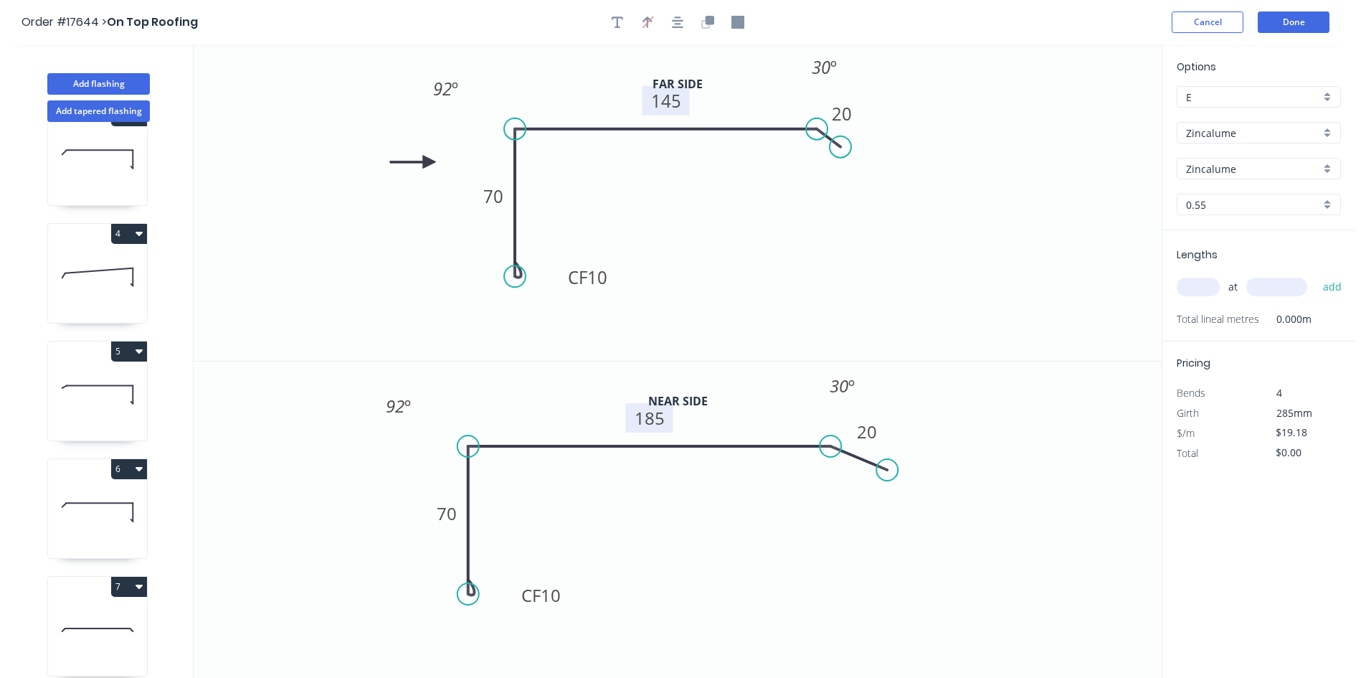
click at [1205, 293] on input "text" at bounding box center [1198, 287] width 43 height 19
type input "1"
click at [1274, 296] on input "text" at bounding box center [1277, 287] width 61 height 19
type input "4000"
click at [1331, 287] on button "add" at bounding box center [1333, 287] width 34 height 24
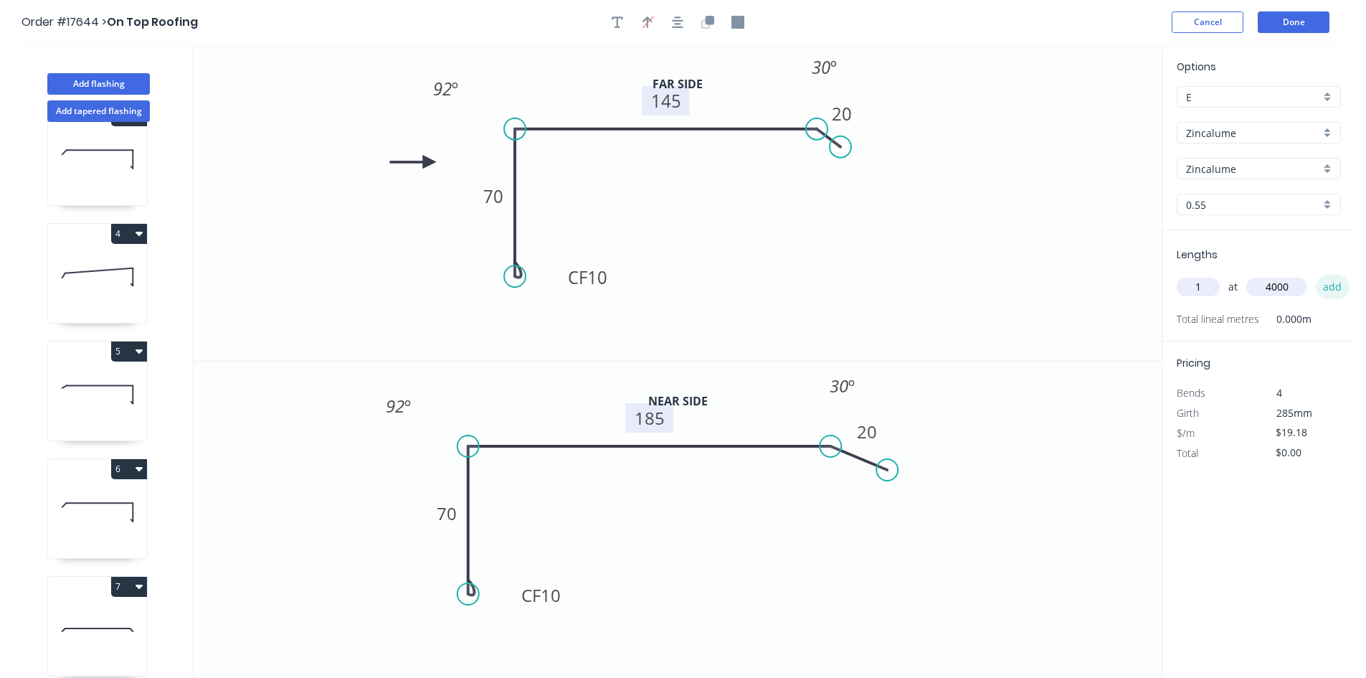
type input "$76.72"
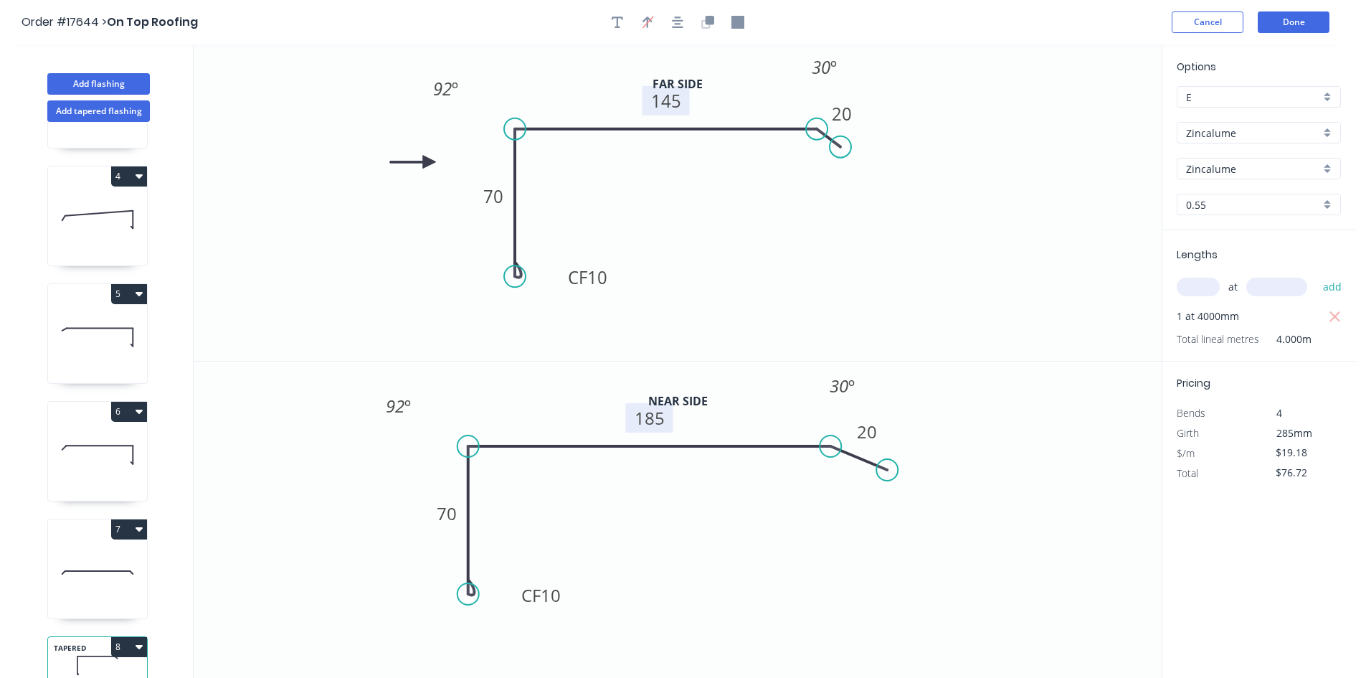
scroll to position [391, 0]
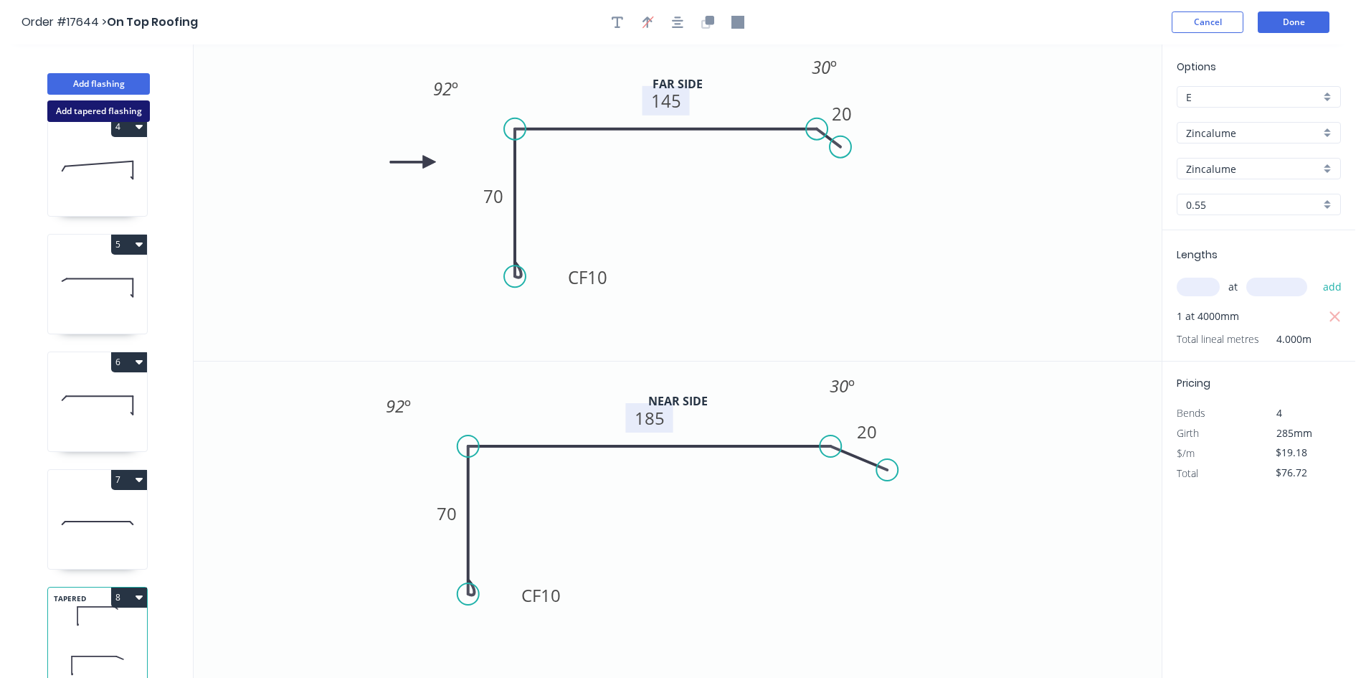
click at [90, 112] on button "Add tapered flashing" at bounding box center [98, 111] width 103 height 22
type input "$0.00"
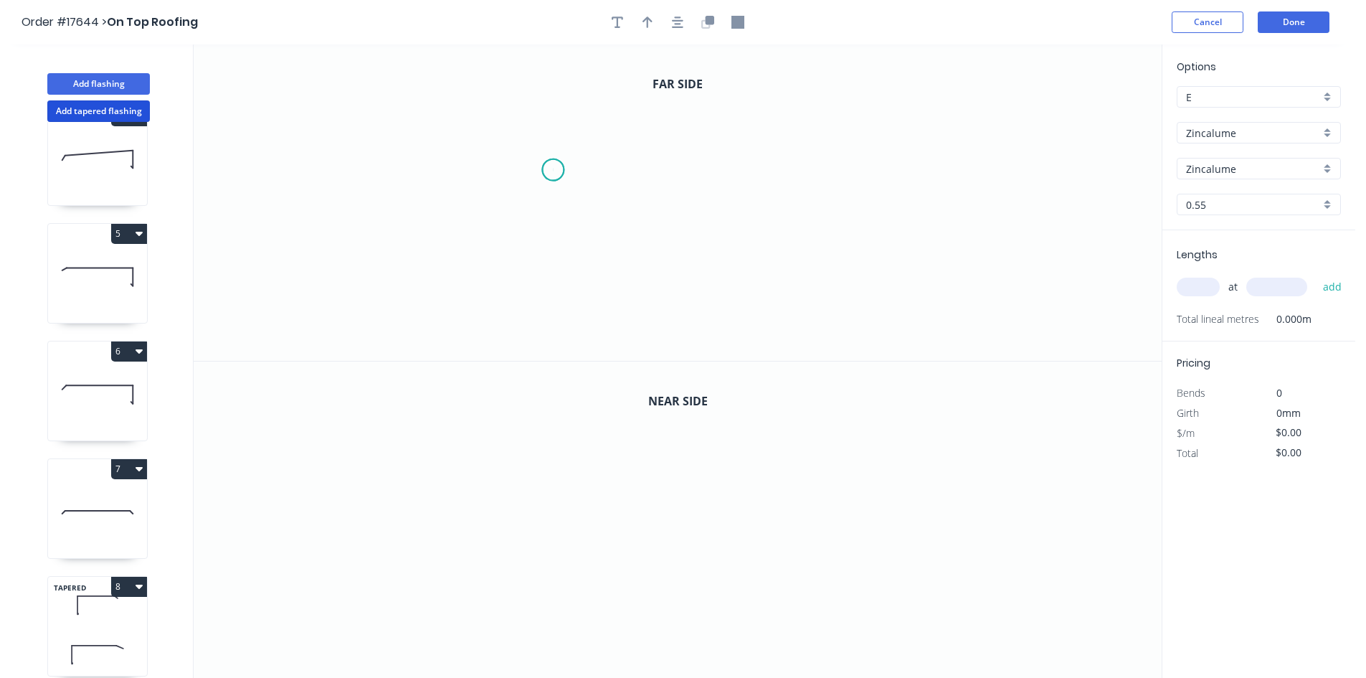
click at [553, 170] on icon "0" at bounding box center [678, 202] width 968 height 316
click at [554, 208] on icon "0" at bounding box center [678, 202] width 968 height 316
click at [1006, 223] on icon "0 ?" at bounding box center [678, 202] width 968 height 316
drag, startPoint x: 1010, startPoint y: 212, endPoint x: 767, endPoint y: 214, distance: 243.2
click at [767, 214] on circle at bounding box center [767, 208] width 22 height 22
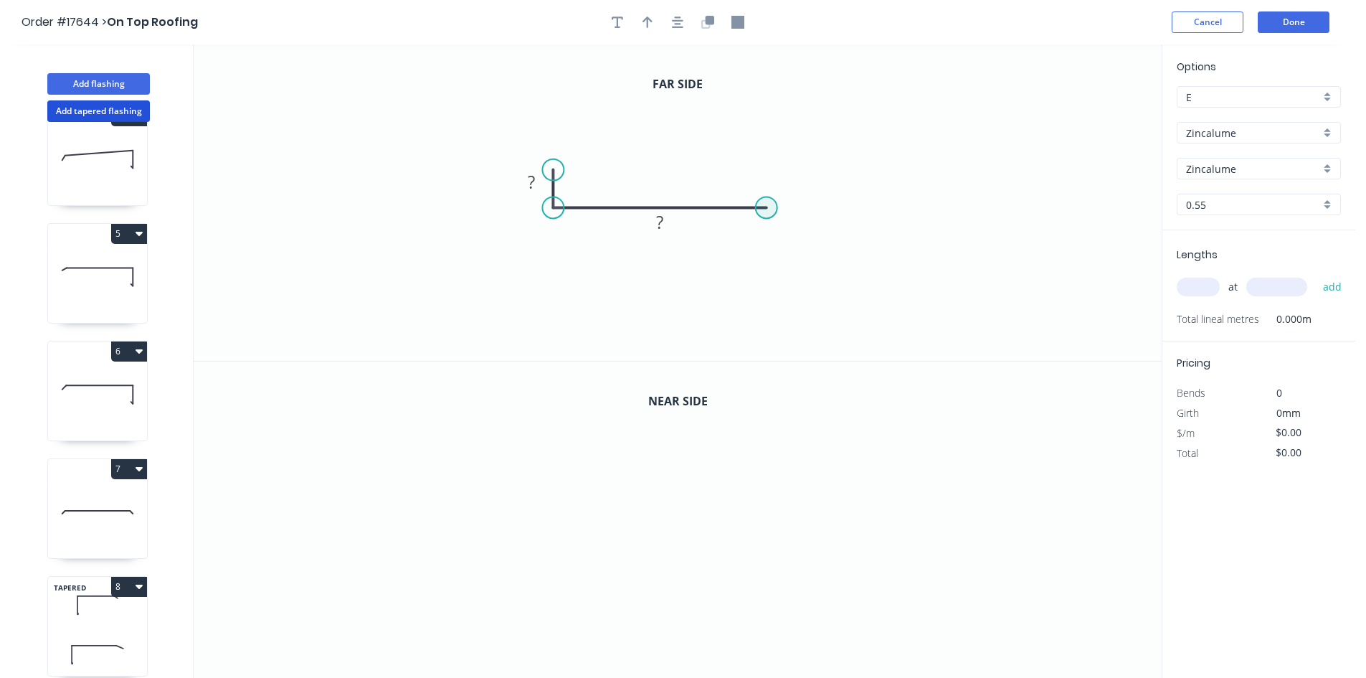
click at [769, 209] on circle at bounding box center [767, 208] width 22 height 22
click at [785, 224] on icon "0 ? ?" at bounding box center [678, 202] width 968 height 316
click at [793, 190] on tspan "?" at bounding box center [791, 195] width 7 height 24
click at [792, 272] on div "Show angle" at bounding box center [837, 266] width 144 height 29
click at [762, 244] on rect at bounding box center [753, 241] width 29 height 20
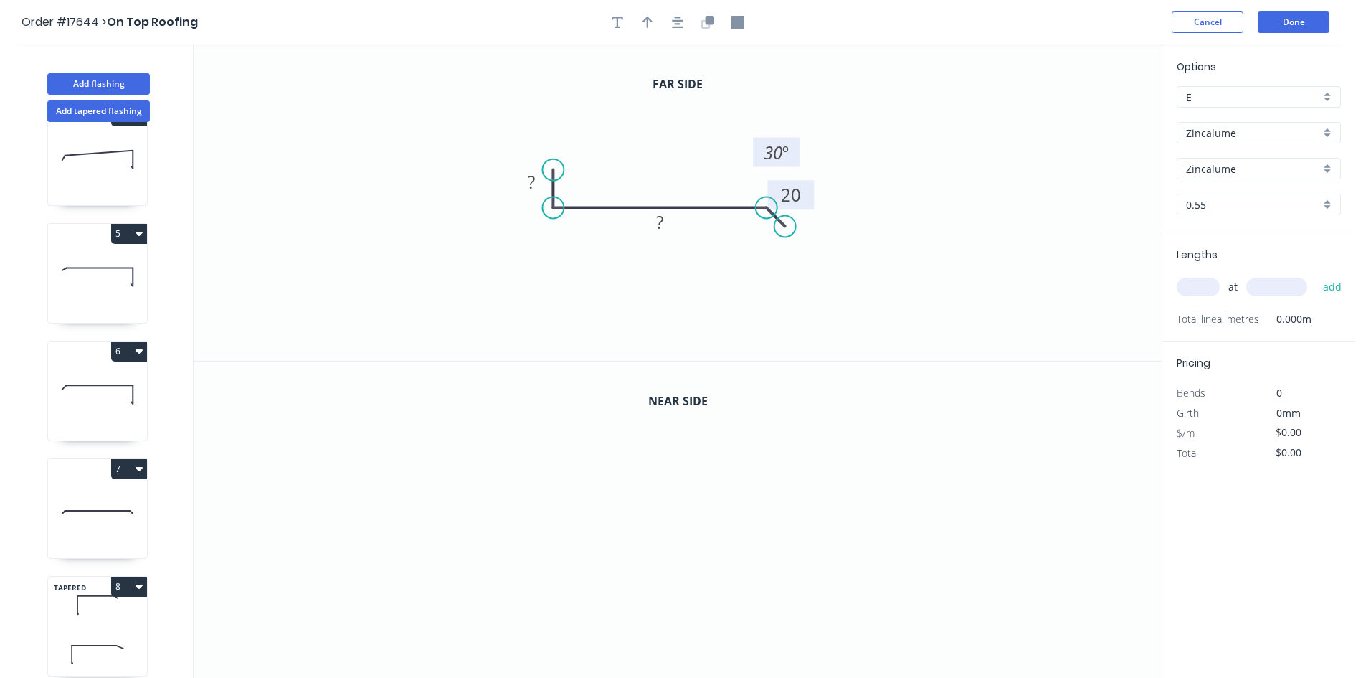
drag, startPoint x: 742, startPoint y: 199, endPoint x: 758, endPoint y: 146, distance: 55.6
click at [758, 146] on rect at bounding box center [776, 152] width 47 height 29
click at [663, 224] on tspan "?" at bounding box center [659, 222] width 7 height 24
click at [539, 182] on rect at bounding box center [532, 183] width 29 height 20
click at [672, 14] on button "button" at bounding box center [678, 22] width 22 height 22
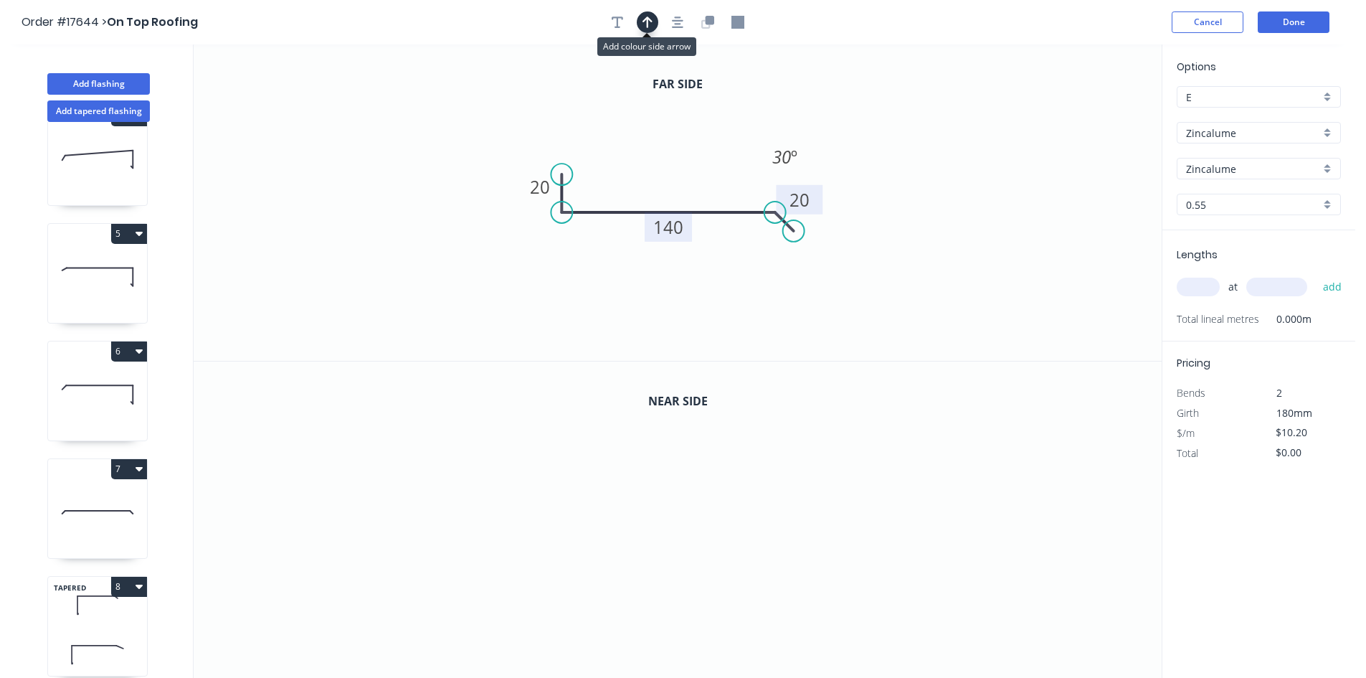
click at [652, 20] on icon "button" at bounding box center [648, 22] width 10 height 13
click at [1088, 113] on icon at bounding box center [1089, 100] width 13 height 46
drag, startPoint x: 1088, startPoint y: 113, endPoint x: 710, endPoint y: 148, distance: 379.6
click at [710, 148] on icon at bounding box center [721, 131] width 42 height 42
click at [598, 255] on div "Show angle" at bounding box center [629, 262] width 144 height 29
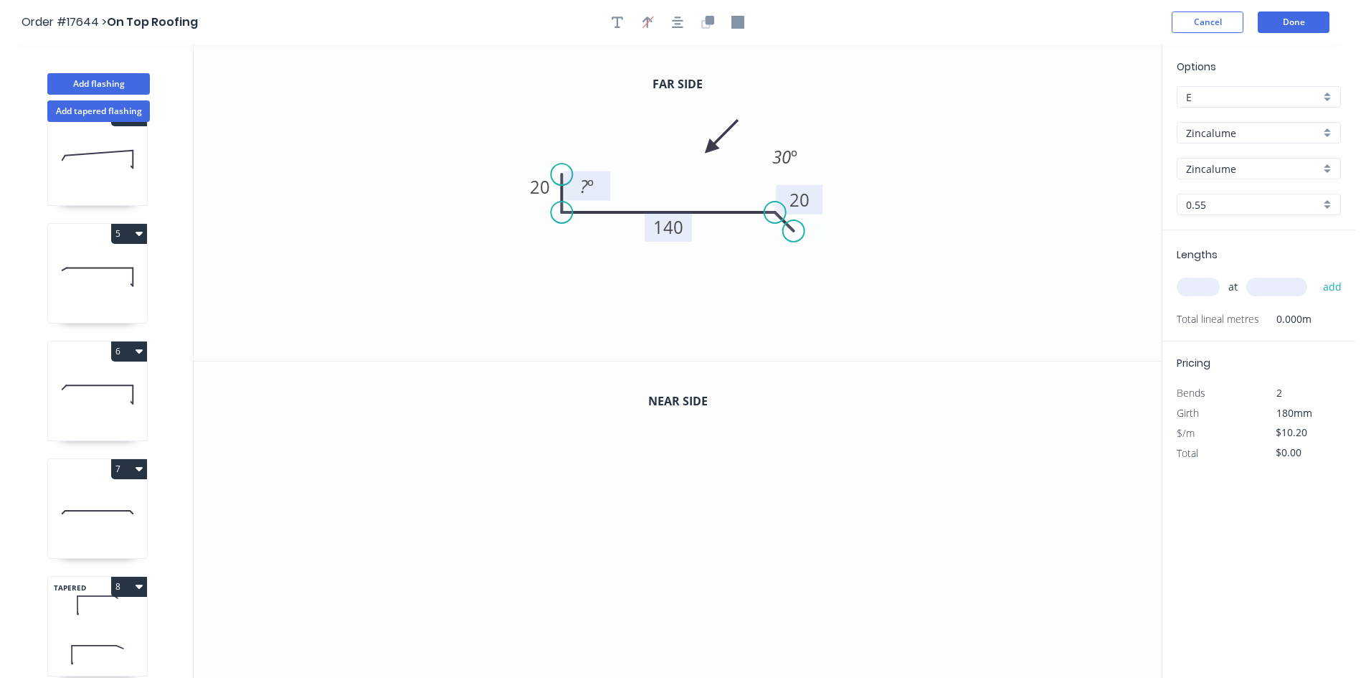
click at [586, 187] on tspan "?" at bounding box center [584, 186] width 8 height 24
drag, startPoint x: 609, startPoint y: 173, endPoint x: 547, endPoint y: 247, distance: 97.3
click at [547, 247] on rect at bounding box center [524, 260] width 47 height 29
click at [893, 252] on icon "0 20 140 20 89 º 30 º" at bounding box center [678, 202] width 968 height 316
click at [707, 18] on icon "button" at bounding box center [710, 20] width 9 height 9
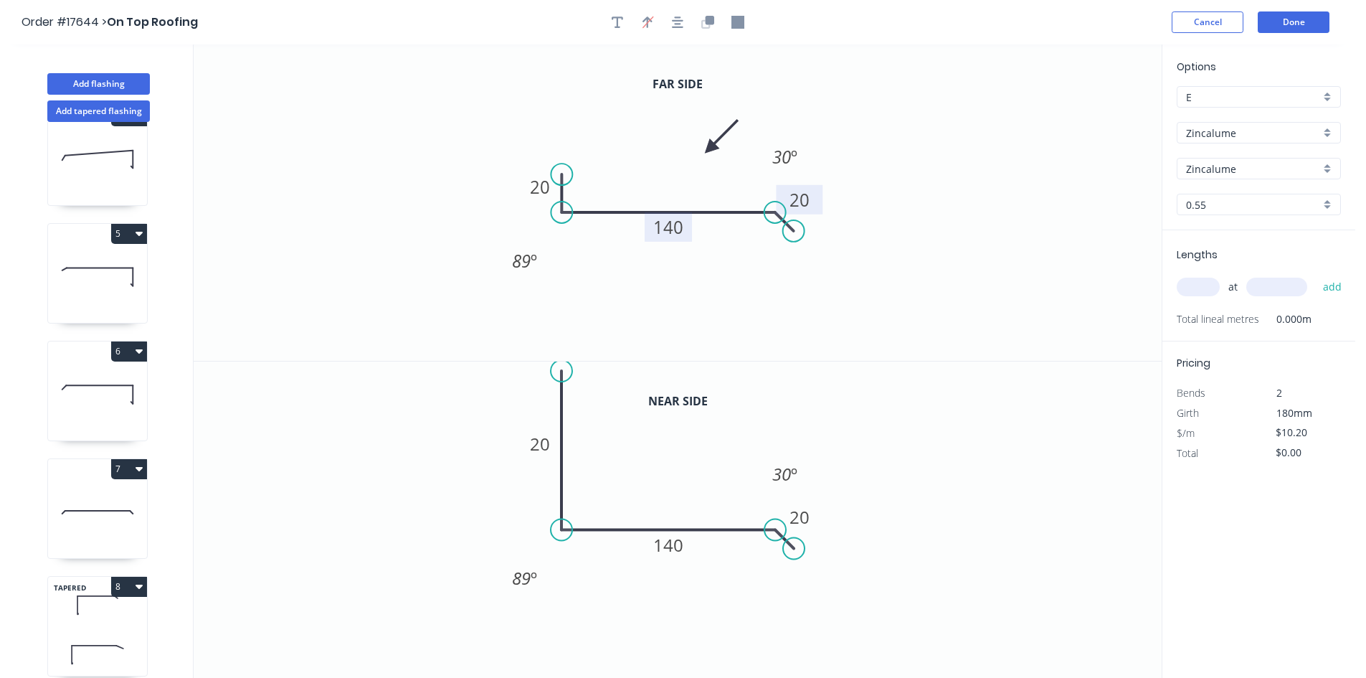
drag, startPoint x: 566, startPoint y: 491, endPoint x: 562, endPoint y: 371, distance: 119.8
click at [562, 371] on circle at bounding box center [562, 371] width 22 height 22
click at [678, 29] on button "button" at bounding box center [678, 22] width 22 height 22
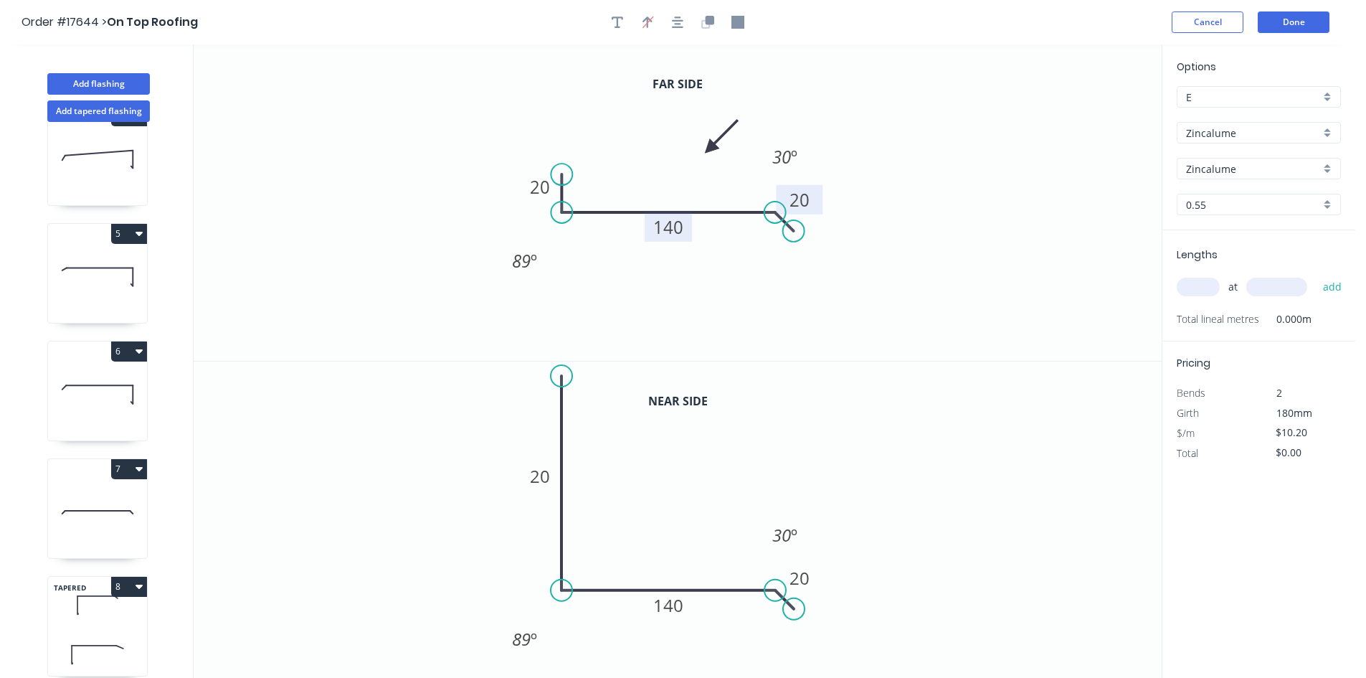
drag, startPoint x: 569, startPoint y: 426, endPoint x: 572, endPoint y: 376, distance: 50.3
click at [572, 376] on circle at bounding box center [562, 376] width 22 height 22
click at [537, 638] on g "89 º" at bounding box center [524, 639] width 29 height 24
drag, startPoint x: 544, startPoint y: 646, endPoint x: 496, endPoint y: 569, distance: 89.6
click at [496, 569] on rect at bounding box center [477, 562] width 47 height 29
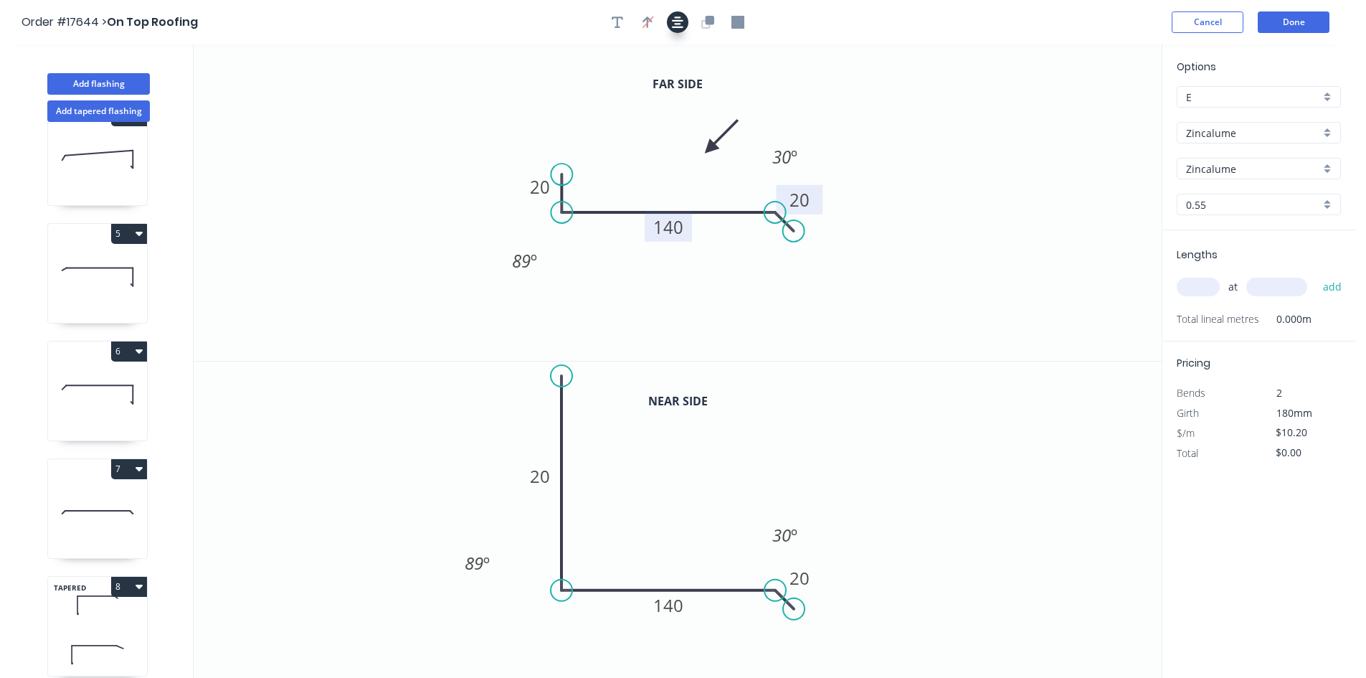
click at [676, 24] on icon "button" at bounding box center [677, 21] width 11 height 11
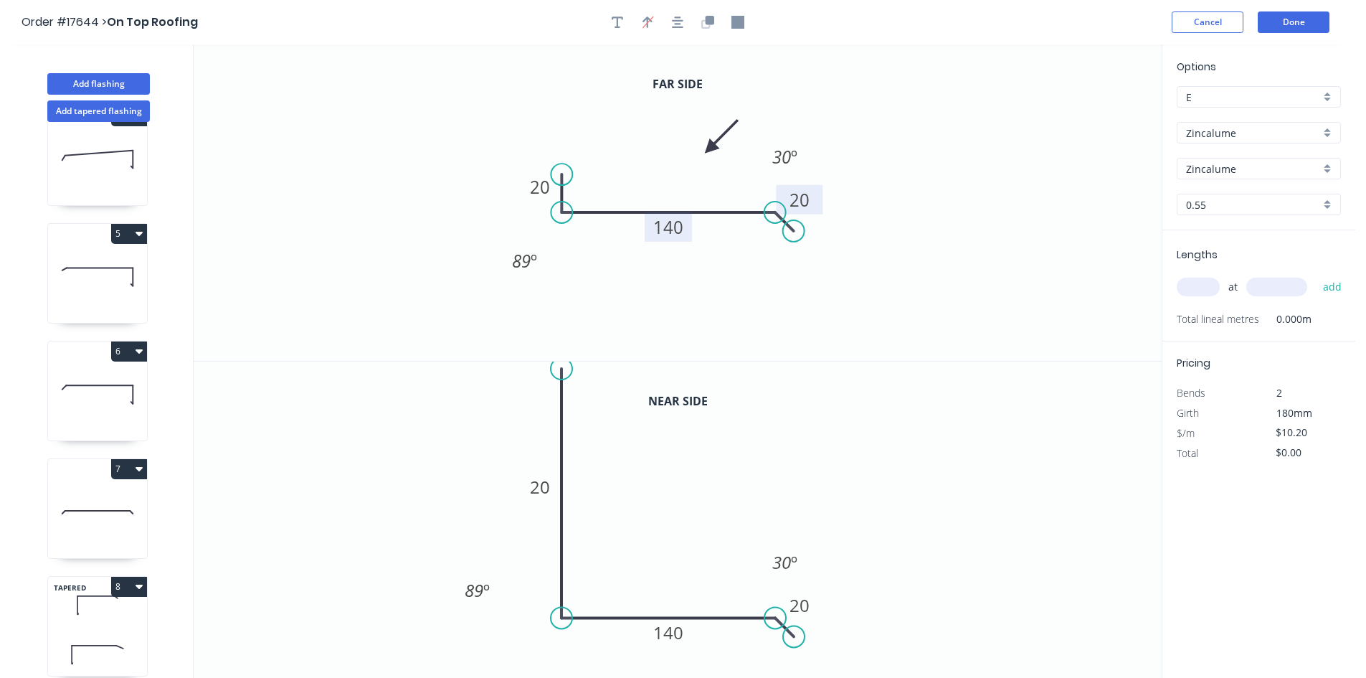
drag, startPoint x: 562, startPoint y: 405, endPoint x: 567, endPoint y: 369, distance: 36.9
click at [567, 369] on circle at bounding box center [562, 369] width 22 height 22
click at [679, 16] on icon "button" at bounding box center [677, 22] width 11 height 13
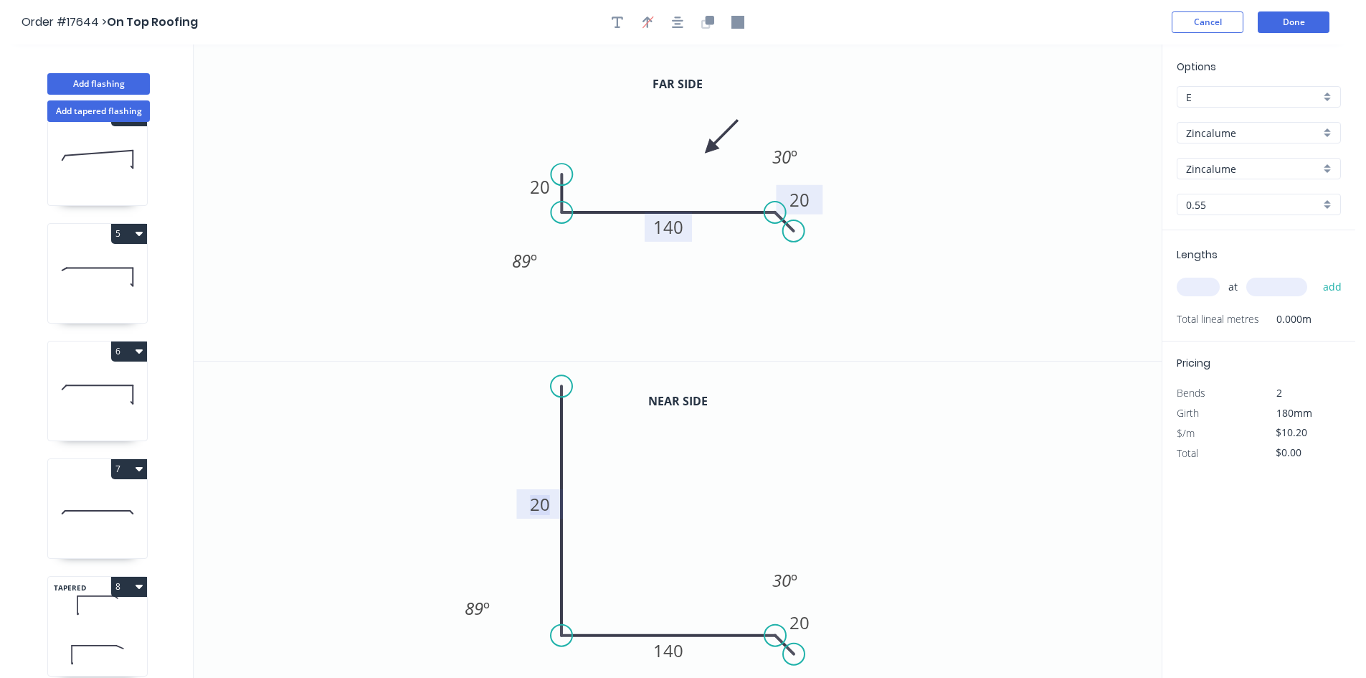
click at [536, 509] on tspan "20" at bounding box center [540, 504] width 20 height 24
click at [458, 524] on icon "0 400 140 20 89 º 30 º" at bounding box center [678, 519] width 968 height 317
type input "$21.47"
drag, startPoint x: 567, startPoint y: 387, endPoint x: 565, endPoint y: 370, distance: 16.6
click at [565, 370] on circle at bounding box center [562, 370] width 22 height 22
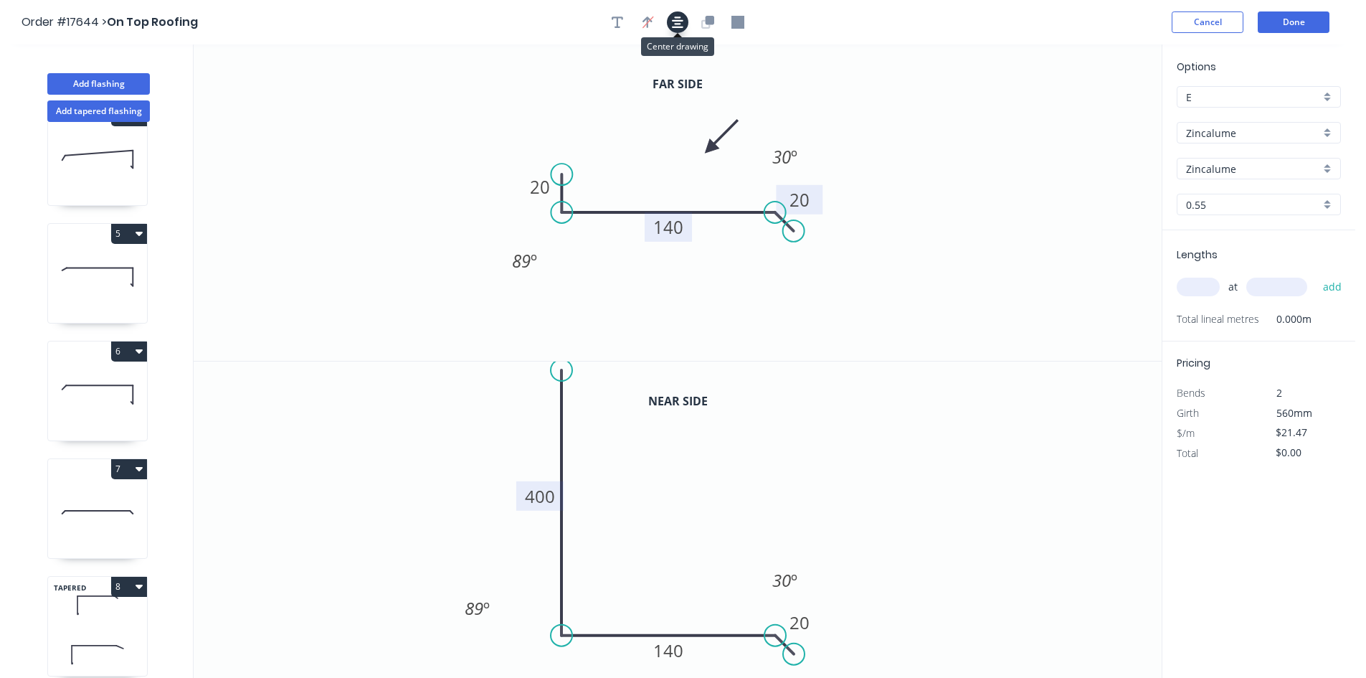
click at [680, 24] on icon "button" at bounding box center [677, 21] width 11 height 11
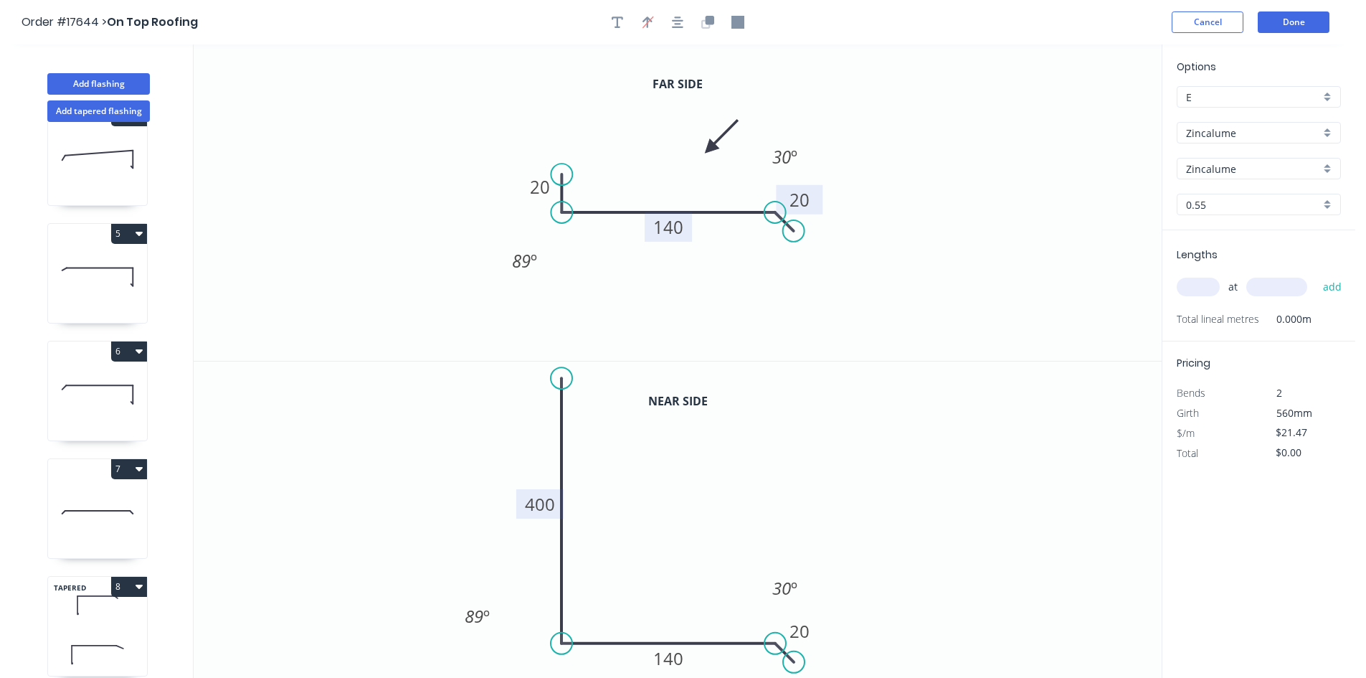
click at [1199, 288] on input "text" at bounding box center [1198, 287] width 43 height 19
type input "1"
click at [1272, 291] on input "text" at bounding box center [1277, 287] width 61 height 19
type input "1400"
click at [1346, 289] on button "add" at bounding box center [1333, 287] width 34 height 24
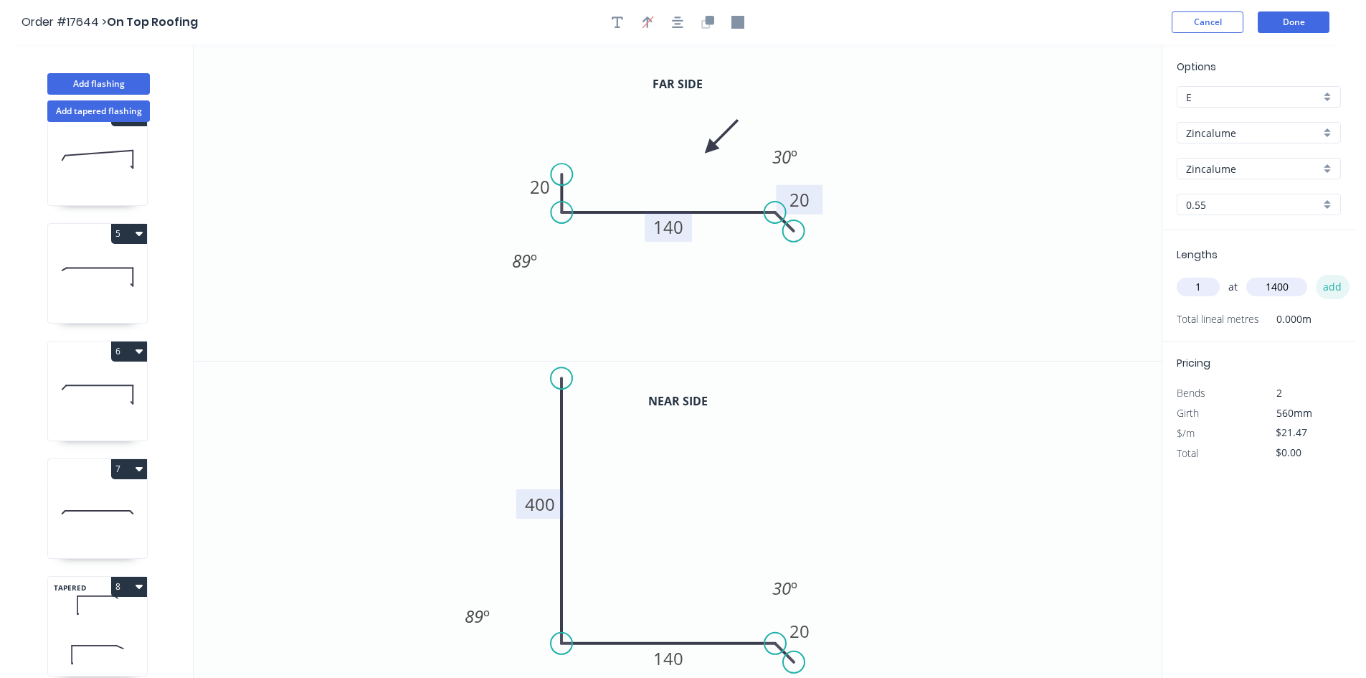
type input "$30.06"
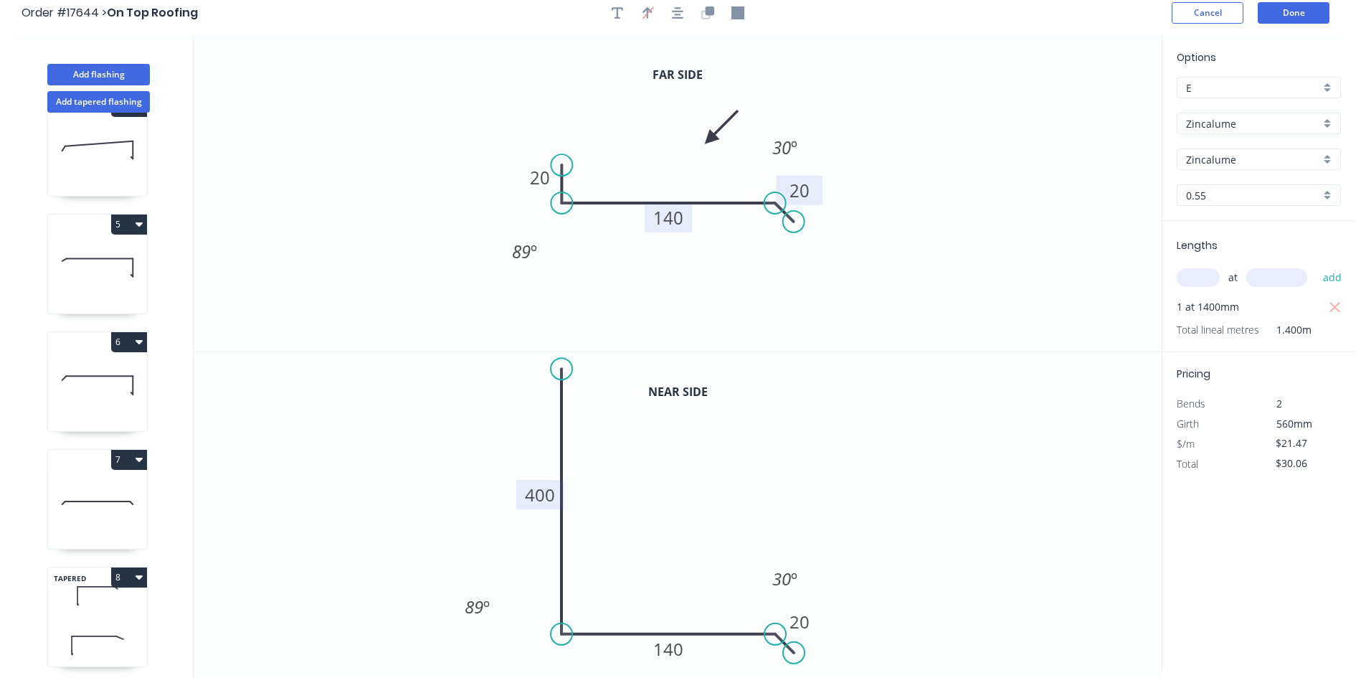
scroll to position [0, 0]
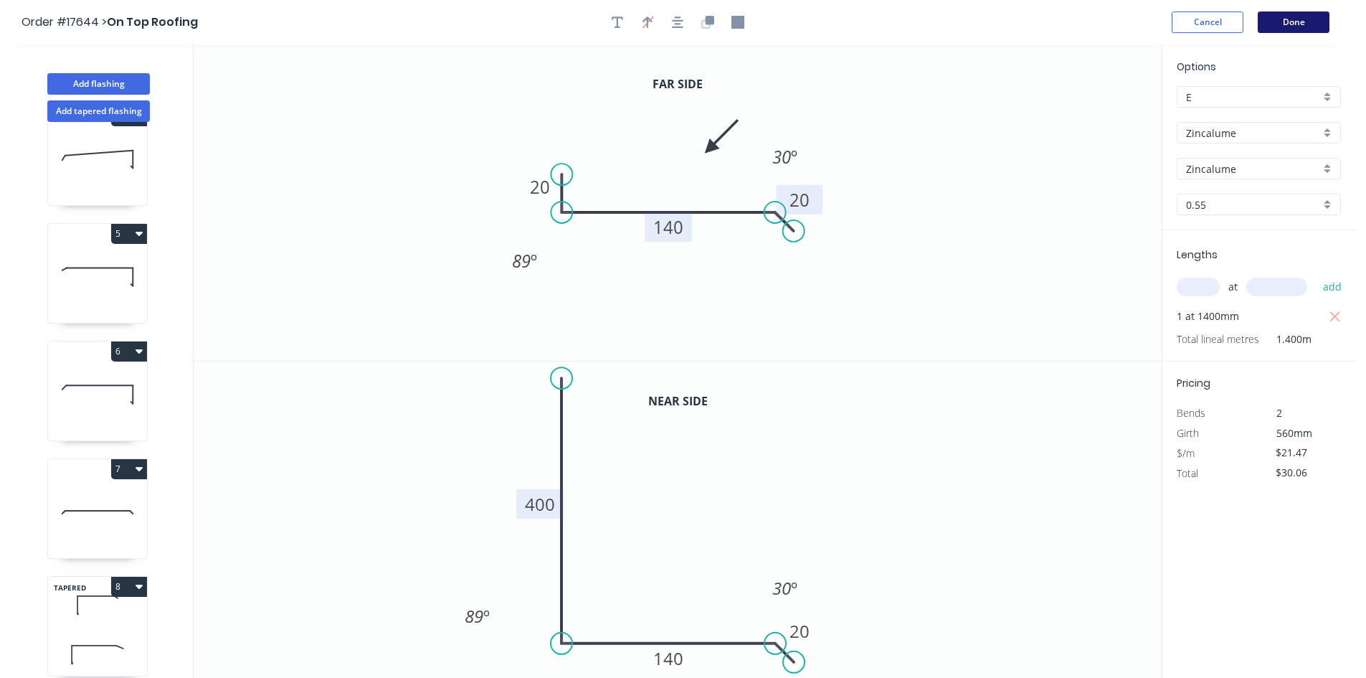
click at [1280, 24] on button "Done" at bounding box center [1294, 22] width 72 height 22
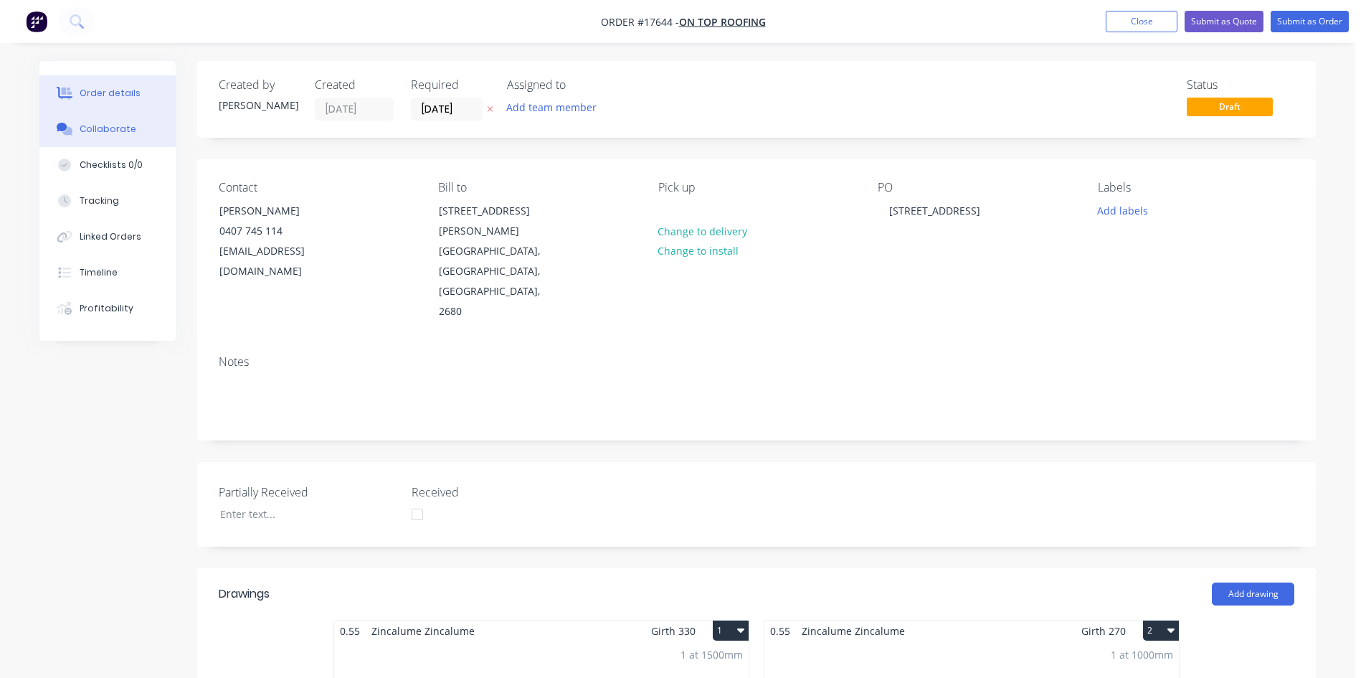
click at [113, 135] on div "Collaborate" at bounding box center [108, 129] width 57 height 13
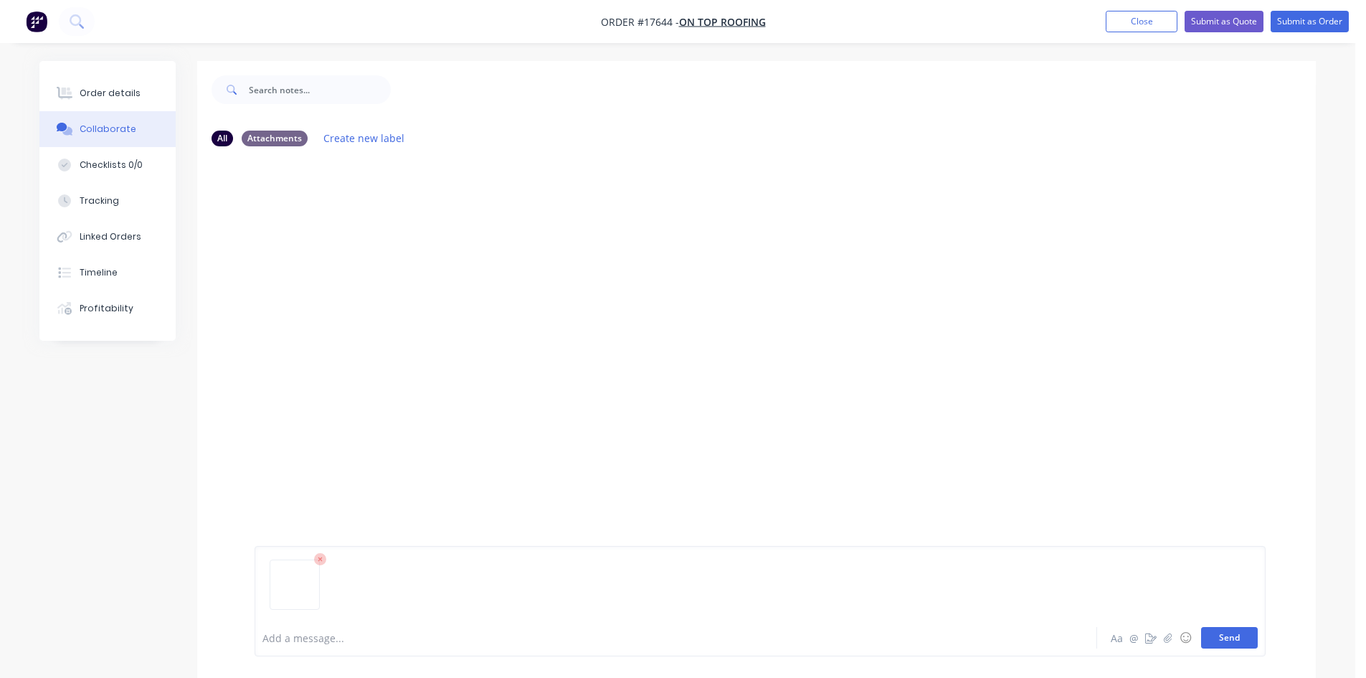
click at [1244, 642] on button "Send" at bounding box center [1229, 638] width 57 height 22
click at [124, 98] on div "Order details" at bounding box center [110, 93] width 61 height 13
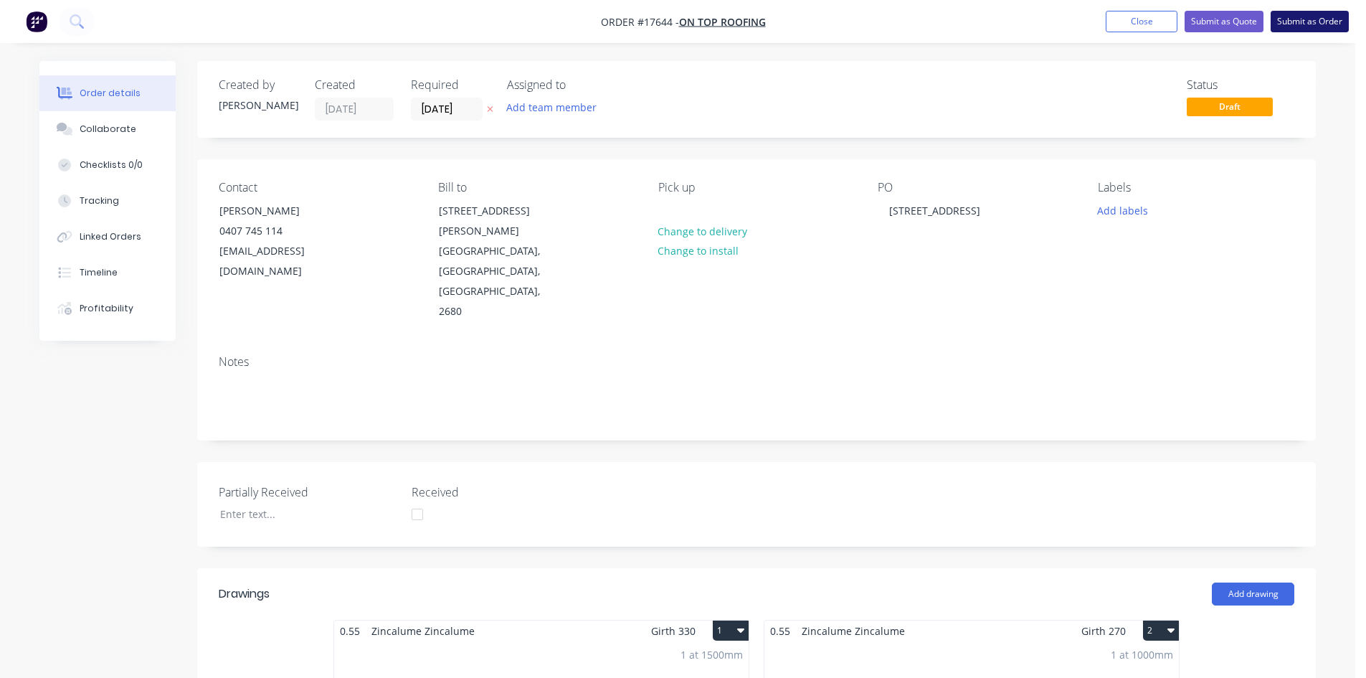
click at [1308, 22] on button "Submit as Order" at bounding box center [1310, 22] width 78 height 22
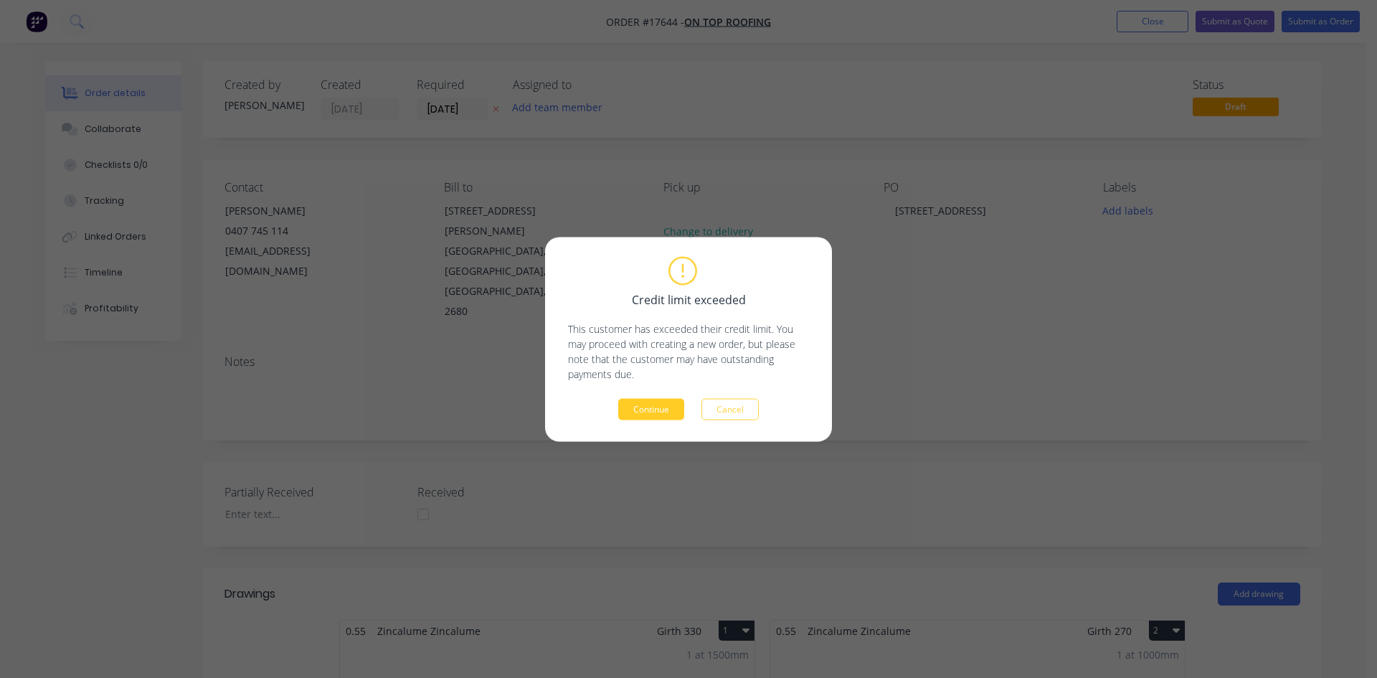
click at [630, 402] on button "Continue" at bounding box center [651, 409] width 66 height 22
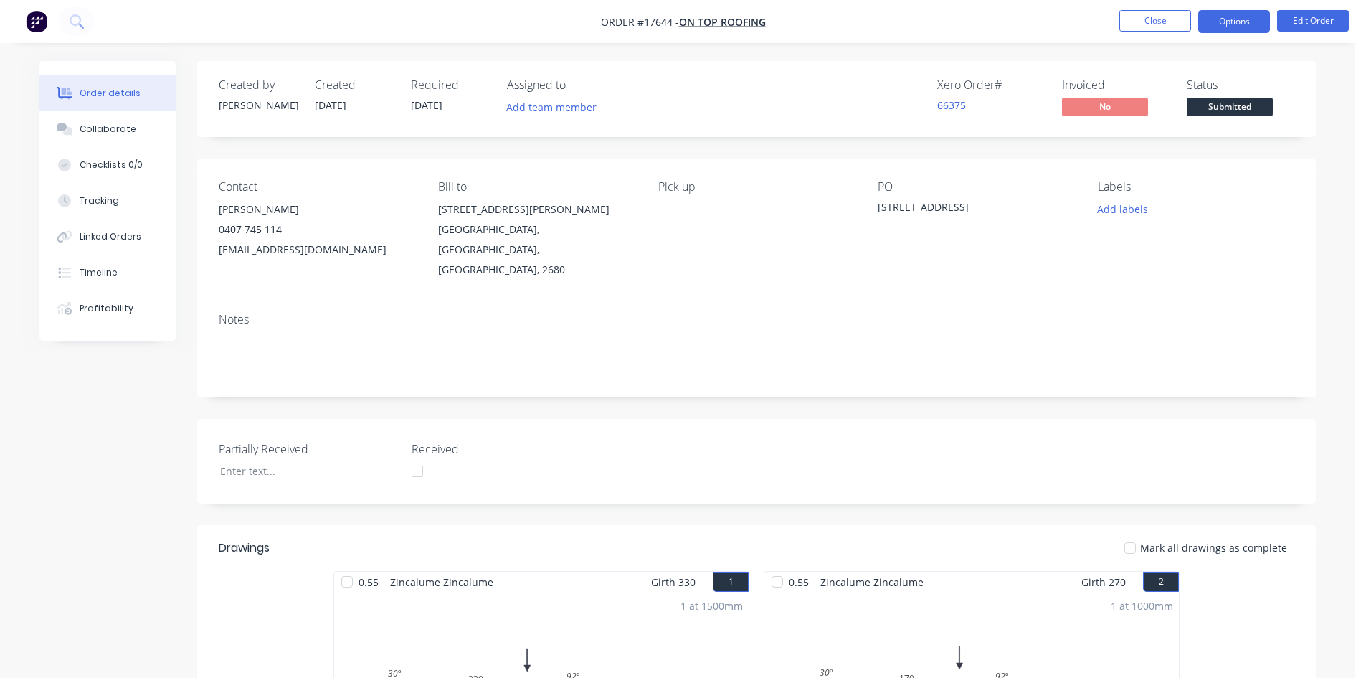
click at [1229, 22] on button "Options" at bounding box center [1235, 21] width 72 height 23
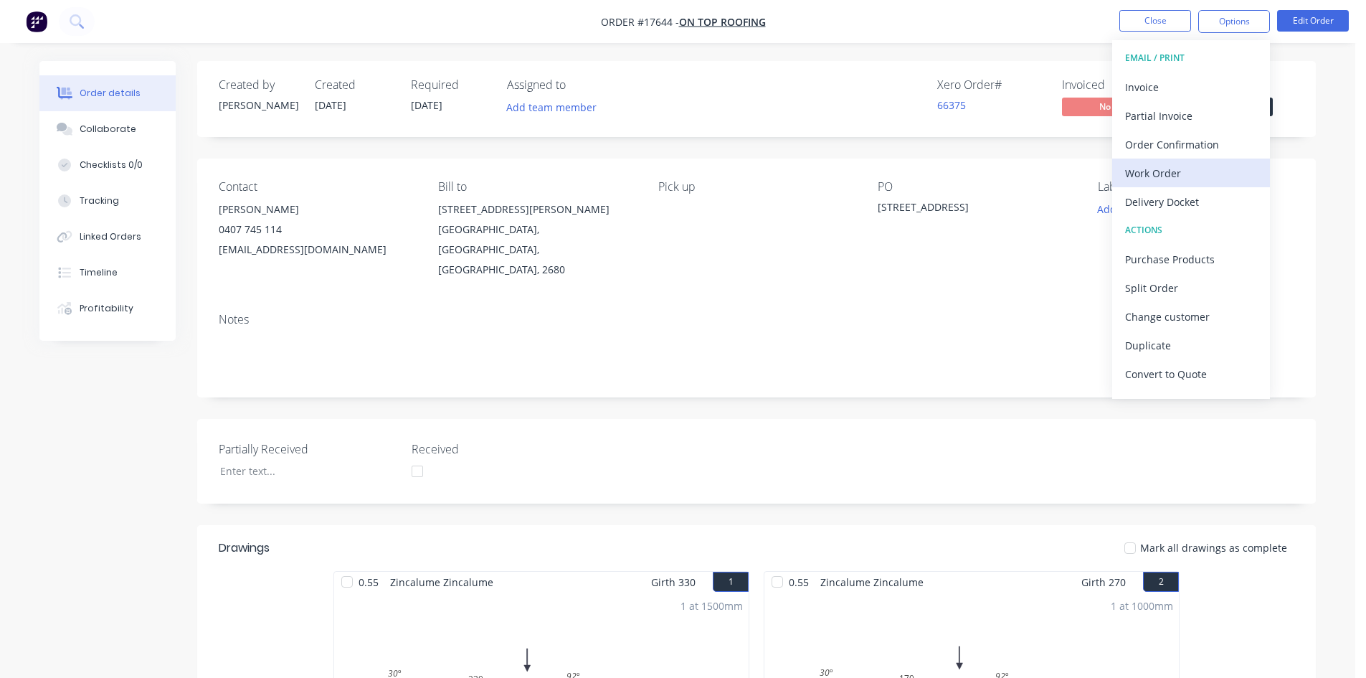
click at [1179, 170] on div "Work Order" at bounding box center [1191, 173] width 132 height 21
click at [1179, 174] on div "Custom" at bounding box center [1191, 173] width 132 height 21
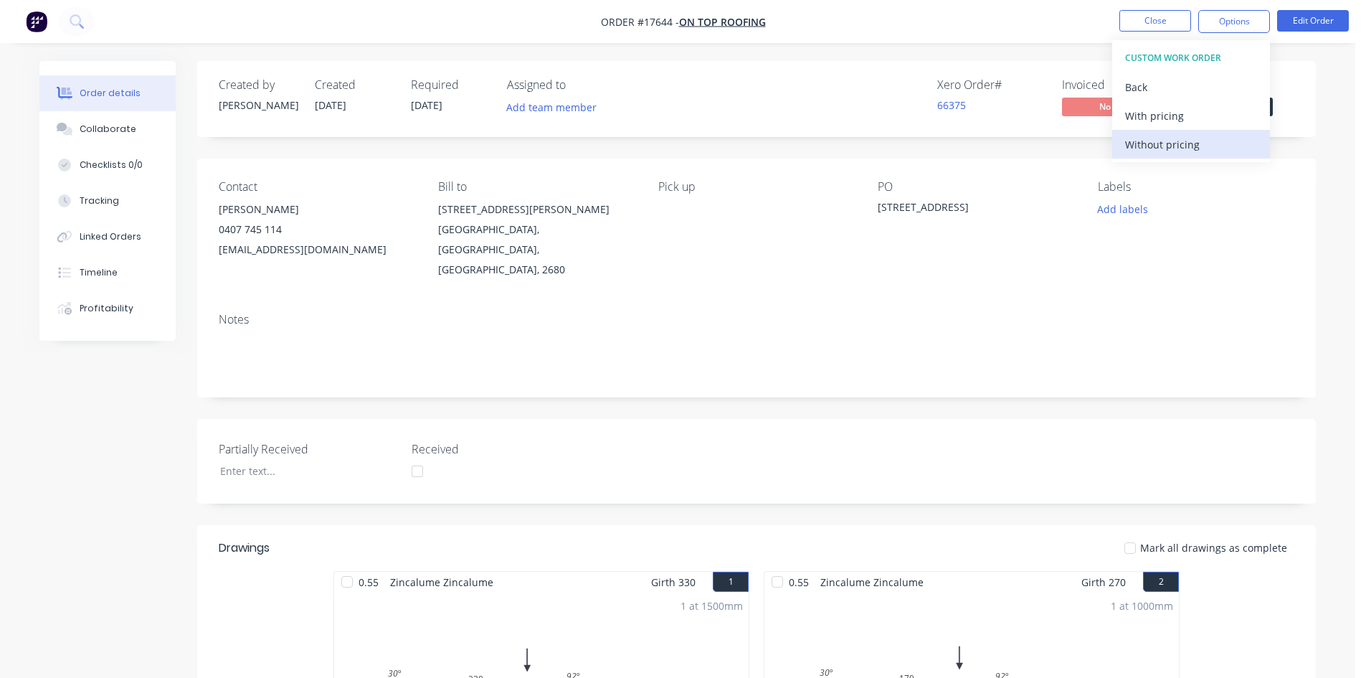
click at [1174, 148] on div "Without pricing" at bounding box center [1191, 144] width 132 height 21
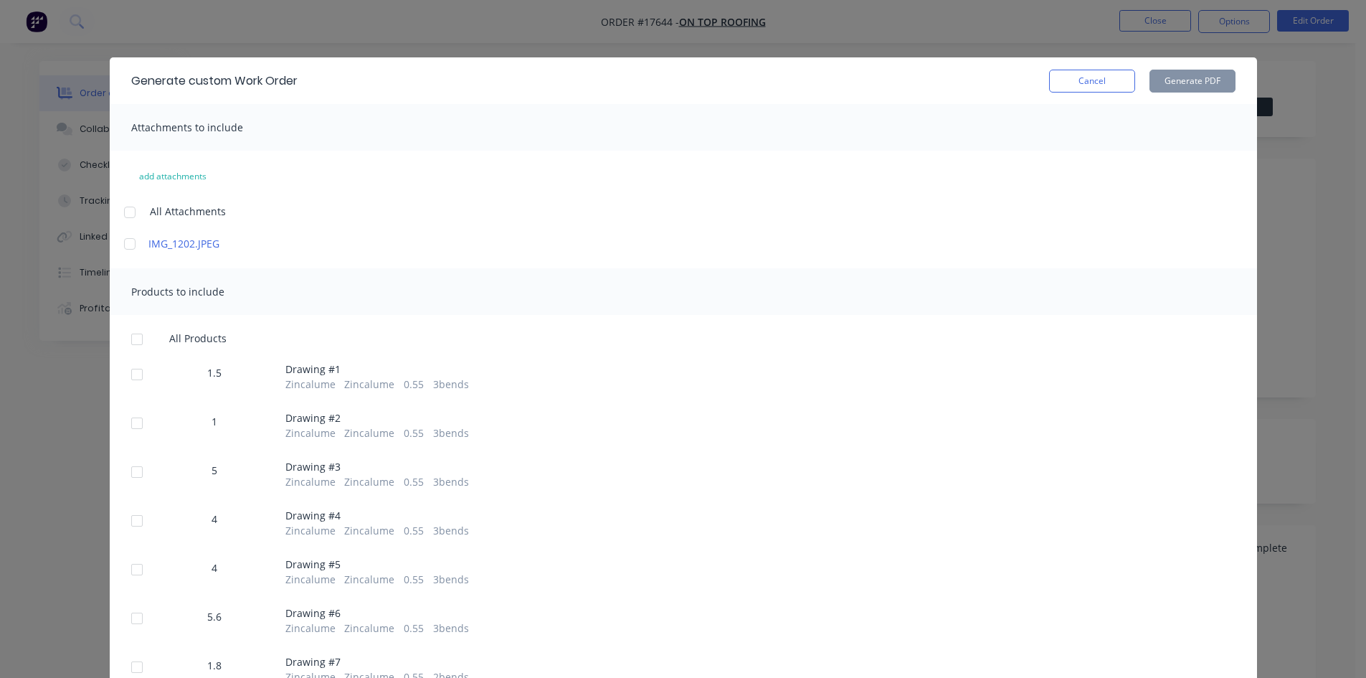
click at [118, 210] on div at bounding box center [129, 212] width 29 height 29
click at [133, 346] on div at bounding box center [137, 339] width 29 height 29
click at [1195, 80] on button "Generate PDF" at bounding box center [1193, 81] width 86 height 23
click at [1079, 79] on button "Cancel" at bounding box center [1092, 81] width 86 height 23
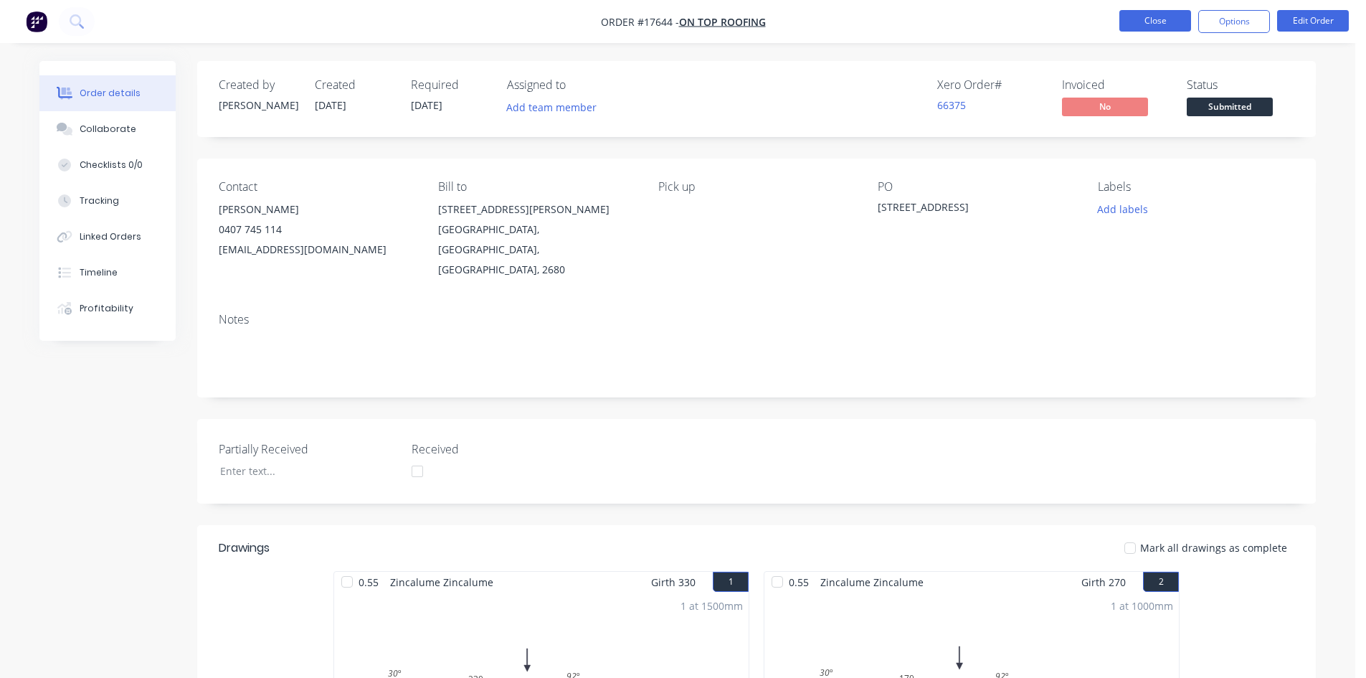
click at [1151, 22] on button "Close" at bounding box center [1156, 21] width 72 height 22
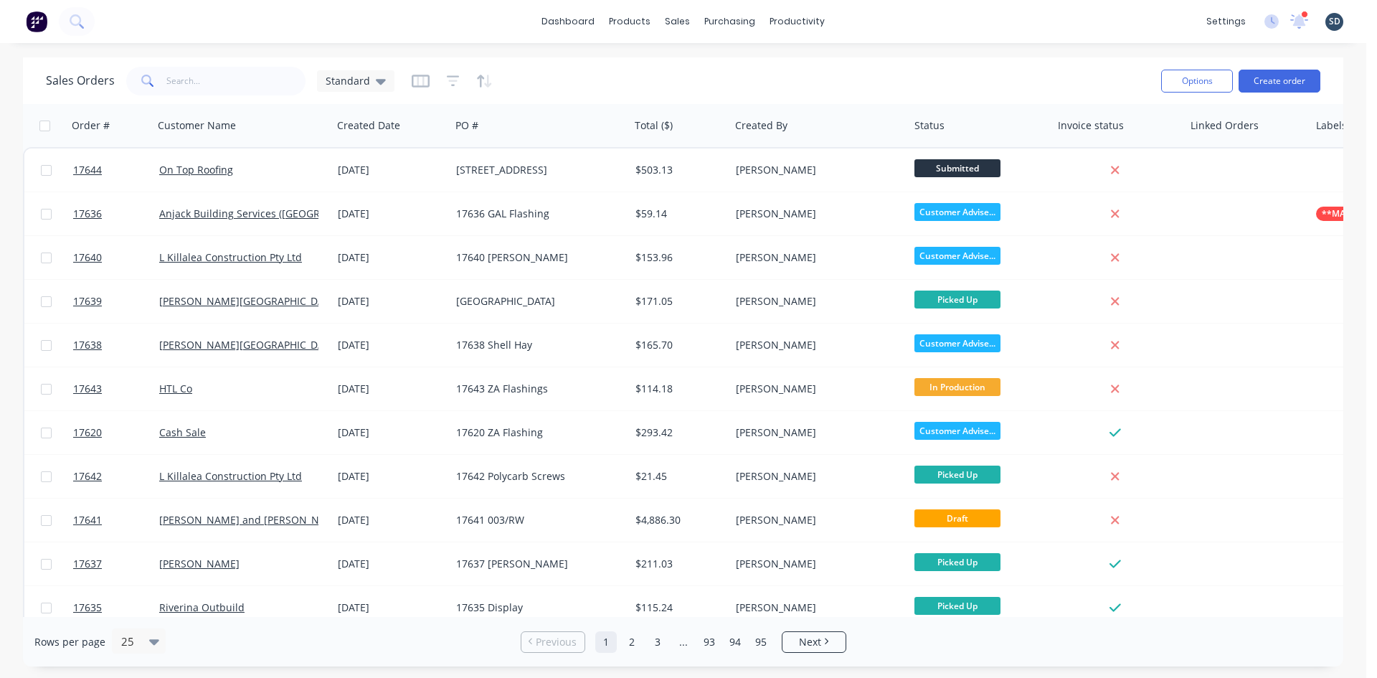
click at [884, 22] on div "dashboard products sales purchasing productivity dashboard products Product Cat…" at bounding box center [683, 21] width 1366 height 43
click at [1279, 83] on button "Create order" at bounding box center [1280, 81] width 82 height 23
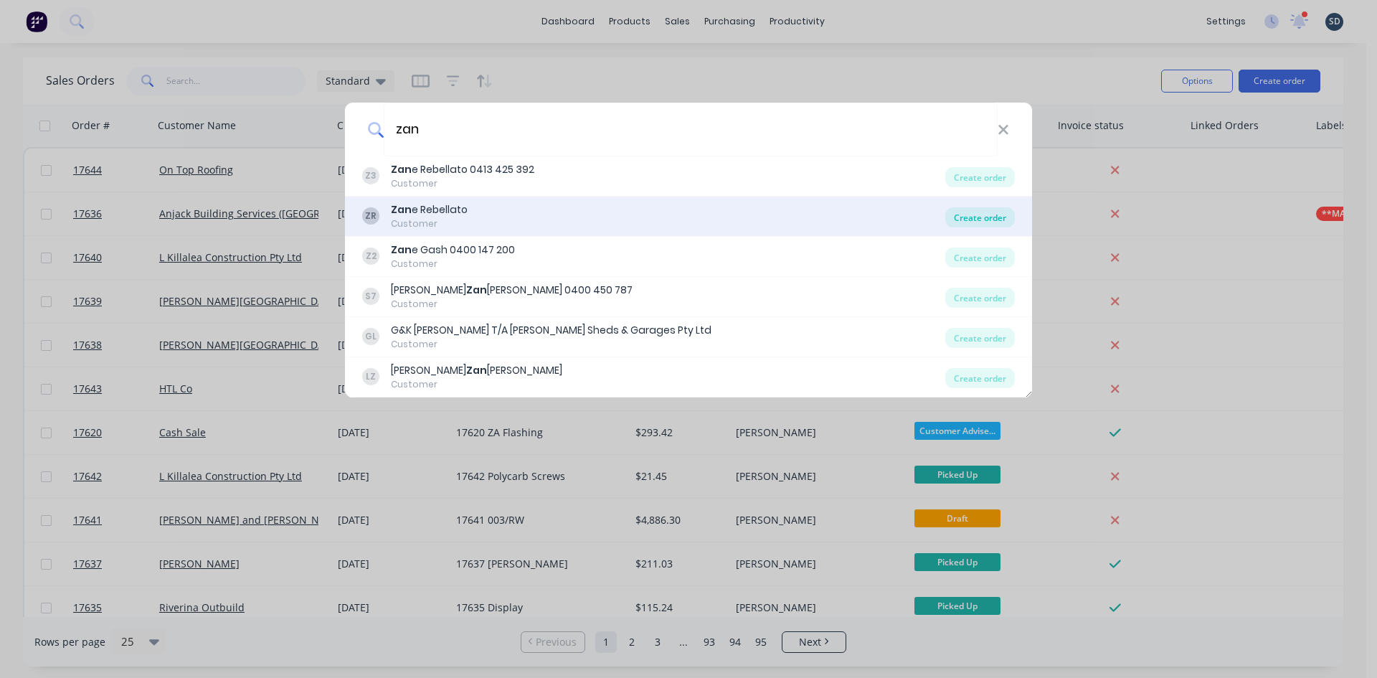
type input "zan"
click at [974, 212] on div "Create order" at bounding box center [980, 217] width 70 height 20
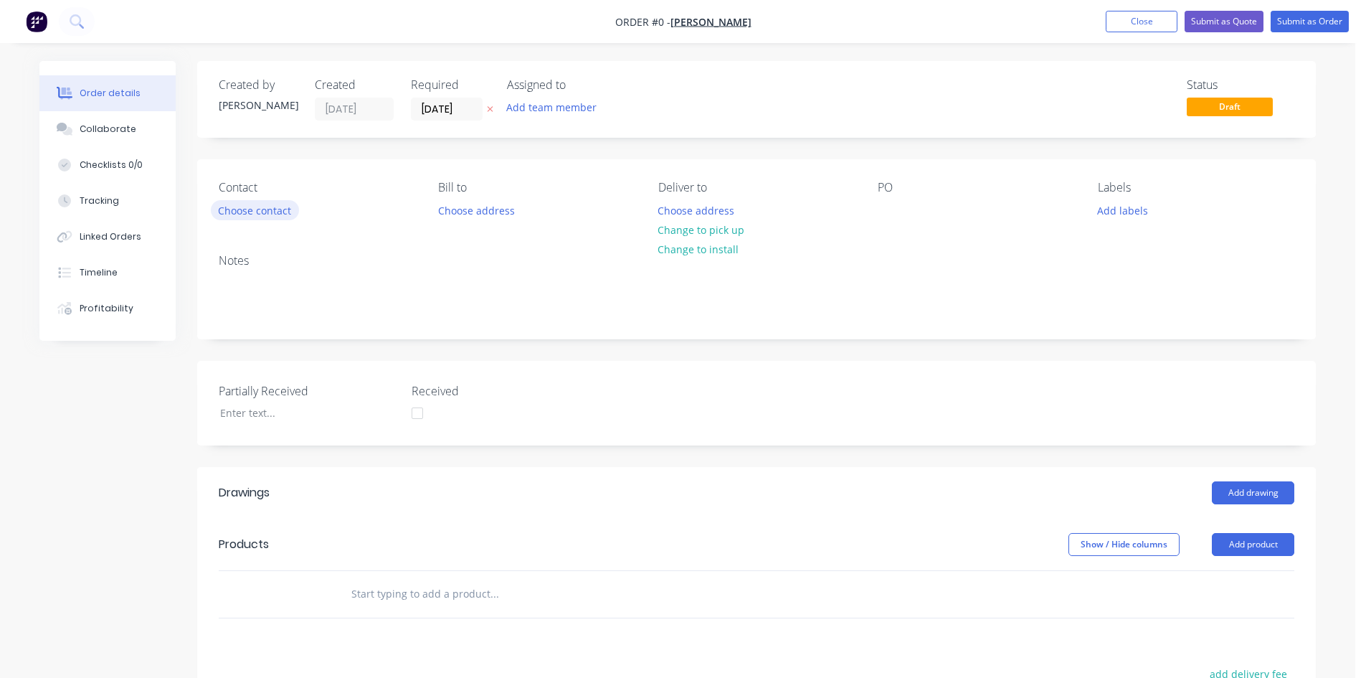
click at [288, 217] on button "Choose contact" at bounding box center [255, 209] width 88 height 19
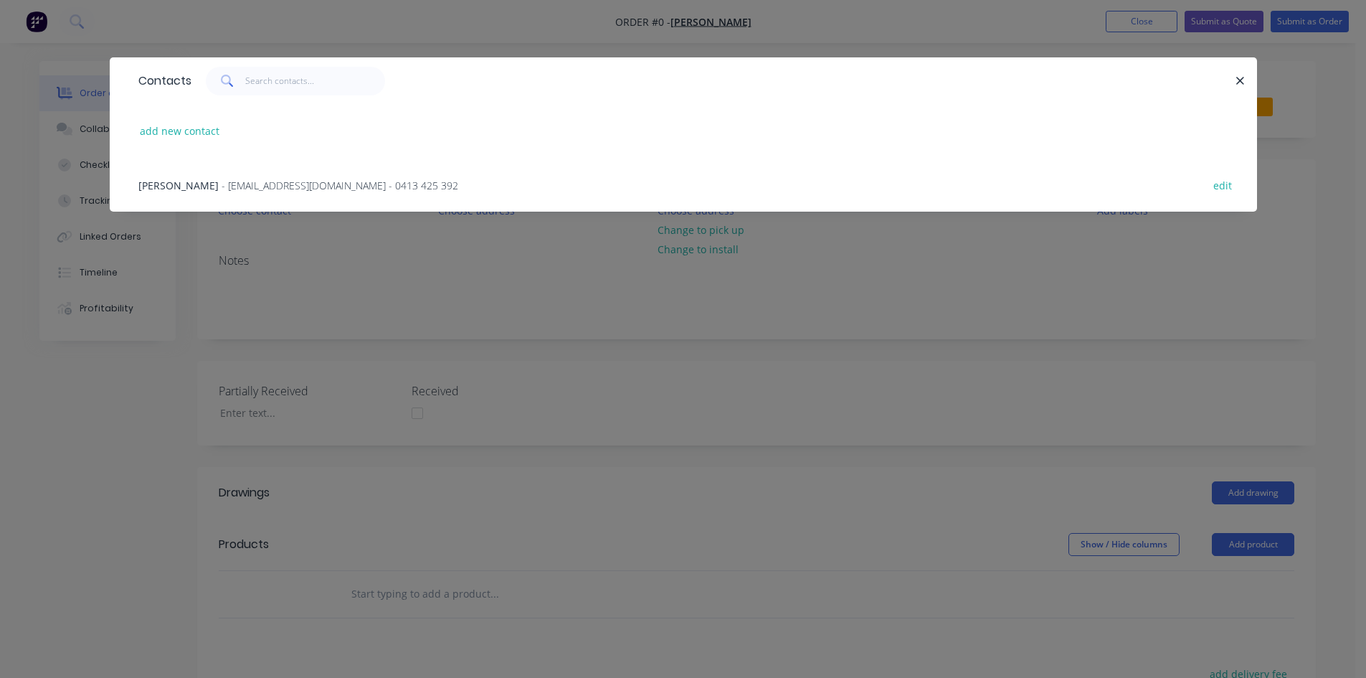
click at [278, 179] on span "- znrconstructions@hotmail.com - 0413 425 392" at bounding box center [340, 186] width 237 height 14
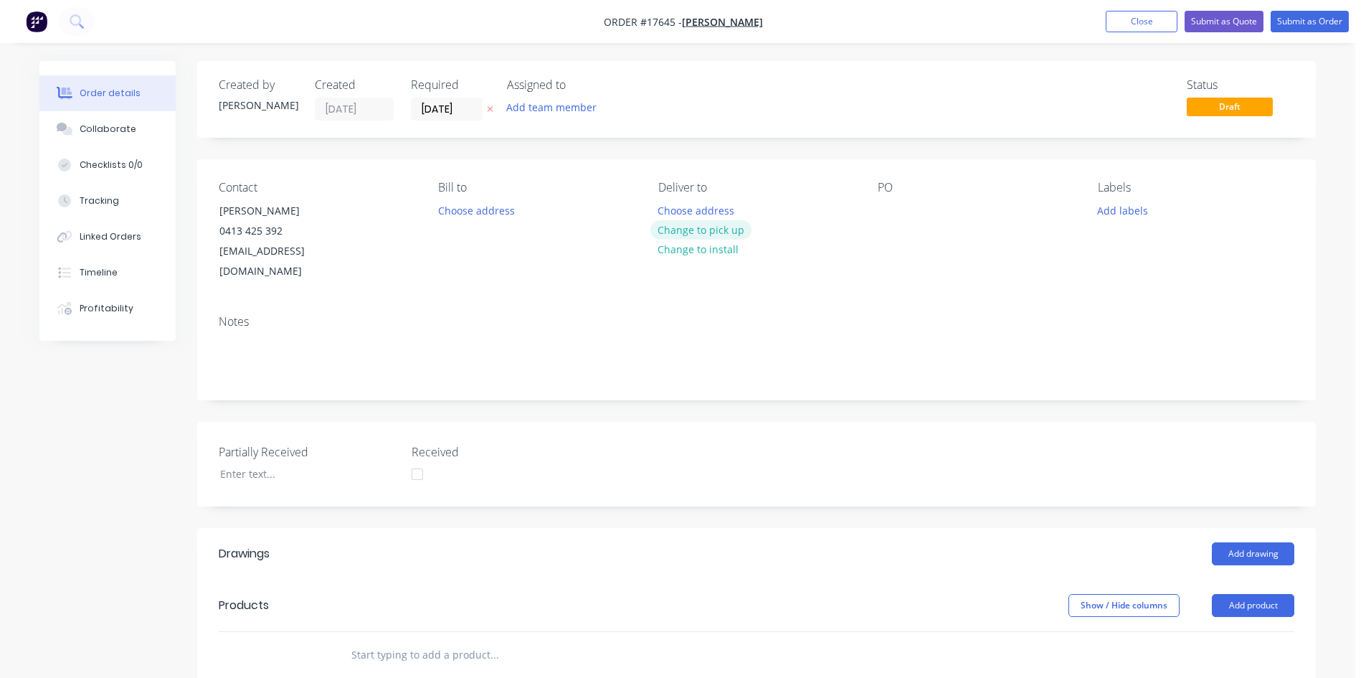
click at [701, 231] on button "Change to pick up" at bounding box center [702, 229] width 102 height 19
click at [890, 207] on div at bounding box center [889, 210] width 23 height 21
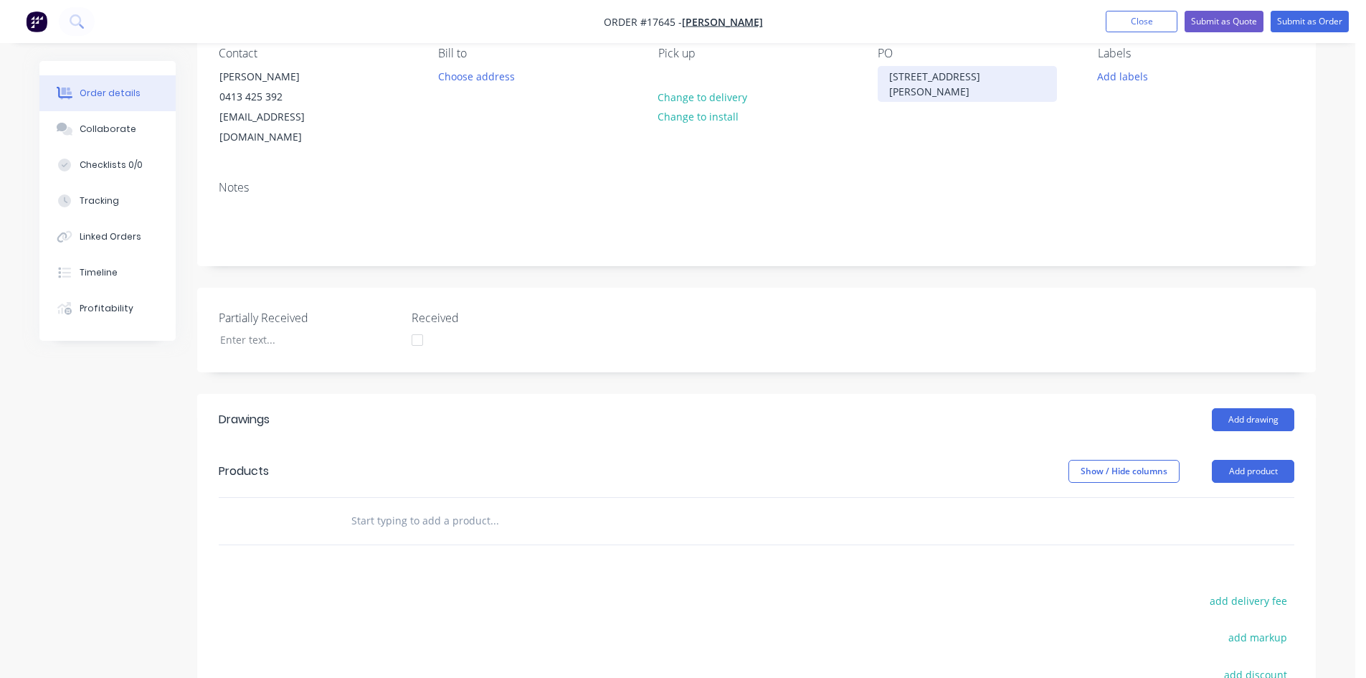
scroll to position [287, 0]
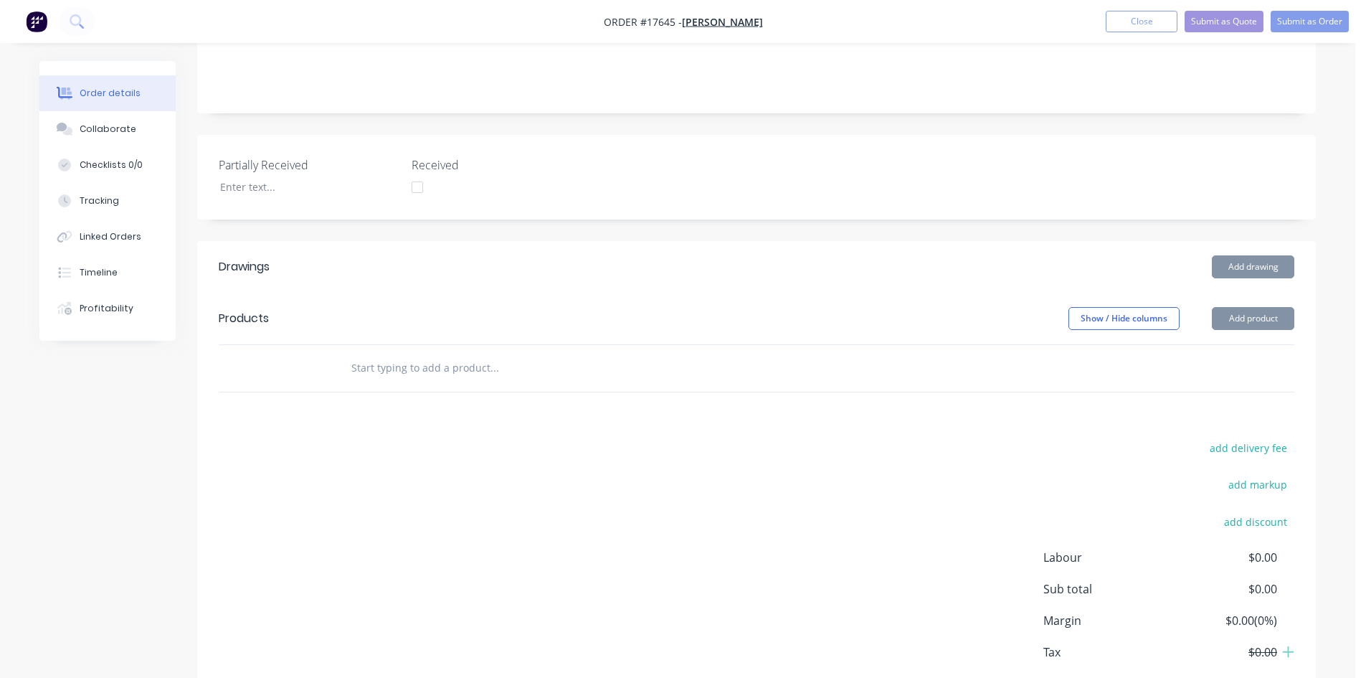
click at [380, 357] on input "text" at bounding box center [494, 368] width 287 height 29
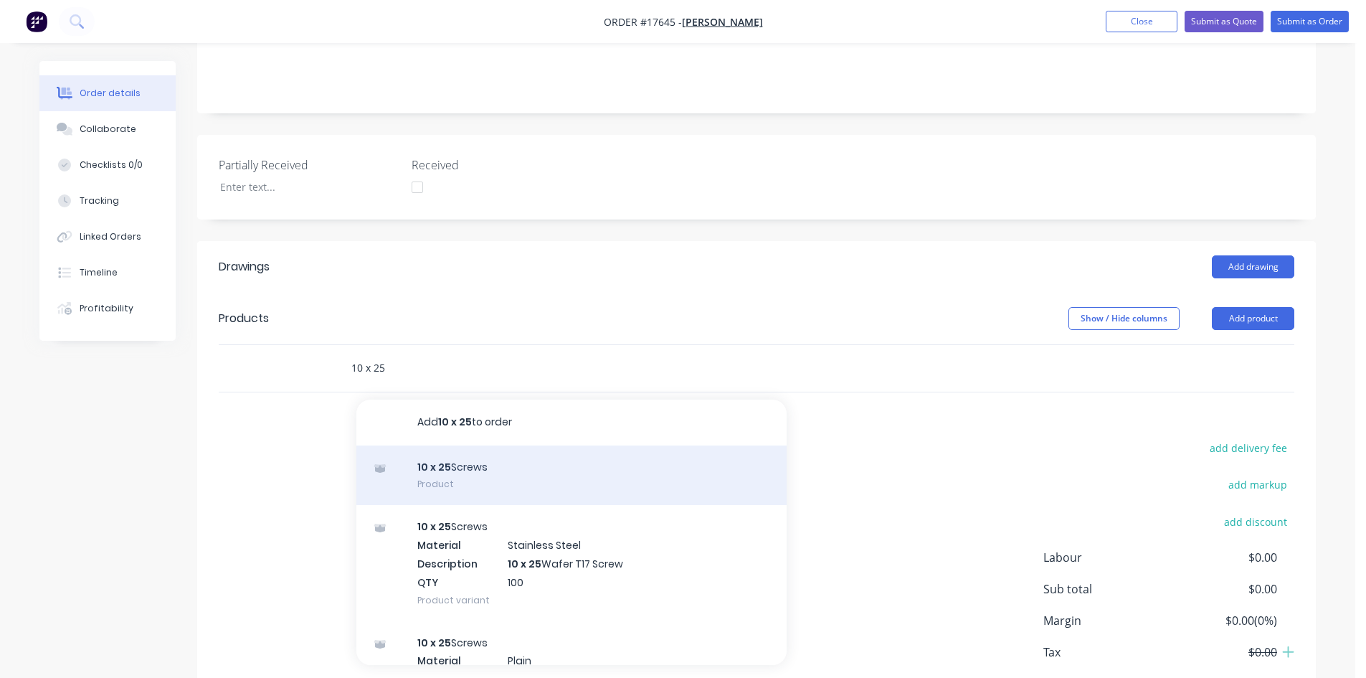
type input "10 x 25"
click at [517, 450] on div "10 x 25 Screws Product" at bounding box center [571, 475] width 430 height 60
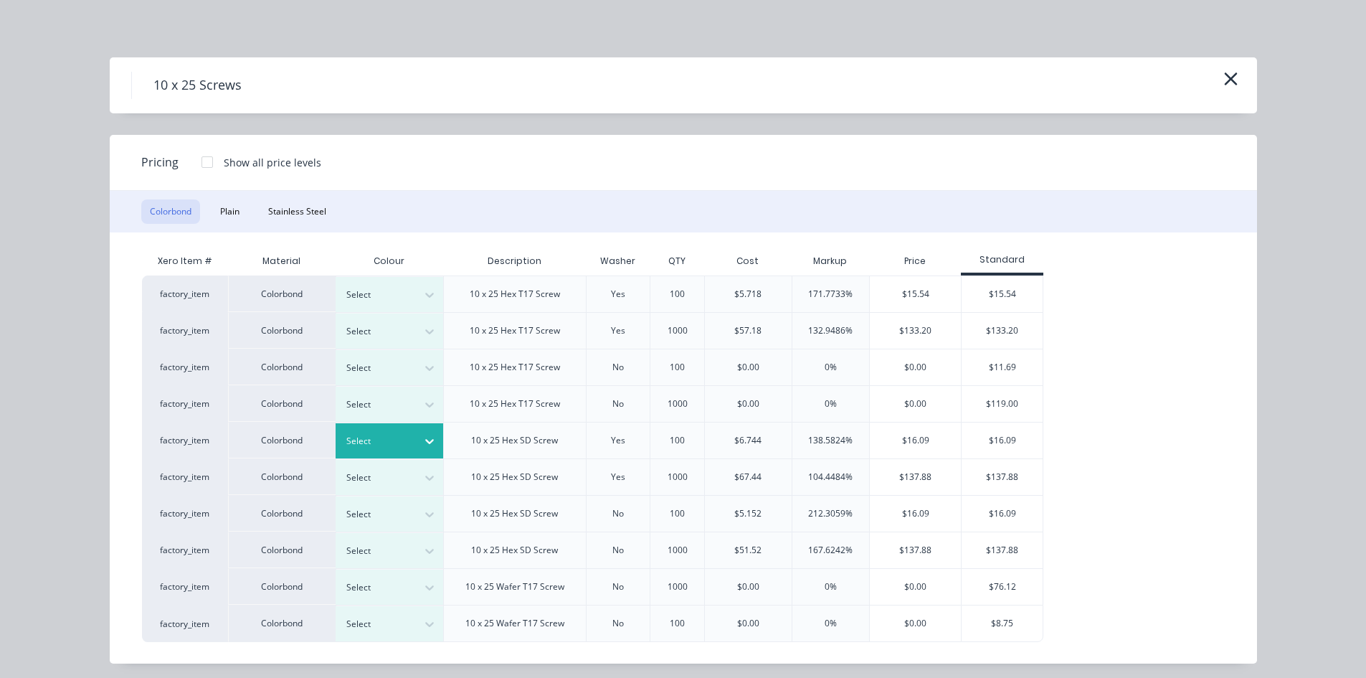
click at [420, 434] on div at bounding box center [430, 441] width 26 height 23
click at [400, 437] on div at bounding box center [378, 441] width 65 height 16
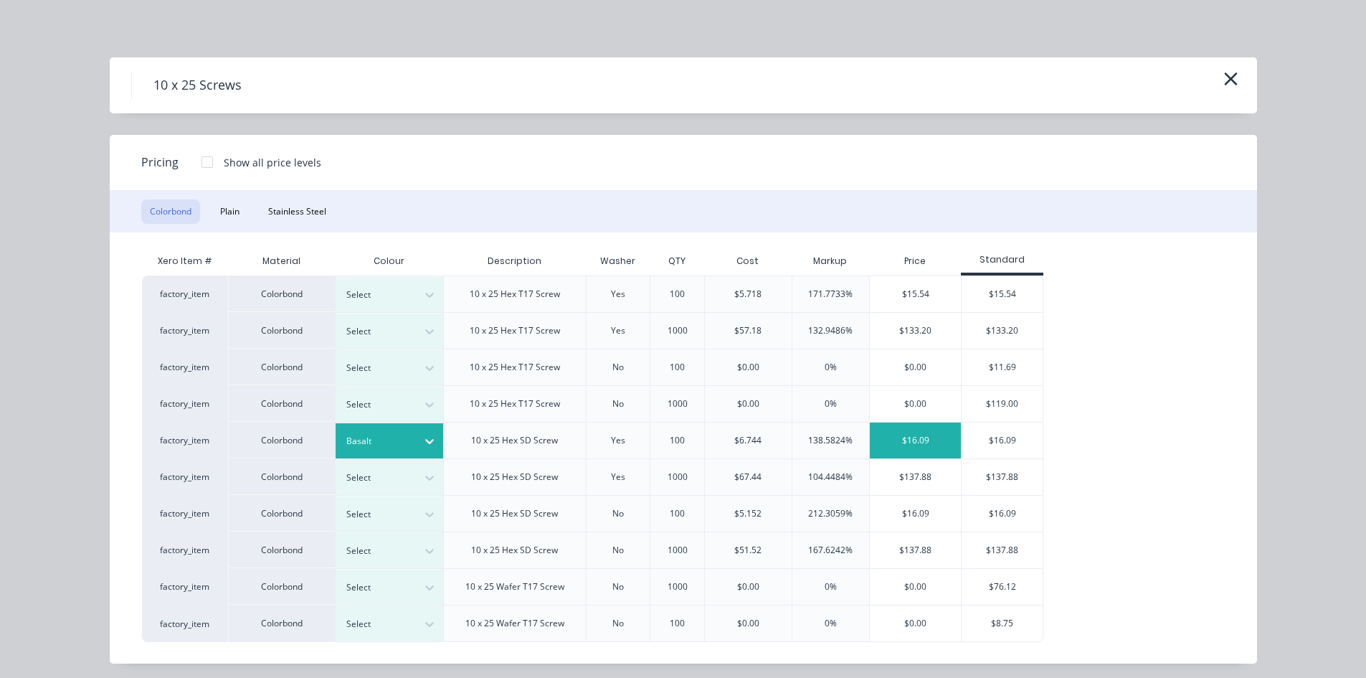
click at [928, 440] on div "$16.09" at bounding box center [915, 440] width 91 height 36
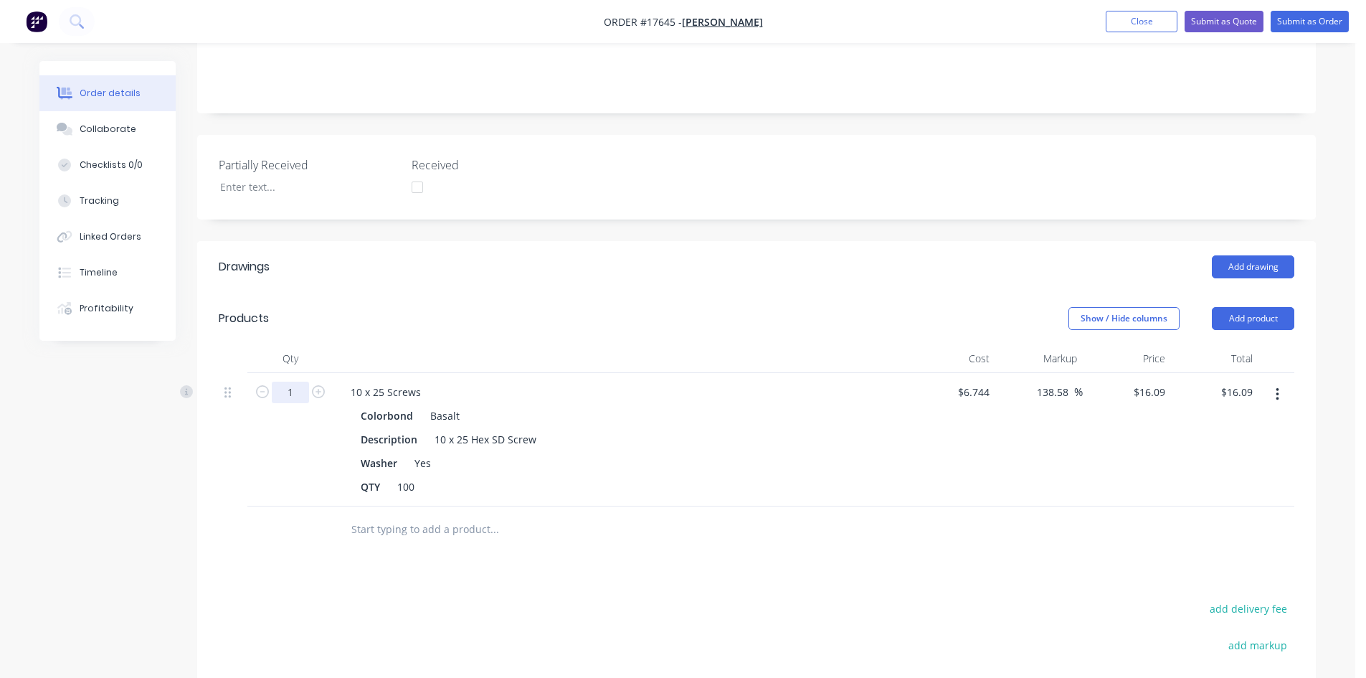
click at [298, 382] on input "1" at bounding box center [290, 393] width 37 height 22
type input "2.5"
type input "$40.23"
click at [519, 293] on header "Products Show / Hide columns Add product" at bounding box center [756, 319] width 1119 height 52
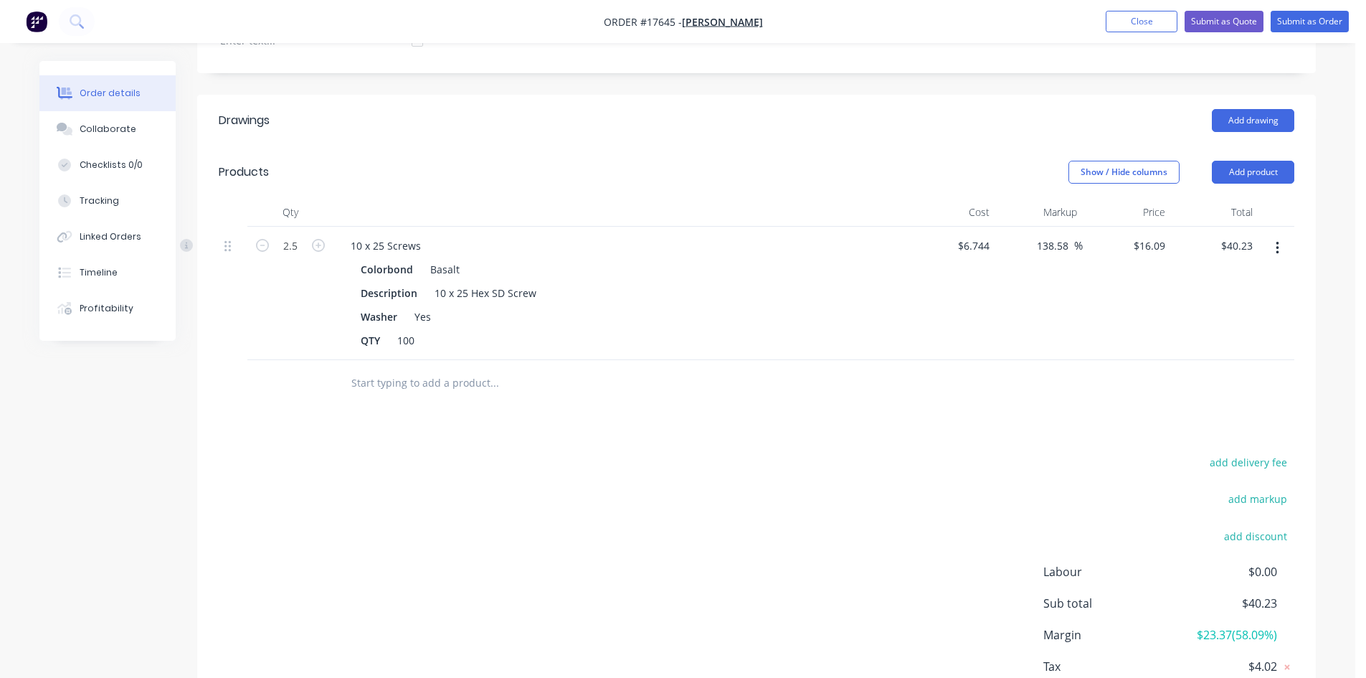
scroll to position [221, 0]
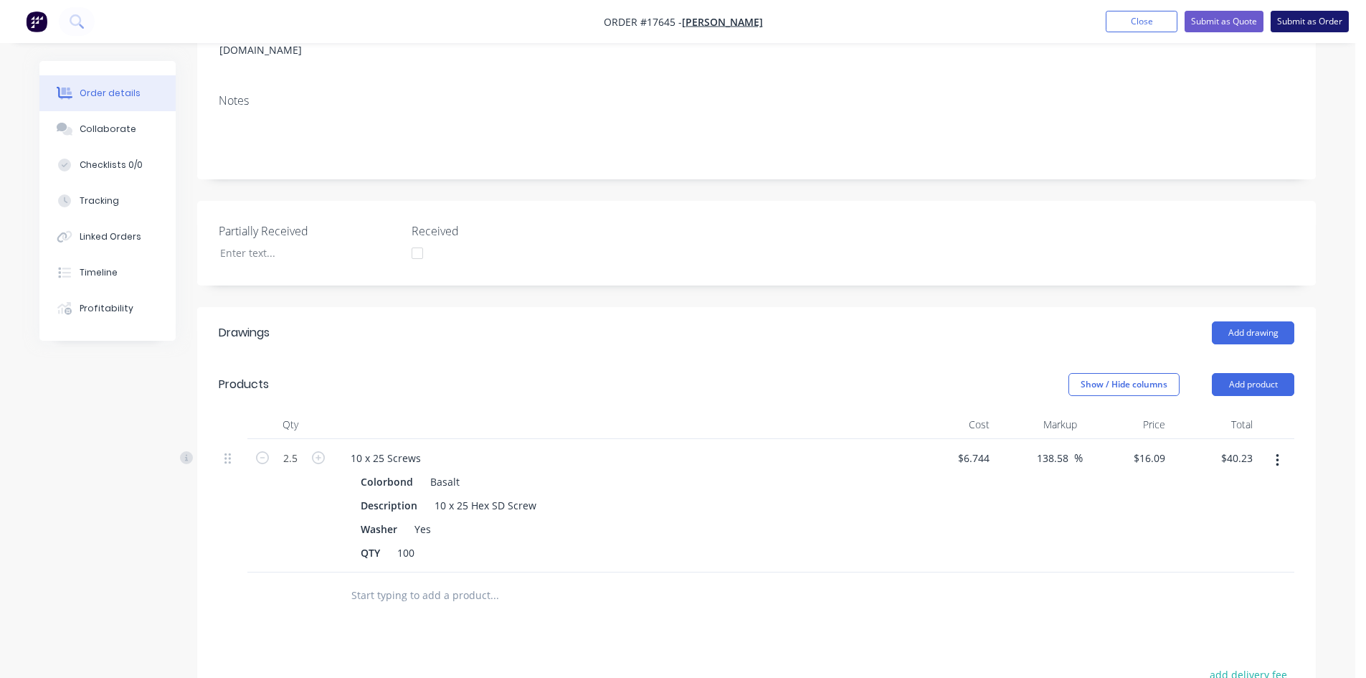
click at [1308, 22] on button "Submit as Order" at bounding box center [1310, 22] width 78 height 22
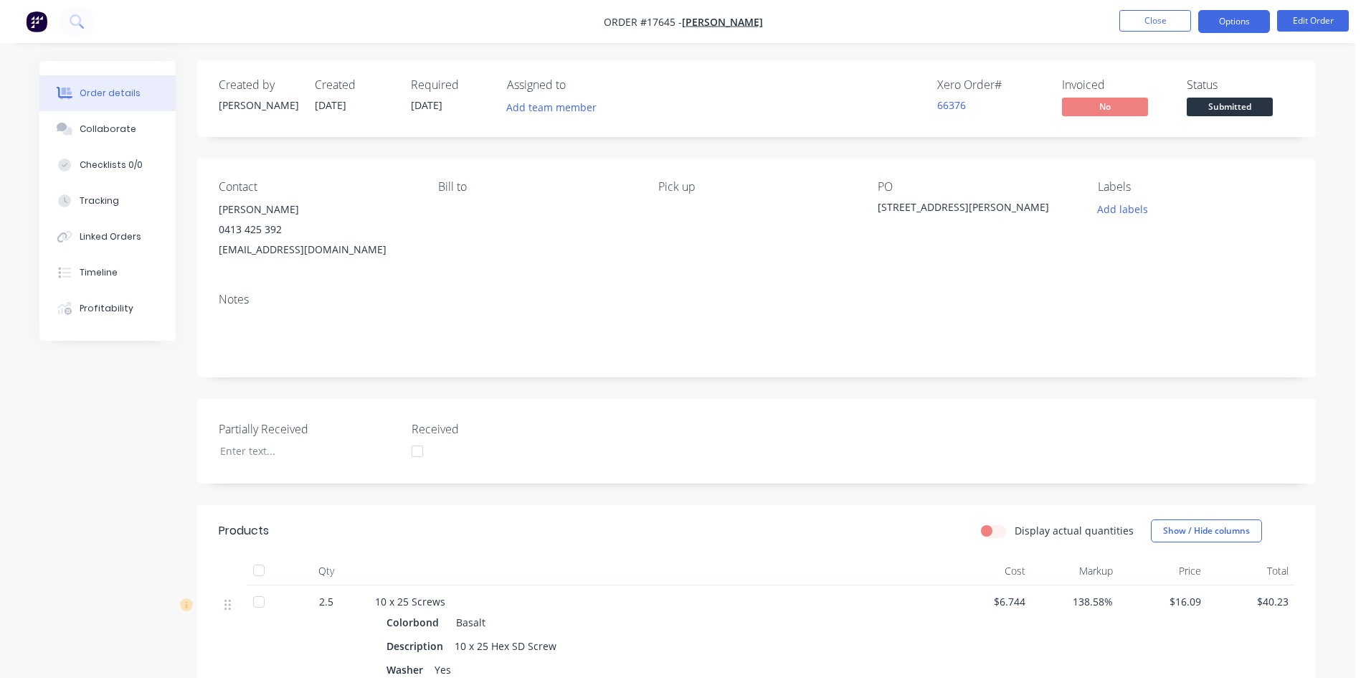
click at [1242, 21] on button "Options" at bounding box center [1235, 21] width 72 height 23
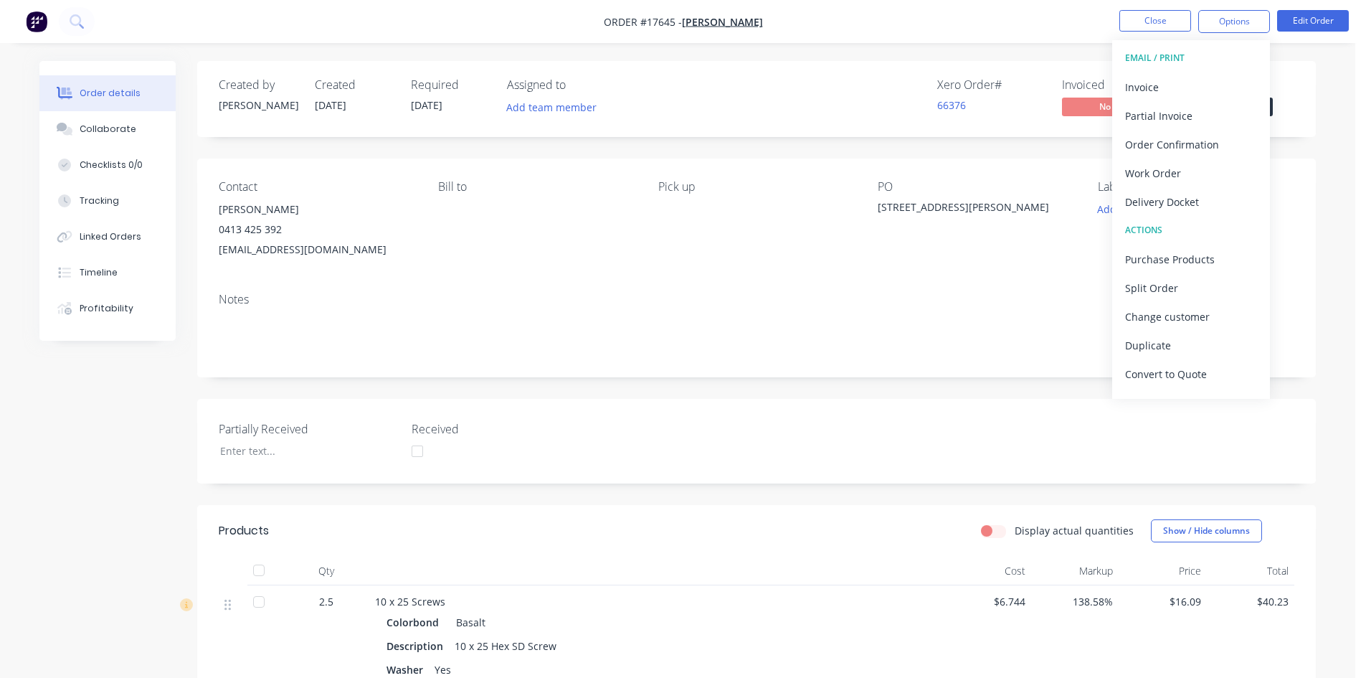
click at [1029, 39] on nav "Order #17645 - Zane Rebellato Close Options EMAIL / PRINT Invoice Partial Invoi…" at bounding box center [683, 21] width 1366 height 43
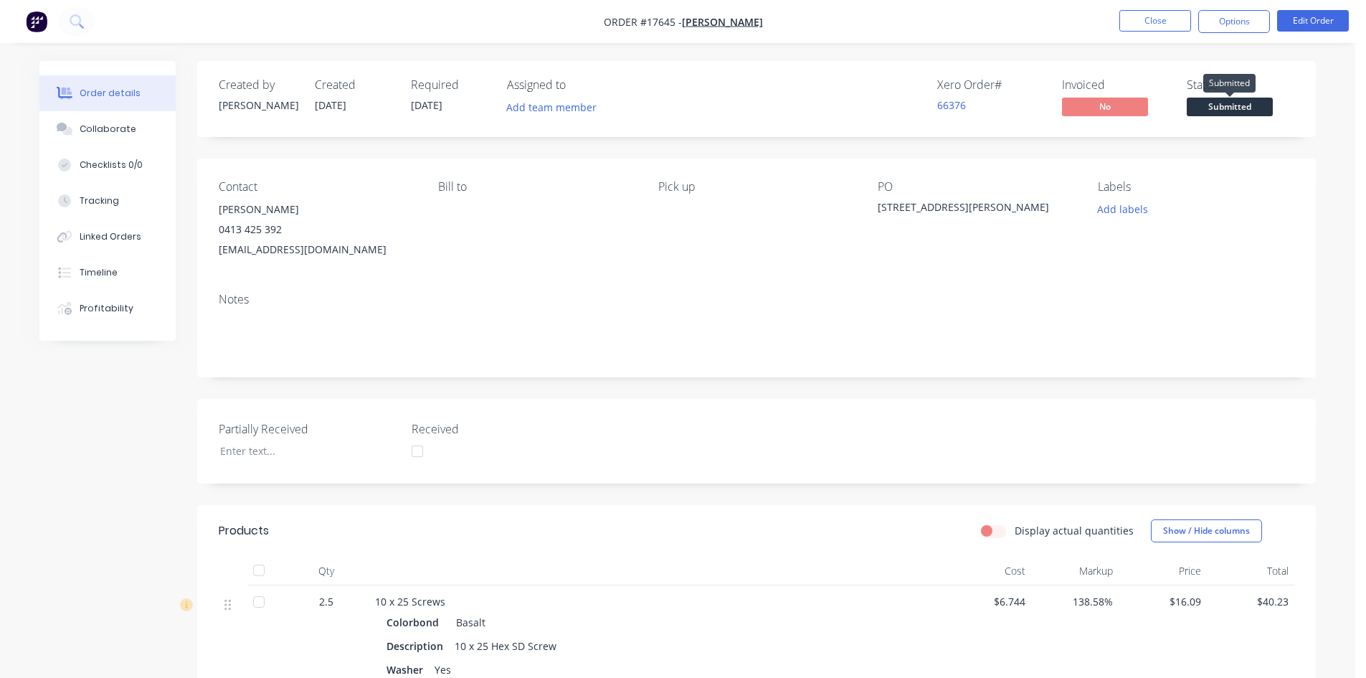
click at [1240, 103] on span "Submitted" at bounding box center [1230, 107] width 86 height 18
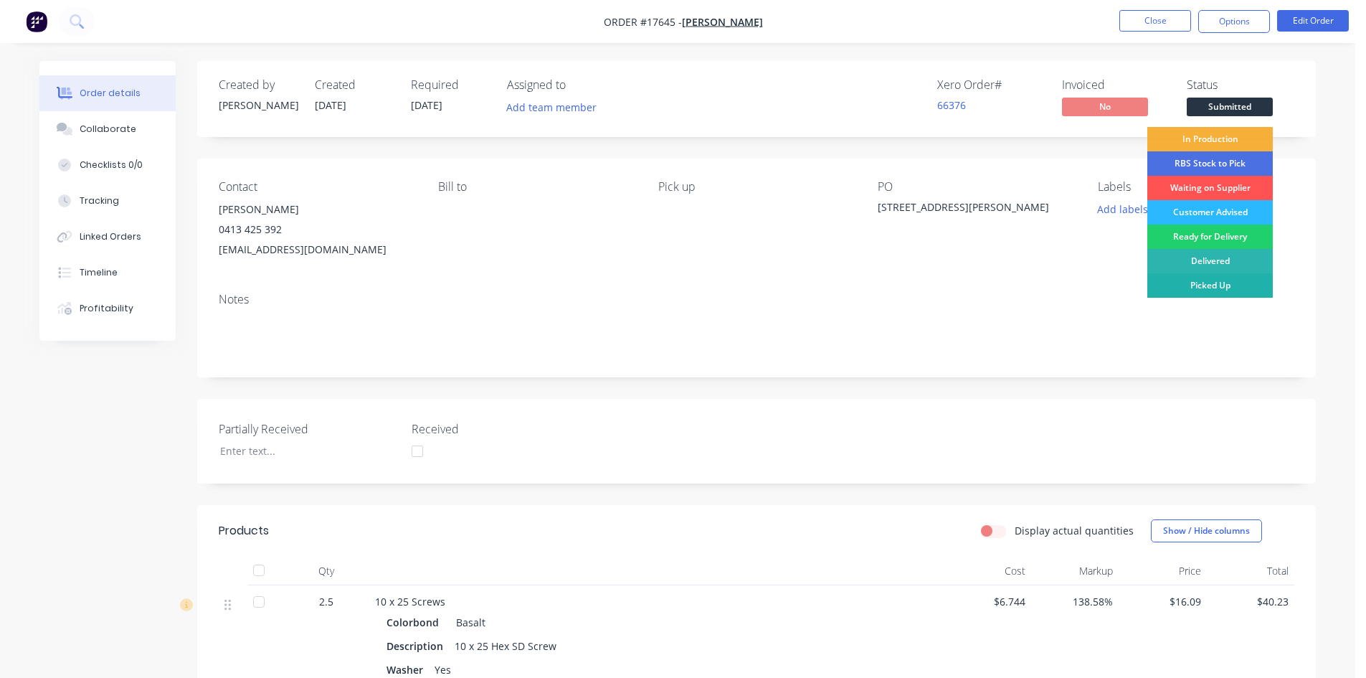
click at [1226, 280] on div "Picked Up" at bounding box center [1211, 285] width 126 height 24
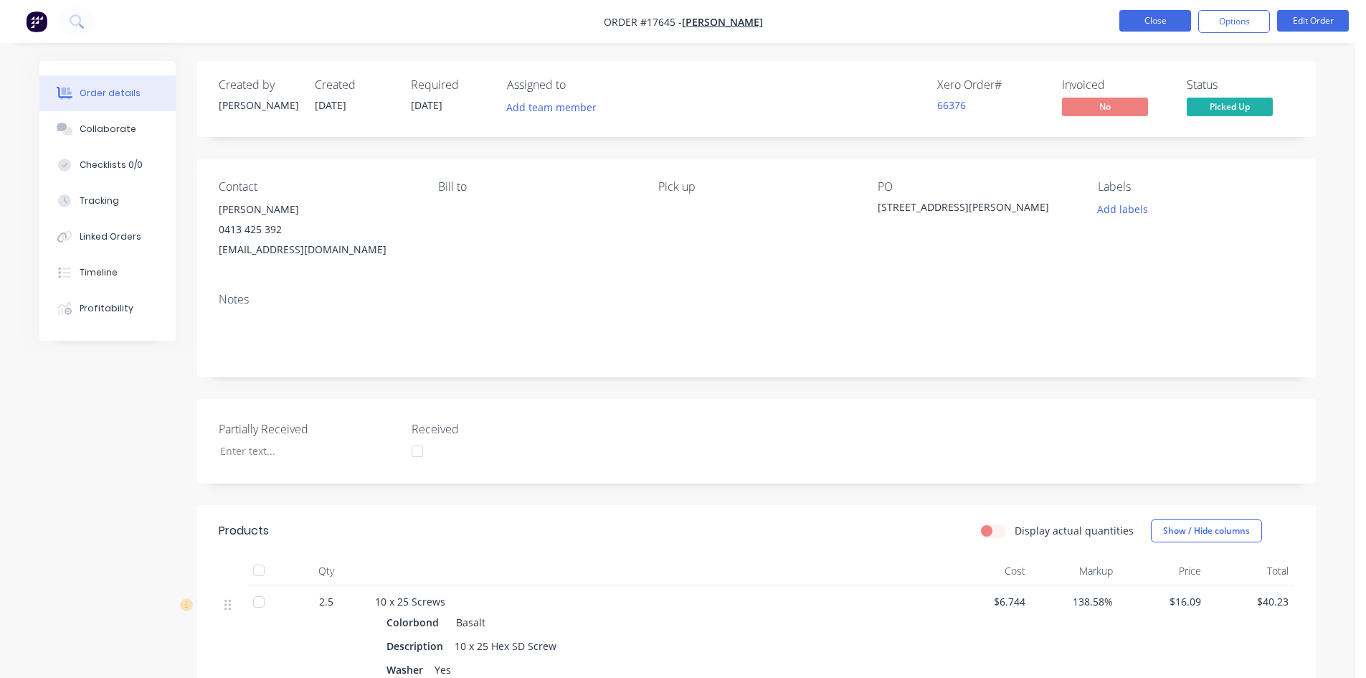
click at [1166, 24] on button "Close" at bounding box center [1156, 21] width 72 height 22
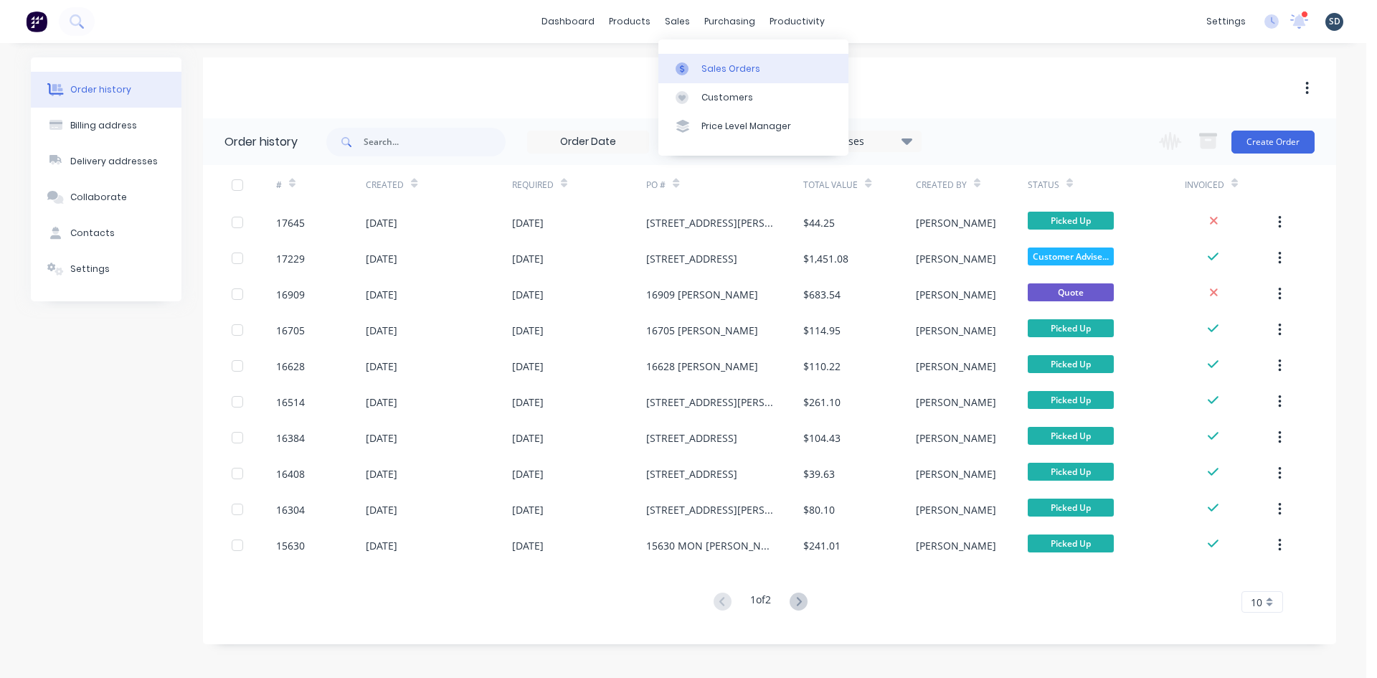
click at [720, 67] on div "Sales Orders" at bounding box center [730, 68] width 59 height 13
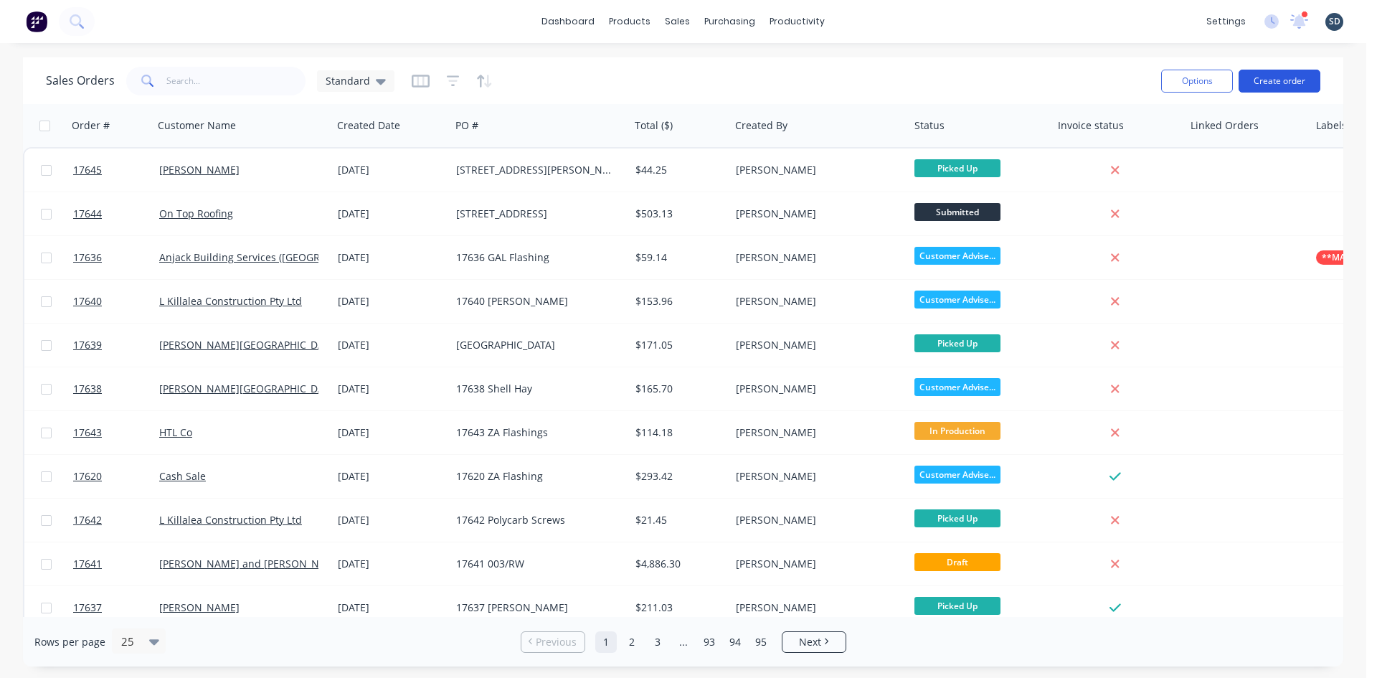
click at [1277, 80] on button "Create order" at bounding box center [1280, 81] width 82 height 23
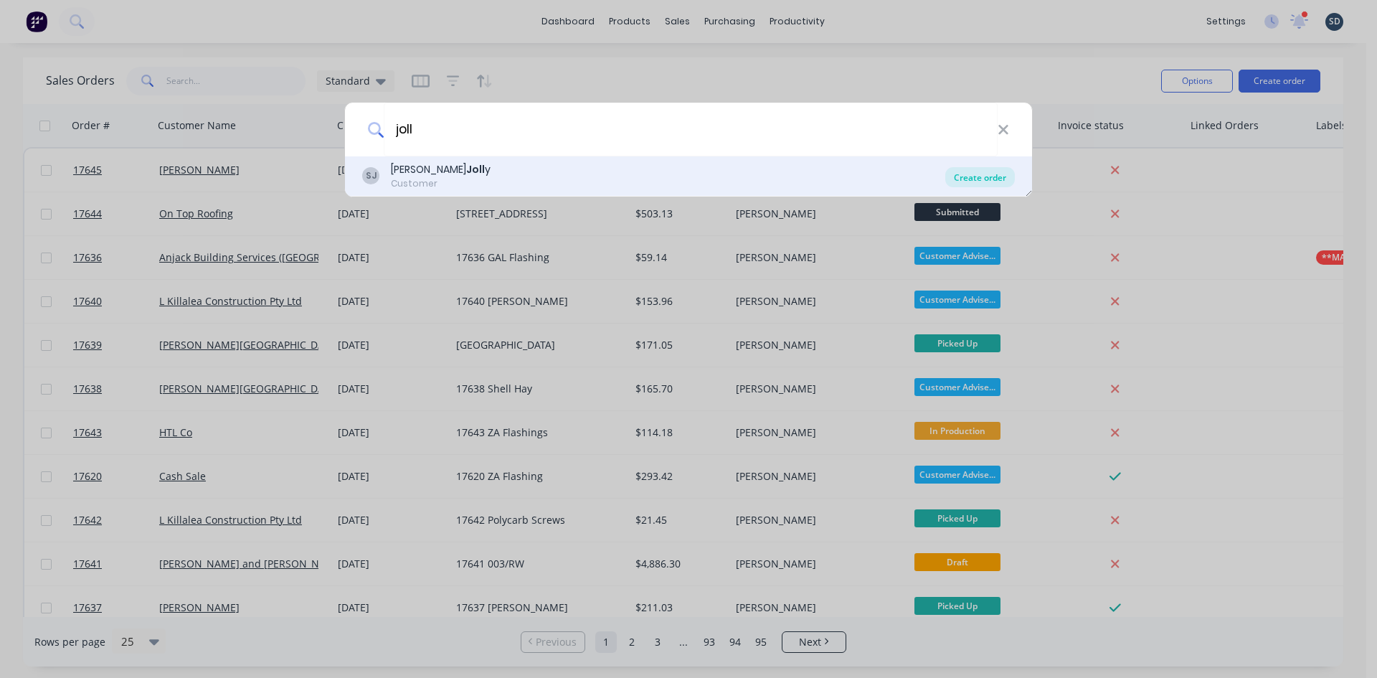
type input "joll"
click at [972, 176] on div "Create order" at bounding box center [980, 177] width 70 height 20
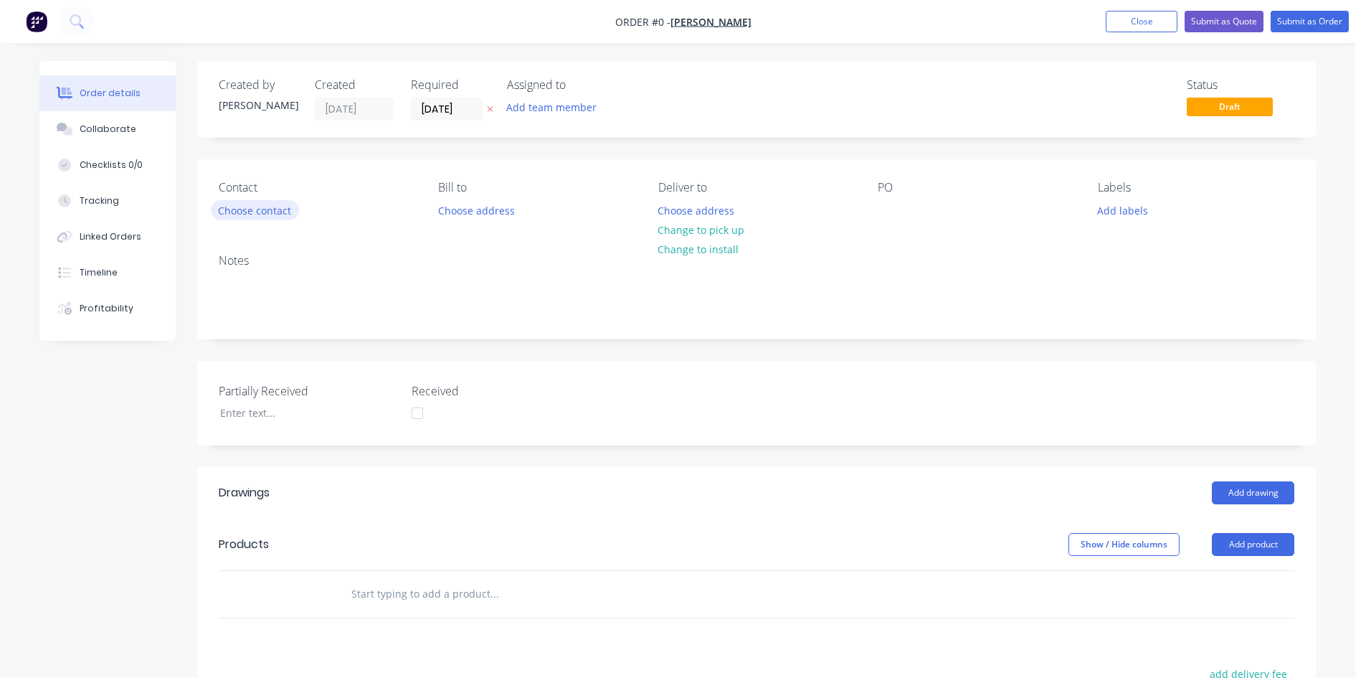
click at [269, 213] on button "Choose contact" at bounding box center [255, 209] width 88 height 19
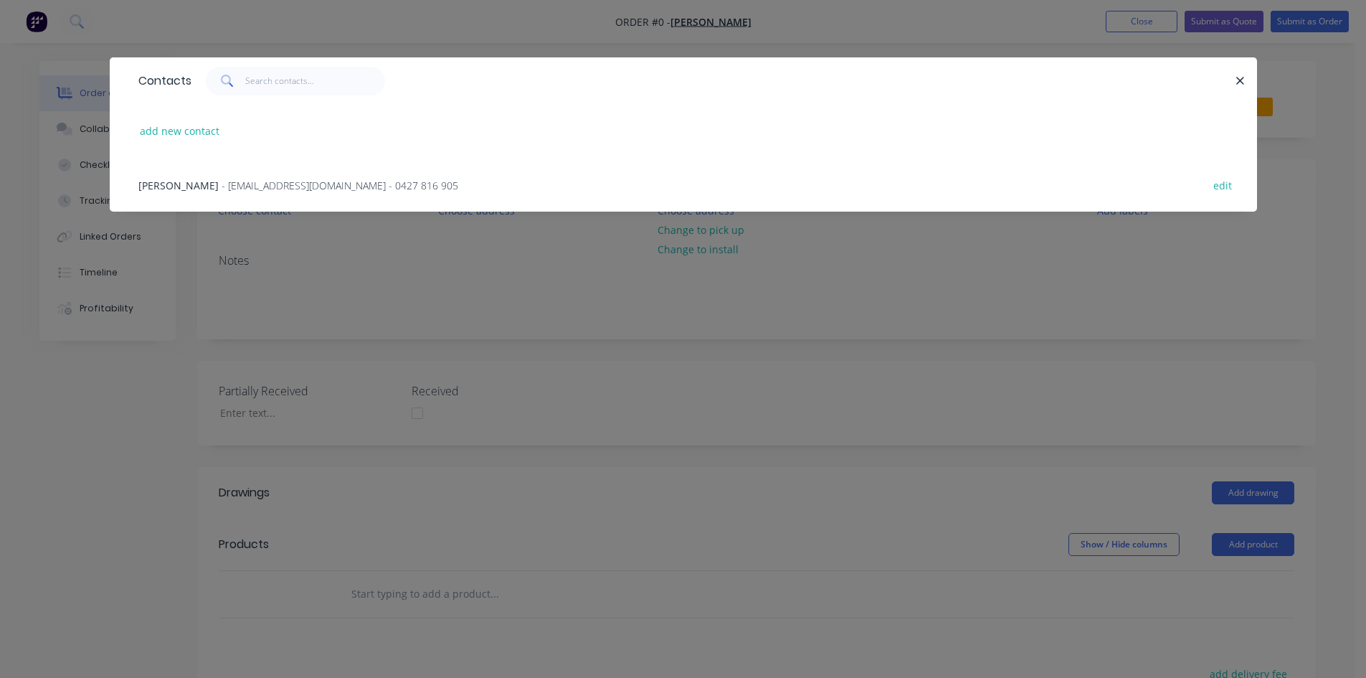
click at [268, 191] on span "- stephenjolly86@hotmail.com - 0427 816 905" at bounding box center [340, 186] width 237 height 14
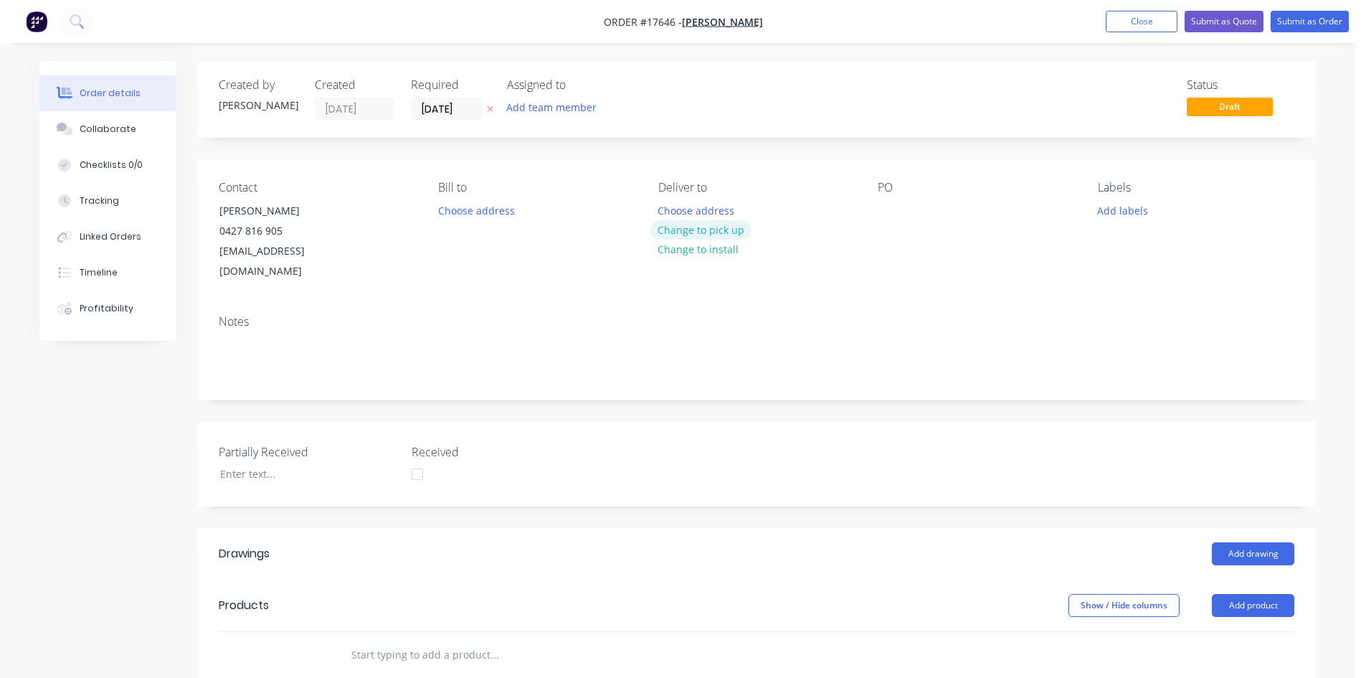
click at [724, 227] on button "Change to pick up" at bounding box center [702, 229] width 102 height 19
click at [894, 204] on div at bounding box center [889, 210] width 23 height 21
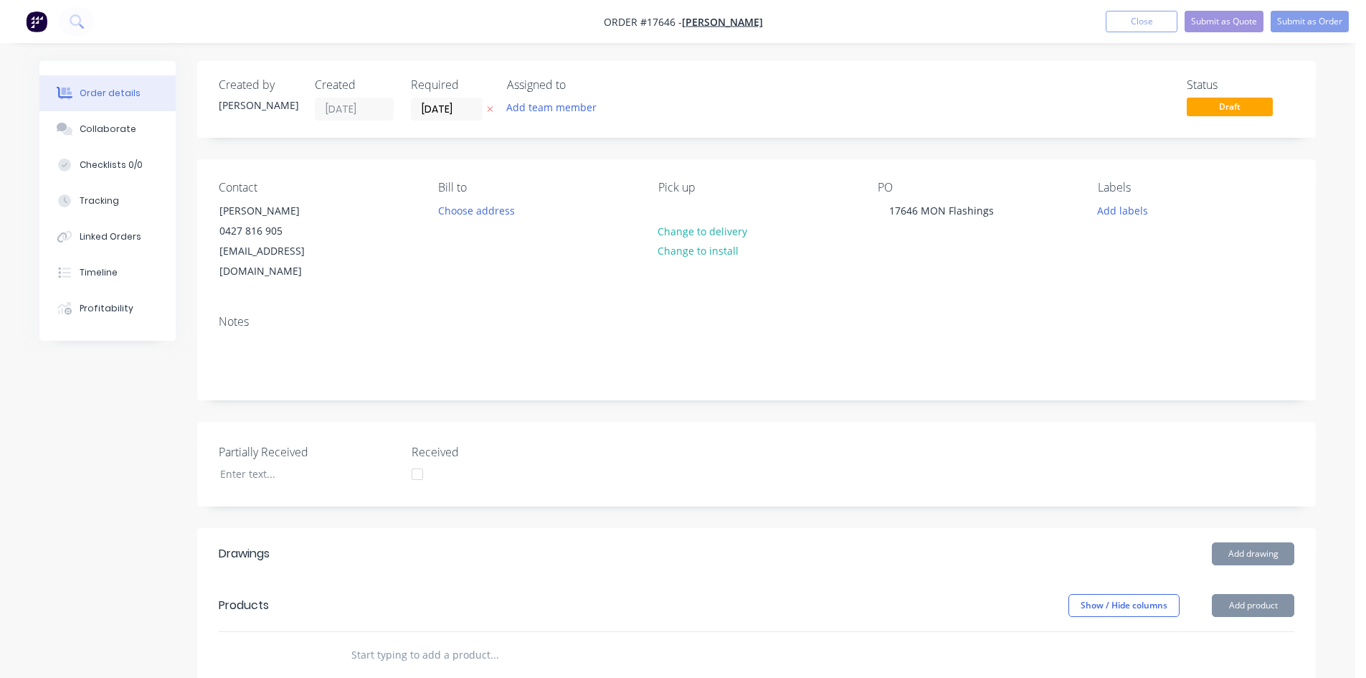
click at [978, 303] on div "Notes" at bounding box center [756, 351] width 1119 height 96
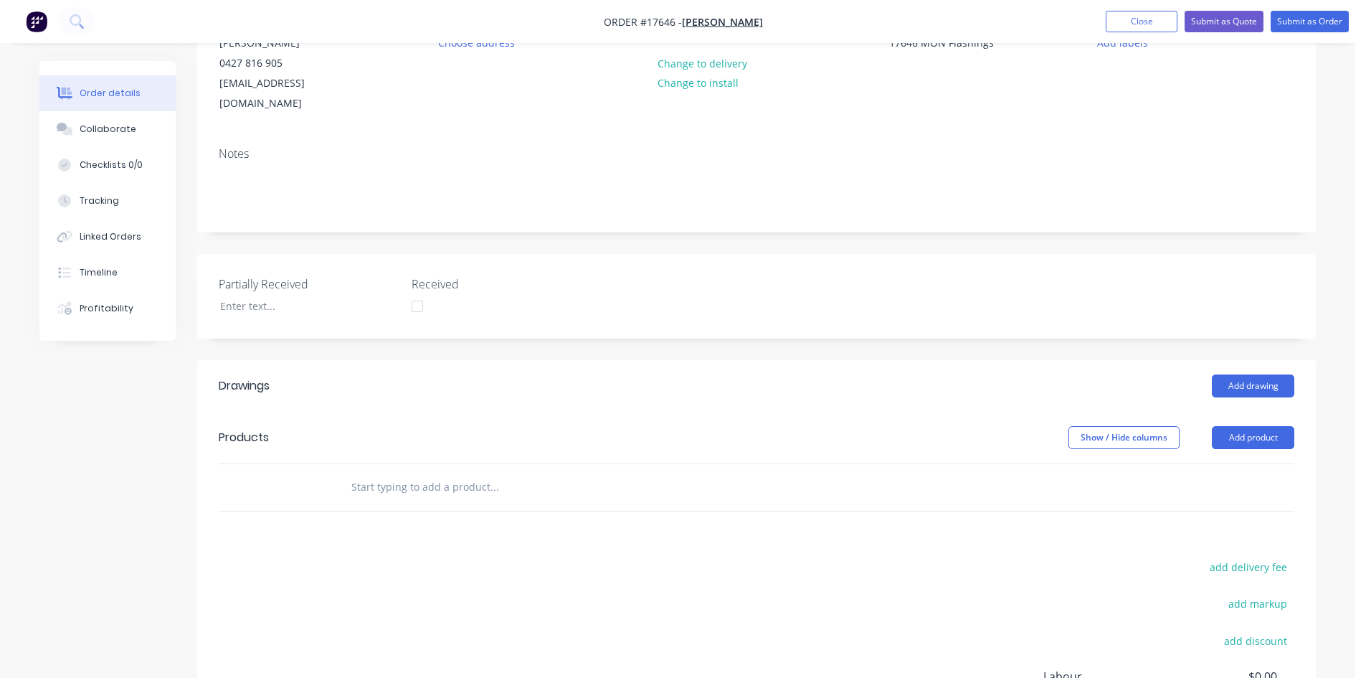
scroll to position [287, 0]
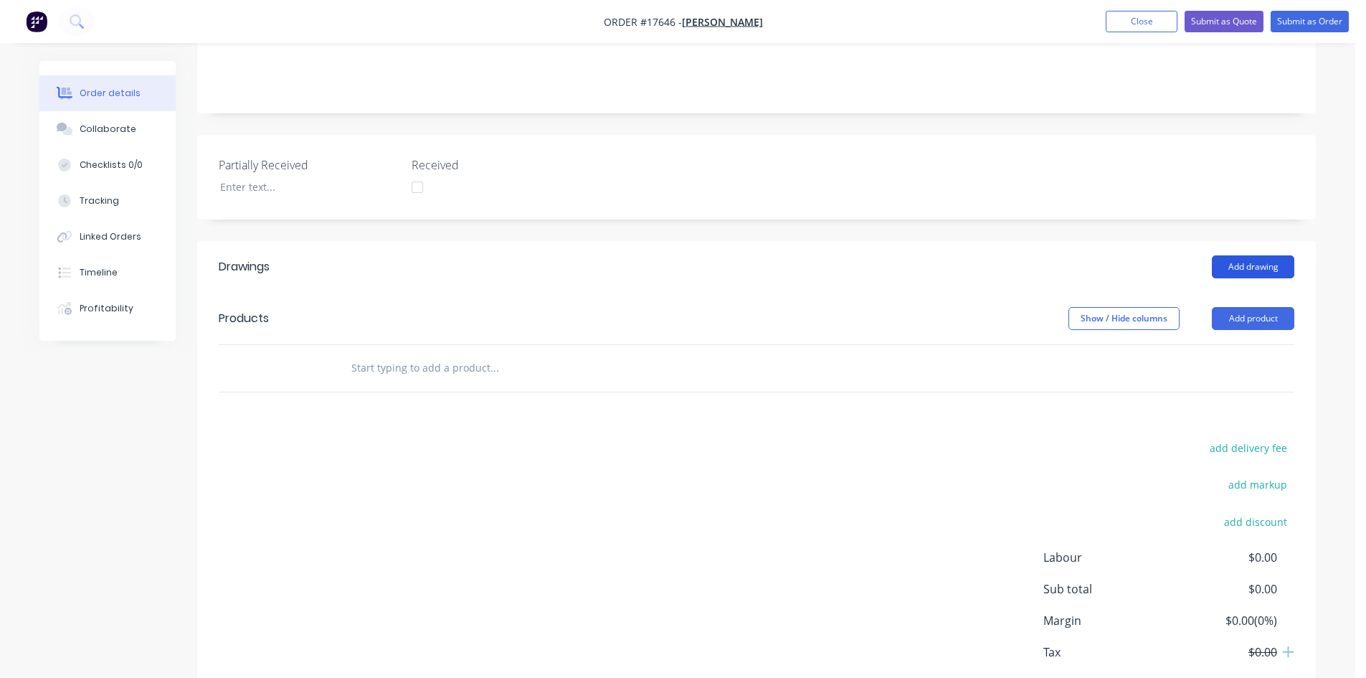
click at [1270, 255] on button "Add drawing" at bounding box center [1253, 266] width 82 height 23
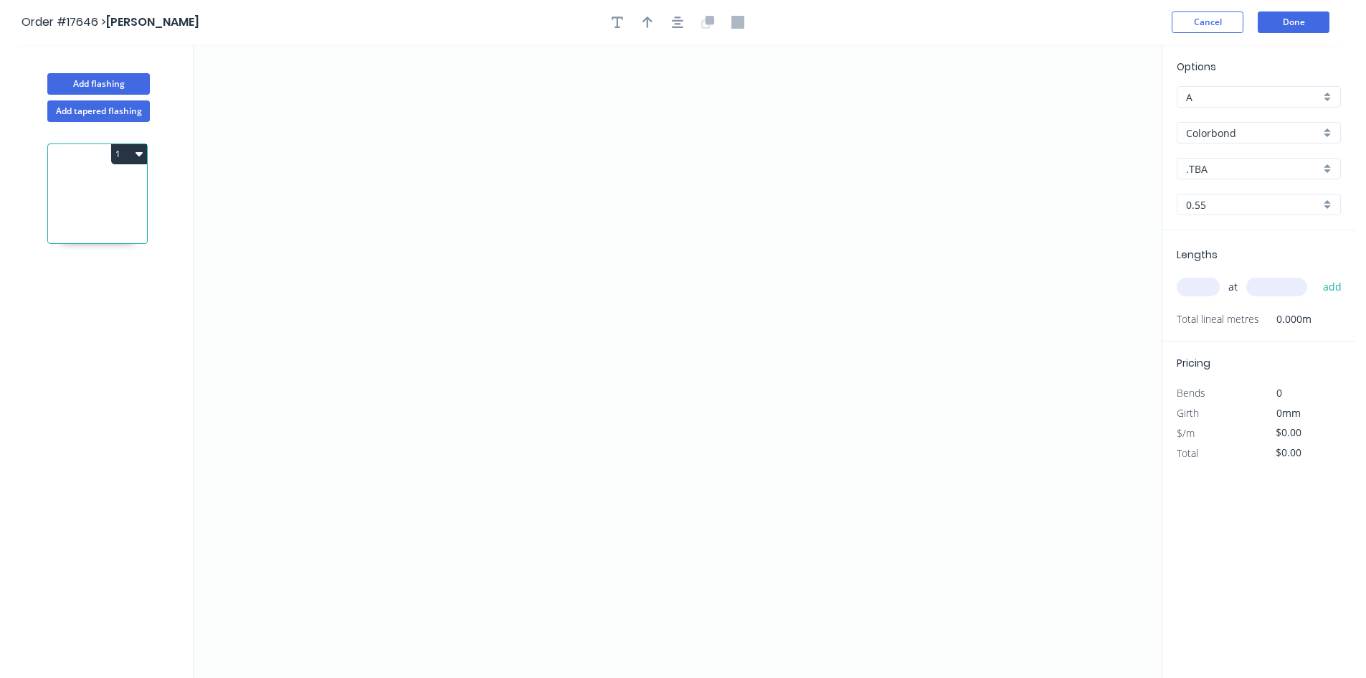
click at [1211, 163] on input ".TBA" at bounding box center [1253, 168] width 134 height 15
click at [1248, 306] on div "Monument" at bounding box center [1259, 307] width 163 height 25
type input "Monument"
click at [580, 184] on icon "0" at bounding box center [678, 360] width 968 height 633
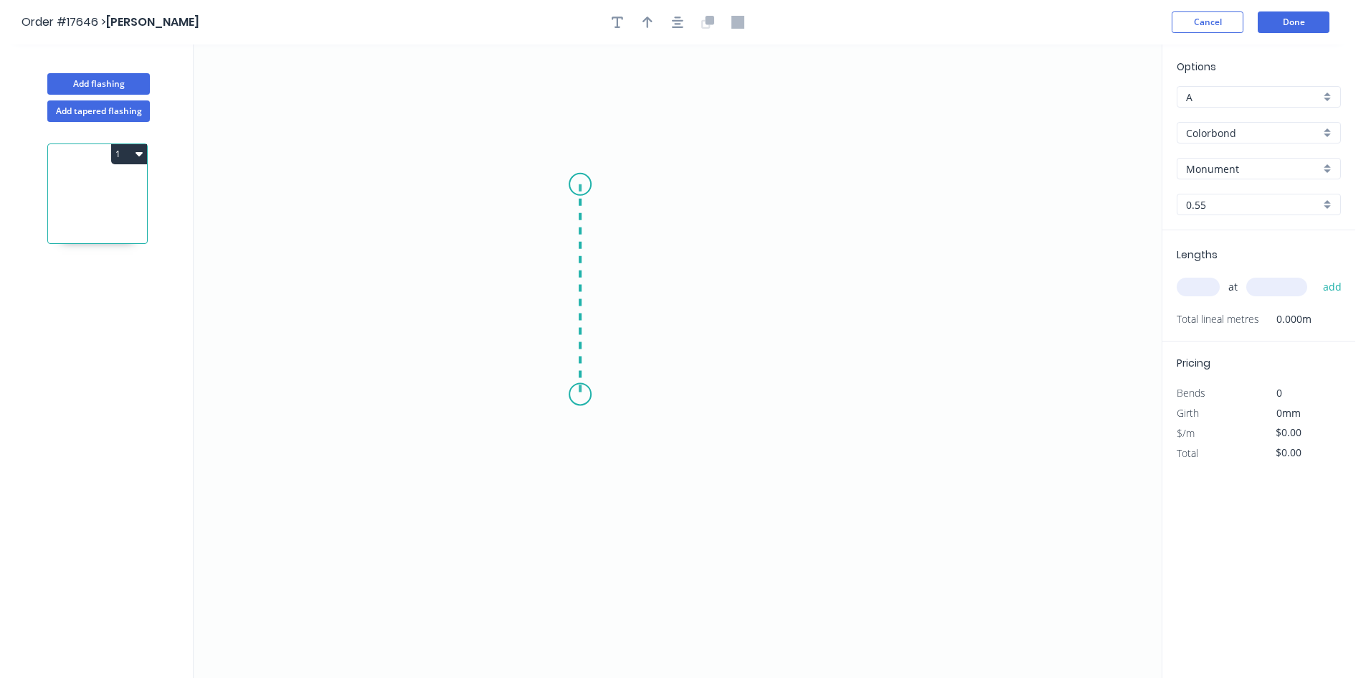
click at [580, 394] on icon "0" at bounding box center [678, 360] width 968 height 633
click at [808, 392] on icon "0 ?" at bounding box center [678, 360] width 968 height 633
click at [840, 418] on icon "0 ? ?" at bounding box center [678, 360] width 968 height 633
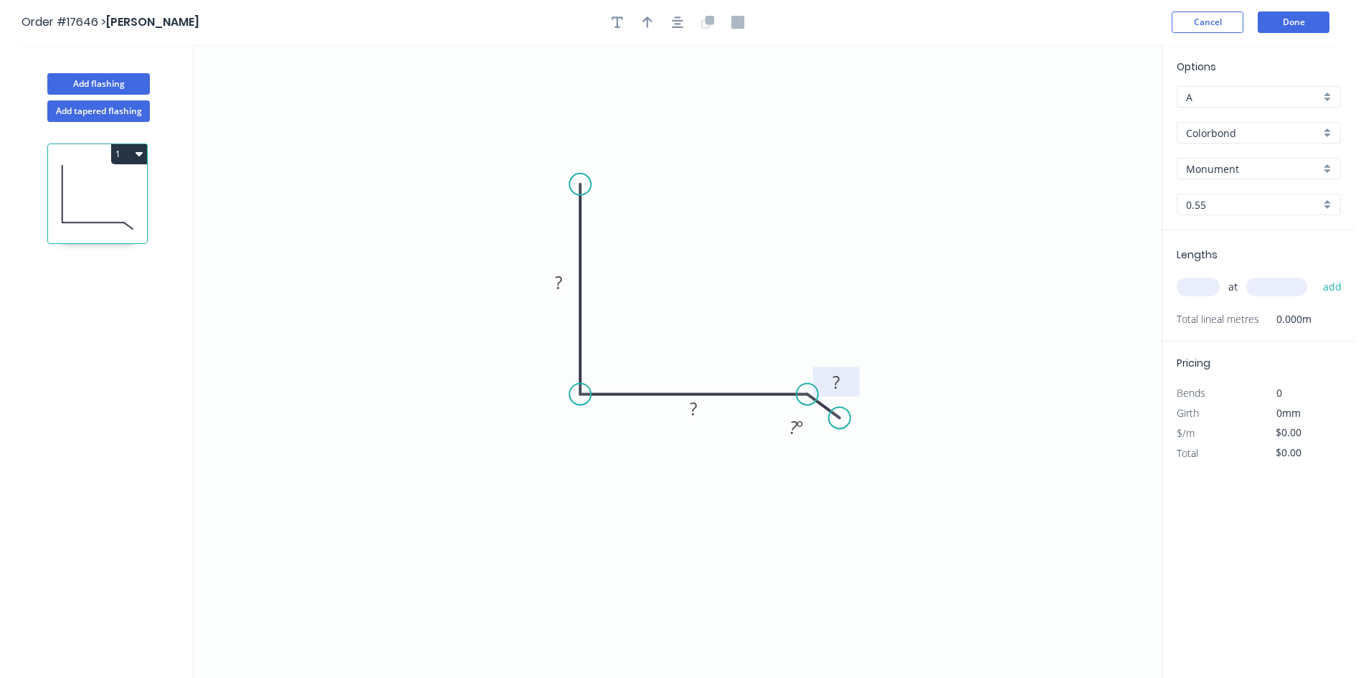
click at [837, 384] on tspan "?" at bounding box center [836, 382] width 7 height 24
click at [801, 428] on tspan "º" at bounding box center [800, 427] width 6 height 24
drag, startPoint x: 778, startPoint y: 420, endPoint x: 800, endPoint y: 322, distance: 99.9
click at [800, 325] on rect at bounding box center [818, 339] width 47 height 29
click at [701, 407] on rect at bounding box center [693, 410] width 29 height 20
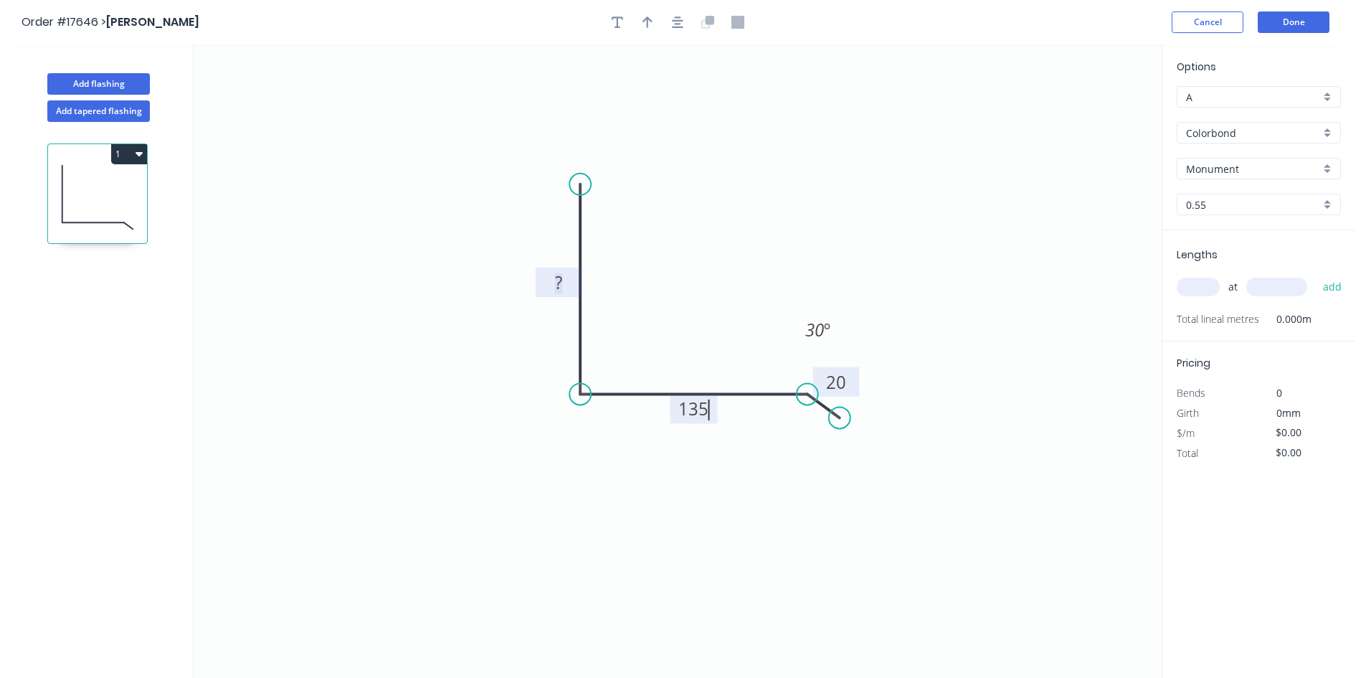
click at [562, 285] on tspan "?" at bounding box center [558, 282] width 7 height 24
click at [672, 205] on icon "0 125 135 20 30 º" at bounding box center [678, 360] width 968 height 633
click at [584, 181] on circle at bounding box center [580, 185] width 22 height 22
click at [571, 157] on icon at bounding box center [575, 170] width 9 height 27
type input "$24.14"
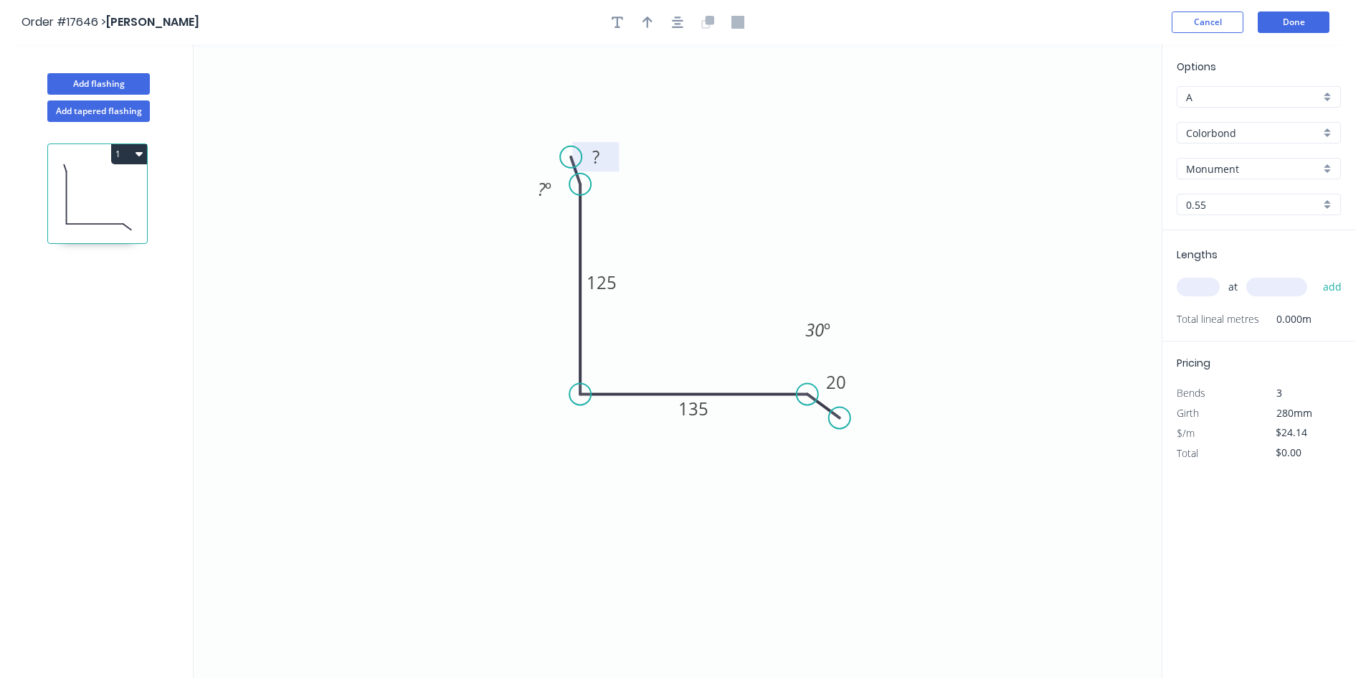
click at [602, 158] on rect at bounding box center [596, 158] width 29 height 20
click at [545, 186] on tspan "º" at bounding box center [548, 189] width 6 height 24
click at [467, 138] on icon "0 10 125 135 20 20 º 30 º" at bounding box center [678, 360] width 968 height 633
drag, startPoint x: 527, startPoint y: 179, endPoint x: 623, endPoint y: 177, distance: 96.1
click at [623, 177] on rect at bounding box center [641, 187] width 47 height 29
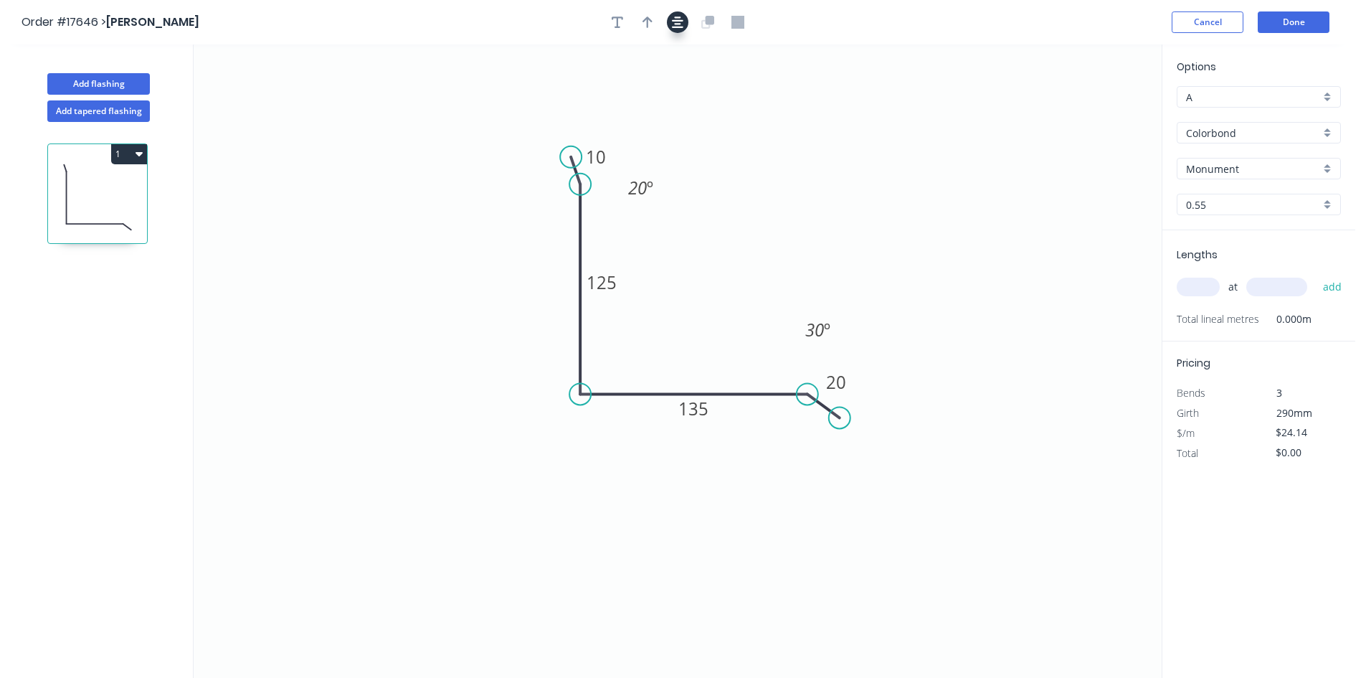
click at [685, 28] on button "button" at bounding box center [678, 22] width 22 height 22
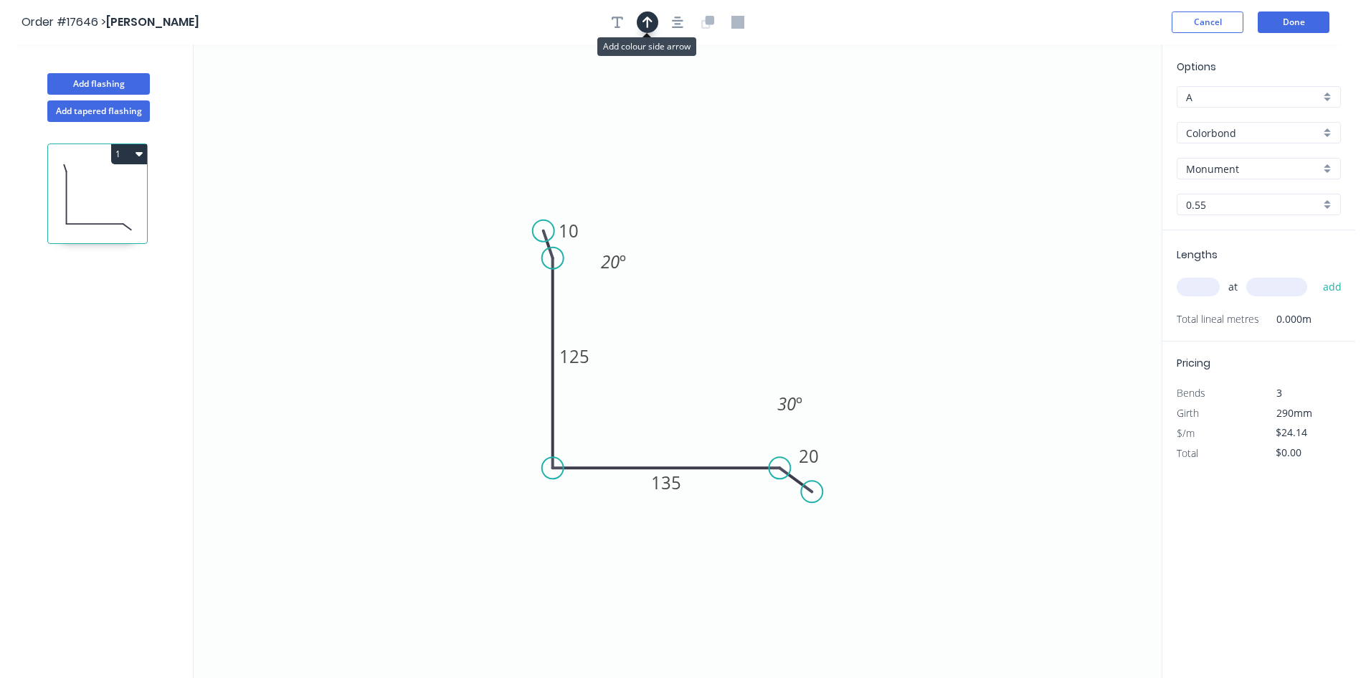
click at [652, 22] on icon "button" at bounding box center [648, 21] width 10 height 11
click at [1089, 113] on icon at bounding box center [1089, 100] width 13 height 46
drag, startPoint x: 1092, startPoint y: 115, endPoint x: 686, endPoint y: 347, distance: 466.8
click at [688, 353] on icon at bounding box center [700, 341] width 42 height 42
click at [1205, 290] on input "text" at bounding box center [1198, 287] width 43 height 19
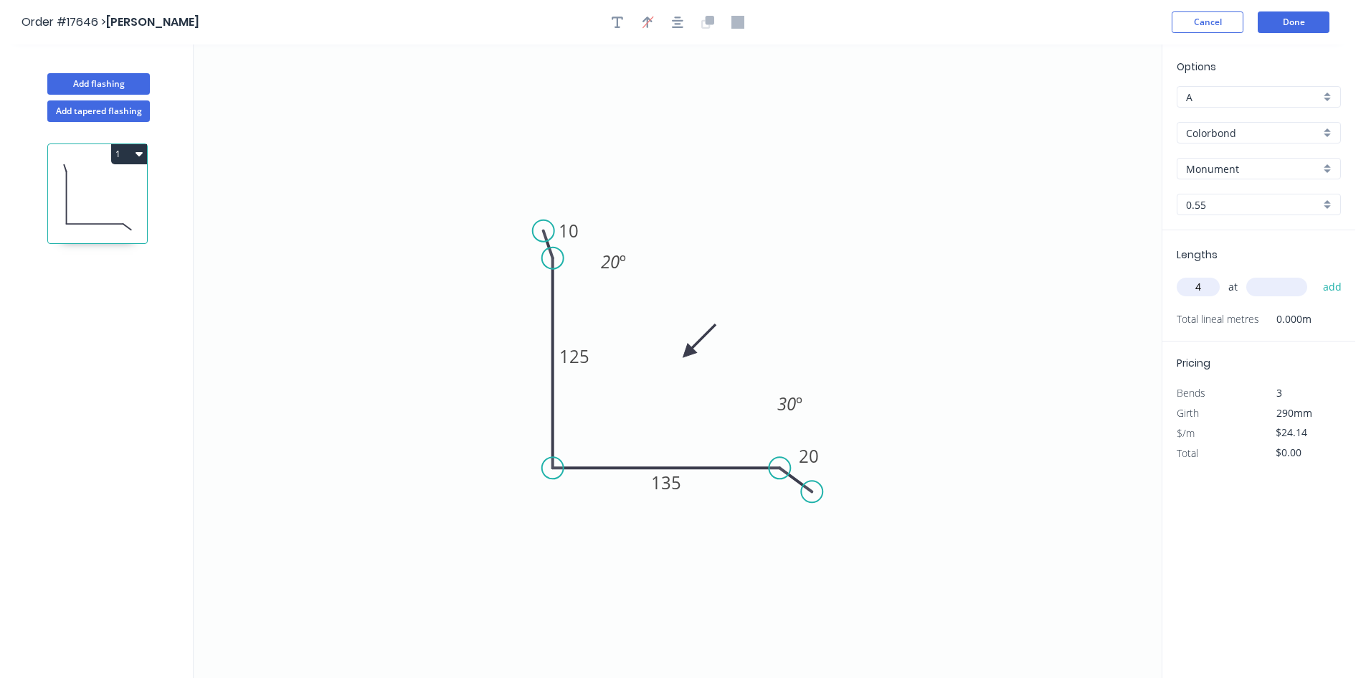
type input "4"
click at [1267, 290] on input "text" at bounding box center [1277, 287] width 61 height 19
type input "1000"
click at [1323, 290] on button "add" at bounding box center [1333, 287] width 34 height 24
click at [592, 520] on div "Show angle" at bounding box center [625, 515] width 144 height 29
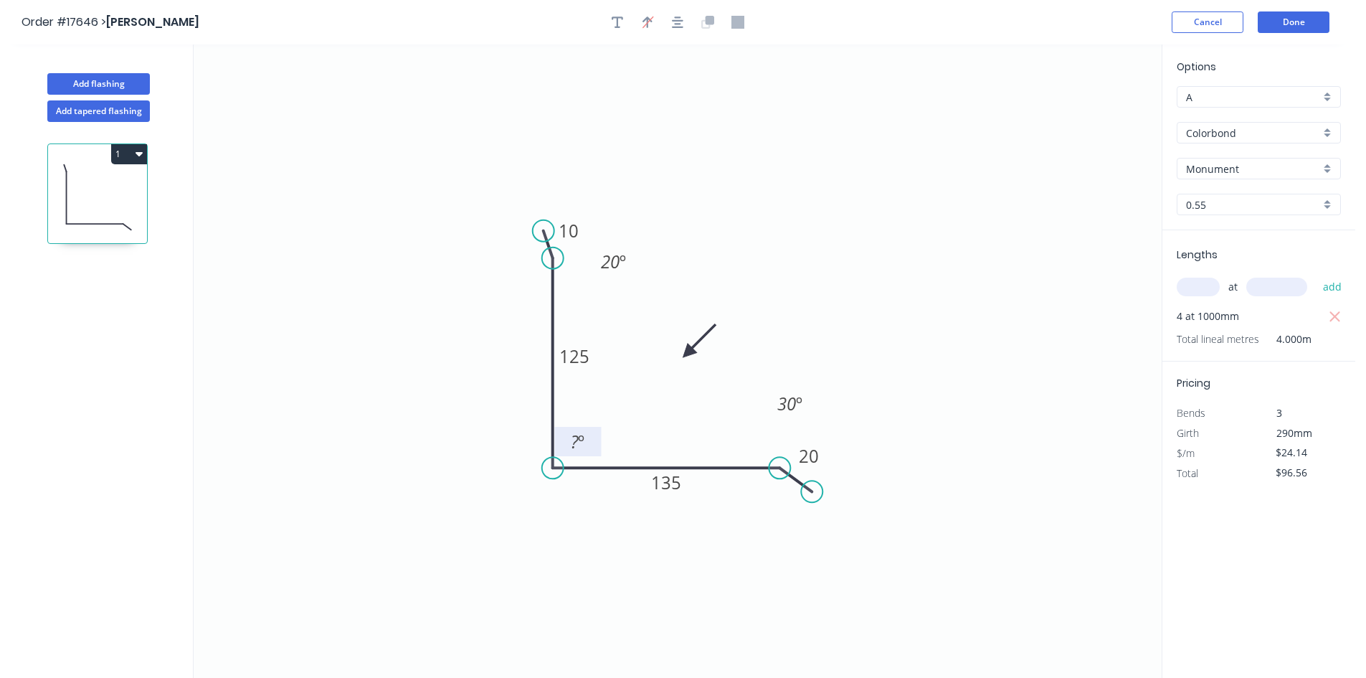
click at [579, 431] on tspan "º" at bounding box center [582, 442] width 6 height 24
click at [609, 409] on icon "0 10 125 135 20 20 º 89 º 30 º" at bounding box center [678, 360] width 968 height 633
drag, startPoint x: 597, startPoint y: 432, endPoint x: 518, endPoint y: 493, distance: 99.7
click at [518, 497] on rect at bounding box center [499, 507] width 47 height 29
click at [136, 153] on icon "button" at bounding box center [139, 154] width 7 height 4
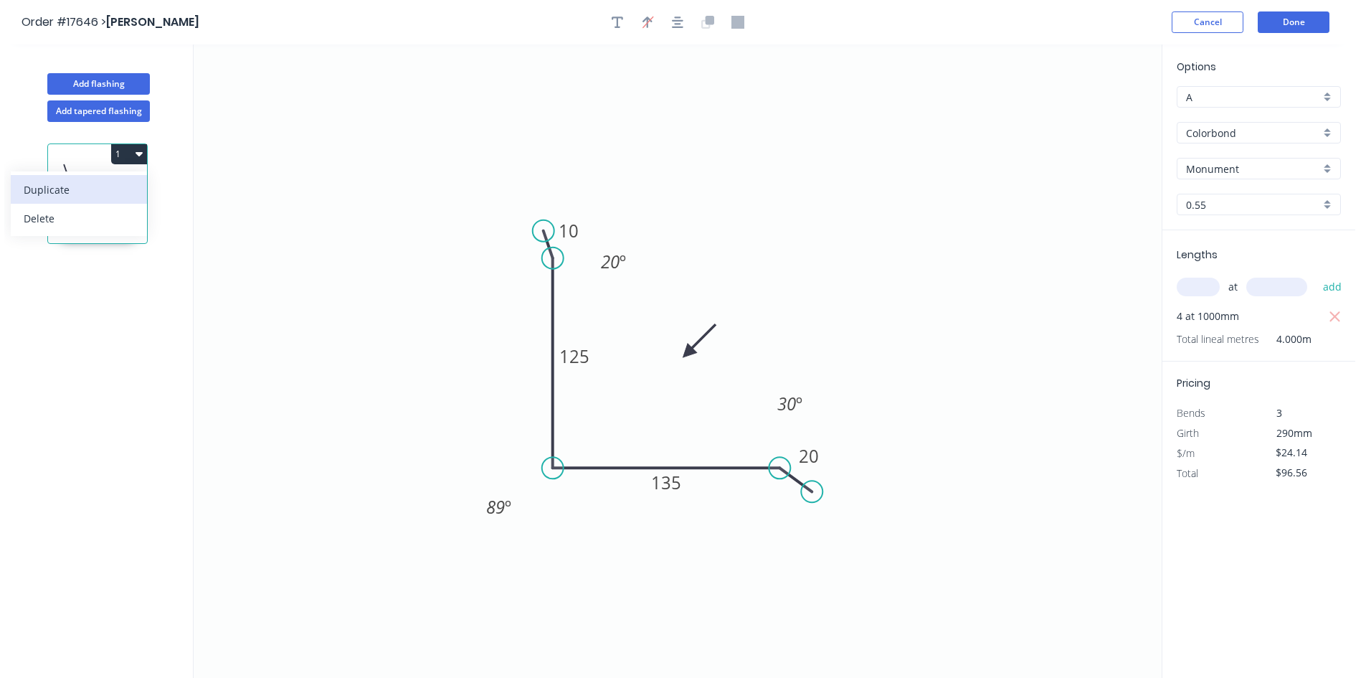
click at [118, 187] on div "Duplicate" at bounding box center [79, 189] width 110 height 21
type input "$0.00"
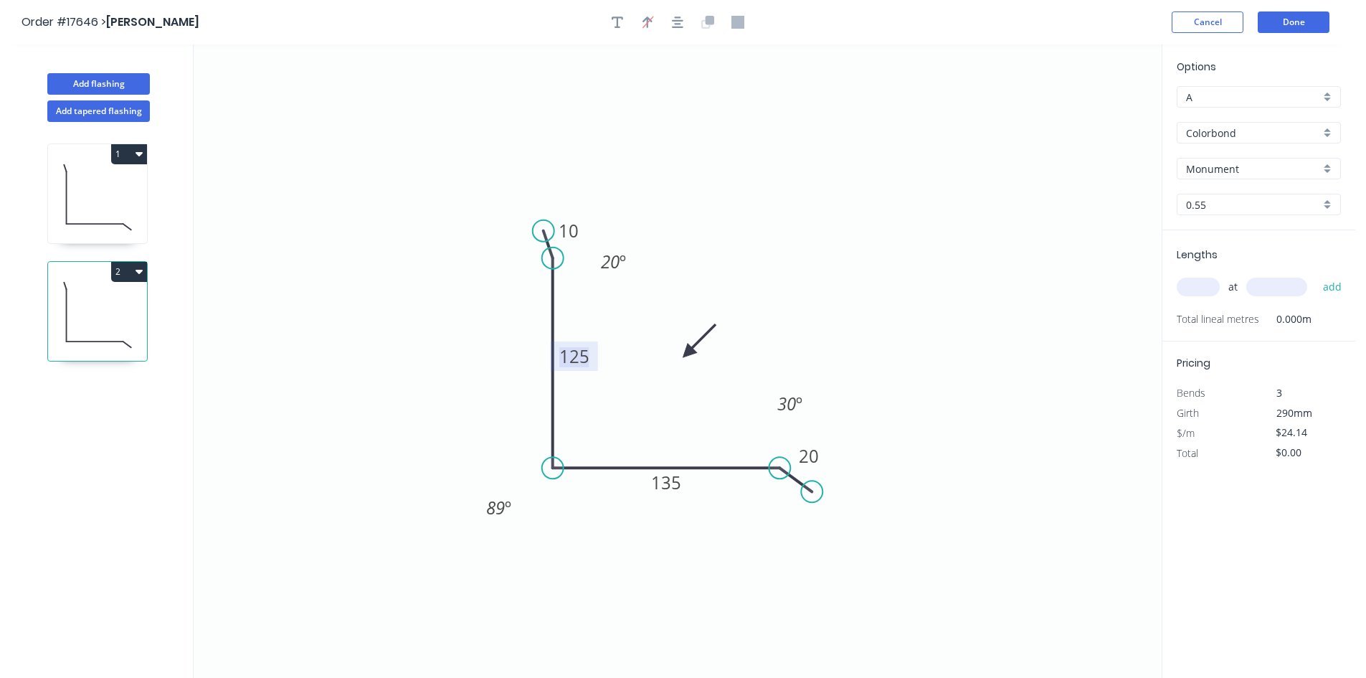
click at [575, 359] on tspan "125" at bounding box center [574, 356] width 30 height 24
click at [630, 198] on icon "0 10 133 135 20 20 º 89 º 30 º" at bounding box center [678, 360] width 968 height 633
click at [793, 411] on tspan "30" at bounding box center [786, 404] width 19 height 24
click at [856, 320] on icon "0 10 133 135 20 20 º 89 º 20 º" at bounding box center [678, 360] width 968 height 633
drag, startPoint x: 779, startPoint y: 470, endPoint x: 783, endPoint y: 436, distance: 34.0
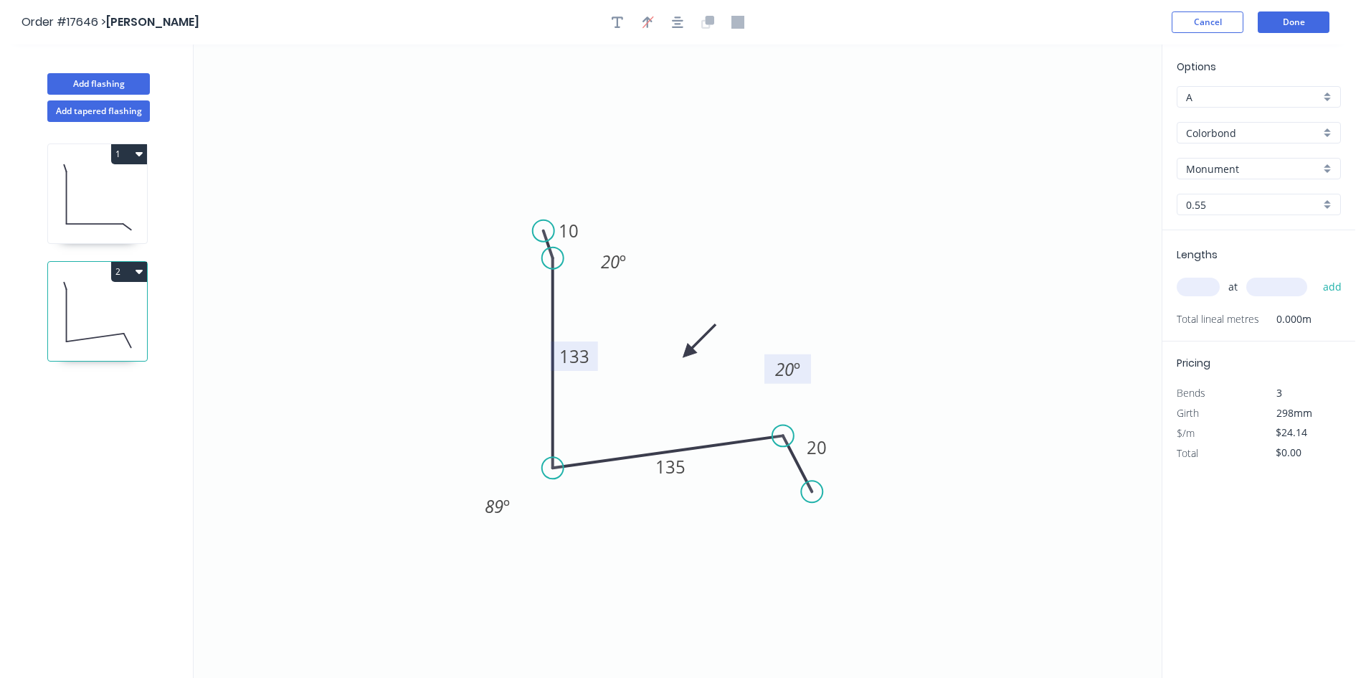
click at [783, 436] on circle at bounding box center [783, 436] width 22 height 22
click at [869, 514] on div "Delete point" at bounding box center [882, 509] width 144 height 29
drag, startPoint x: 790, startPoint y: 438, endPoint x: 850, endPoint y: 425, distance: 60.9
click at [850, 425] on circle at bounding box center [850, 425] width 22 height 22
click at [705, 461] on tspan "135" at bounding box center [704, 461] width 30 height 24
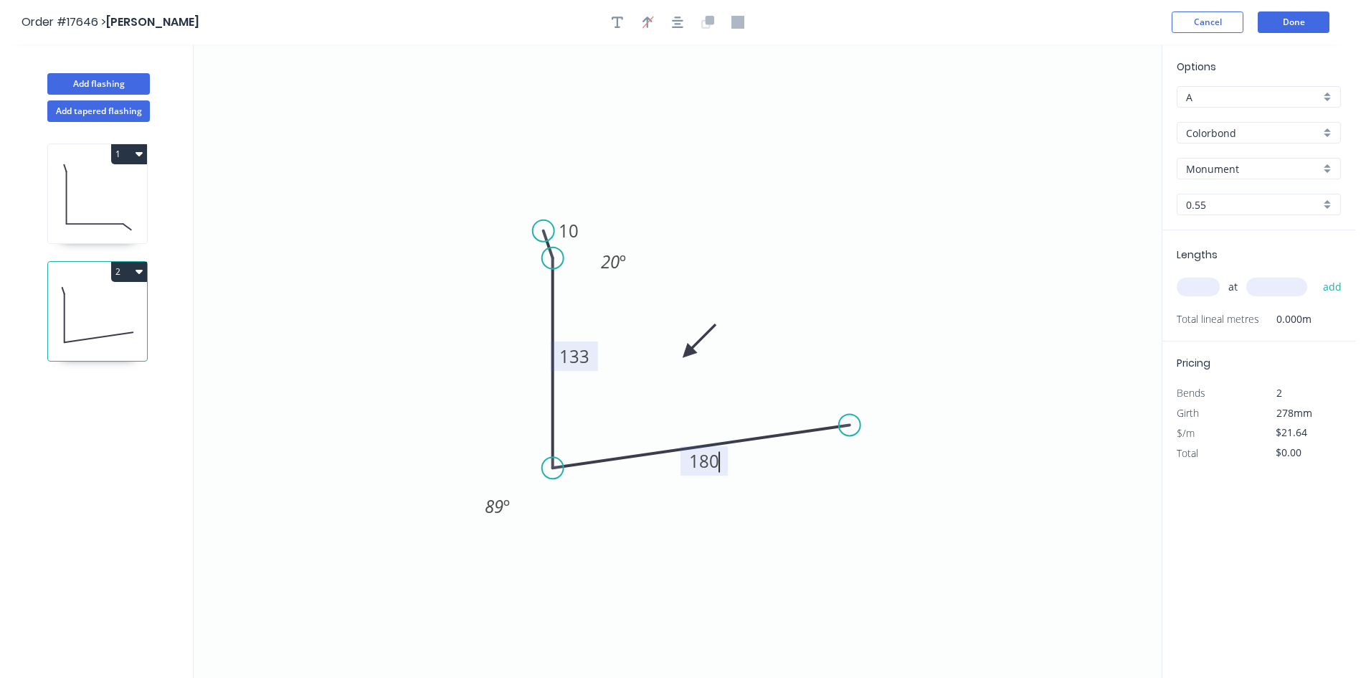
click at [912, 222] on icon "0 10 133 180 20 º 89 º" at bounding box center [678, 360] width 968 height 633
type input "$26.32"
click at [504, 504] on tspan "º" at bounding box center [507, 506] width 6 height 24
click at [489, 505] on tspan "89" at bounding box center [494, 506] width 19 height 24
click at [495, 505] on tspan "89" at bounding box center [494, 506] width 19 height 24
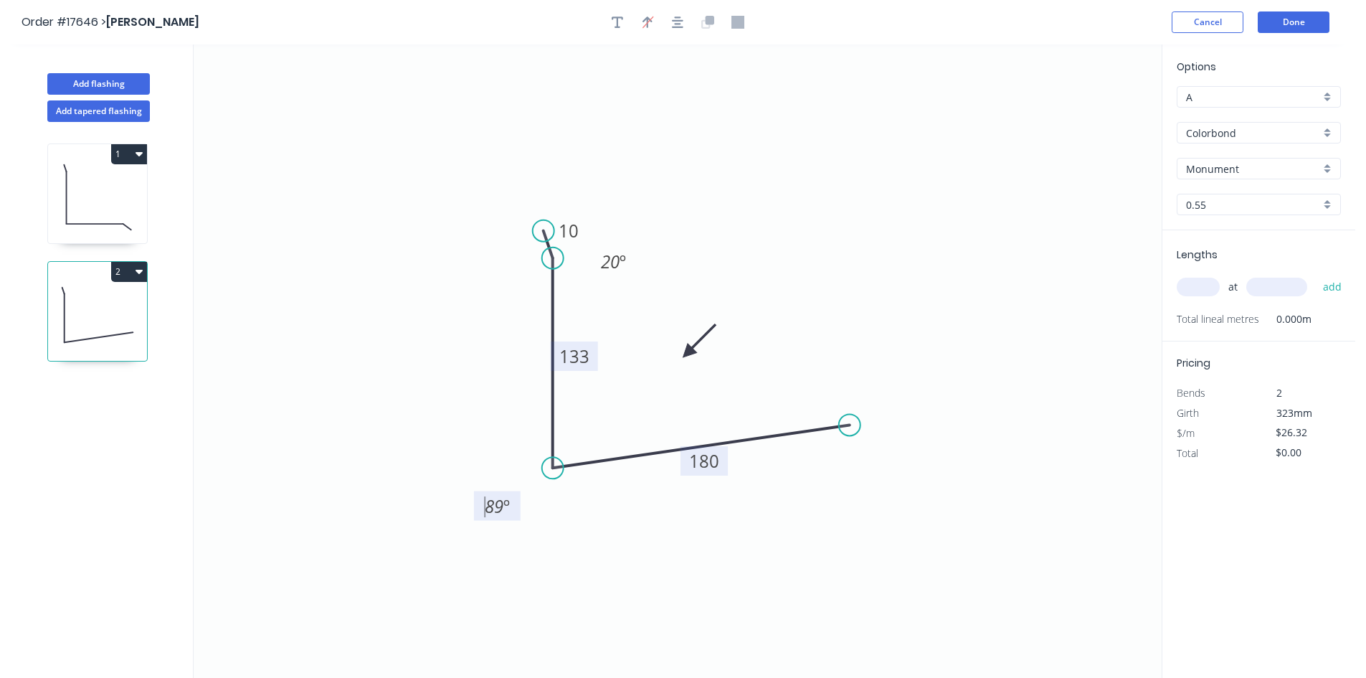
drag, startPoint x: 483, startPoint y: 508, endPoint x: 508, endPoint y: 508, distance: 24.4
click at [508, 508] on g "89 º" at bounding box center [497, 506] width 29 height 24
click at [504, 509] on tspan "º" at bounding box center [507, 506] width 6 height 24
click at [506, 600] on icon "0 10 133 180 20 º 89 º" at bounding box center [678, 360] width 968 height 633
click at [502, 511] on tspan "89" at bounding box center [494, 506] width 19 height 24
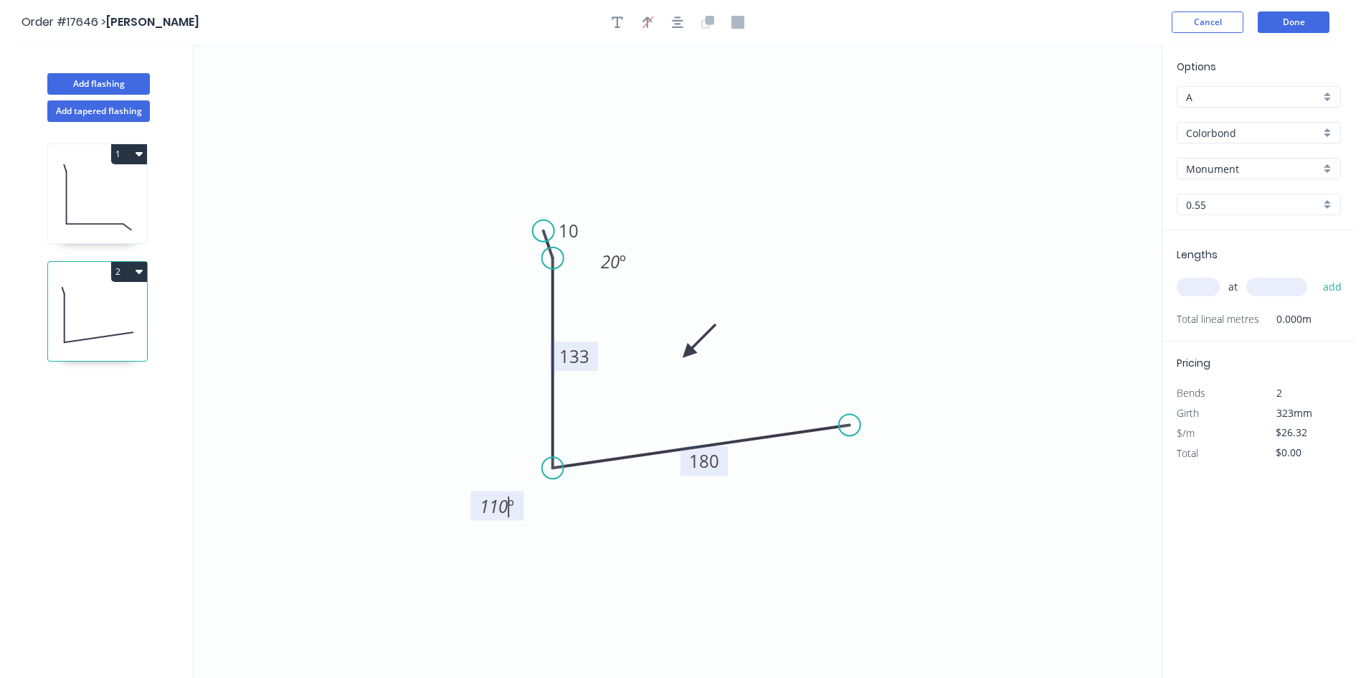
click at [722, 593] on icon "0 10 133 180 20 º 110 º" at bounding box center [678, 360] width 968 height 633
click at [1209, 283] on input "text" at bounding box center [1198, 287] width 43 height 19
type input "2"
click at [1279, 291] on input "text" at bounding box center [1277, 287] width 61 height 19
type input "1000"
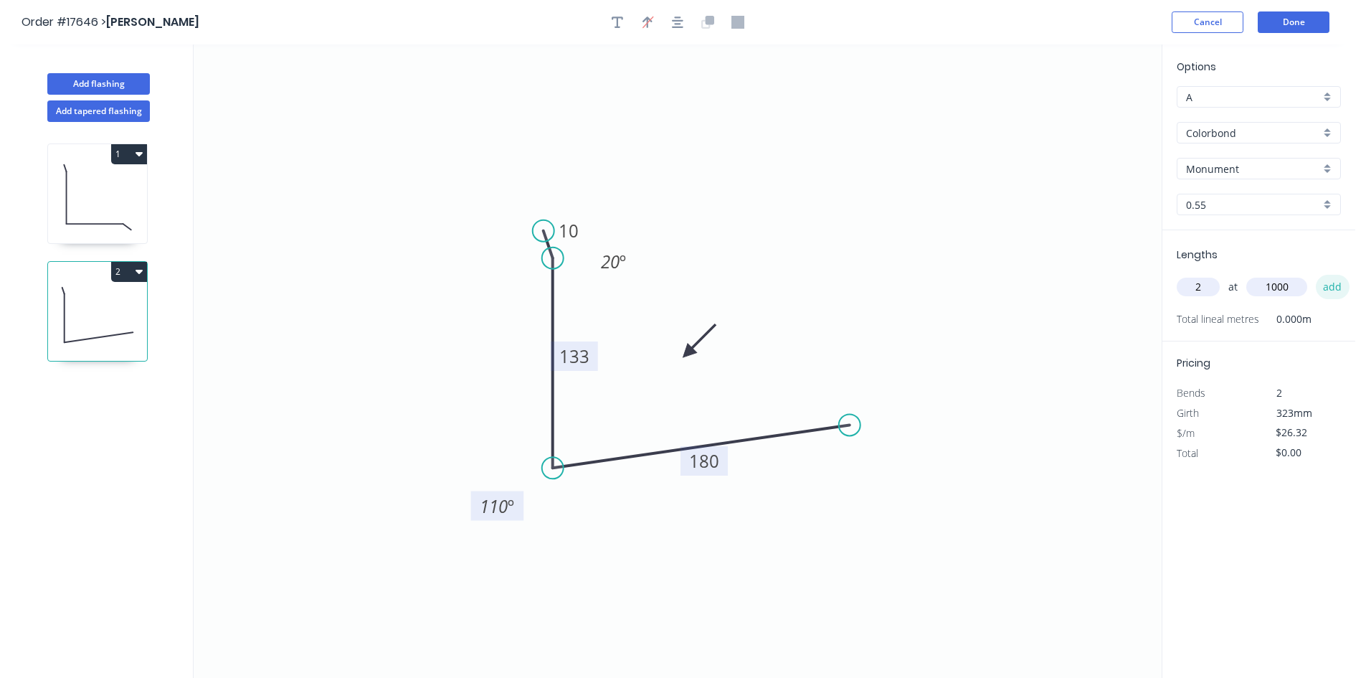
click at [1344, 290] on button "add" at bounding box center [1333, 287] width 34 height 24
click at [138, 268] on icon "button" at bounding box center [139, 270] width 7 height 11
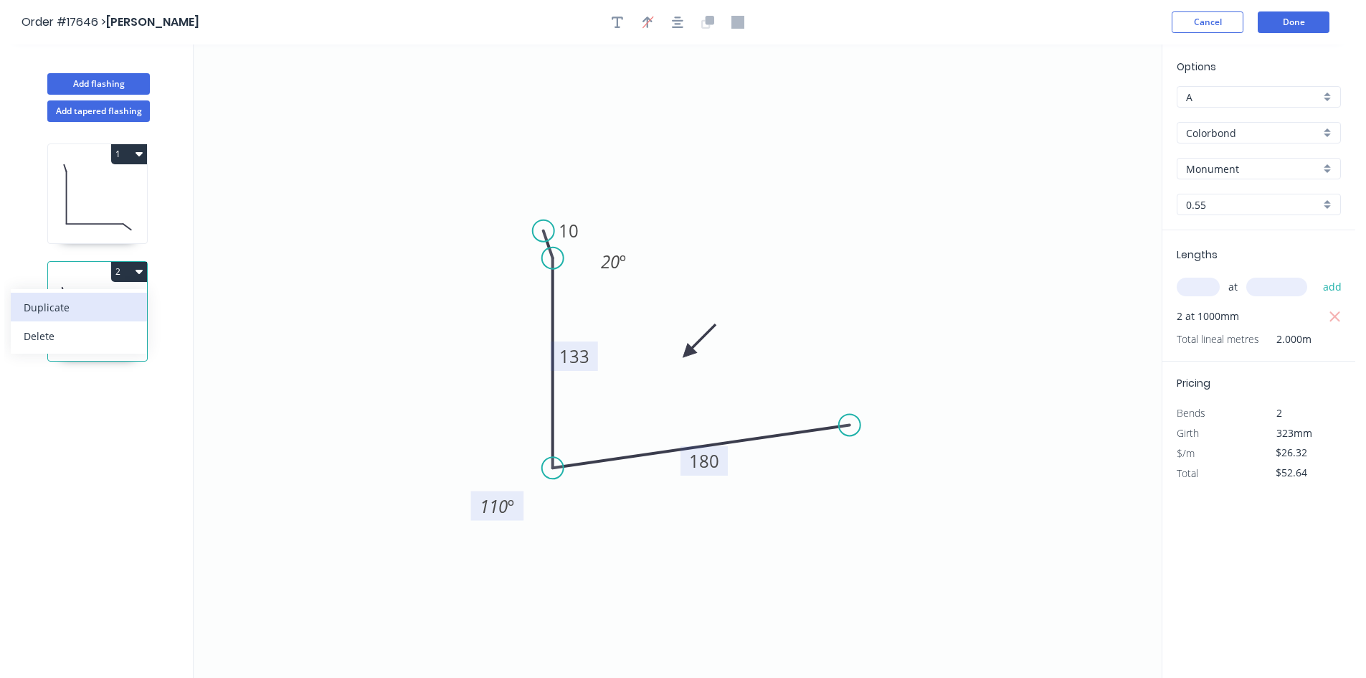
click at [113, 303] on div "Duplicate" at bounding box center [79, 307] width 110 height 21
type input "$0.00"
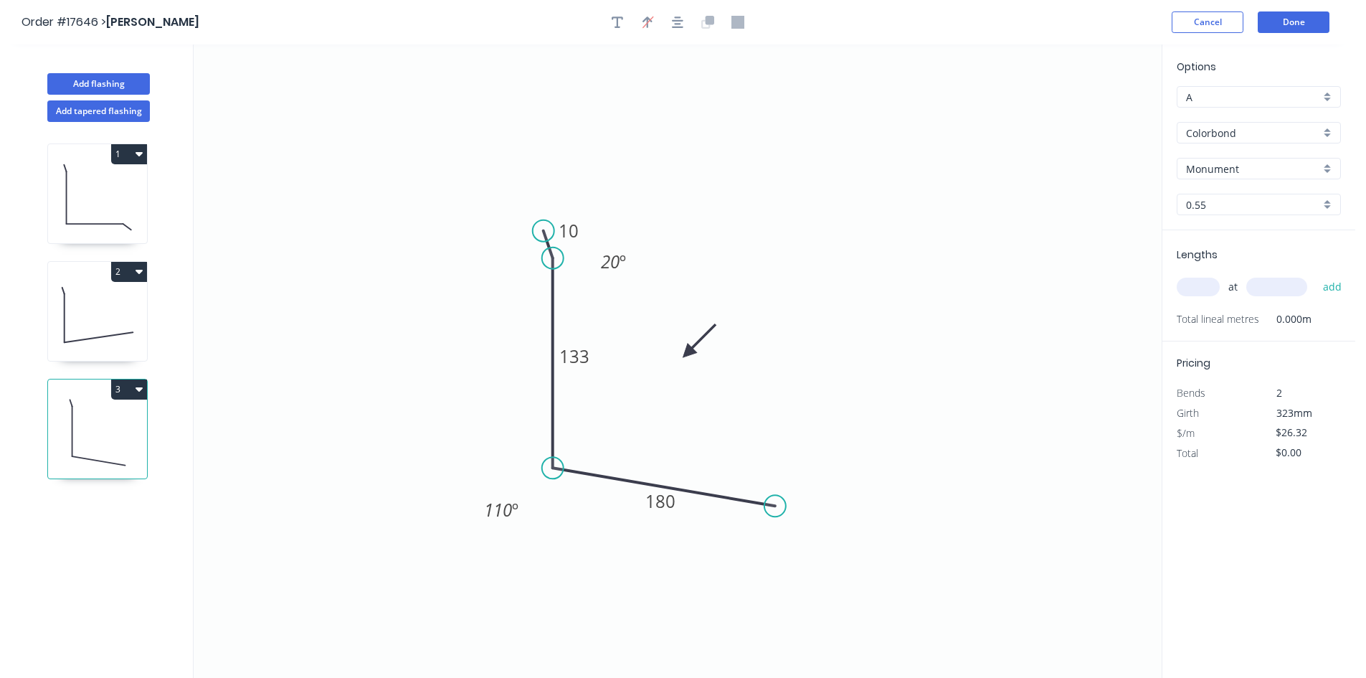
drag, startPoint x: 853, startPoint y: 425, endPoint x: 775, endPoint y: 506, distance: 112.1
click at [775, 506] on circle at bounding box center [776, 506] width 22 height 22
click at [664, 505] on tspan "180" at bounding box center [661, 501] width 30 height 24
click at [774, 505] on circle at bounding box center [776, 506] width 22 height 22
click at [803, 528] on icon "0 10 133 135 20 º 110 º" at bounding box center [678, 360] width 968 height 633
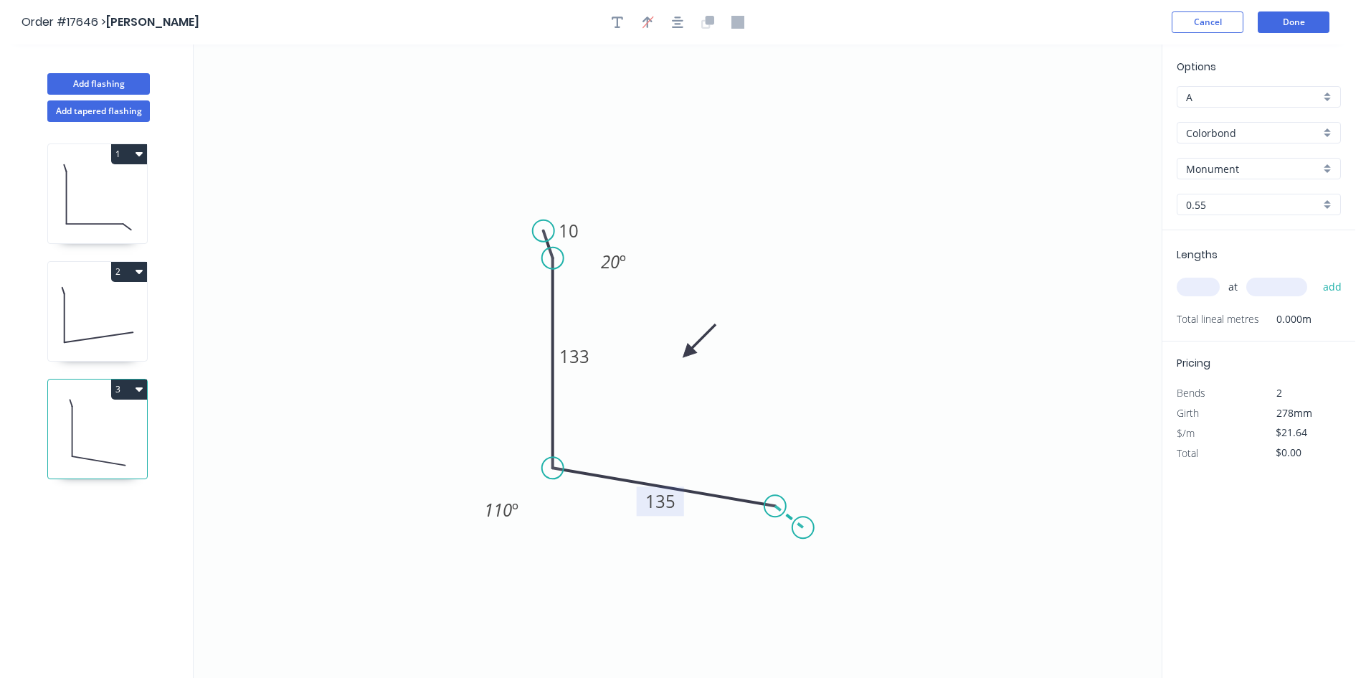
type input "$24.14"
click at [808, 493] on rect at bounding box center [802, 494] width 29 height 20
click at [767, 539] on tspan "º" at bounding box center [764, 538] width 6 height 24
click at [751, 573] on icon "0 10 133 135 20 20 º 110 º 20 º" at bounding box center [678, 360] width 968 height 633
drag, startPoint x: 743, startPoint y: 546, endPoint x: 766, endPoint y: 446, distance: 102.3
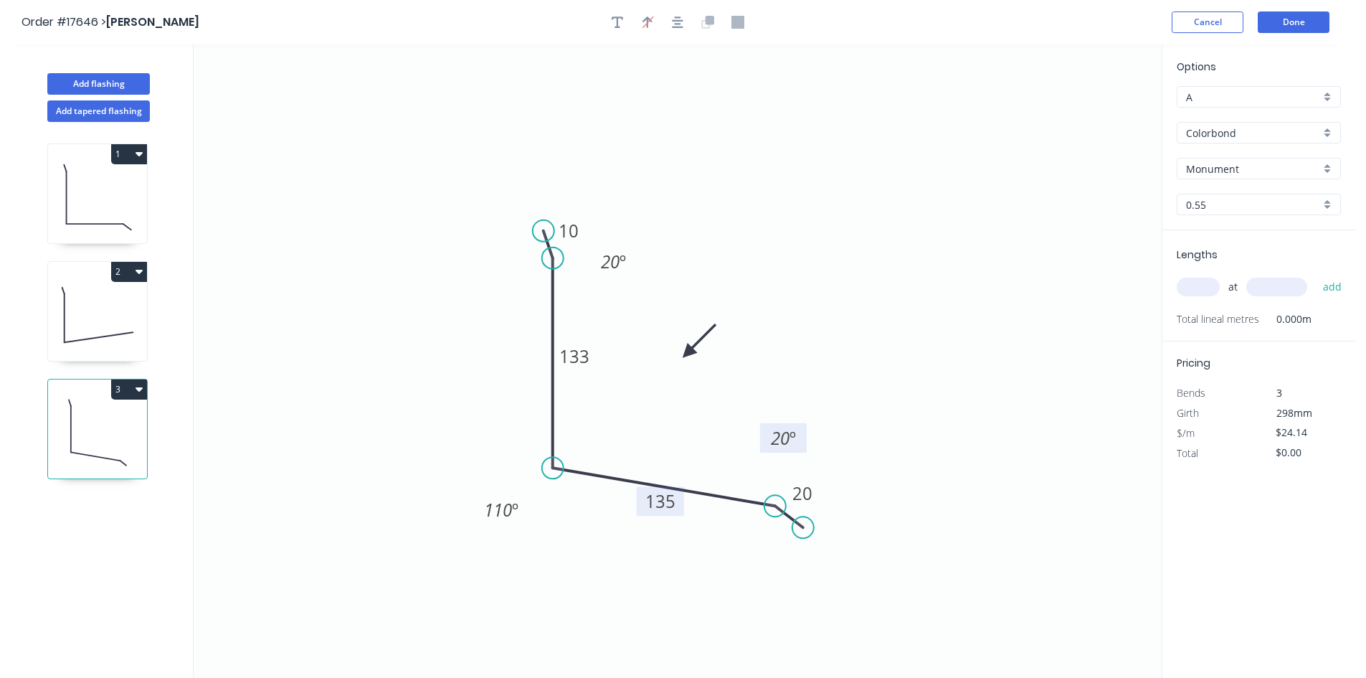
click at [766, 446] on rect at bounding box center [783, 437] width 47 height 29
click at [500, 508] on tspan "110" at bounding box center [498, 510] width 28 height 24
click at [601, 562] on icon "0 10 133 135 20 20 º 69 º 20 º" at bounding box center [678, 360] width 968 height 633
click at [117, 217] on icon at bounding box center [97, 197] width 99 height 92
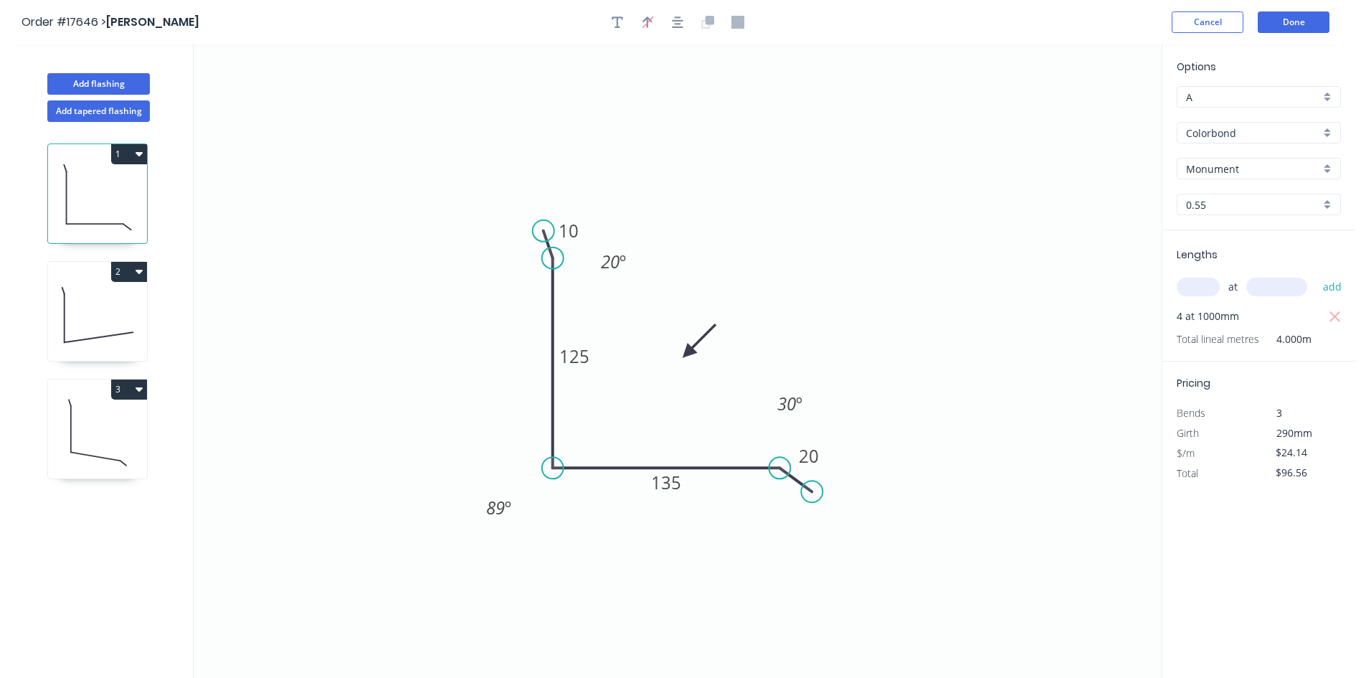
click at [93, 442] on icon at bounding box center [97, 433] width 99 height 92
type input "$0.00"
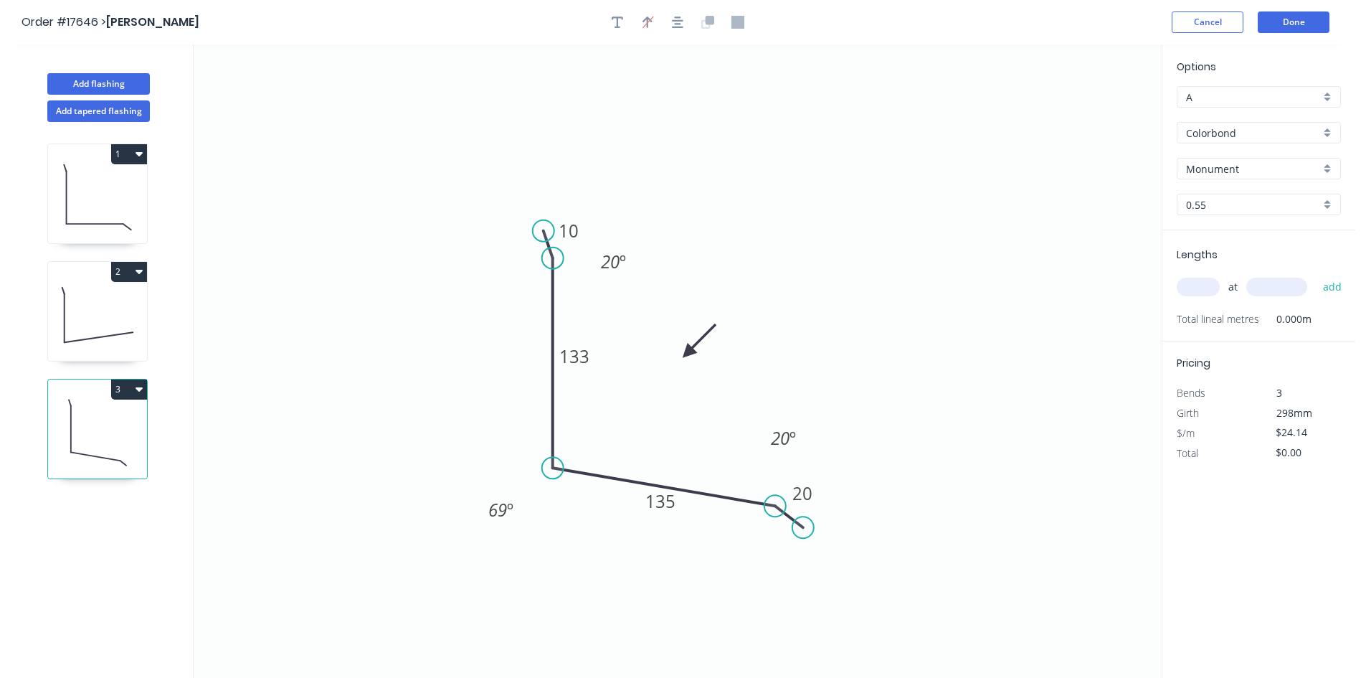
click at [1205, 288] on input "text" at bounding box center [1198, 287] width 43 height 19
type input "2"
click at [1267, 287] on input "text" at bounding box center [1277, 287] width 61 height 19
type input "1000"
click at [1340, 281] on button "add" at bounding box center [1333, 287] width 34 height 24
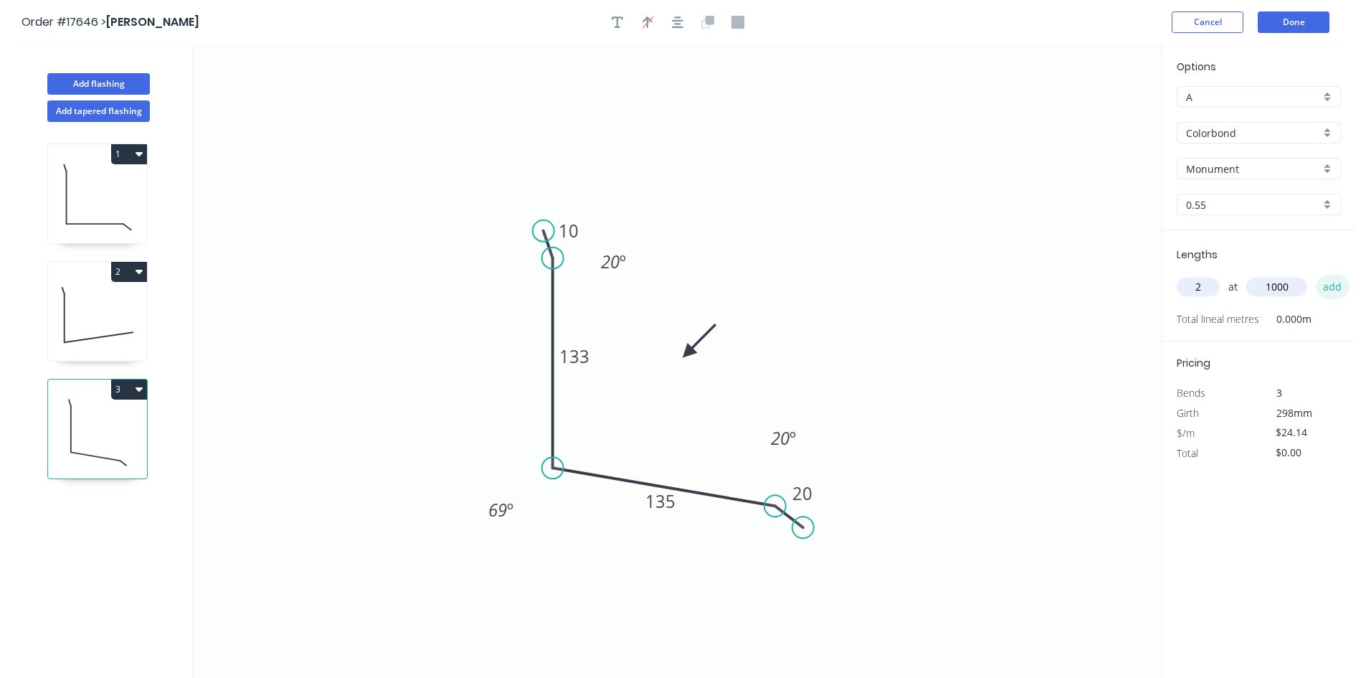
type input "$48.28"
click at [1310, 20] on button "Done" at bounding box center [1294, 22] width 72 height 22
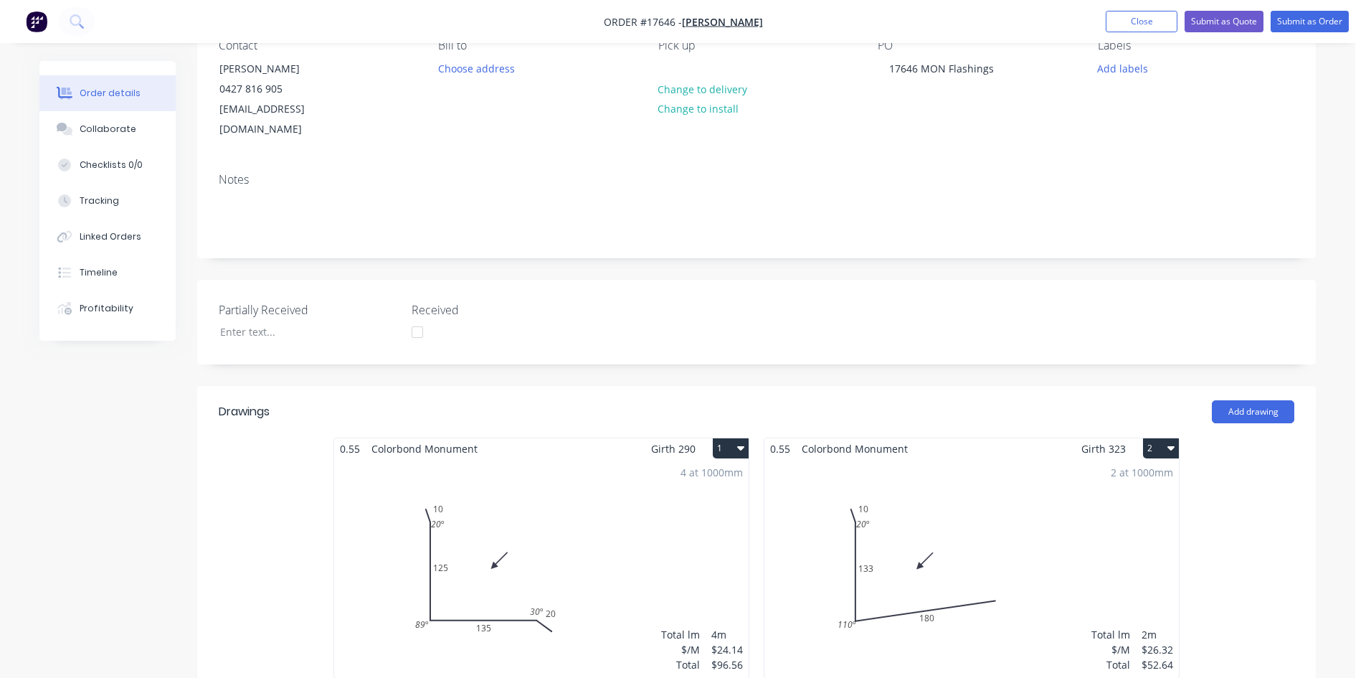
scroll to position [141, 0]
click at [580, 469] on div "4 at 1000mm Total lm $/M Total 4m $24.14 $96.56" at bounding box center [541, 569] width 415 height 219
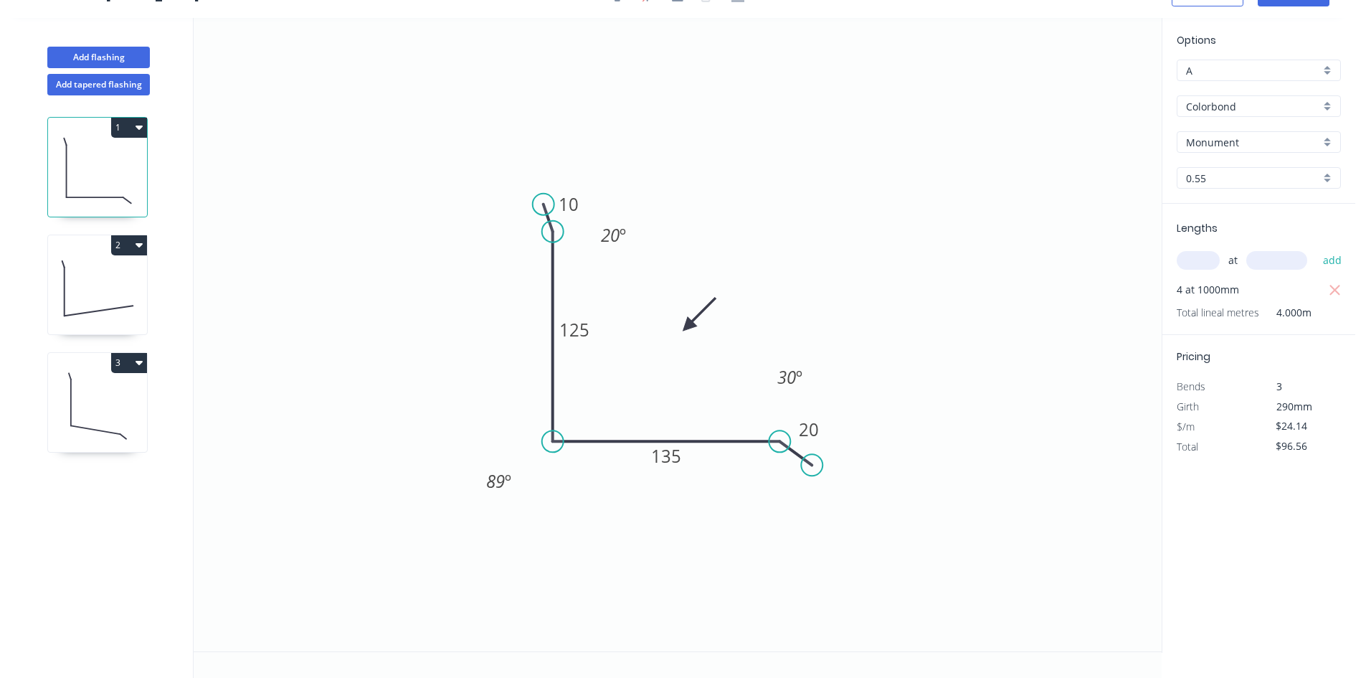
scroll to position [27, 0]
click at [1211, 68] on input "A" at bounding box center [1253, 70] width 134 height 15
click at [1220, 150] on div "C" at bounding box center [1259, 148] width 163 height 25
type input "C"
type input "$21.73"
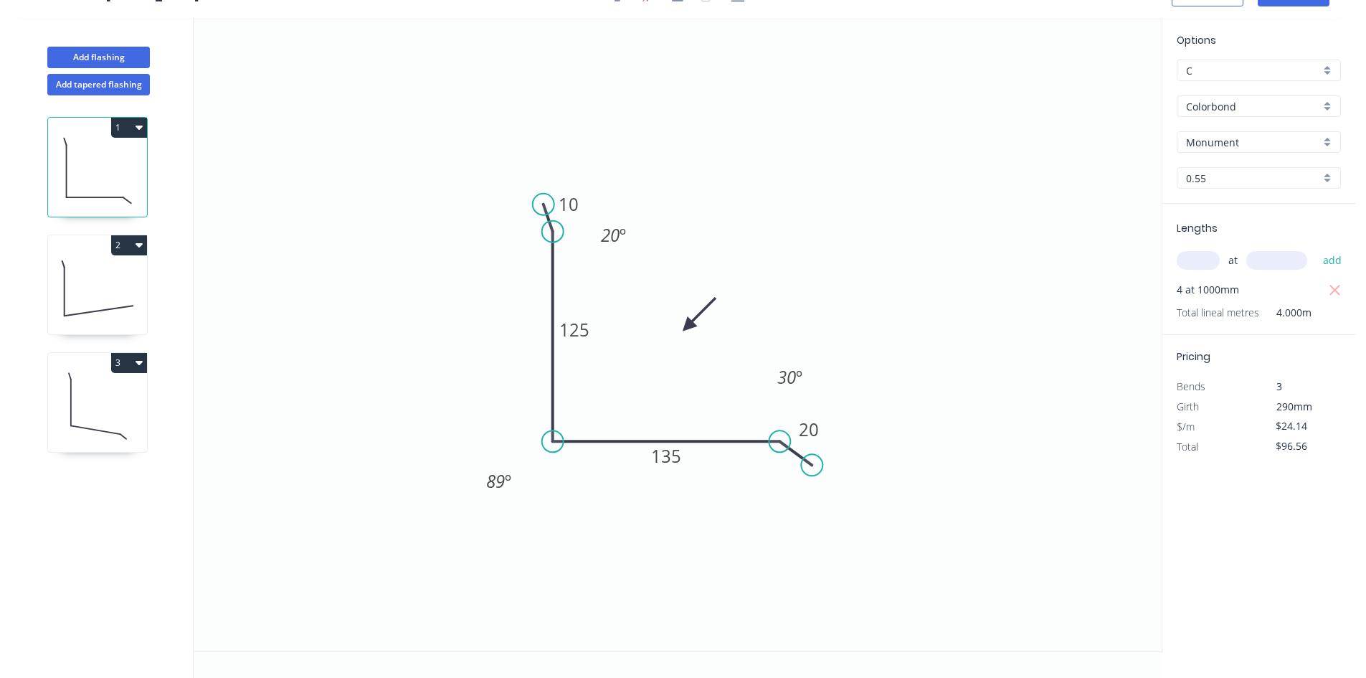
type input "$86.92"
click at [92, 282] on icon at bounding box center [97, 288] width 99 height 92
type input "A"
type input "$26.32"
type input "$52.64"
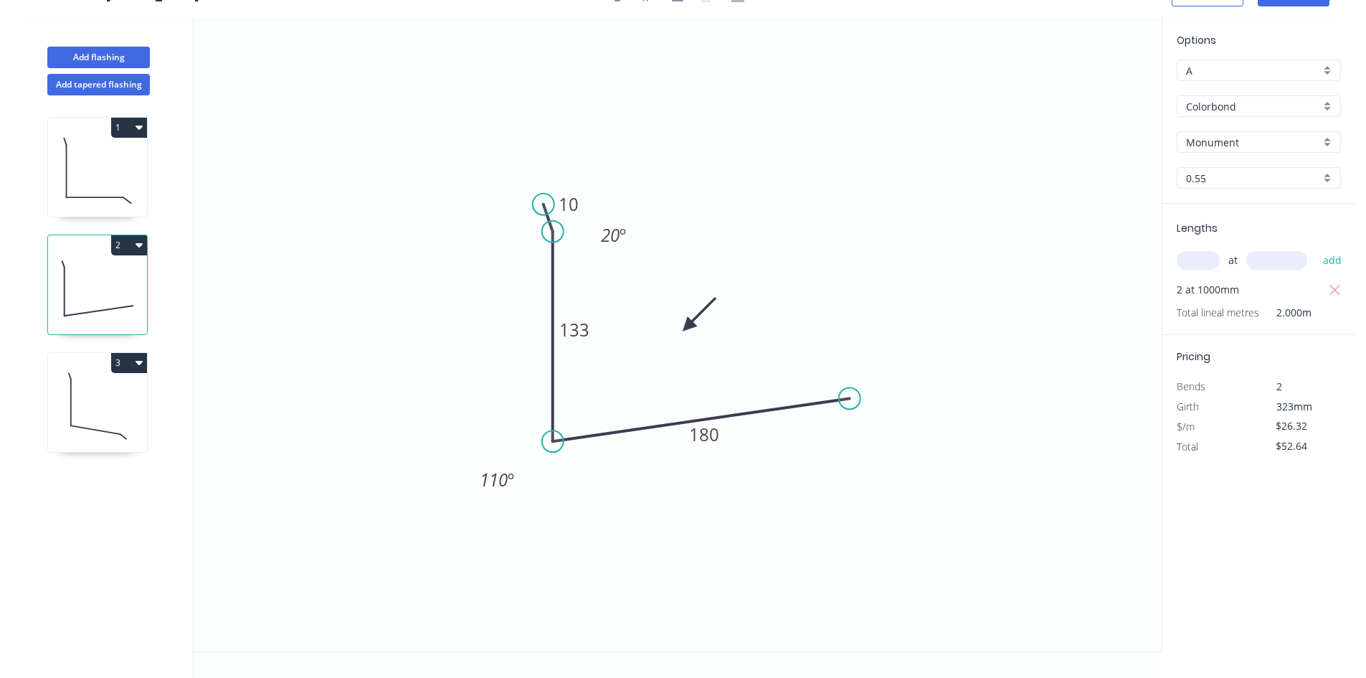
click at [1221, 75] on input "A" at bounding box center [1253, 70] width 134 height 15
click at [1224, 146] on div "C" at bounding box center [1259, 148] width 163 height 25
type input "C"
type input "$23.69"
type input "$47.38"
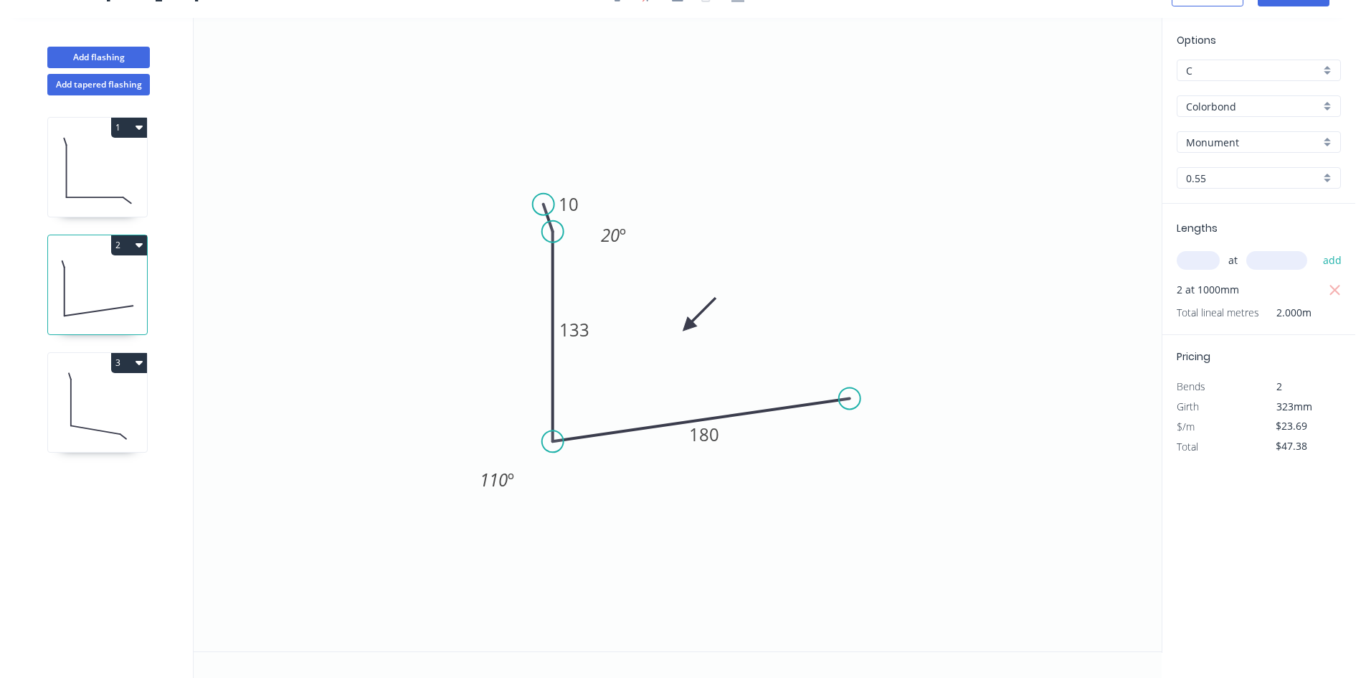
click at [97, 378] on icon at bounding box center [97, 406] width 99 height 92
type input "A"
type input "$24.14"
type input "$48.28"
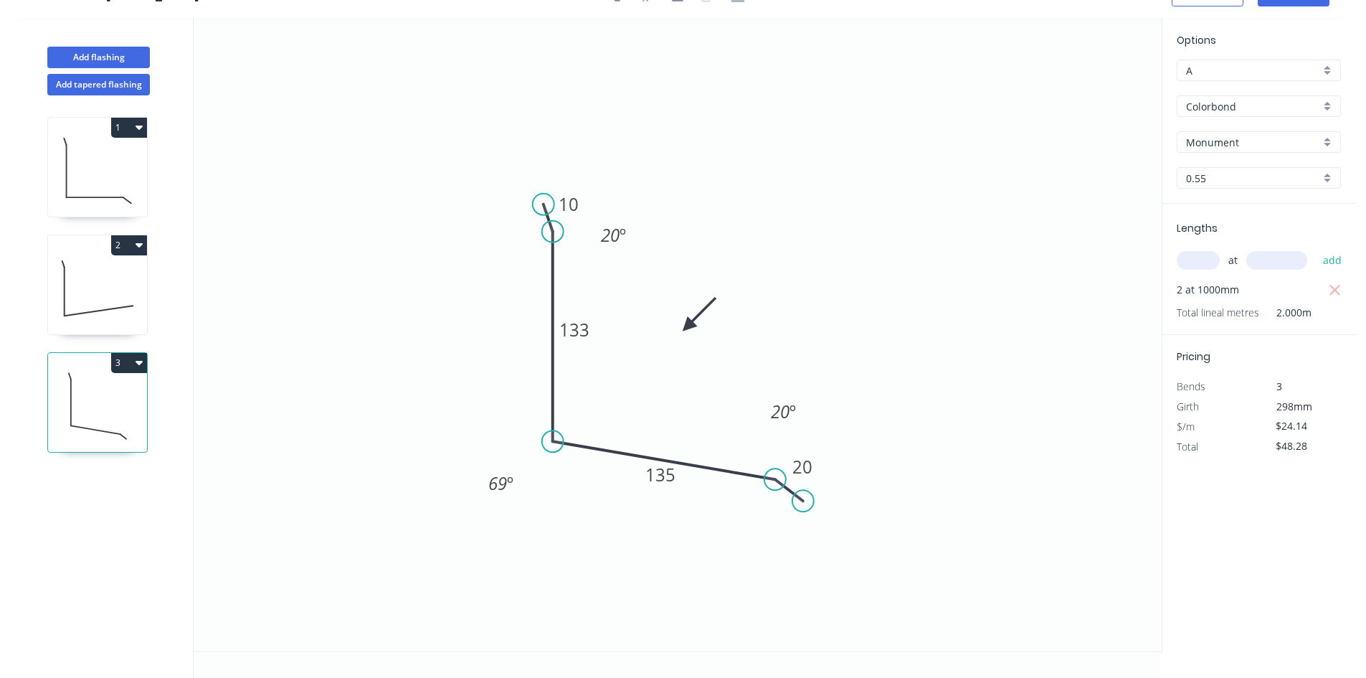
click at [1234, 62] on div "A" at bounding box center [1259, 71] width 164 height 22
click at [1236, 150] on div "C" at bounding box center [1259, 148] width 163 height 25
type input "C"
type input "$21.73"
type input "$43.46"
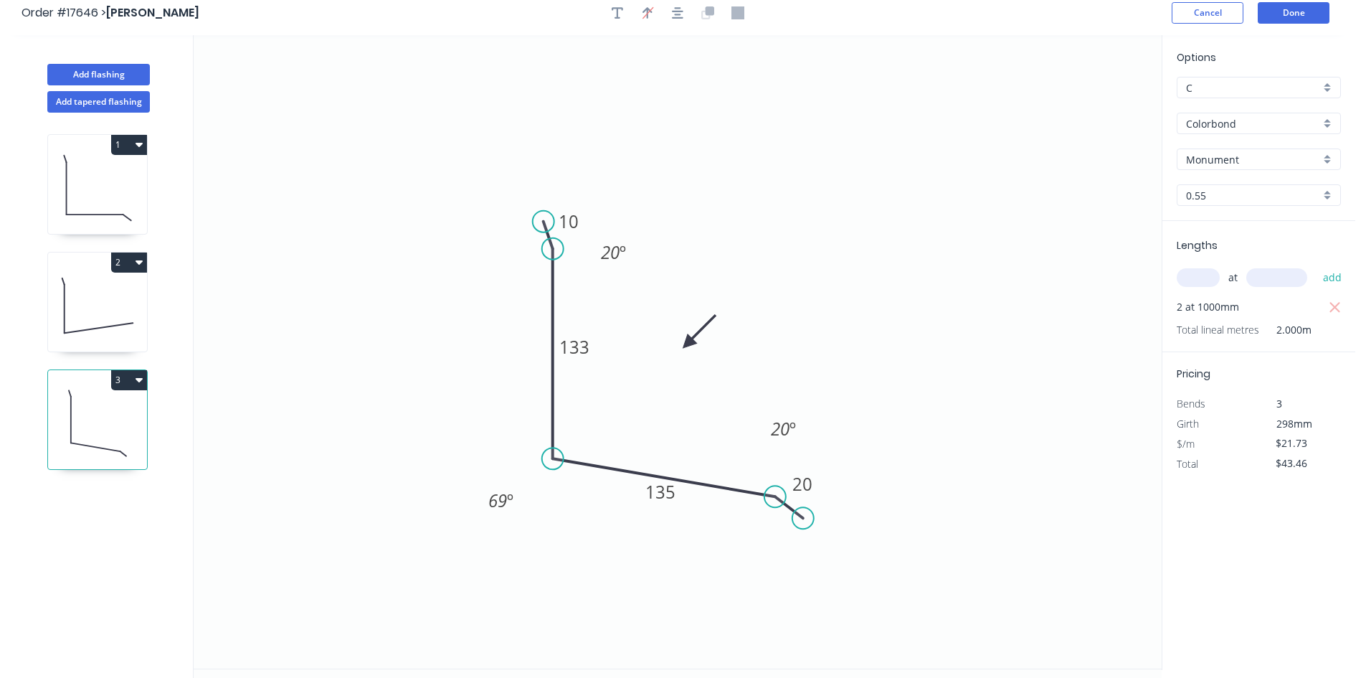
scroll to position [0, 0]
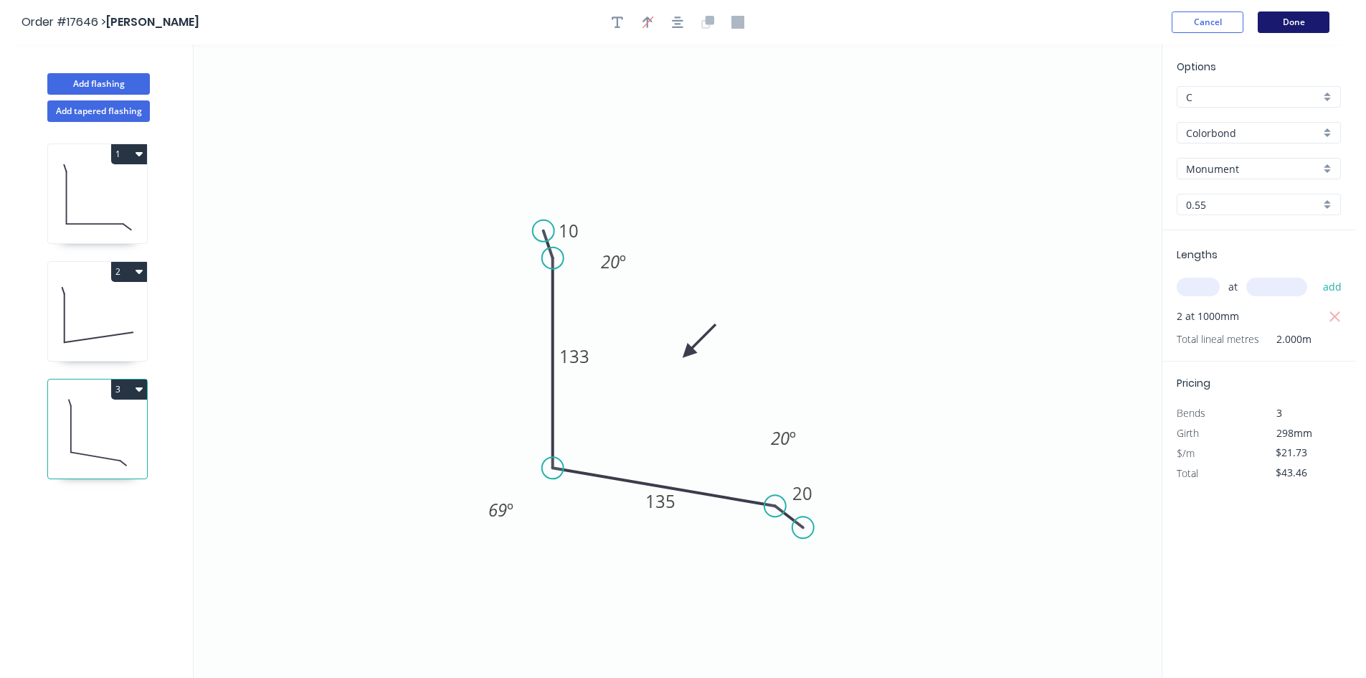
click at [1306, 19] on button "Done" at bounding box center [1294, 22] width 72 height 22
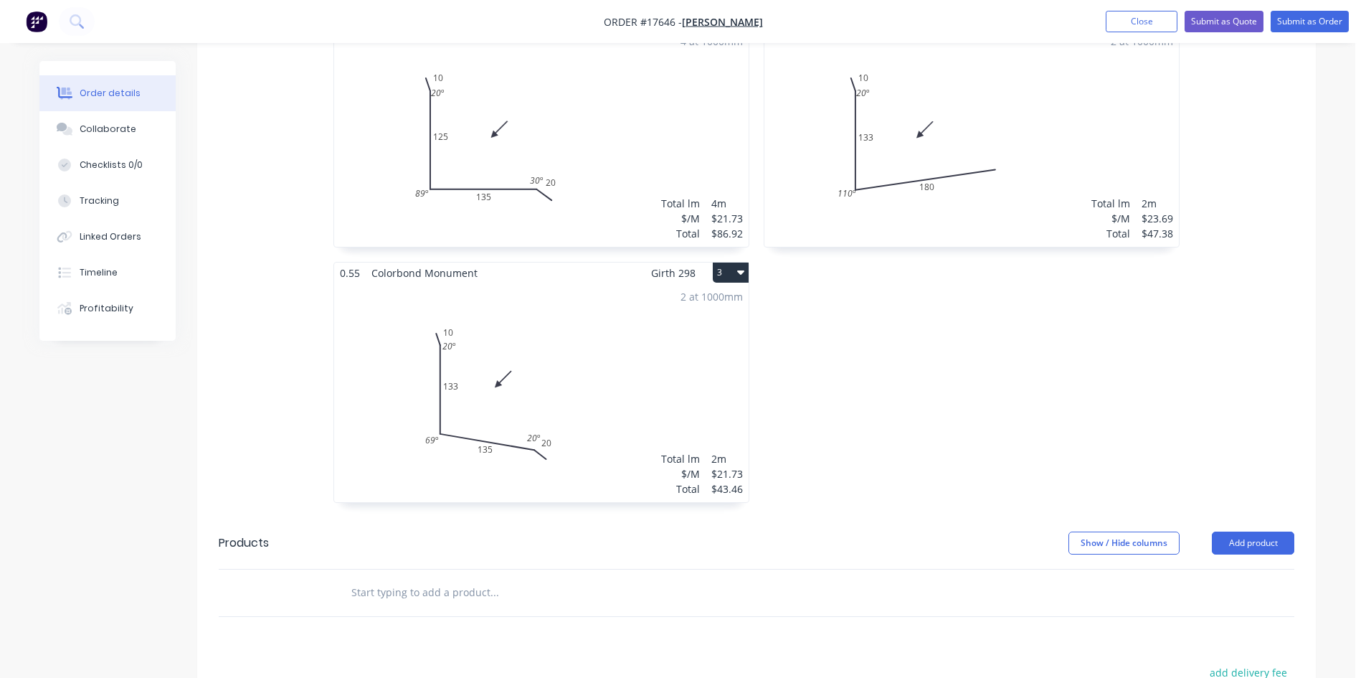
scroll to position [574, 0]
click at [136, 129] on button "Collaborate" at bounding box center [107, 129] width 136 height 36
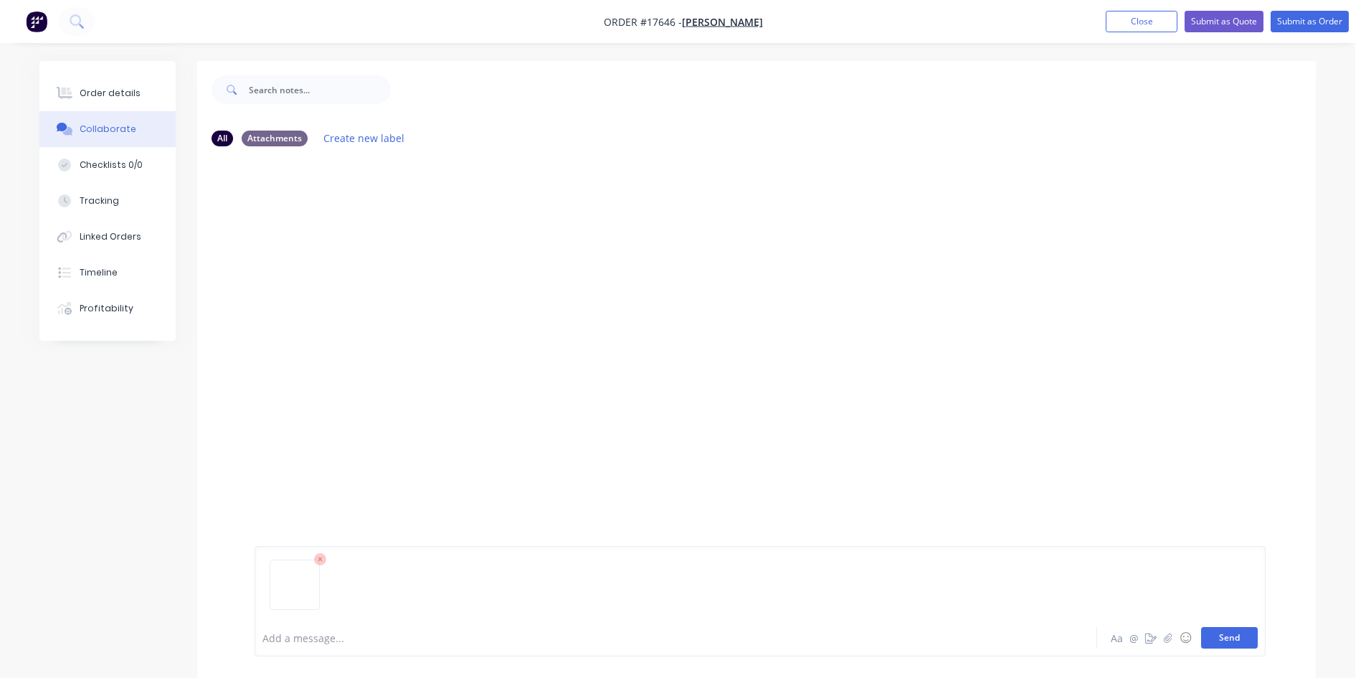
click at [1224, 640] on button "Send" at bounding box center [1229, 638] width 57 height 22
click at [135, 99] on button "Order details" at bounding box center [107, 93] width 136 height 36
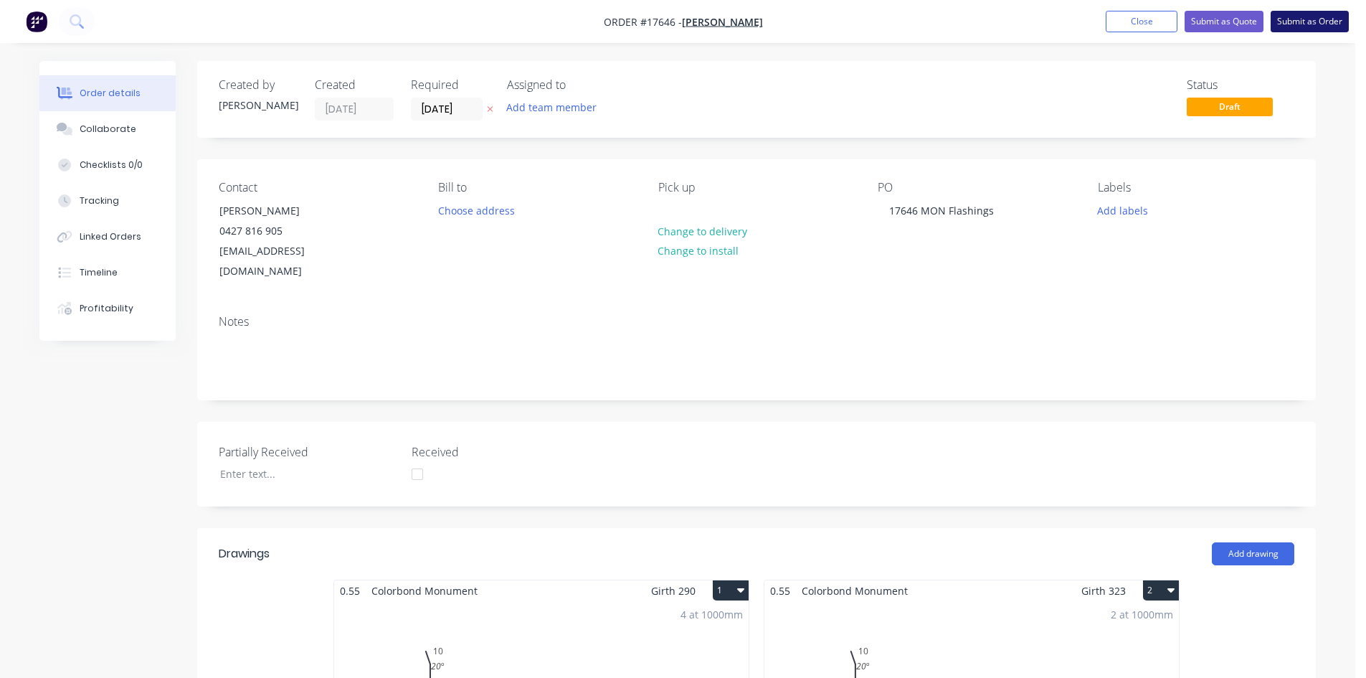
click at [1309, 23] on button "Submit as Order" at bounding box center [1310, 22] width 78 height 22
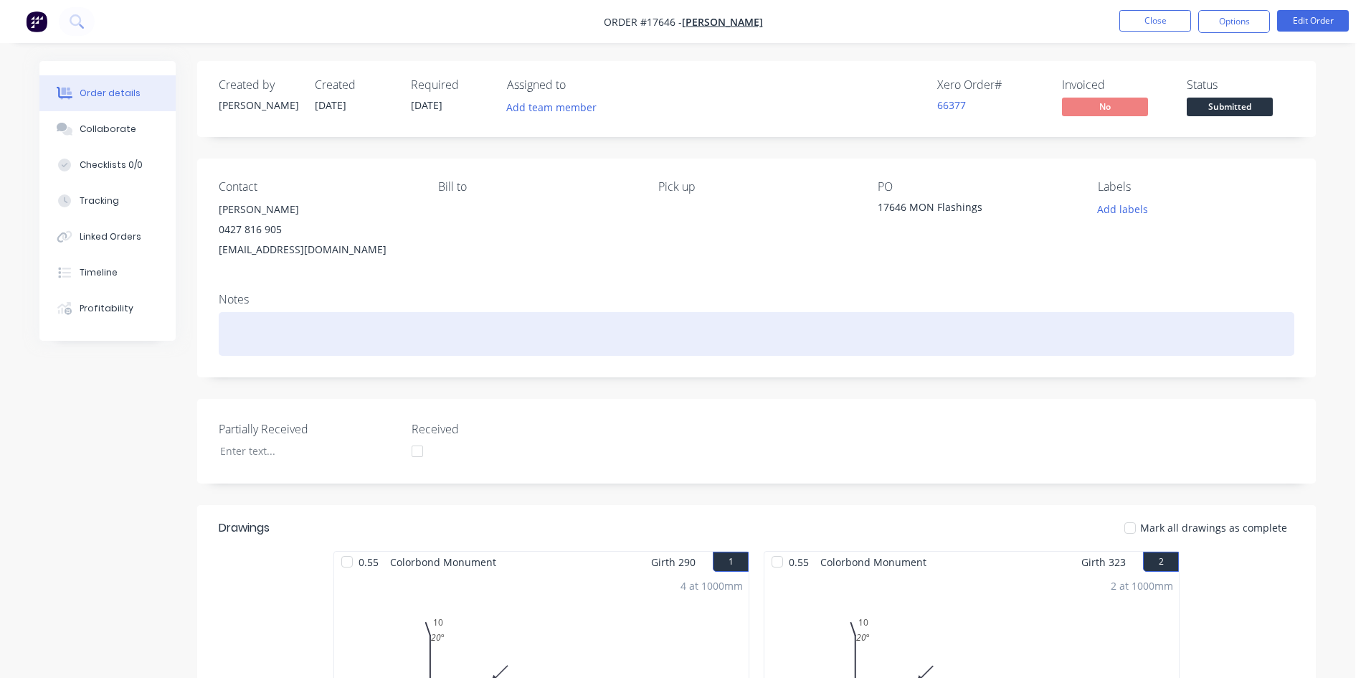
click at [273, 324] on div at bounding box center [757, 334] width 1076 height 44
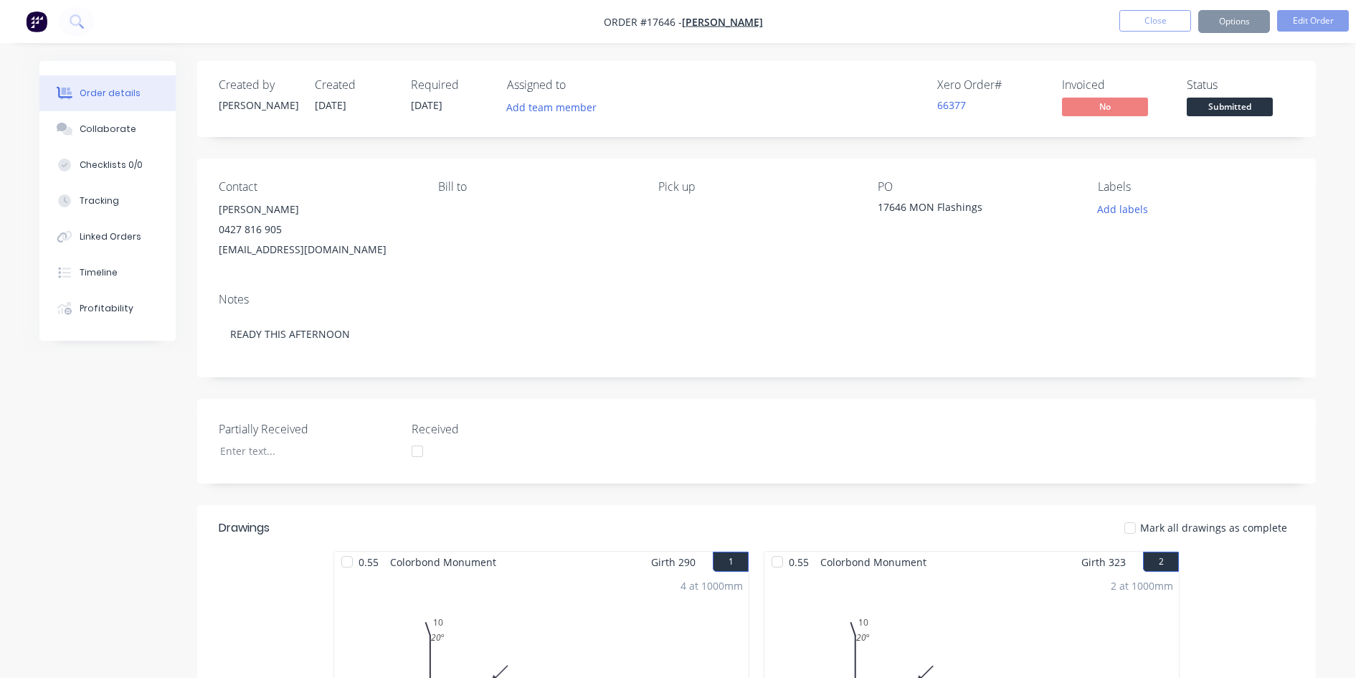
click at [183, 382] on div "Created by Sam Created 24/09/25 Required 24/09/25 Assigned to Add team member X…" at bounding box center [677, 689] width 1277 height 1256
click at [1239, 22] on button "Options" at bounding box center [1235, 21] width 72 height 23
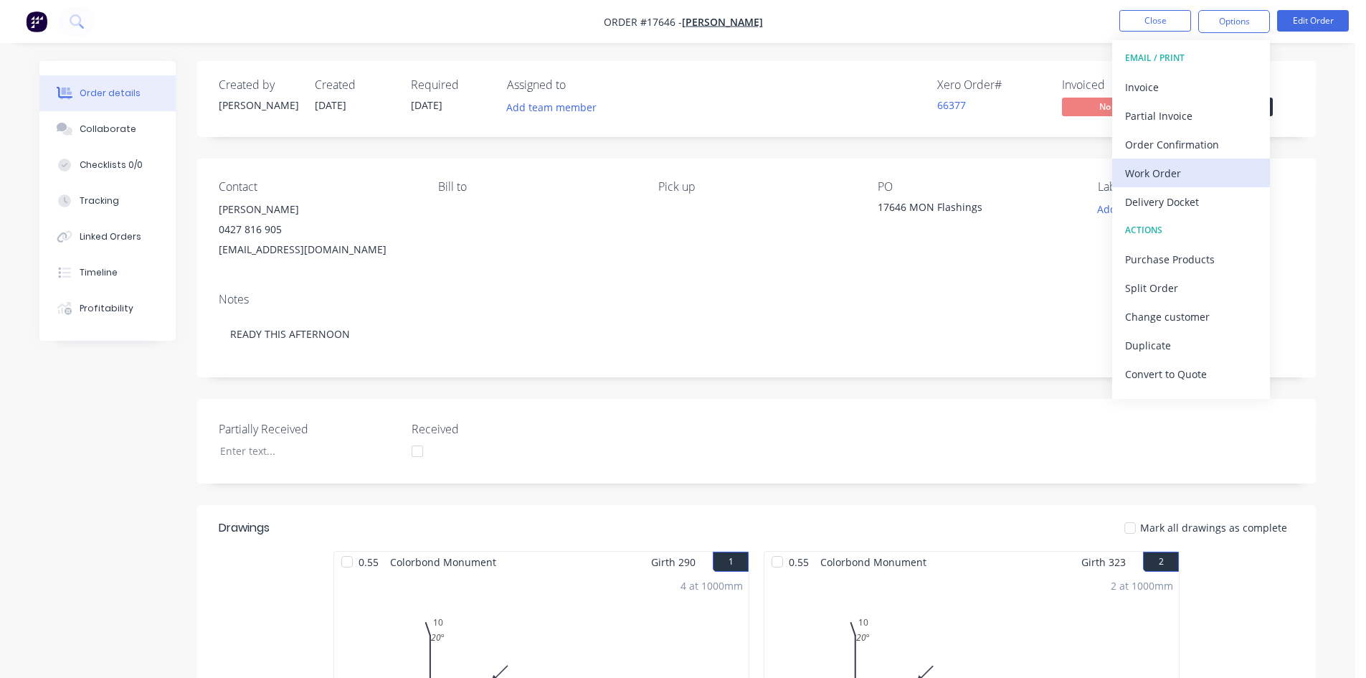
click at [1178, 176] on div "Work Order" at bounding box center [1191, 173] width 132 height 21
click at [1178, 176] on div "Custom" at bounding box center [1191, 173] width 132 height 21
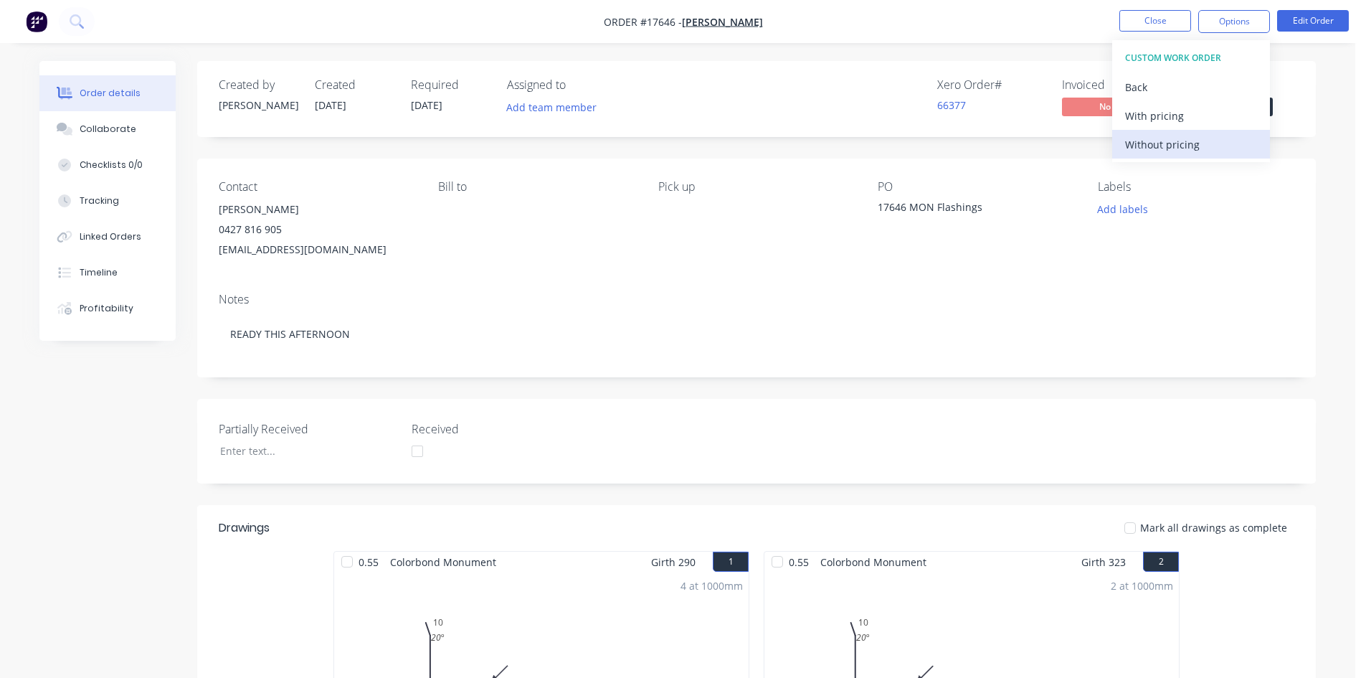
click at [1184, 142] on div "Without pricing" at bounding box center [1191, 144] width 132 height 21
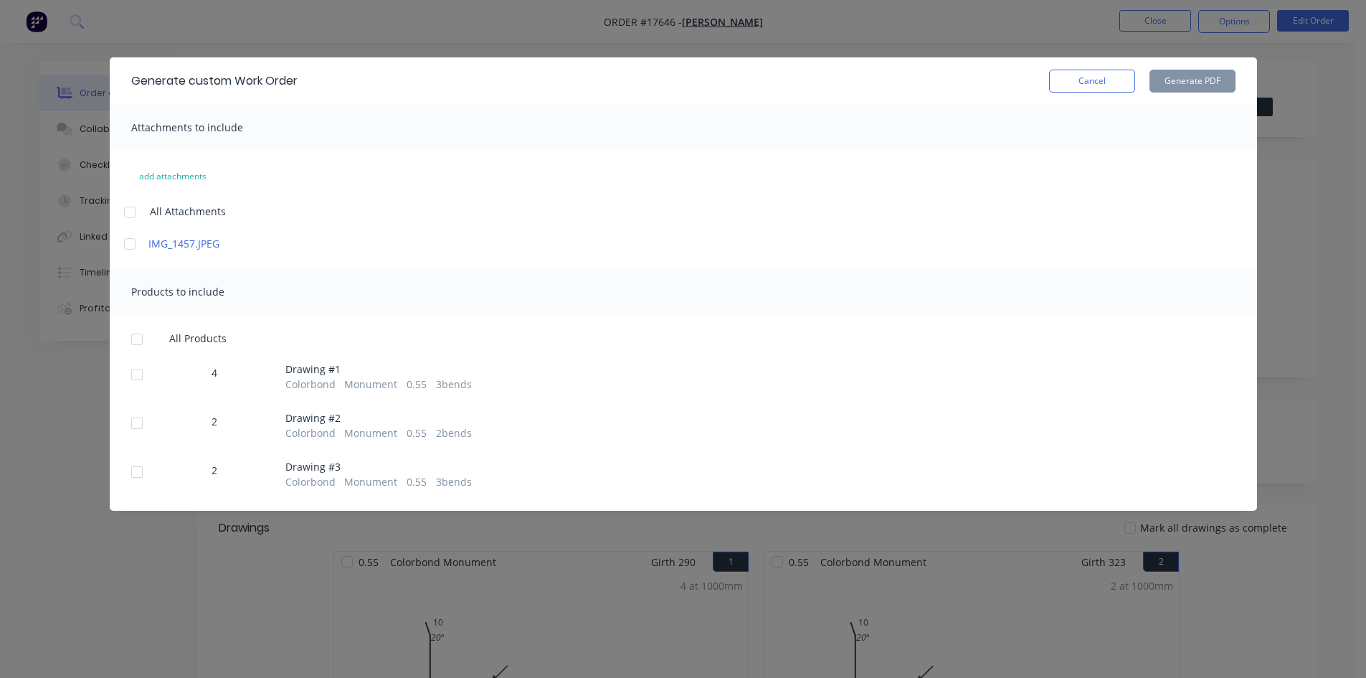
click at [133, 208] on div at bounding box center [129, 212] width 29 height 29
click at [143, 338] on div at bounding box center [137, 339] width 29 height 29
click at [1191, 81] on button "Generate PDF" at bounding box center [1193, 81] width 86 height 23
